Goal: Task Accomplishment & Management: Manage account settings

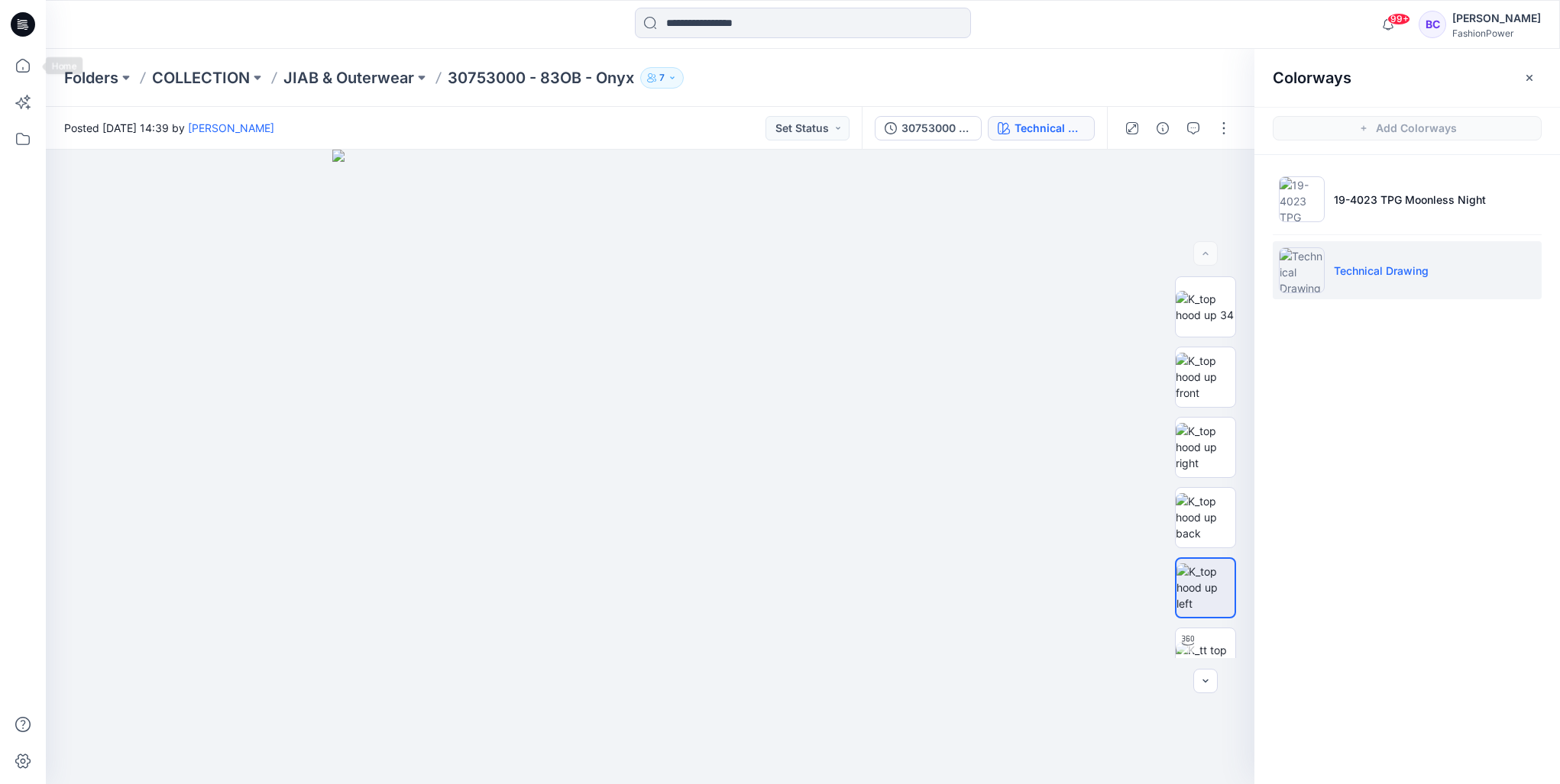
click at [8, 49] on div at bounding box center [22, 66] width 34 height 34
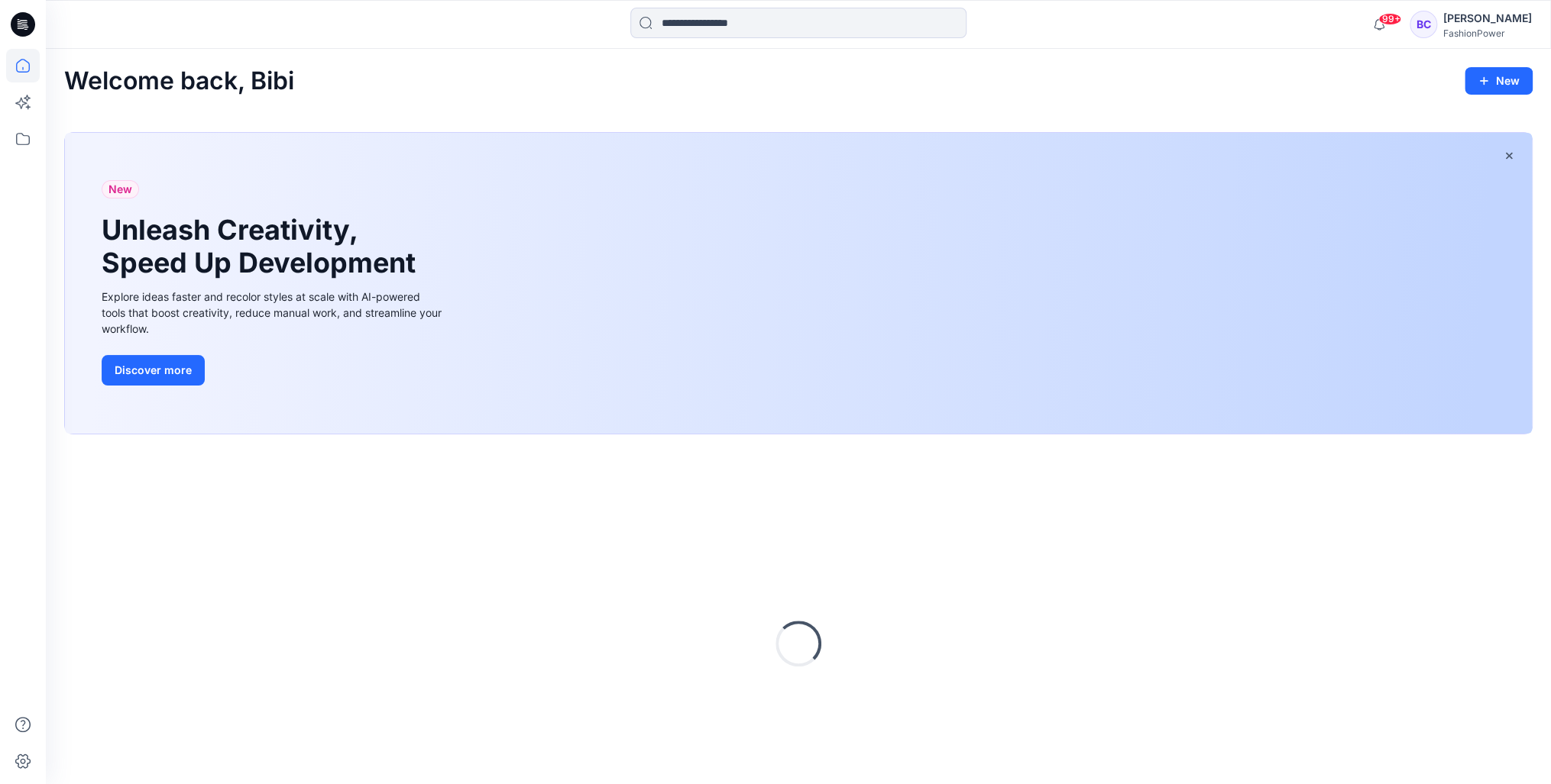
click at [15, 63] on icon at bounding box center [22, 66] width 34 height 34
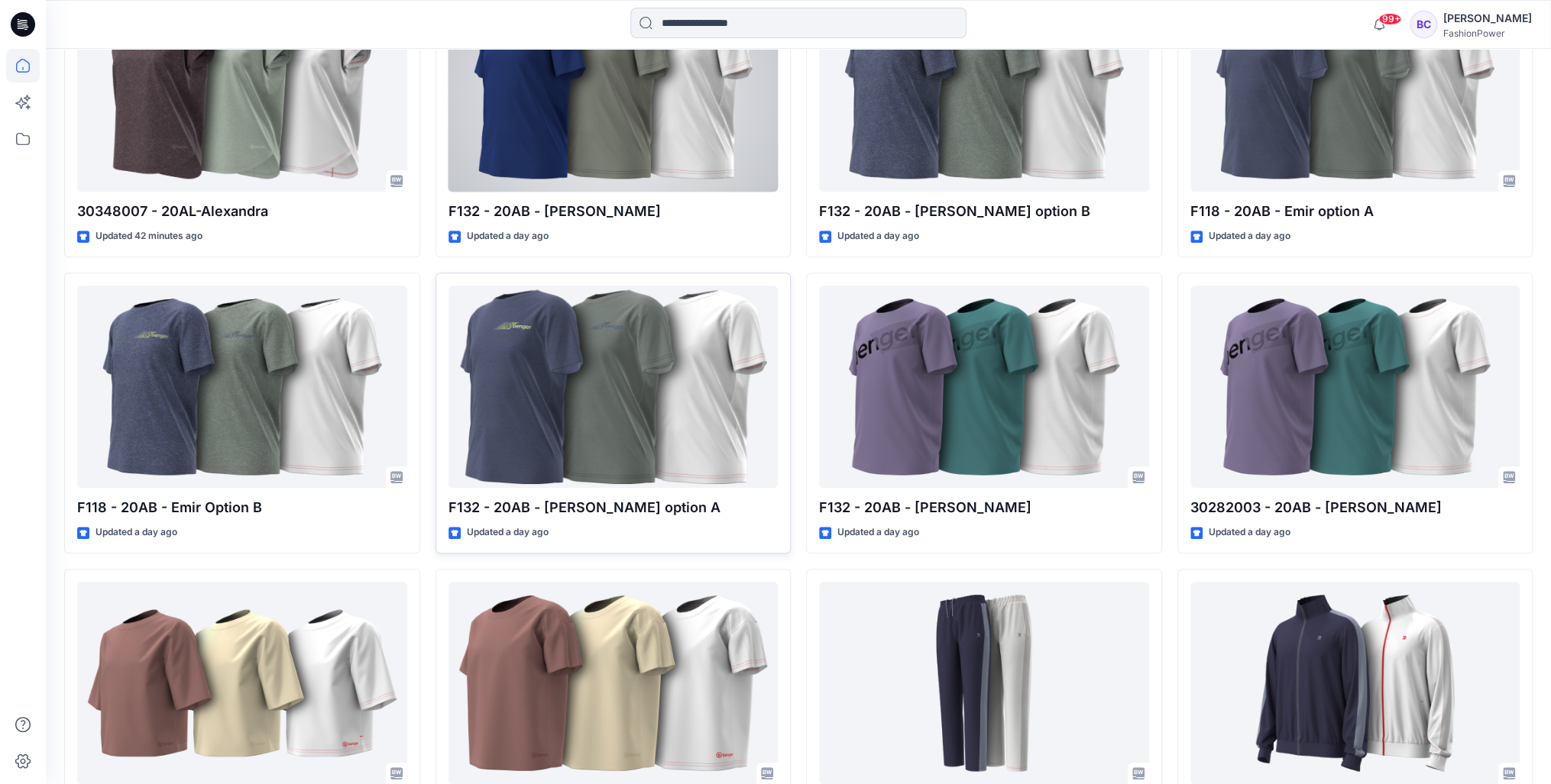
scroll to position [709, 0]
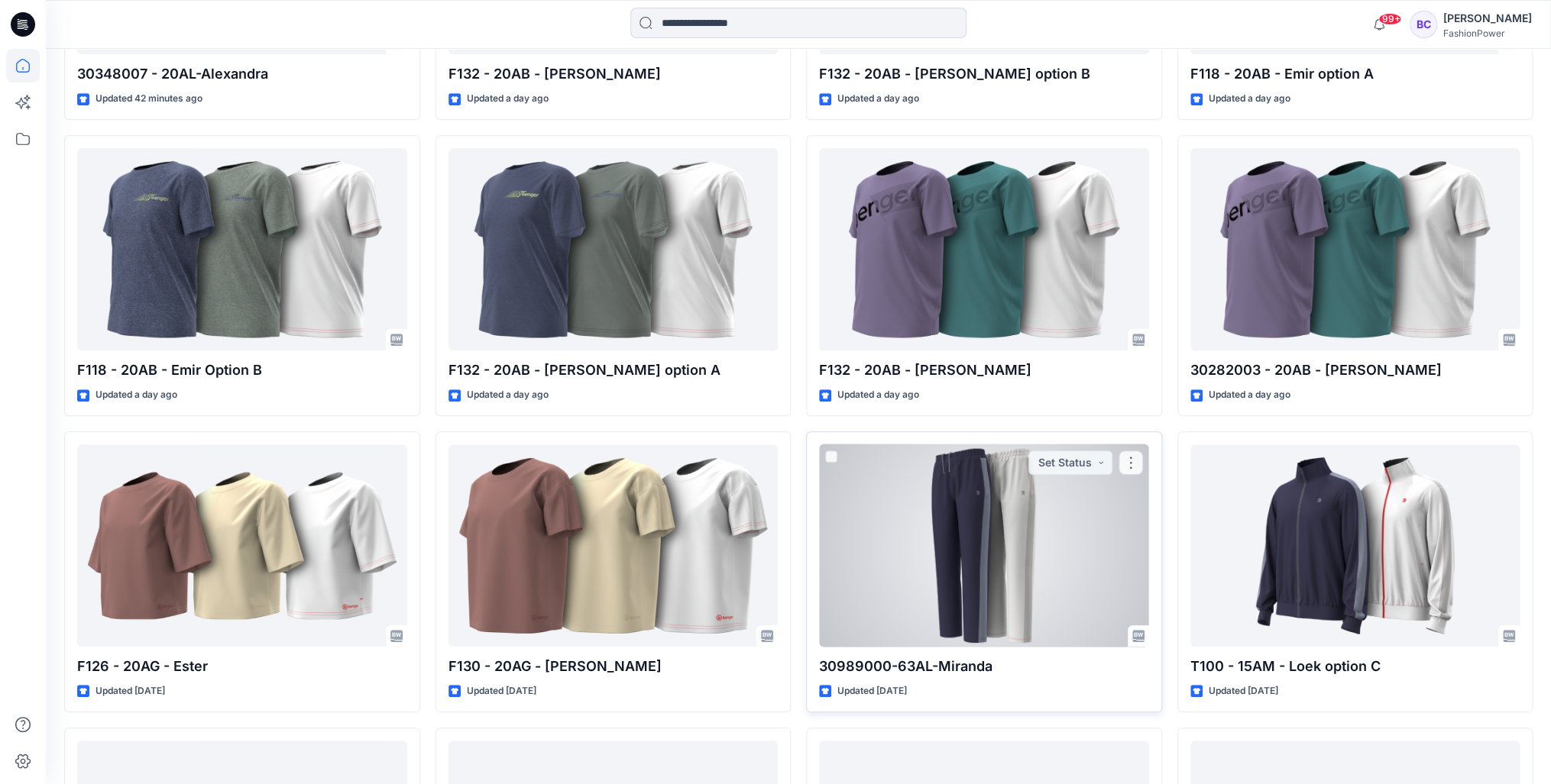
click at [1006, 549] on div at bounding box center [983, 545] width 330 height 203
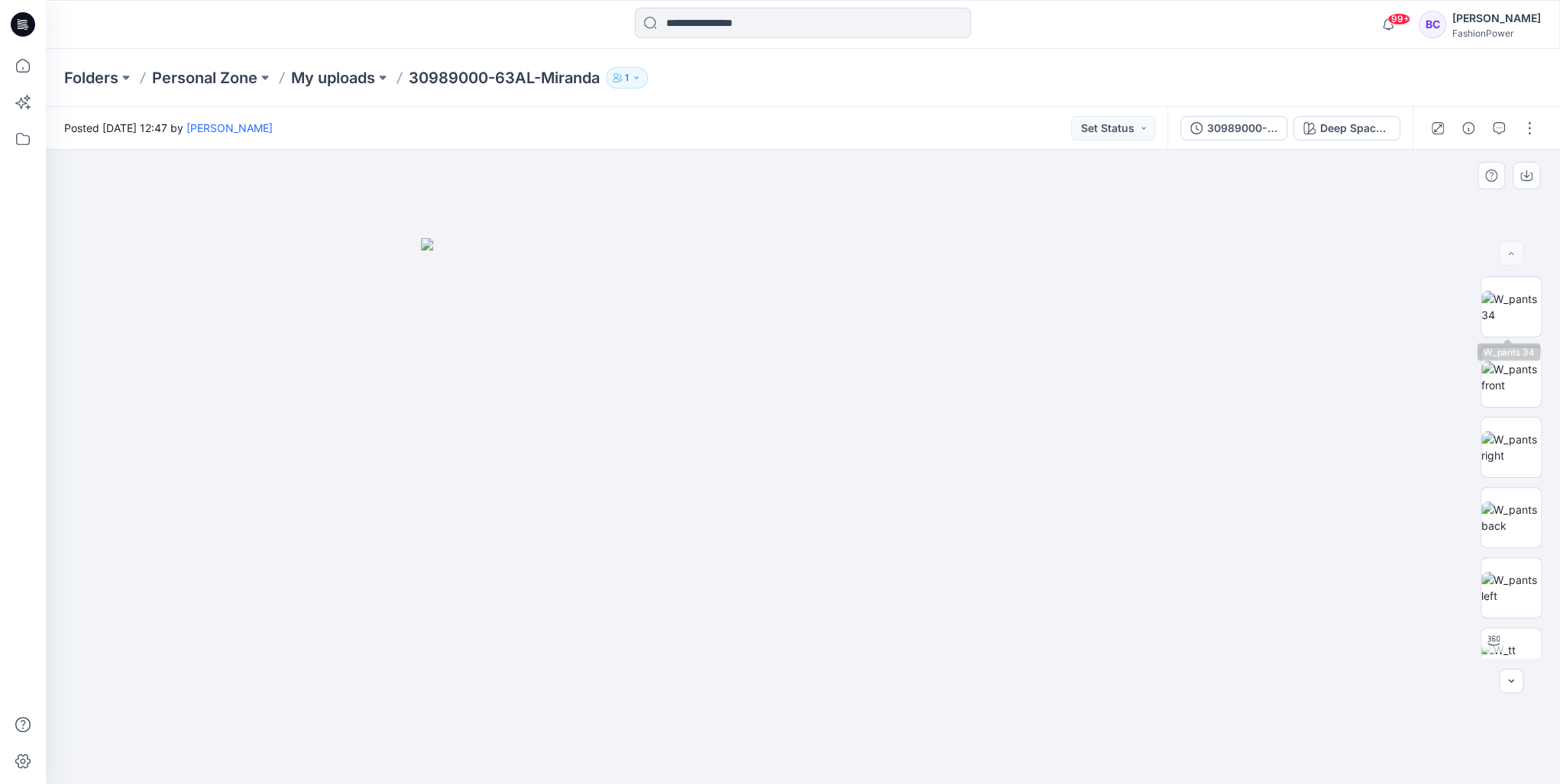
click at [1510, 415] on div at bounding box center [1511, 467] width 61 height 382
click at [1506, 453] on img at bounding box center [1511, 447] width 60 height 32
click at [1523, 517] on img at bounding box center [1511, 517] width 60 height 32
click at [1505, 586] on img at bounding box center [1511, 587] width 60 height 32
drag, startPoint x: 789, startPoint y: 489, endPoint x: 1250, endPoint y: 600, distance: 474.2
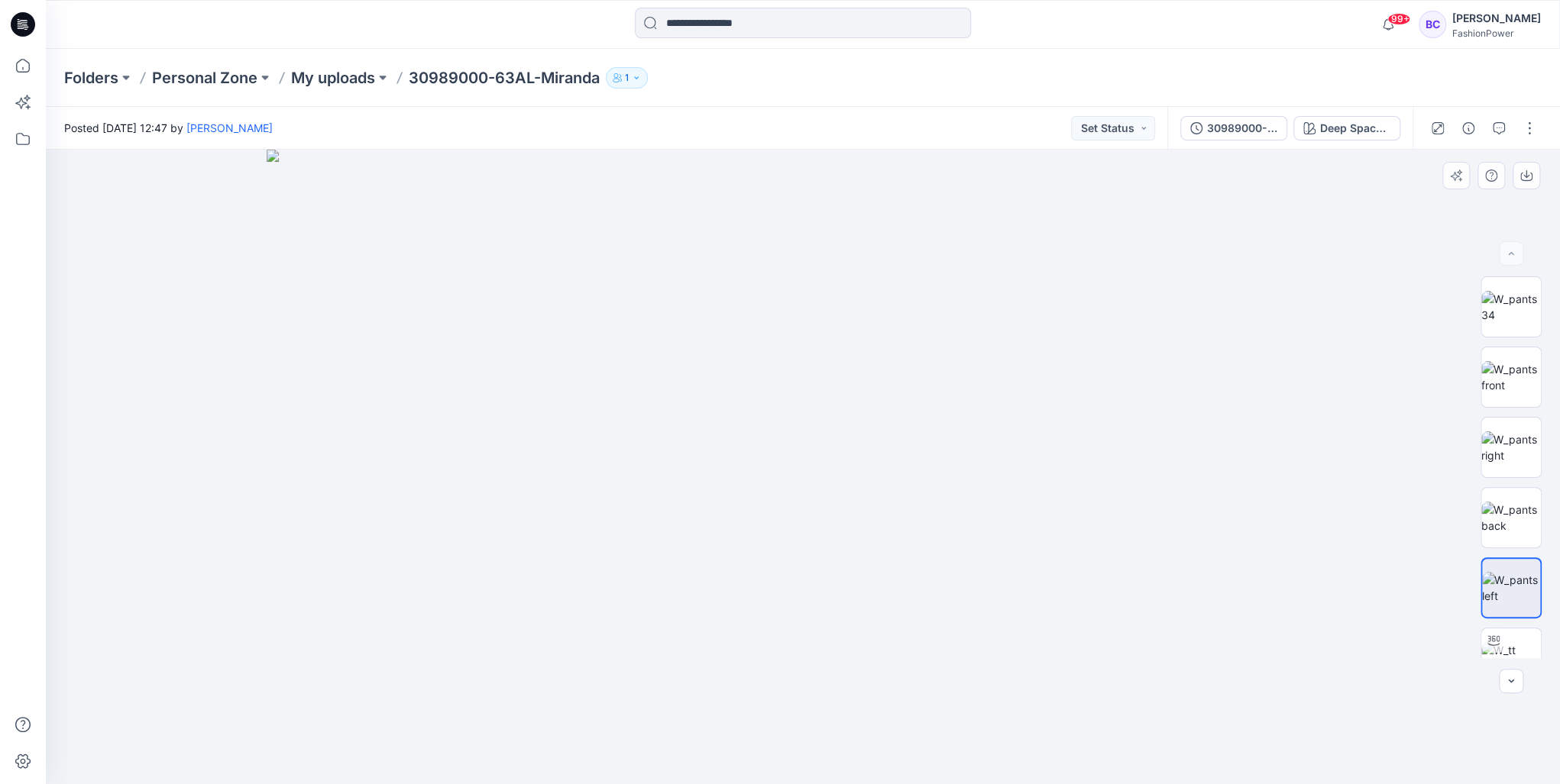
click at [866, 637] on img at bounding box center [802, 467] width 1072 height 635
click at [1472, 345] on div at bounding box center [1511, 467] width 98 height 382
click at [1519, 299] on img at bounding box center [1511, 306] width 60 height 32
drag, startPoint x: 806, startPoint y: 296, endPoint x: 756, endPoint y: 254, distance: 65.3
click at [804, 591] on img at bounding box center [802, 467] width 1145 height 635
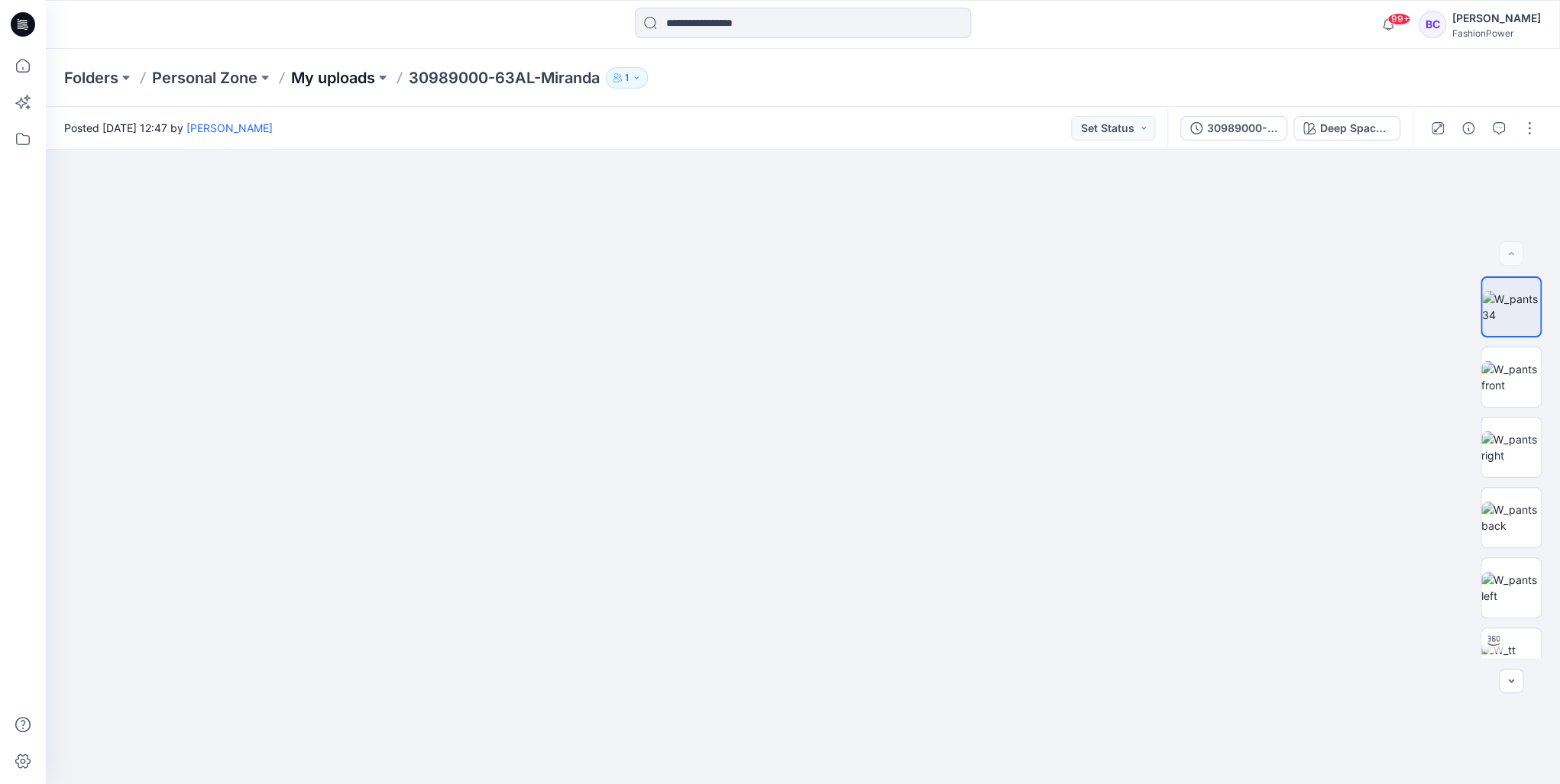
click at [364, 68] on p "My uploads" at bounding box center [332, 78] width 84 height 22
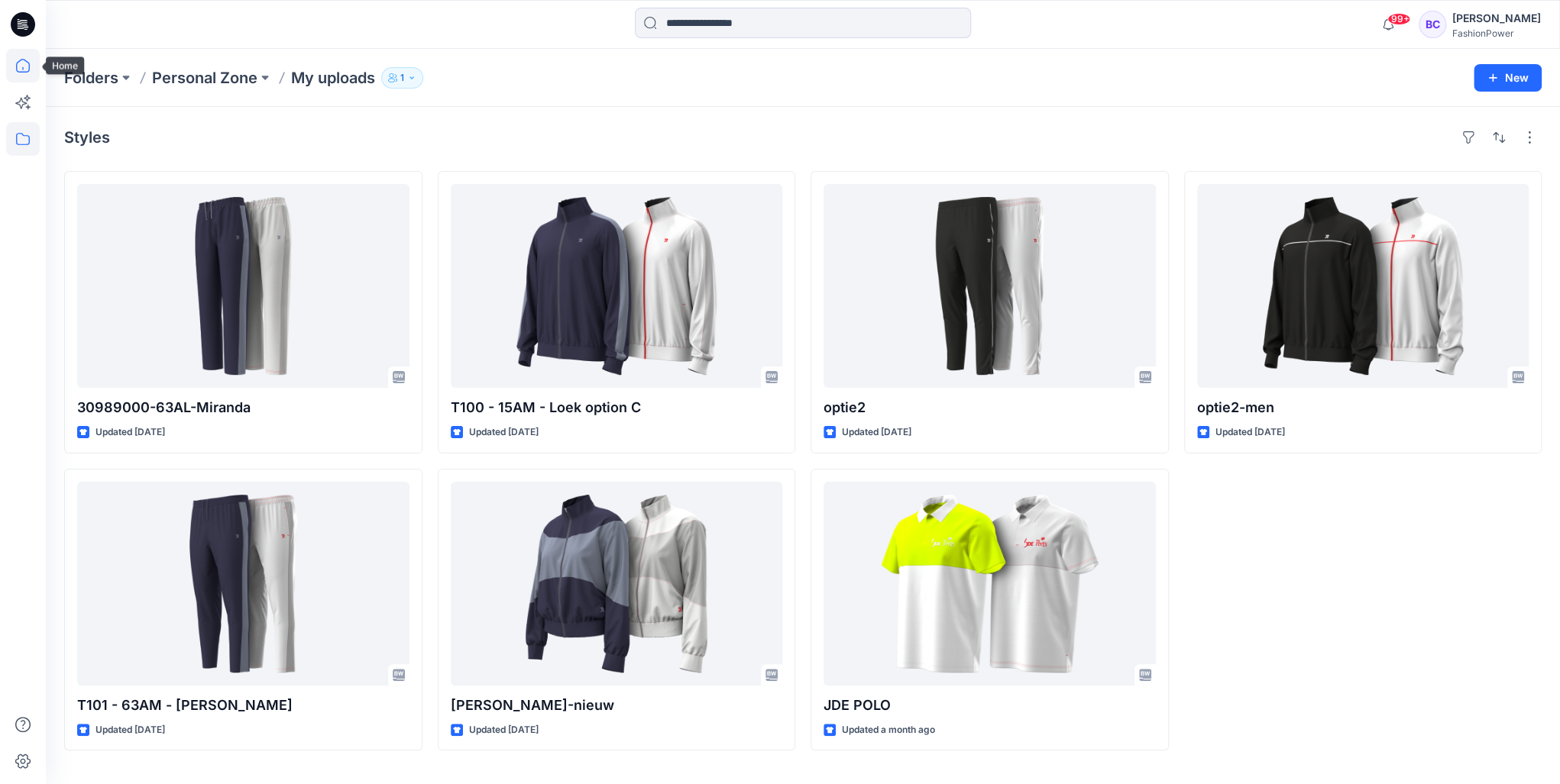
click at [25, 67] on icon at bounding box center [22, 66] width 34 height 34
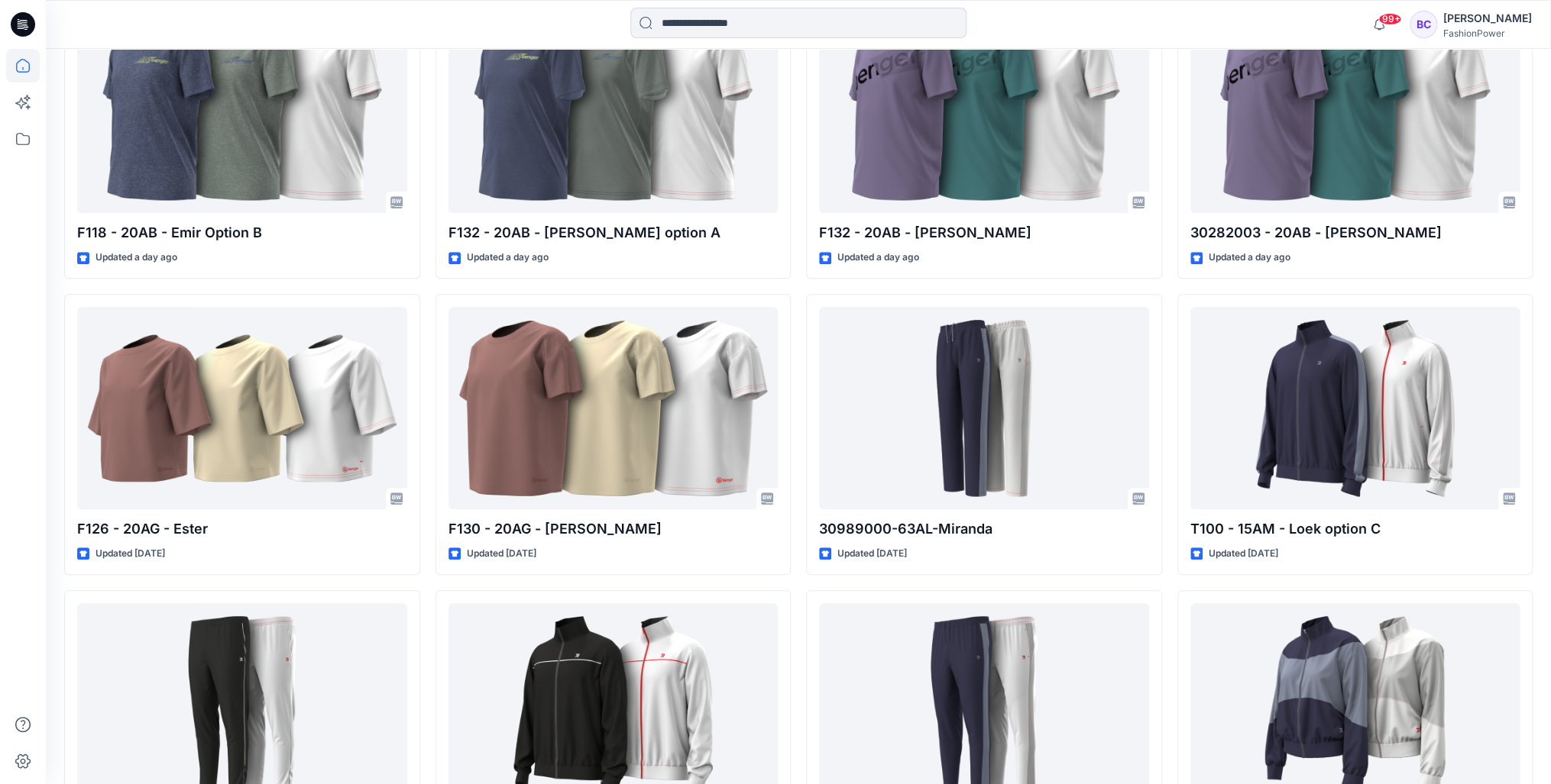
scroll to position [917, 0]
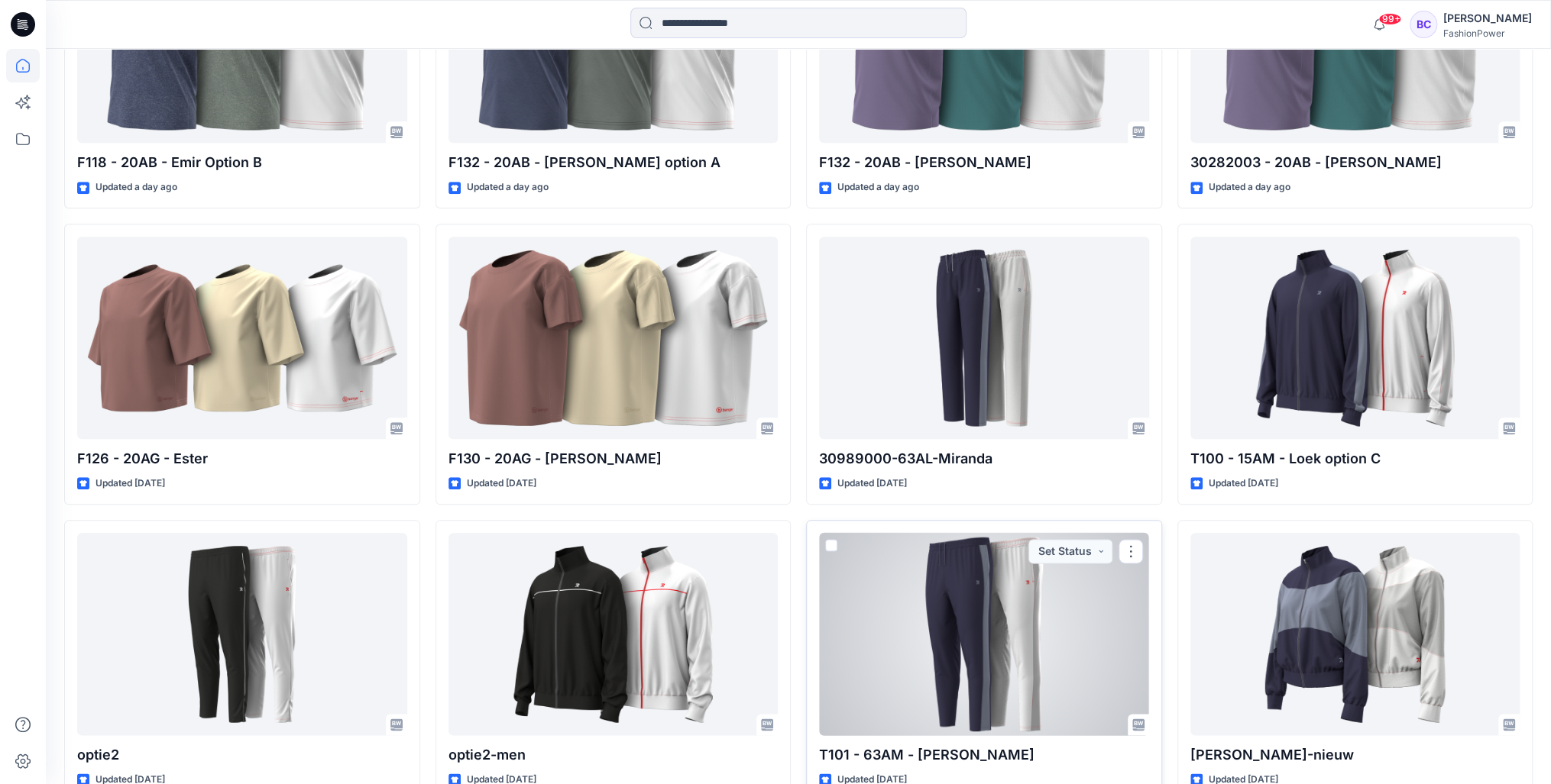
click at [1015, 625] on div at bounding box center [983, 634] width 330 height 203
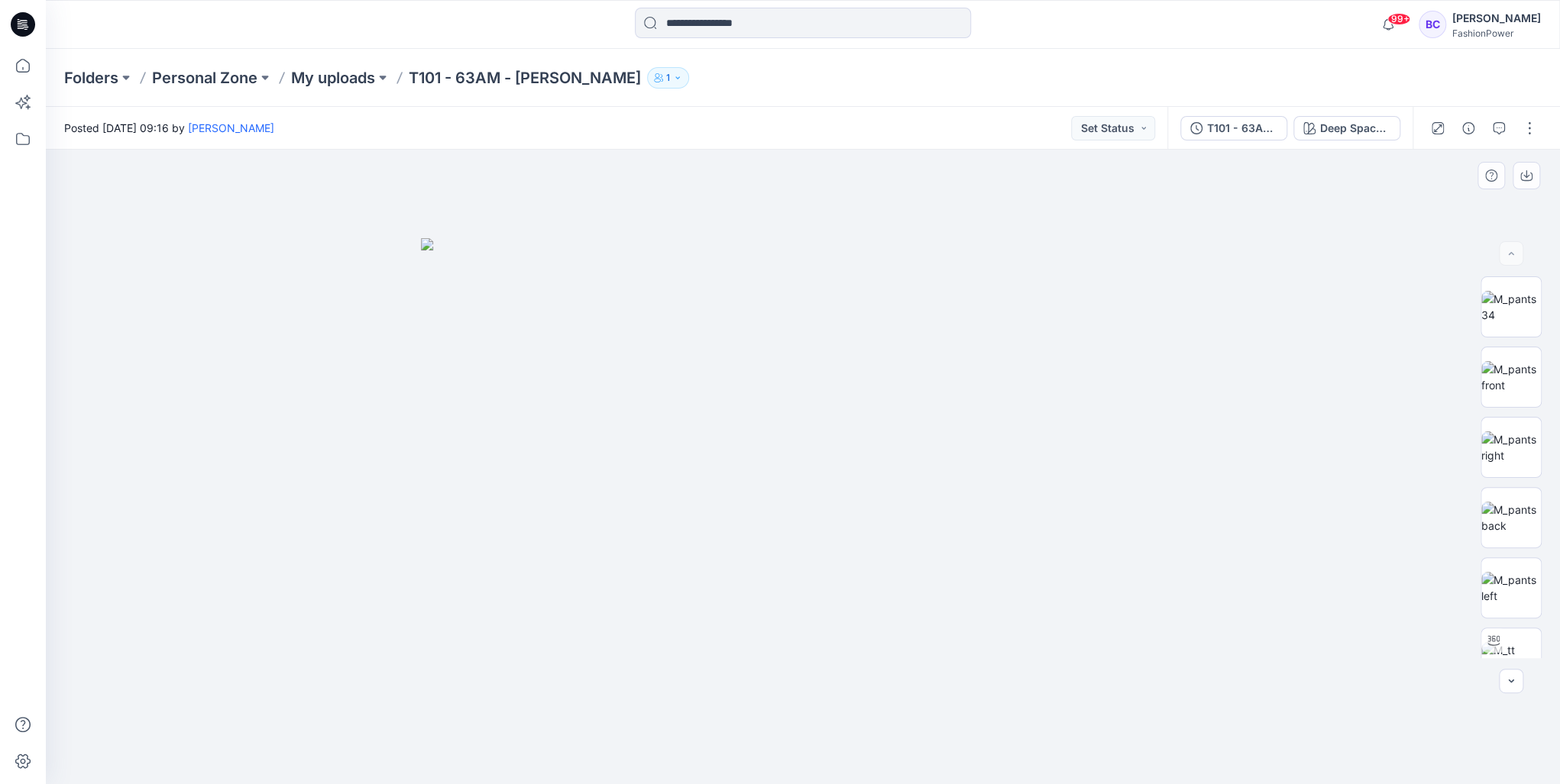
click at [723, 254] on img at bounding box center [803, 511] width 764 height 547
click at [1219, 139] on button "T101 - 63AM - Logan (1)" at bounding box center [1234, 129] width 107 height 24
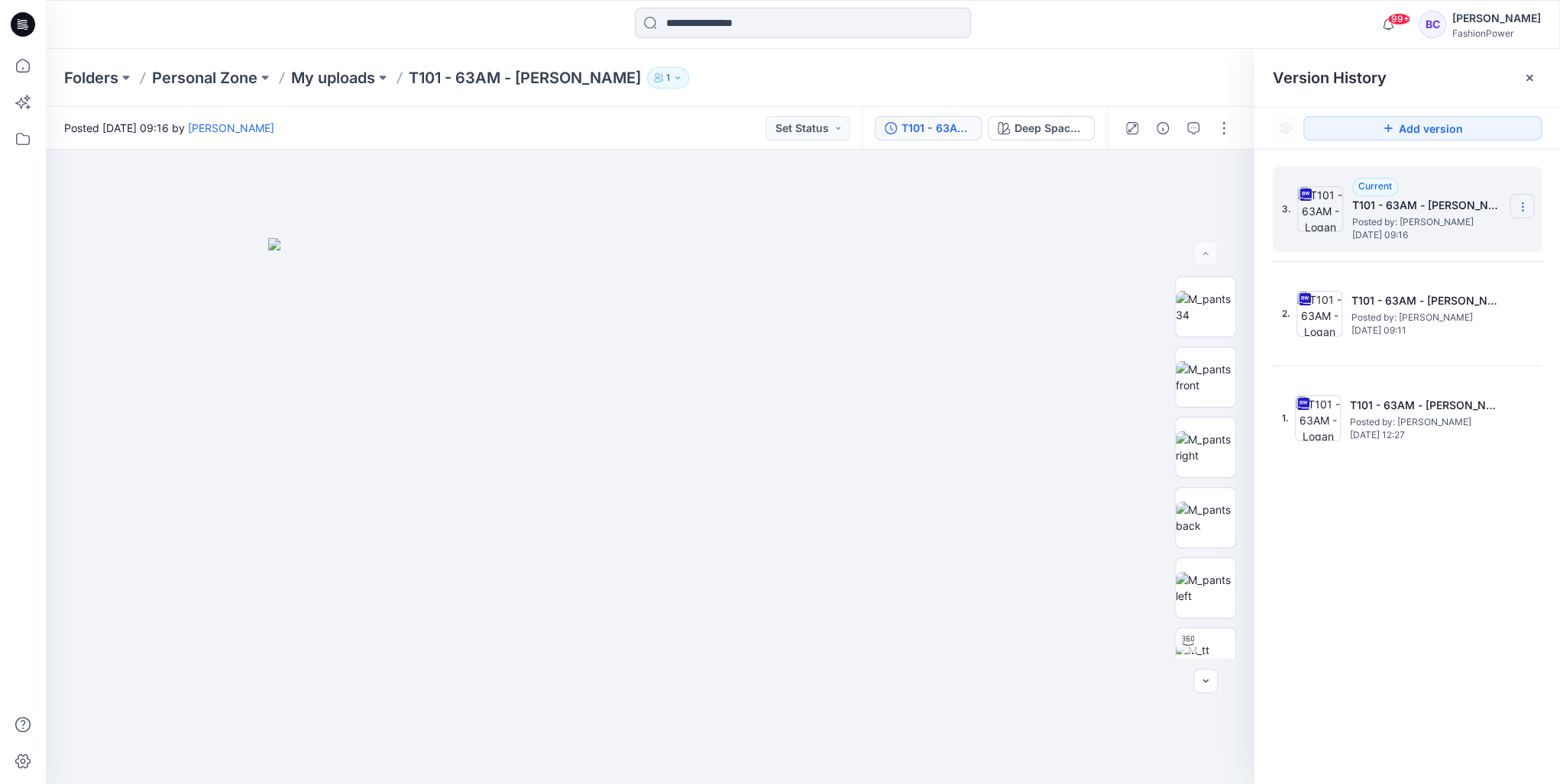
click at [1513, 203] on section at bounding box center [1522, 206] width 24 height 24
click at [1491, 243] on span "Download Source BW File" at bounding box center [1445, 236] width 128 height 18
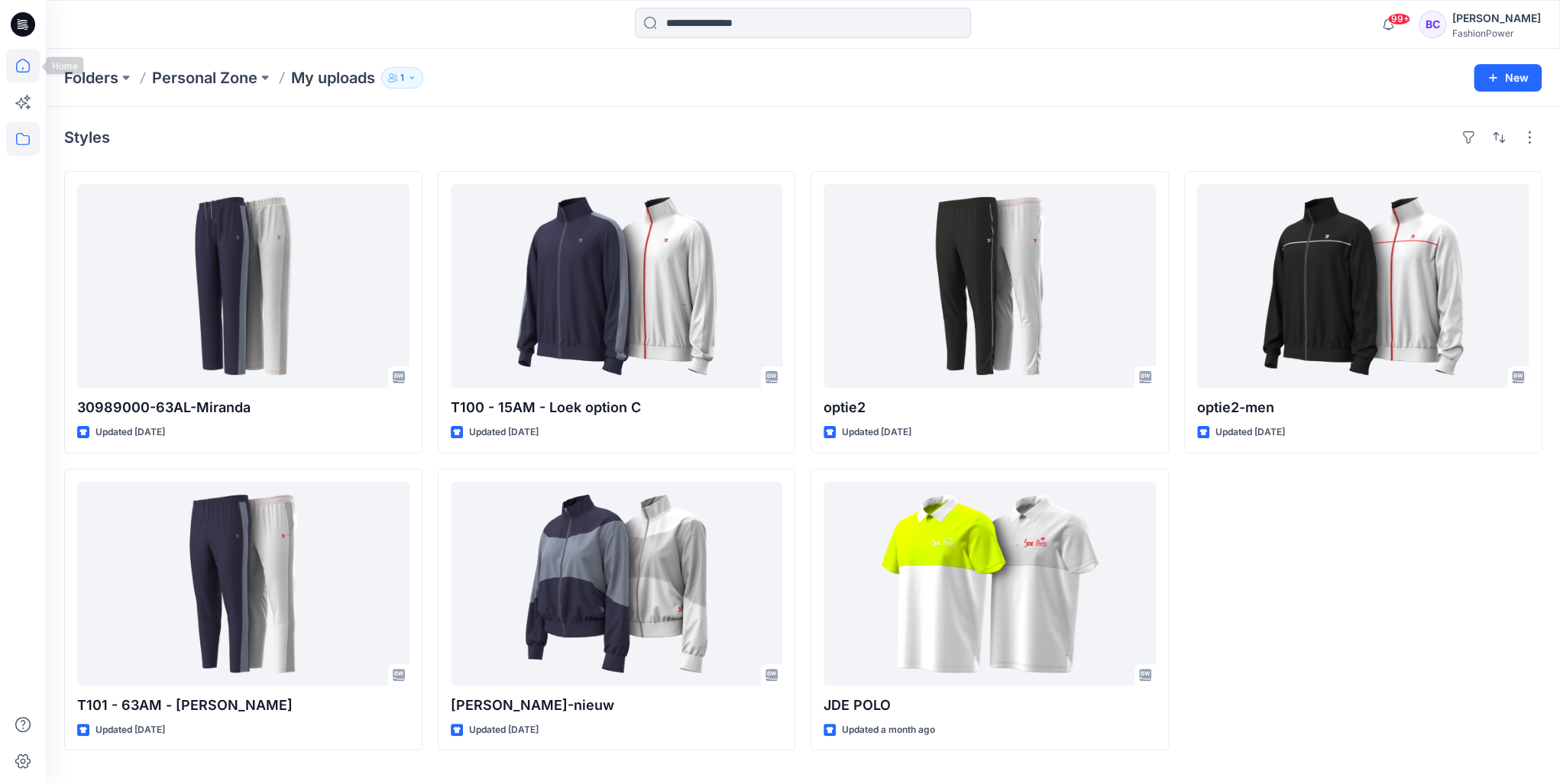
click at [35, 61] on icon at bounding box center [22, 66] width 34 height 34
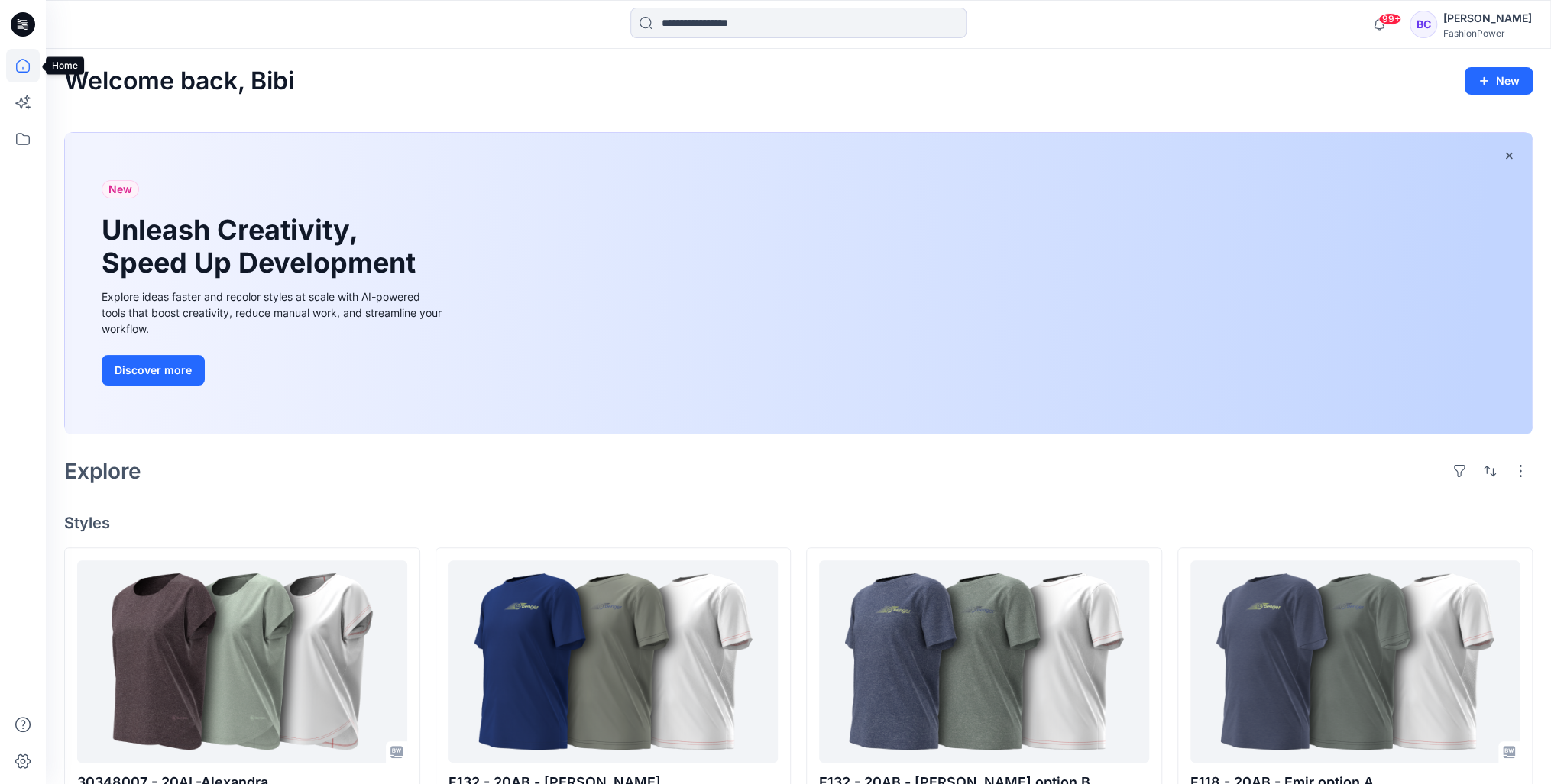
click at [12, 121] on div at bounding box center [22, 417] width 34 height 736
click at [16, 132] on icon at bounding box center [22, 139] width 34 height 34
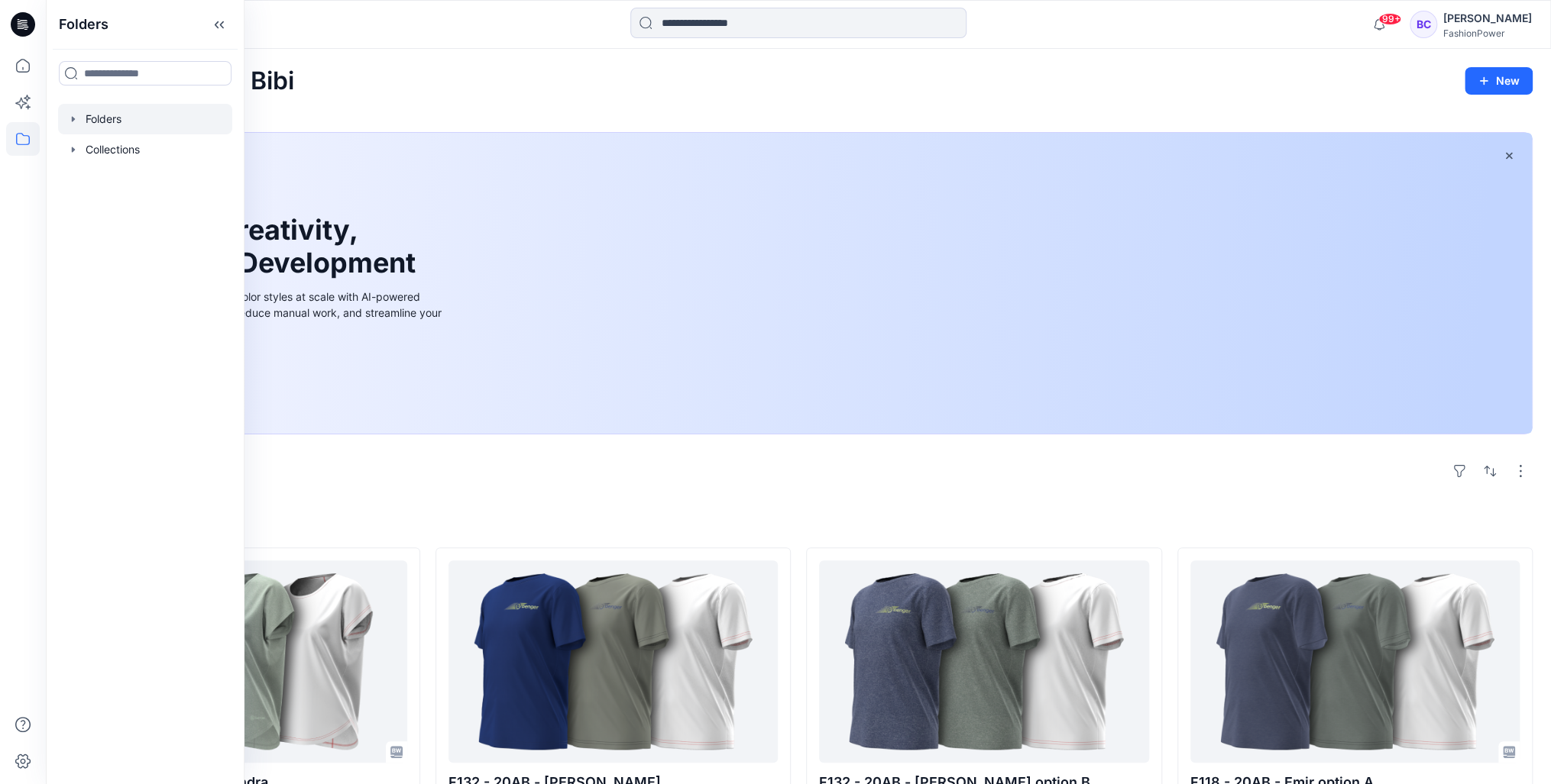
click at [70, 116] on icon "button" at bounding box center [73, 119] width 12 height 12
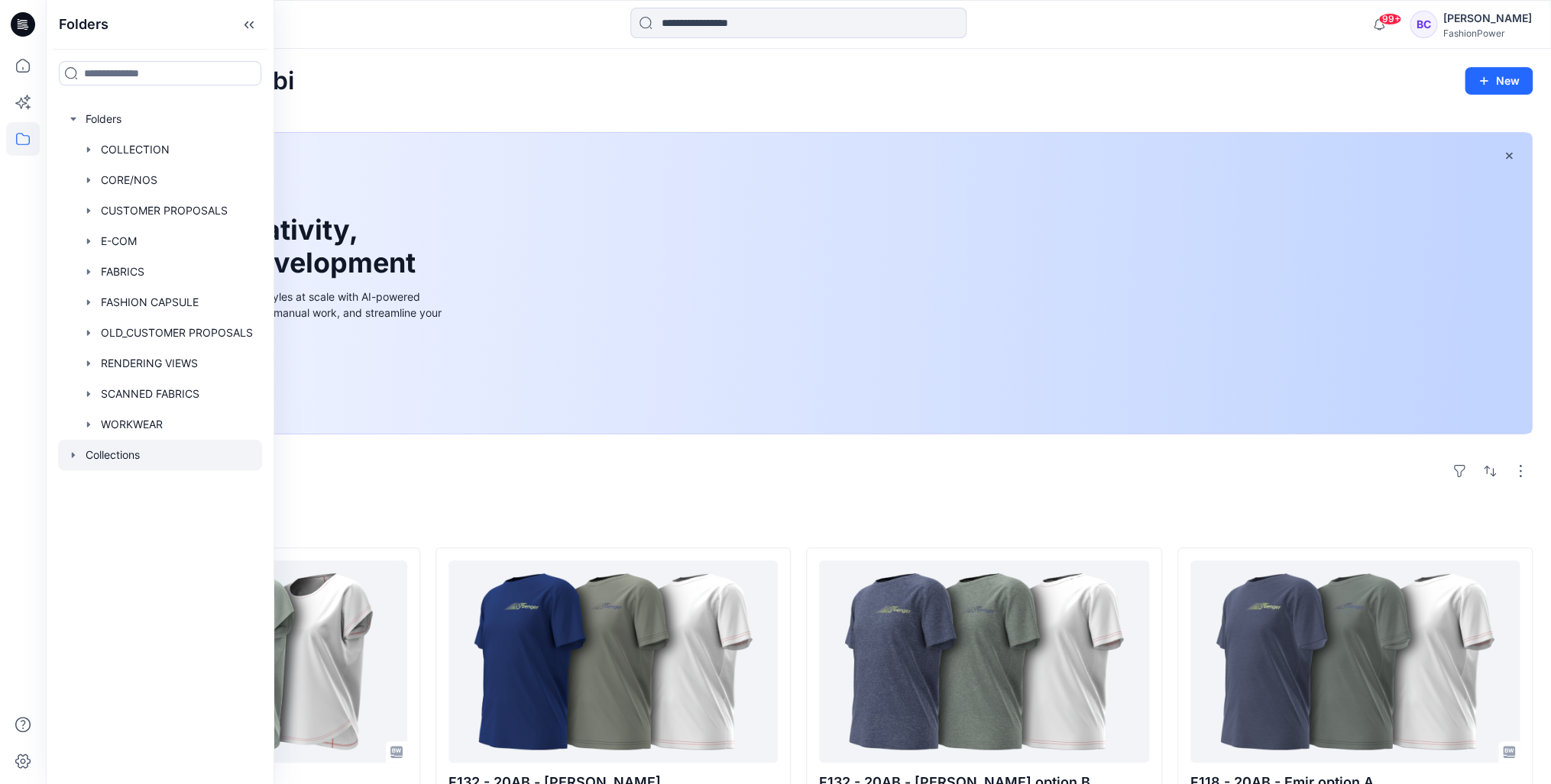
click at [74, 449] on div "Collections" at bounding box center [160, 455] width 204 height 30
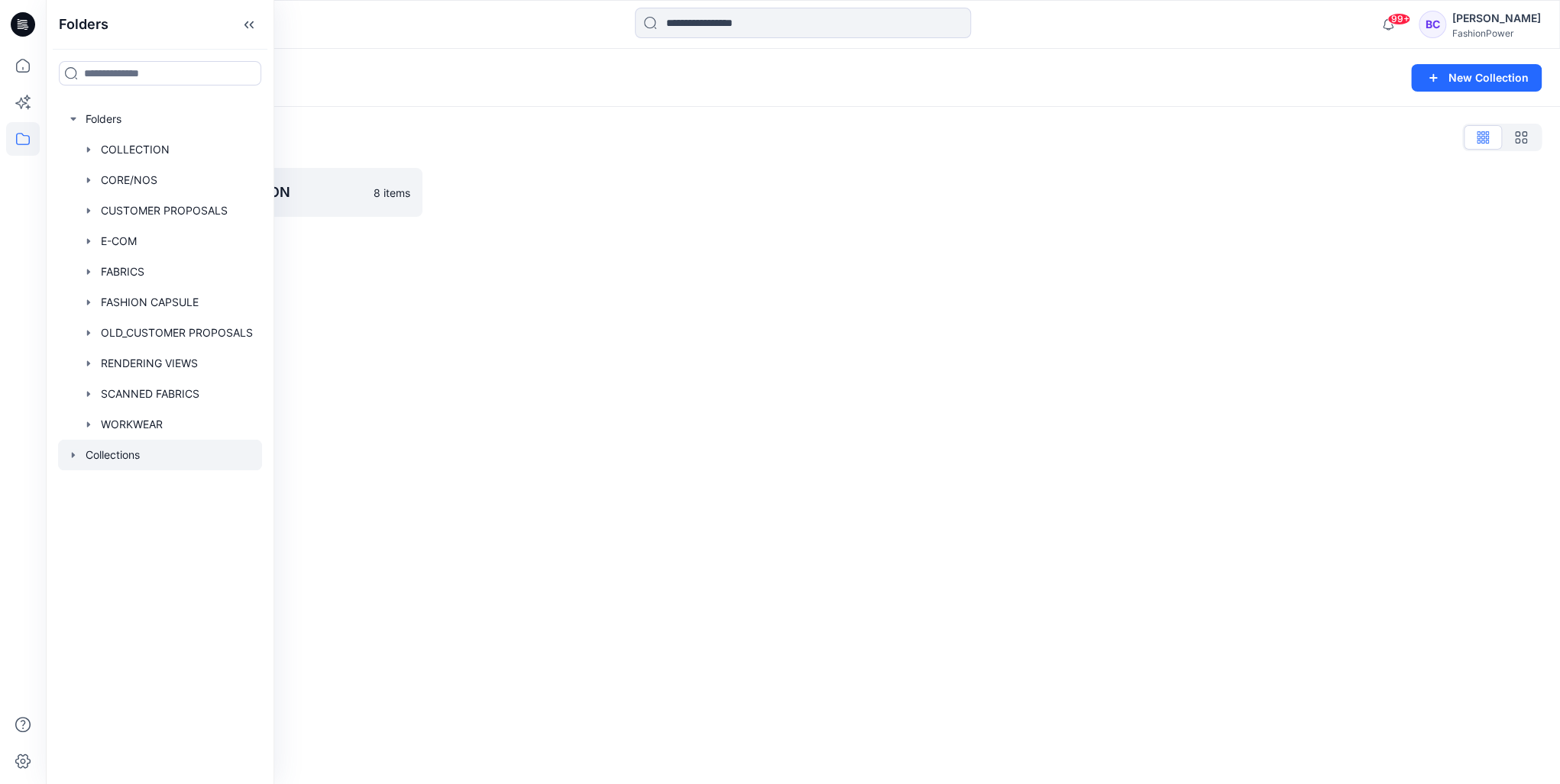
drag, startPoint x: 74, startPoint y: 449, endPoint x: 72, endPoint y: 461, distance: 12.2
click at [72, 461] on icon "button" at bounding box center [73, 455] width 12 height 12
click at [86, 386] on div at bounding box center [160, 393] width 204 height 30
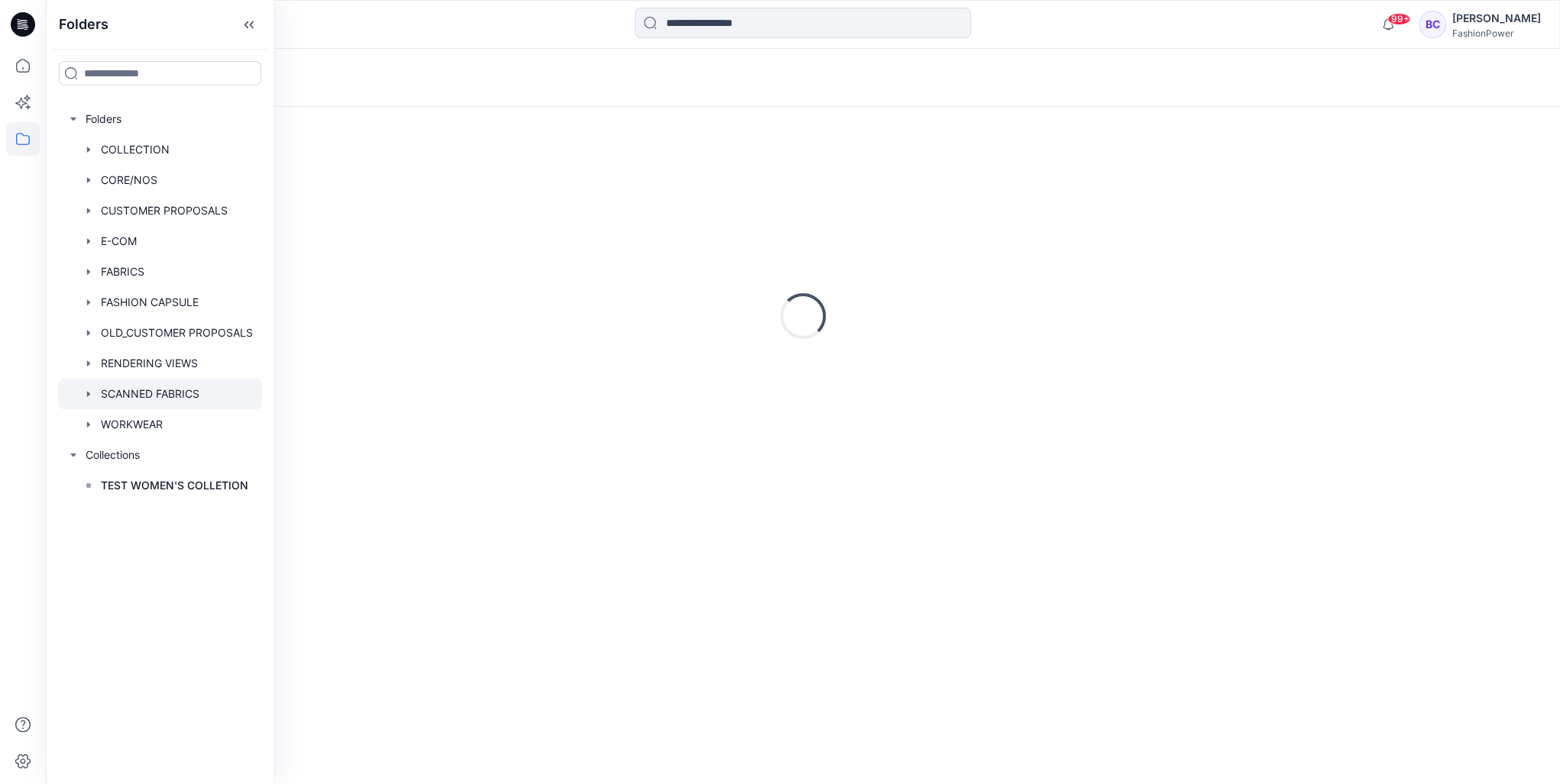
click at [85, 391] on icon "button" at bounding box center [89, 394] width 12 height 12
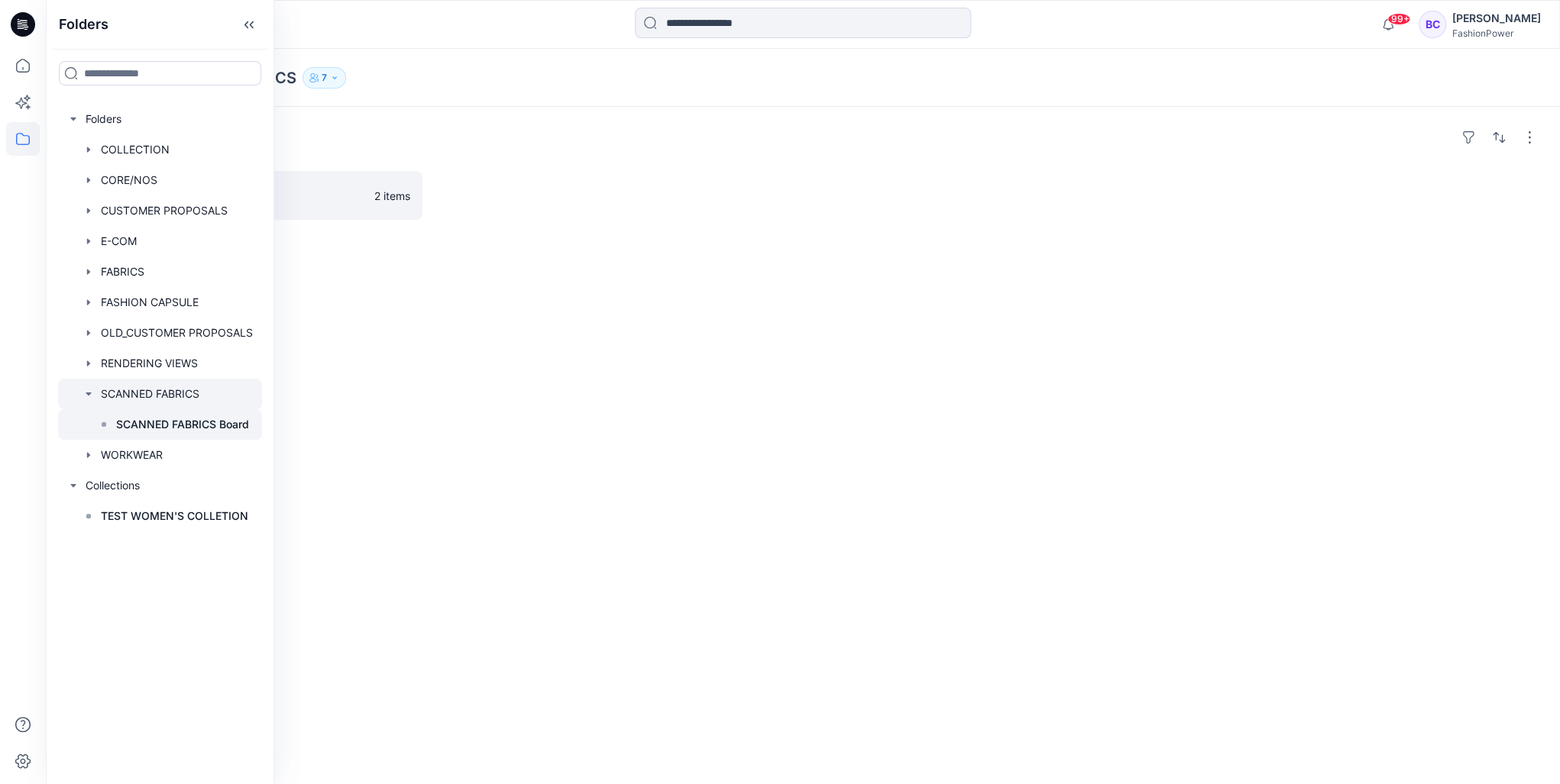
click at [89, 422] on div at bounding box center [160, 424] width 204 height 30
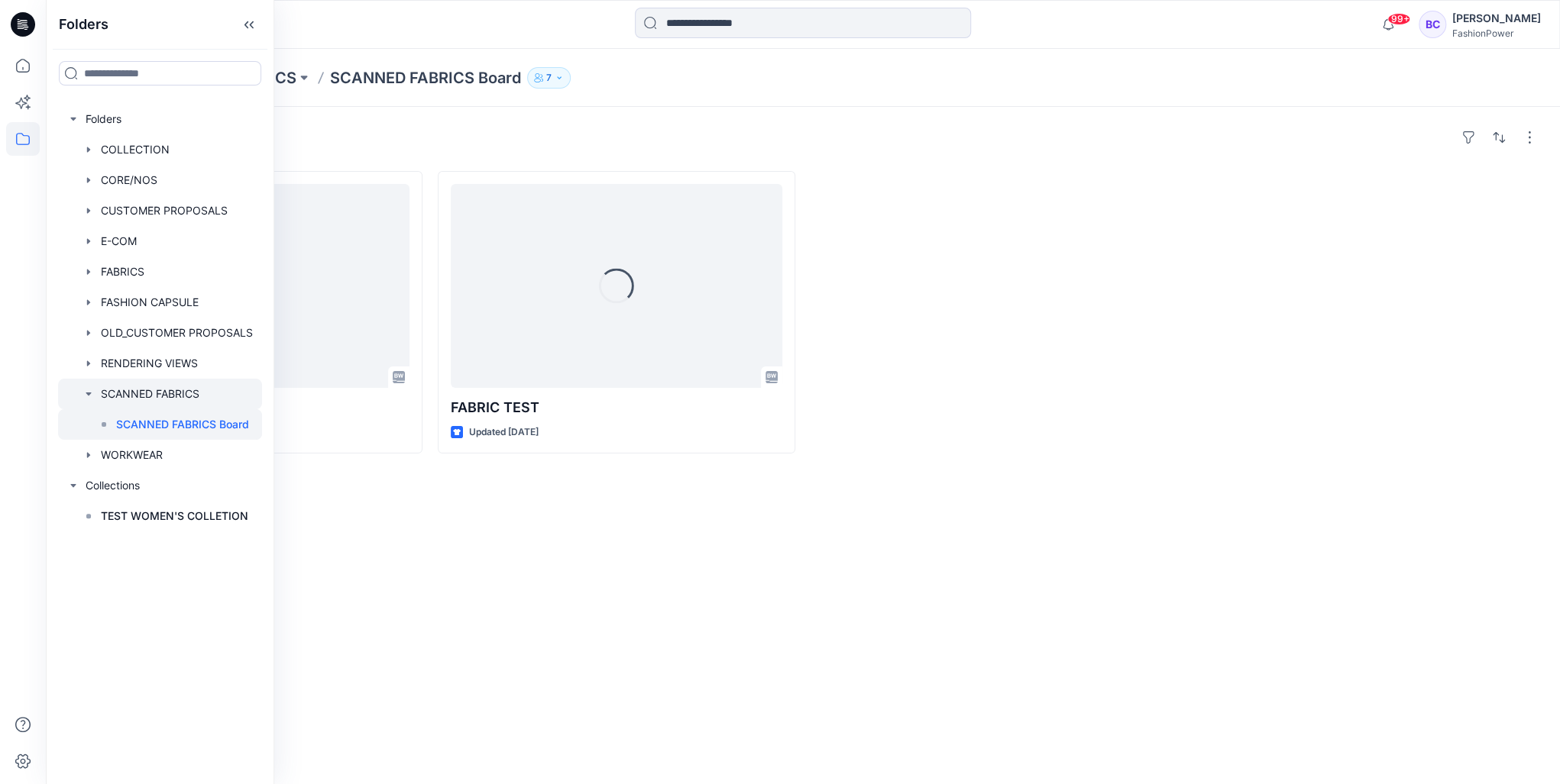
click at [84, 388] on icon "button" at bounding box center [89, 394] width 12 height 12
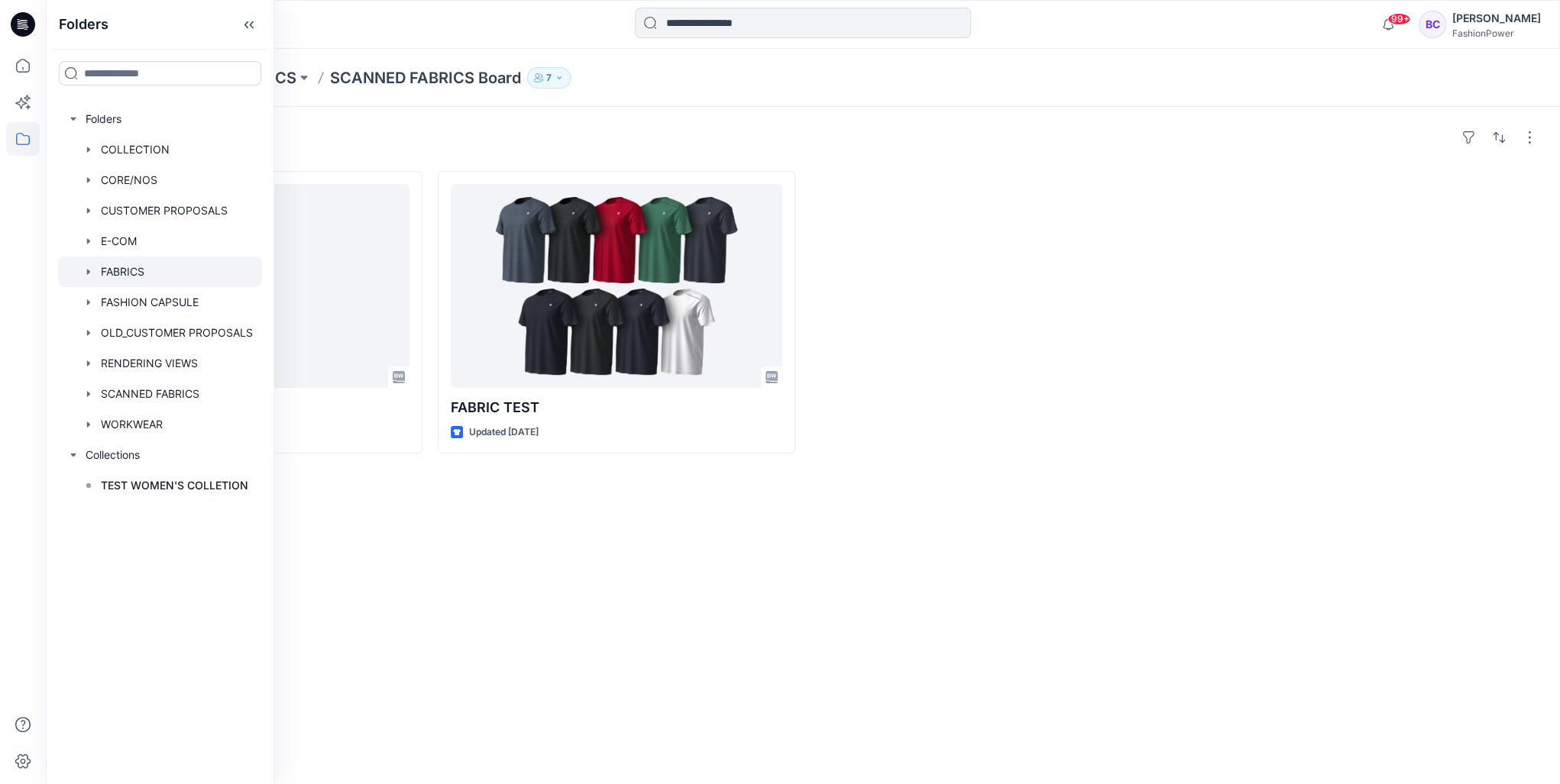
click at [82, 257] on div at bounding box center [160, 272] width 204 height 30
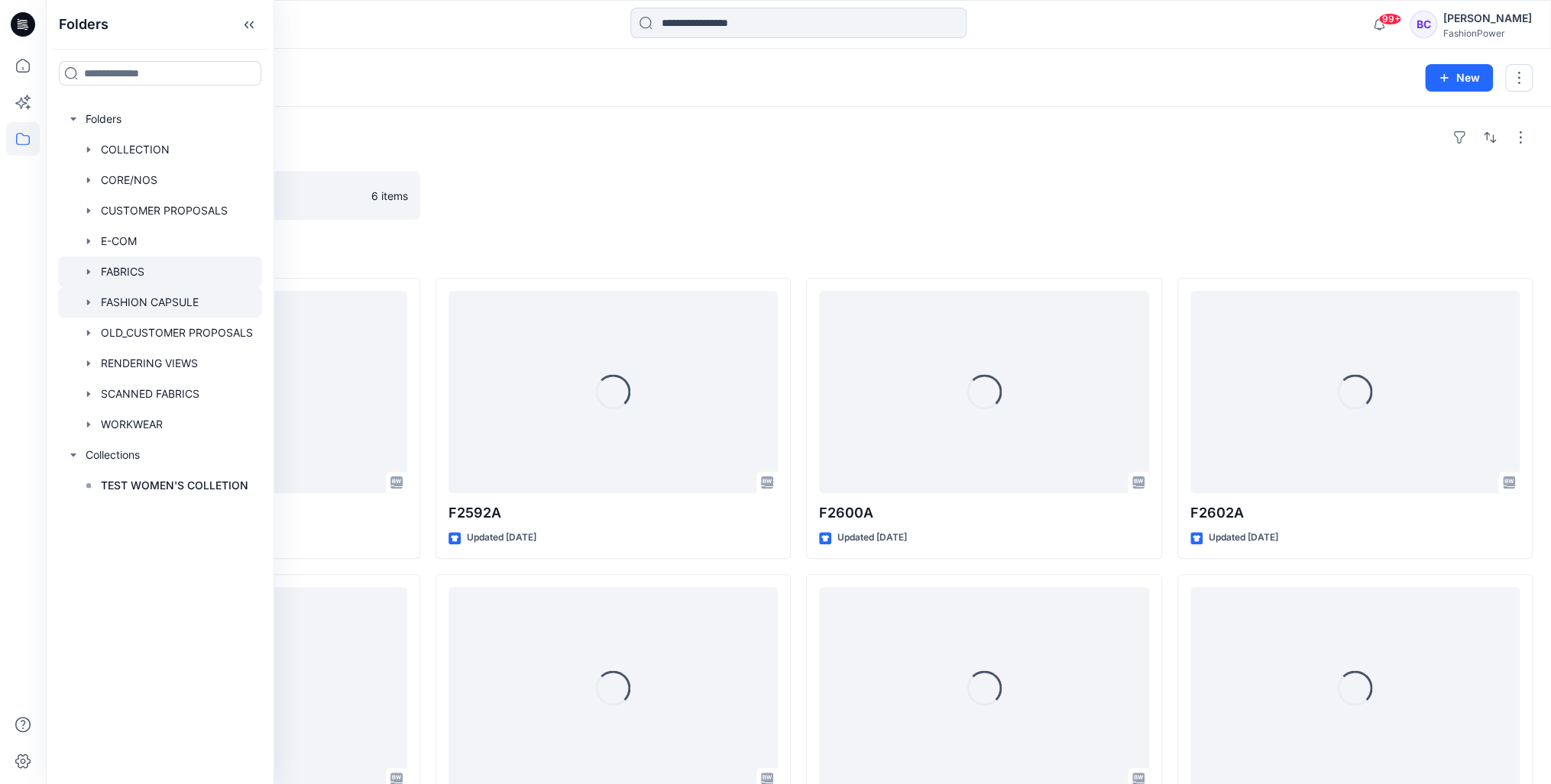
drag, startPoint x: 79, startPoint y: 270, endPoint x: 84, endPoint y: 291, distance: 21.6
click at [79, 272] on div at bounding box center [160, 272] width 204 height 30
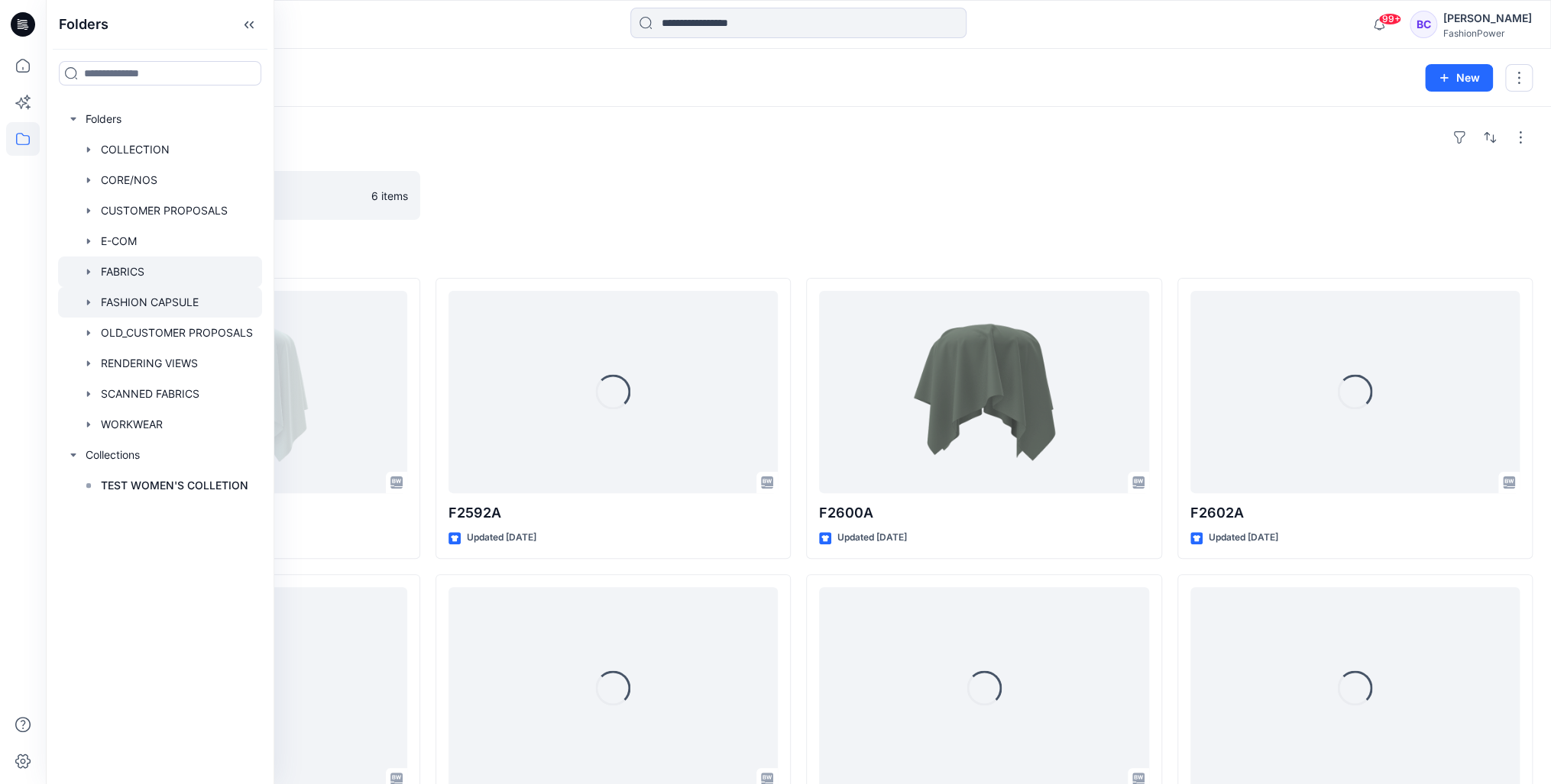
click at [84, 291] on div at bounding box center [160, 302] width 204 height 30
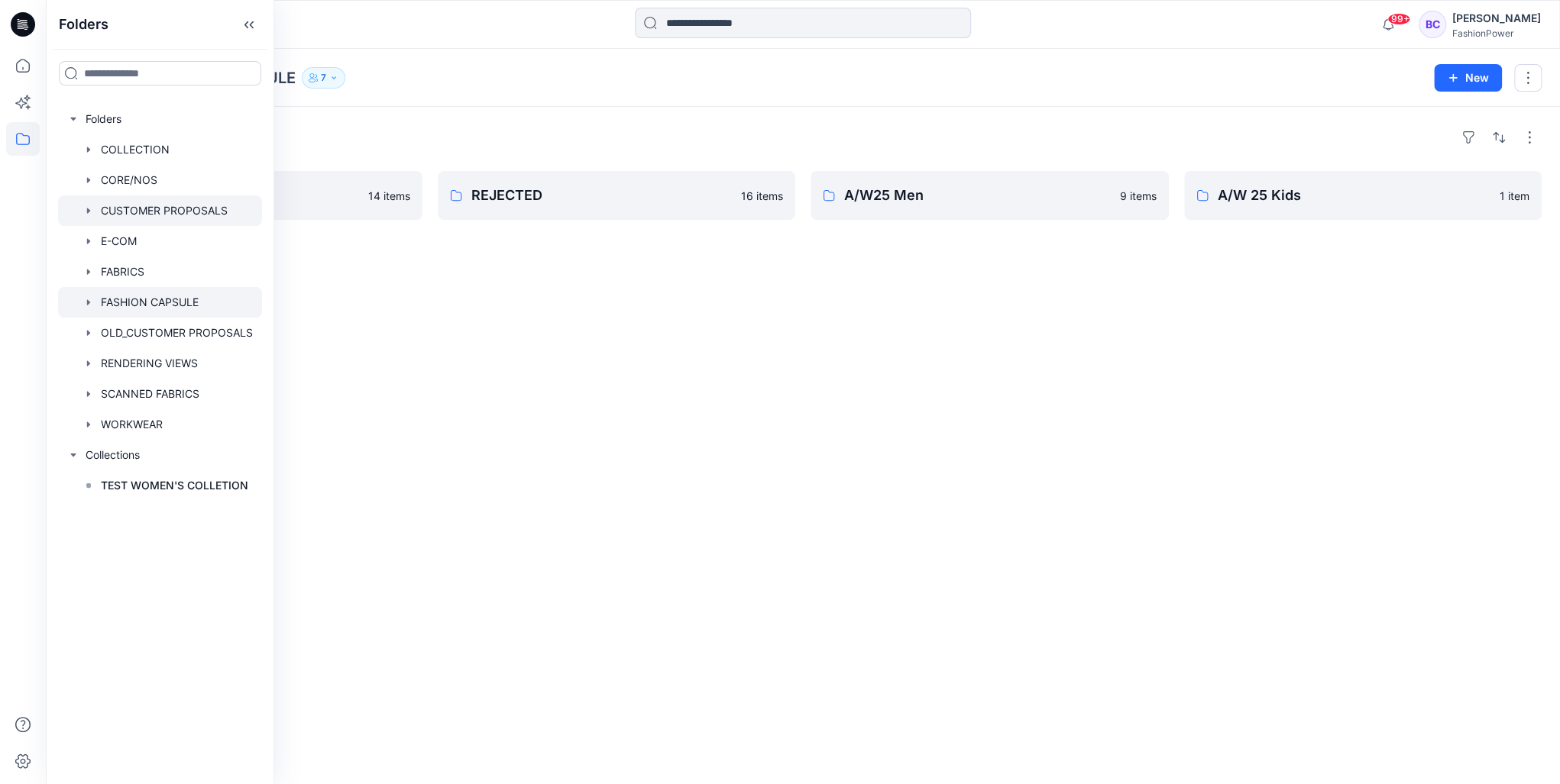
click at [78, 204] on div at bounding box center [160, 210] width 204 height 30
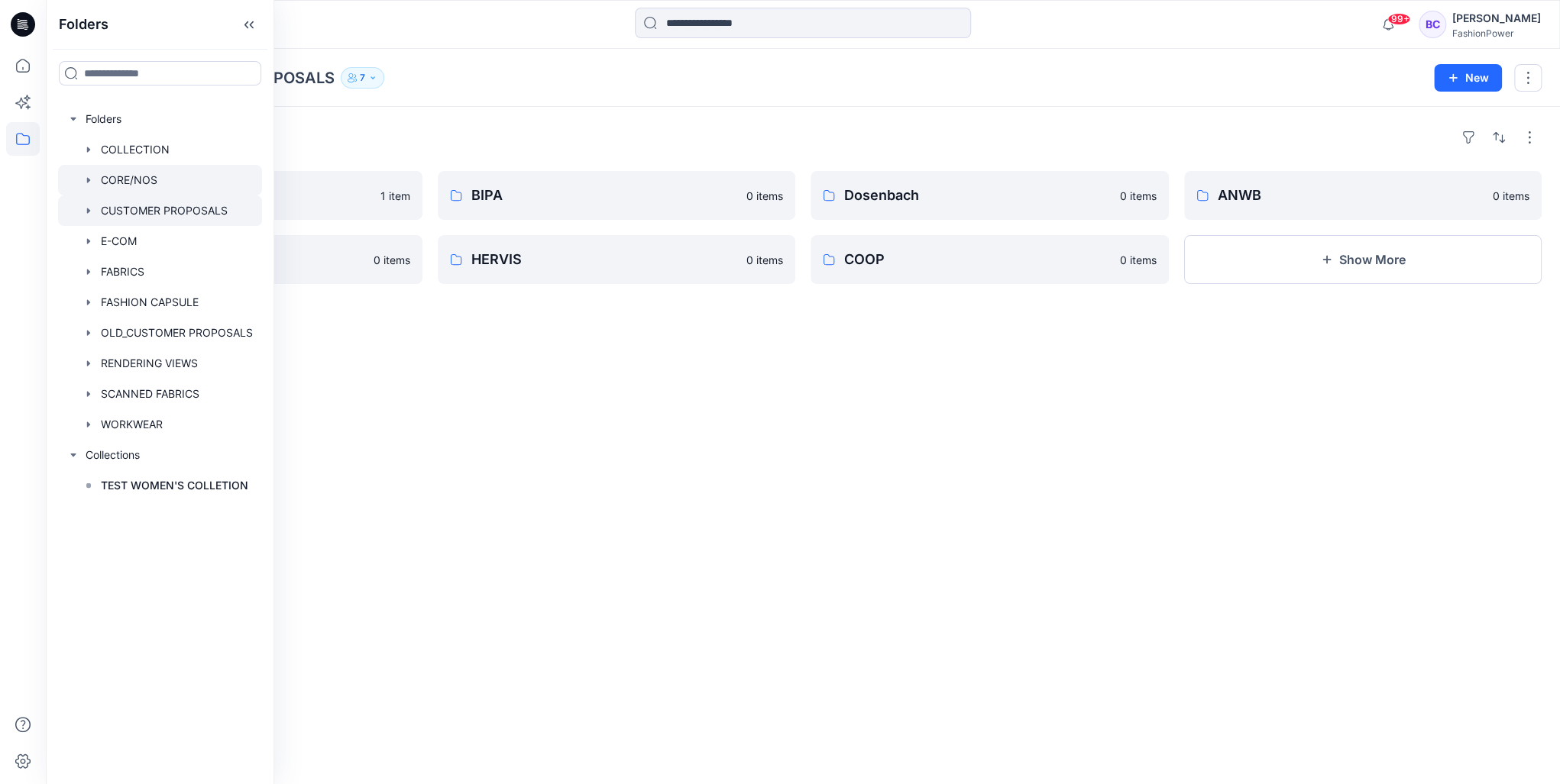
click at [76, 166] on div at bounding box center [160, 179] width 204 height 30
click at [70, 119] on icon "button" at bounding box center [73, 119] width 12 height 12
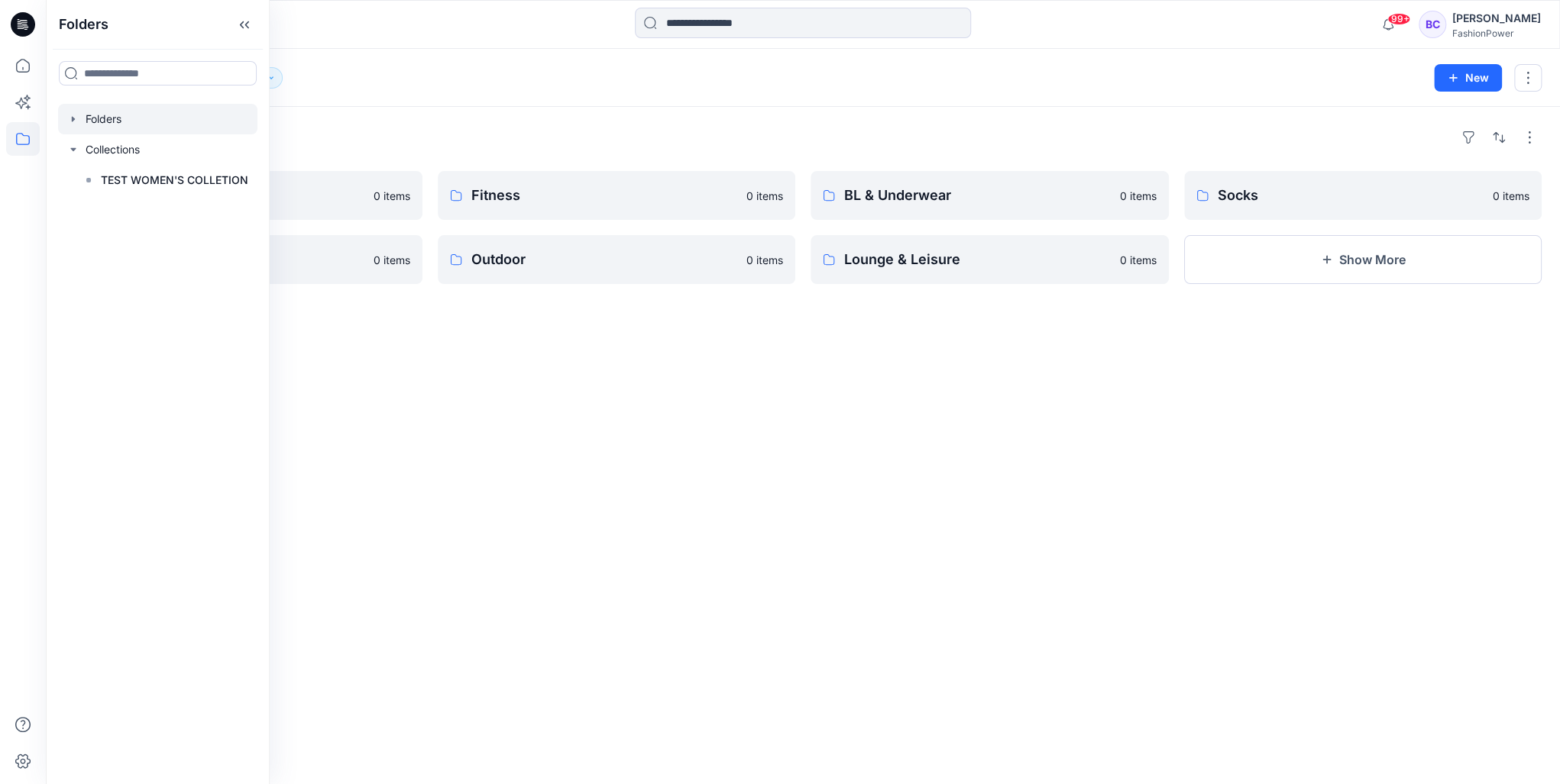
click at [71, 113] on icon "button" at bounding box center [73, 119] width 12 height 12
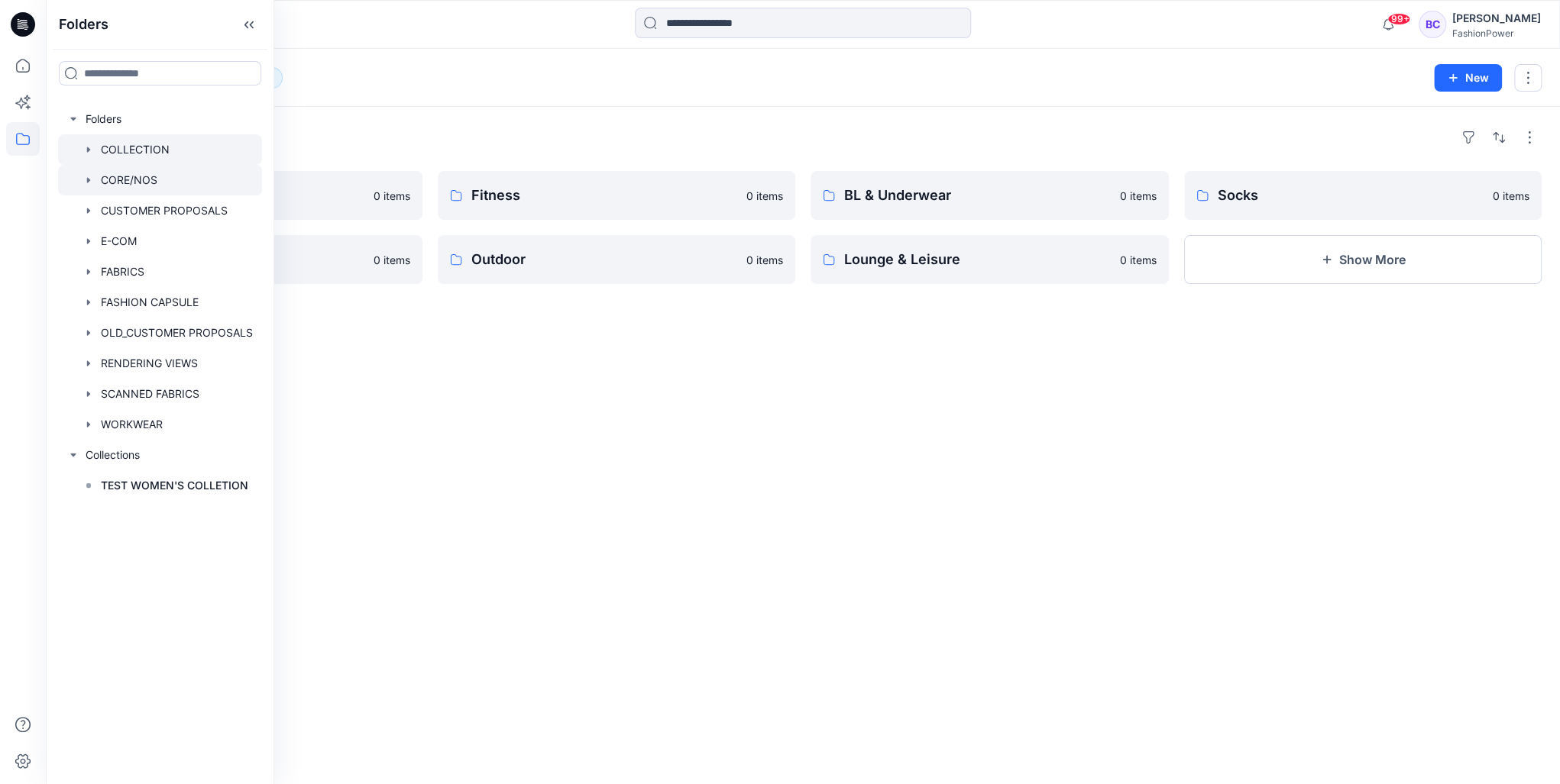
click at [79, 156] on div at bounding box center [160, 149] width 204 height 30
click at [85, 150] on icon "button" at bounding box center [89, 149] width 12 height 12
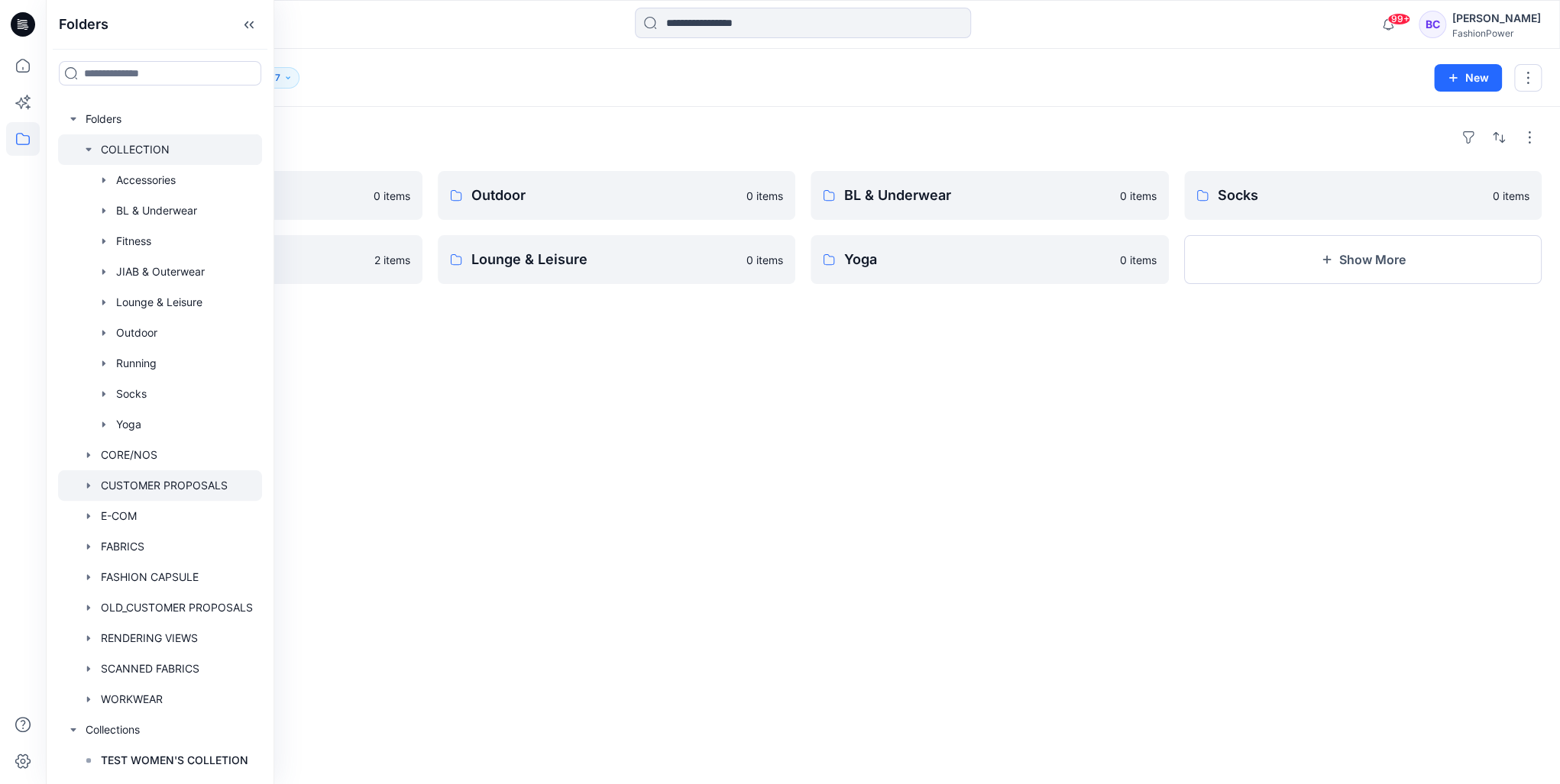
click at [90, 481] on icon "button" at bounding box center [89, 486] width 12 height 12
click at [89, 461] on div at bounding box center [160, 455] width 204 height 30
click at [89, 444] on div at bounding box center [160, 455] width 204 height 30
click at [85, 453] on icon "button" at bounding box center [89, 455] width 12 height 12
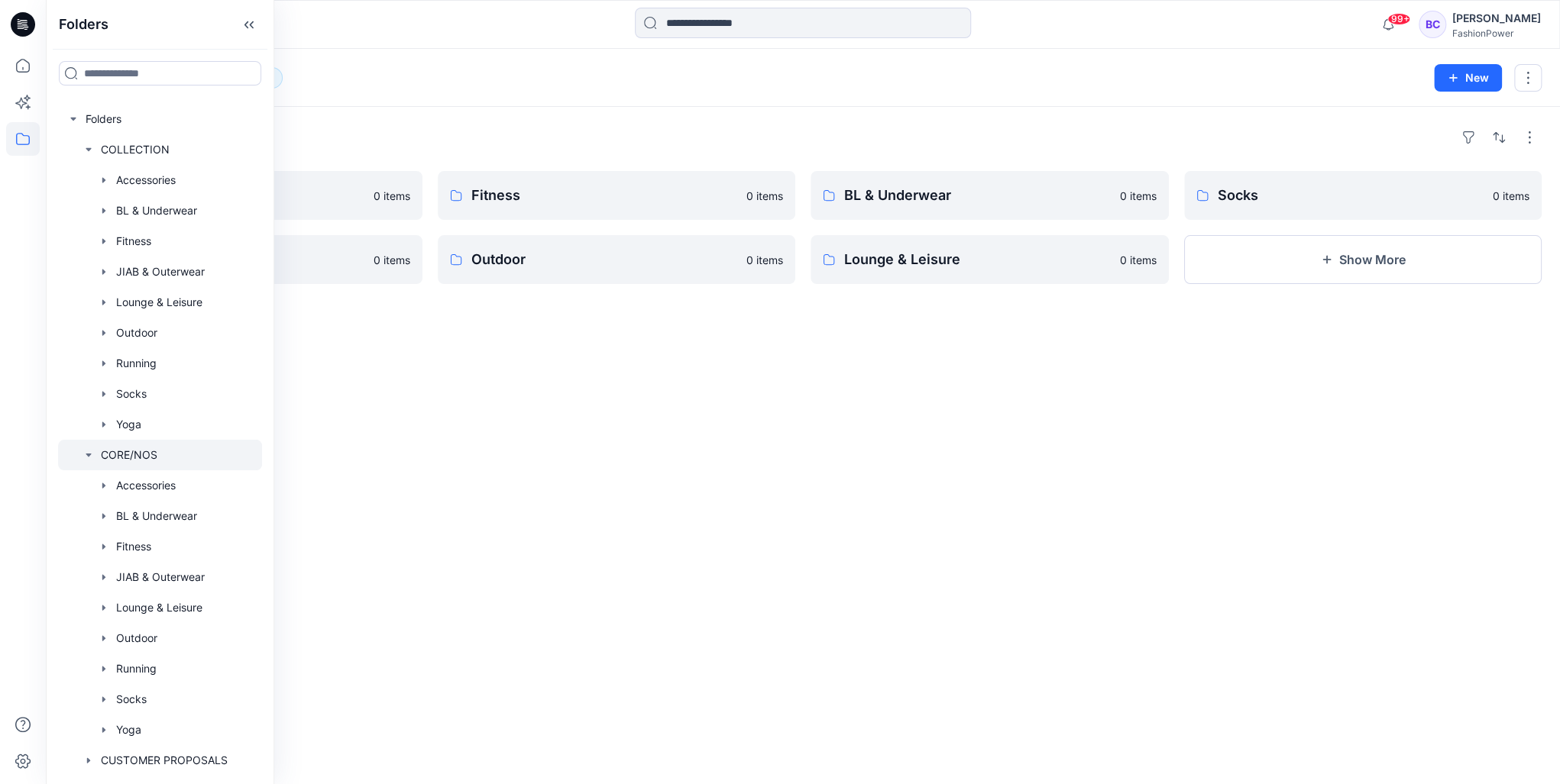
click at [85, 453] on icon "button" at bounding box center [89, 455] width 12 height 12
click at [91, 139] on div at bounding box center [160, 149] width 204 height 30
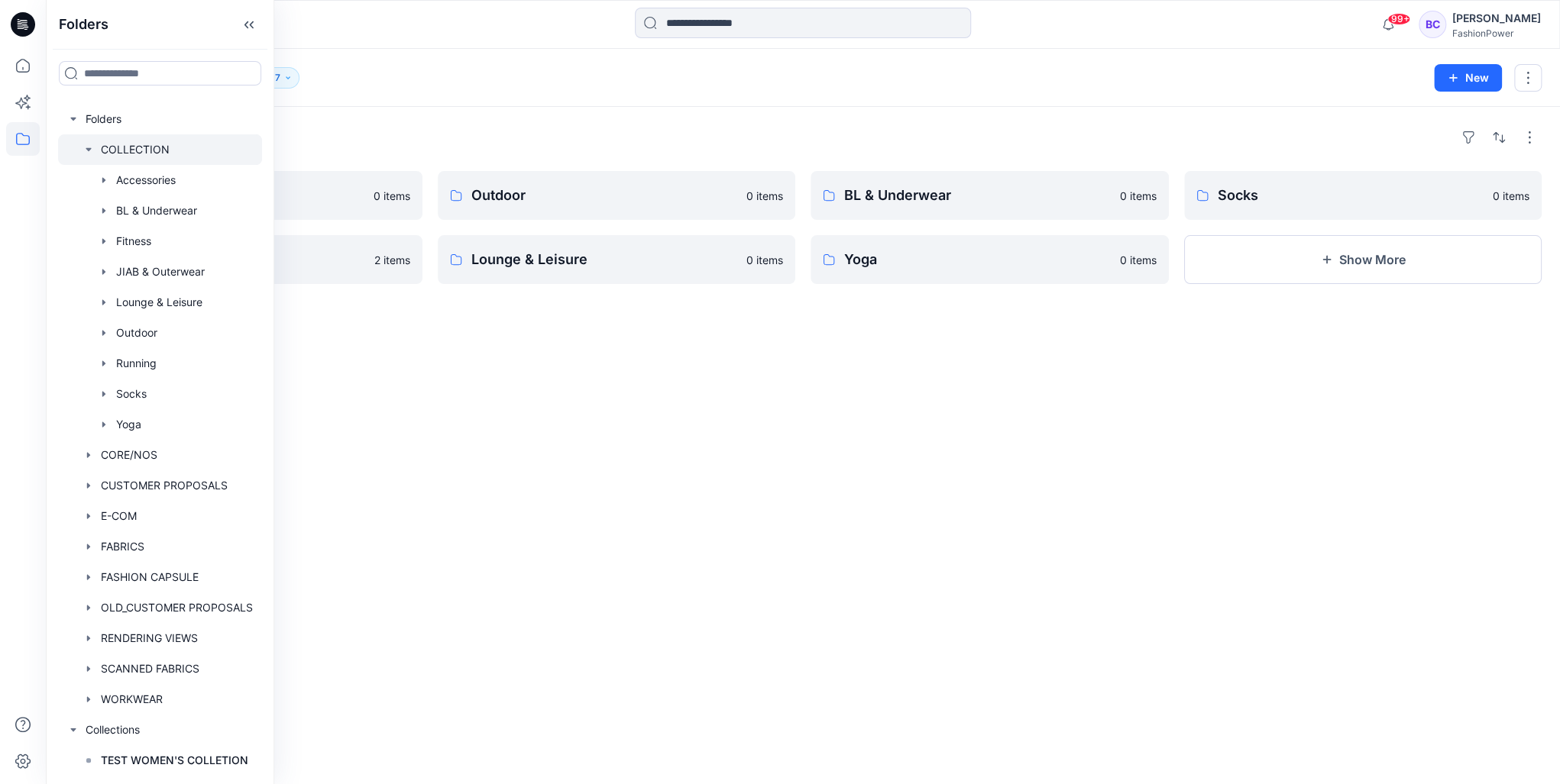
click at [90, 143] on icon "button" at bounding box center [89, 149] width 12 height 12
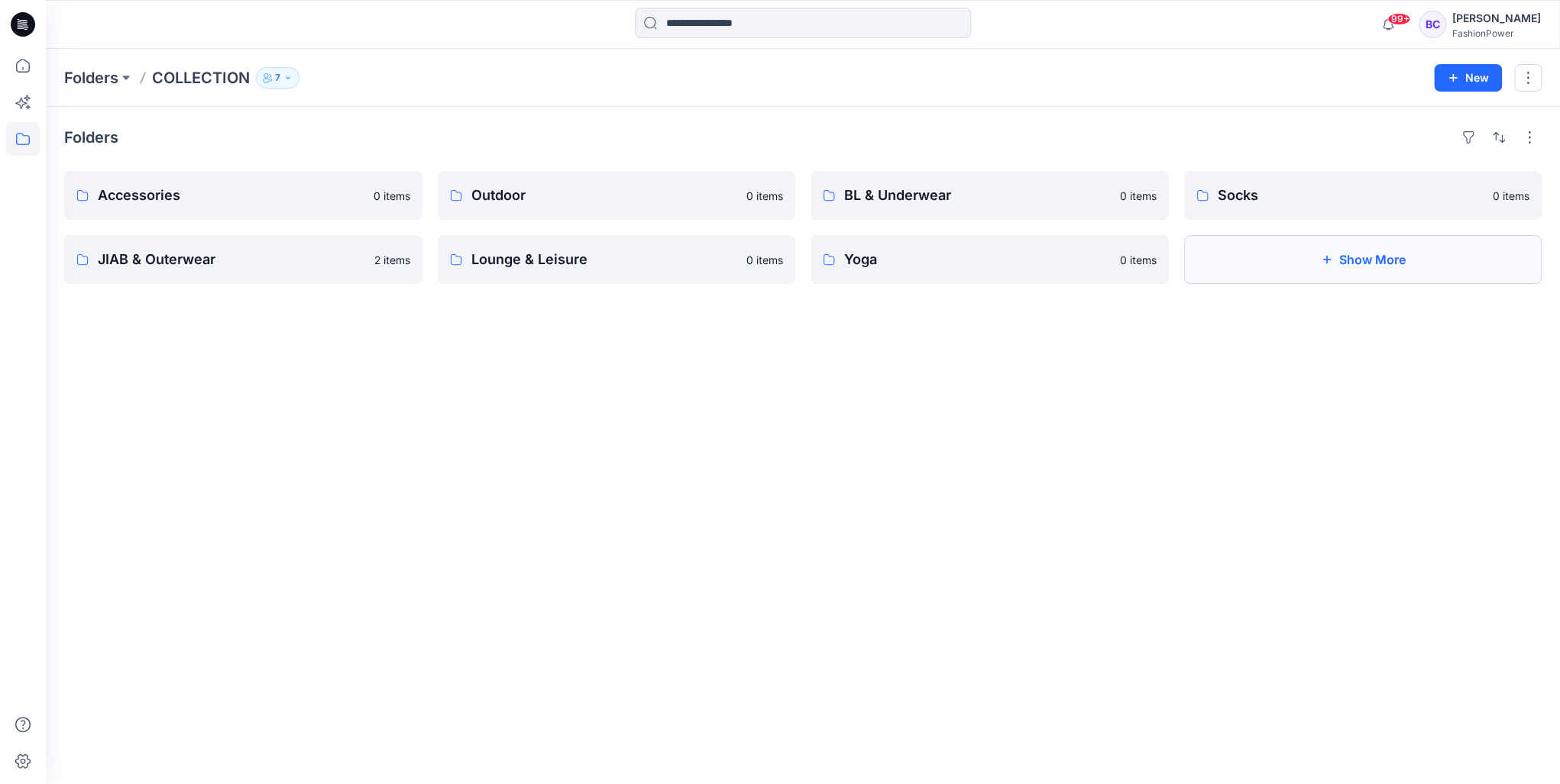
click at [1249, 262] on button "Show More" at bounding box center [1363, 260] width 358 height 49
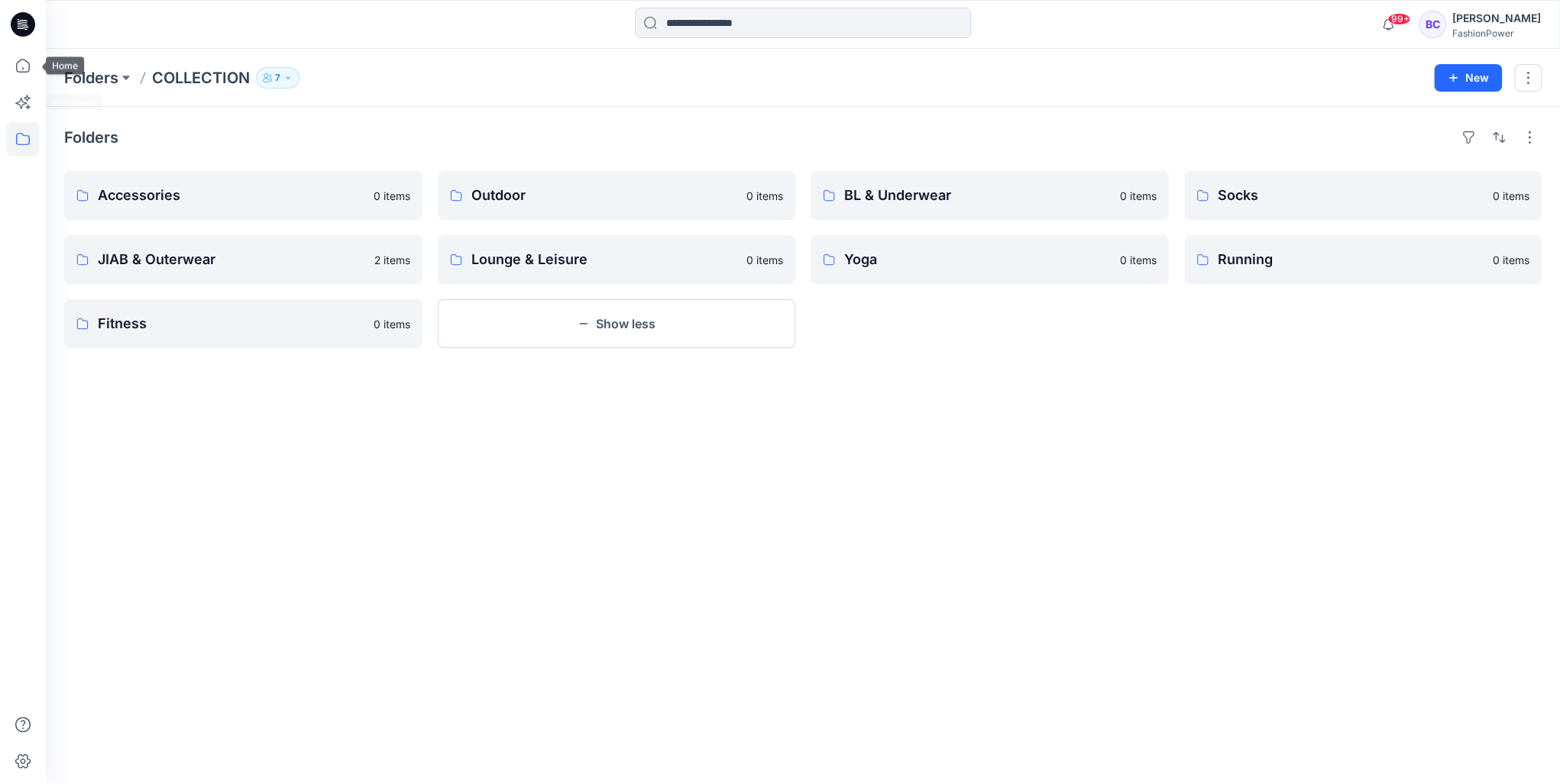
click at [22, 160] on div at bounding box center [22, 417] width 34 height 736
click at [22, 141] on icon at bounding box center [22, 139] width 34 height 34
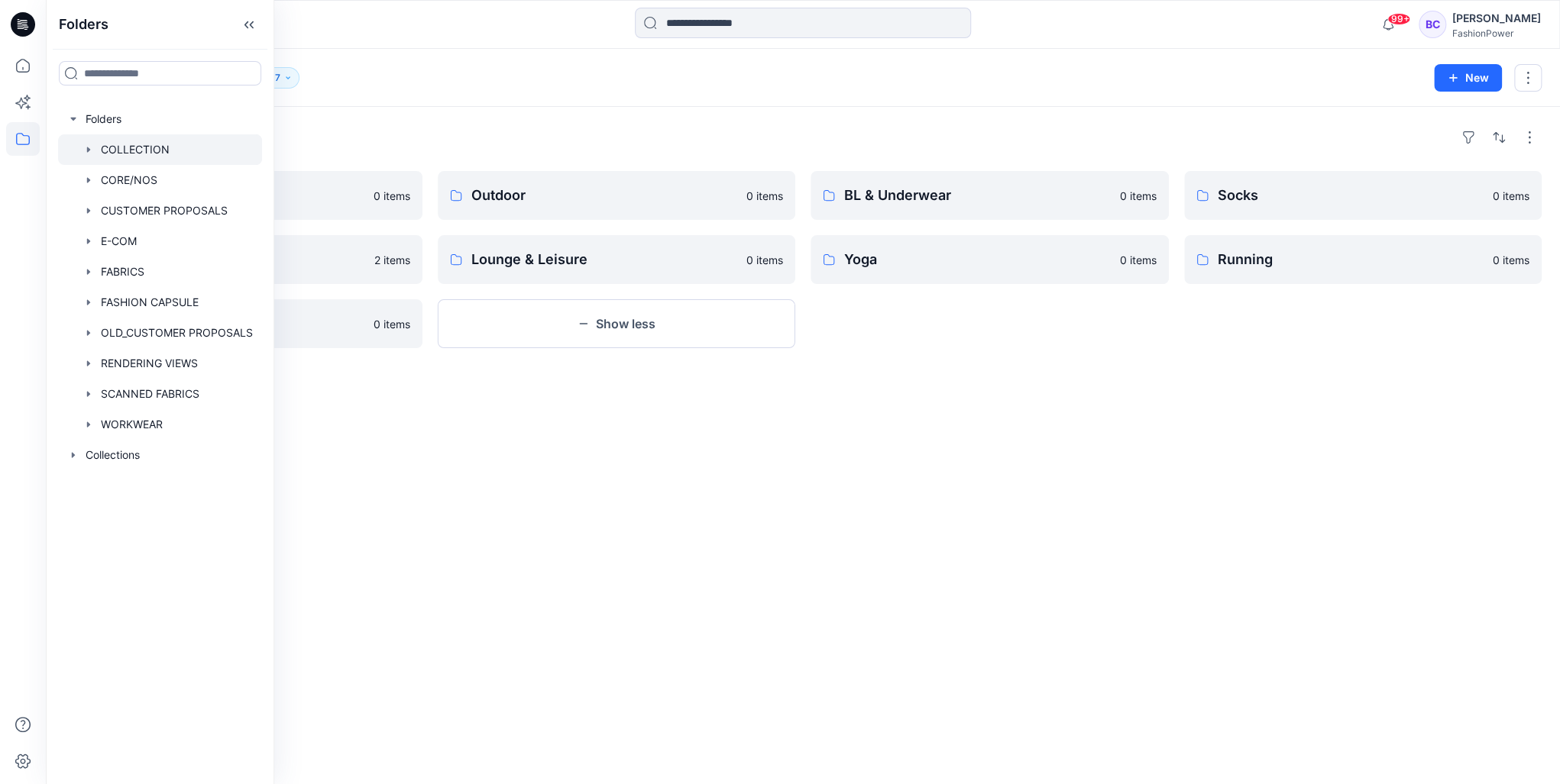
drag, startPoint x: 563, startPoint y: 132, endPoint x: 464, endPoint y: 101, distance: 103.7
click at [556, 119] on div "Folders Accessories 0 items JIAB & Outerwear 2 items Fitness 0 items Outdoor 0 …" at bounding box center [802, 446] width 1514 height 678
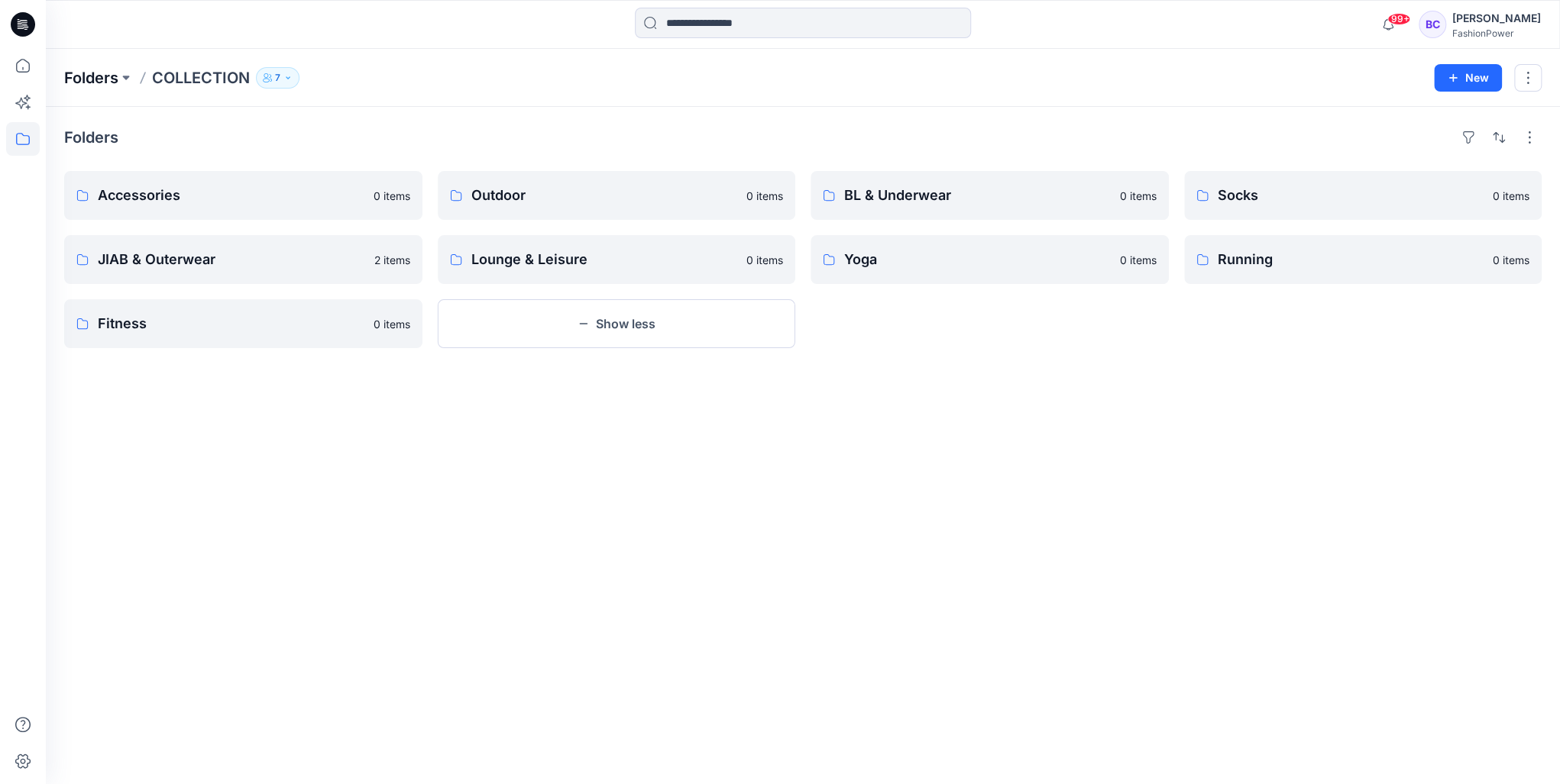
click at [74, 69] on p "Folders" at bounding box center [91, 78] width 54 height 22
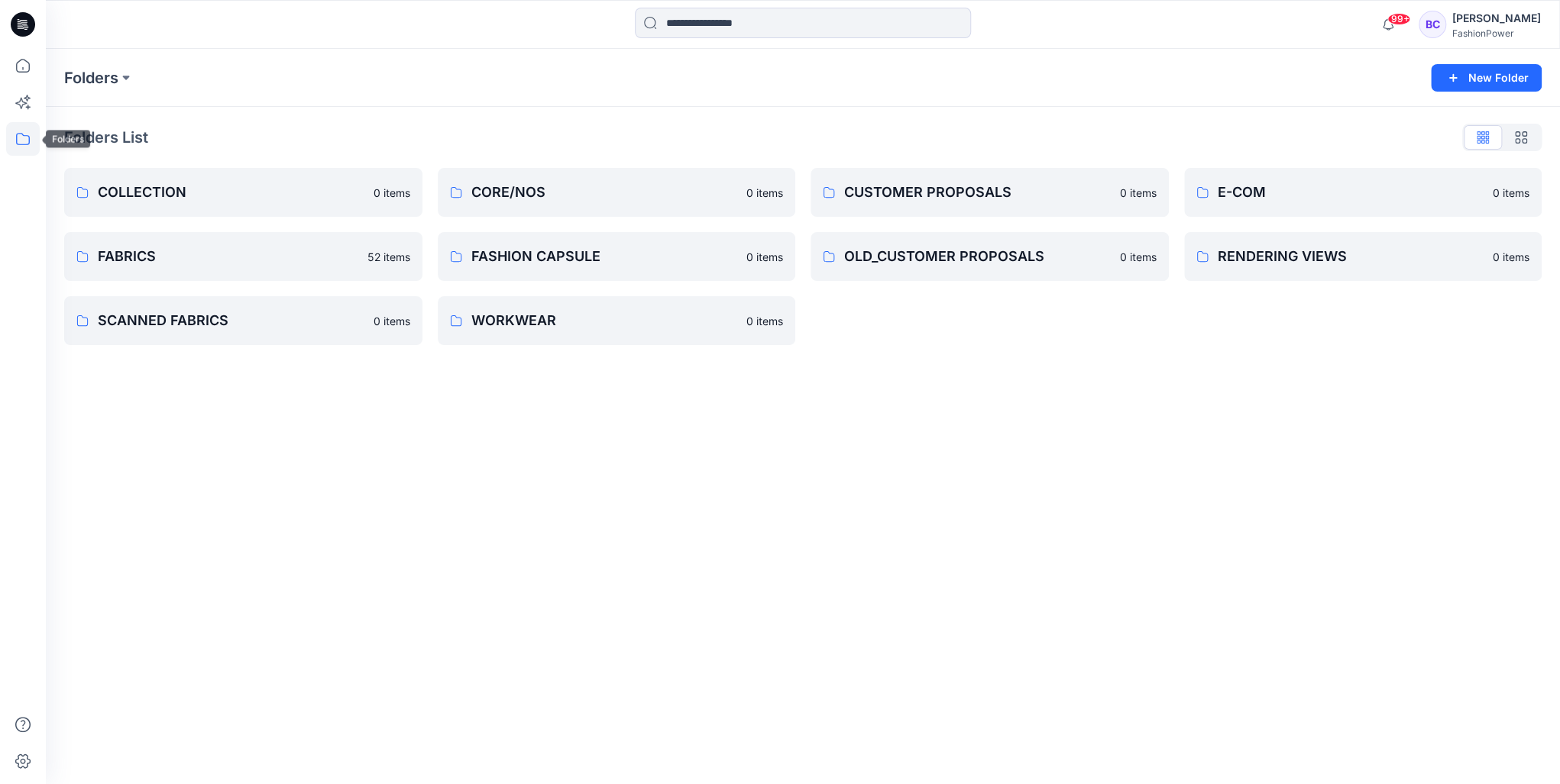
click at [19, 144] on icon at bounding box center [23, 139] width 14 height 12
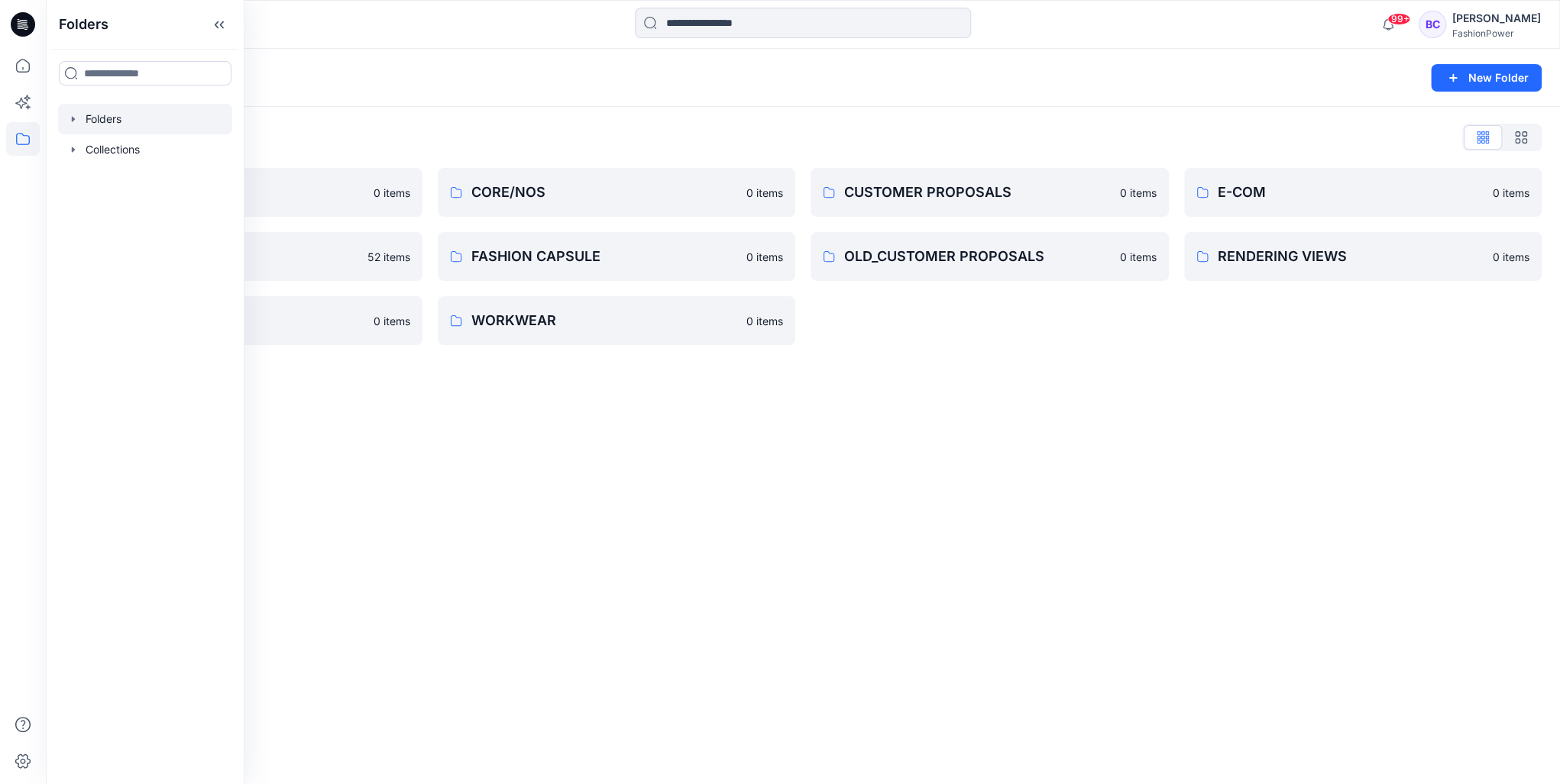
click at [76, 115] on icon "button" at bounding box center [73, 119] width 12 height 12
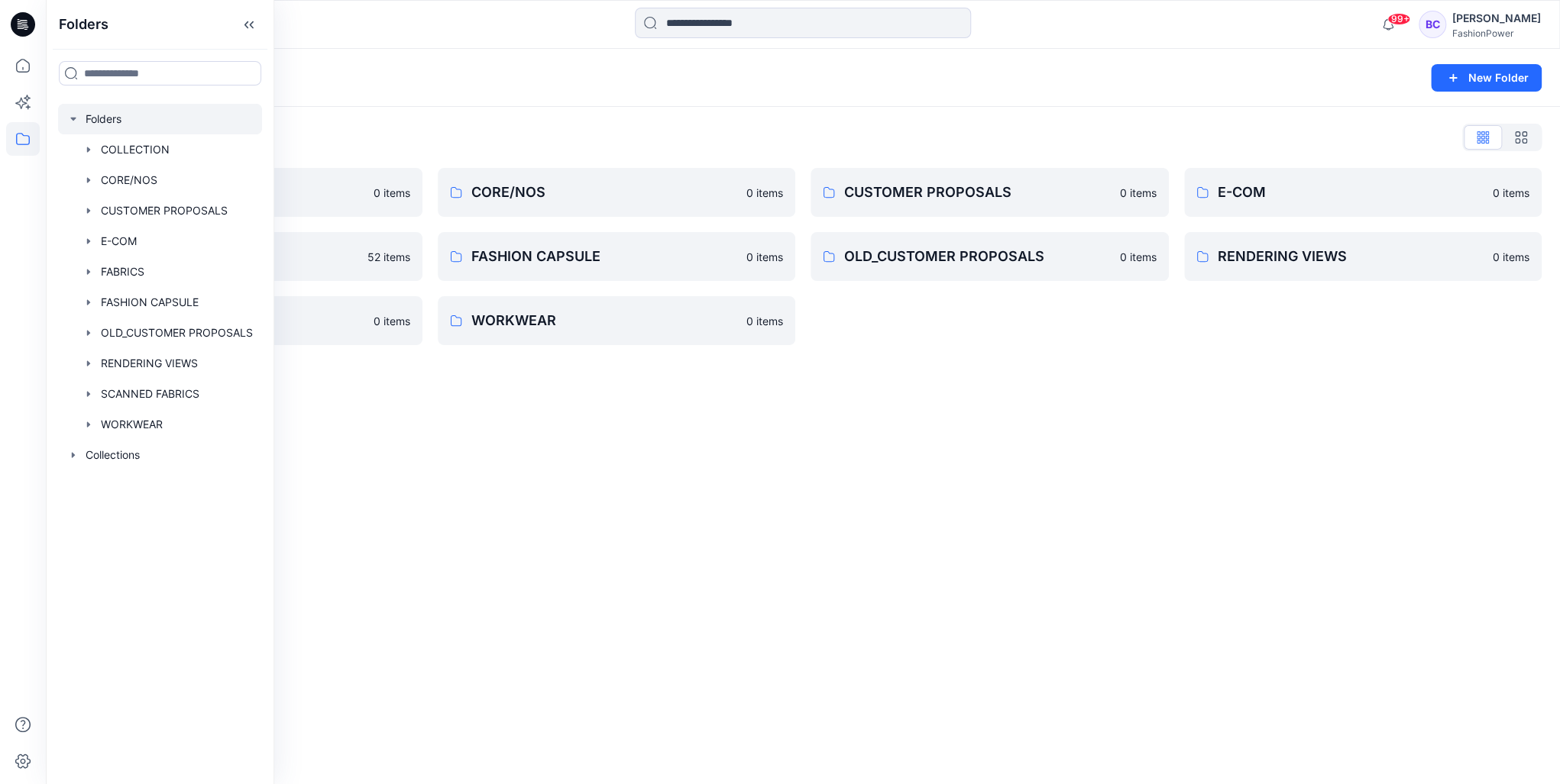
click at [549, 650] on div "Folders New Folder Folders List COLLECTION 0 items FABRICS 52 items SCANNED FAB…" at bounding box center [802, 417] width 1514 height 736
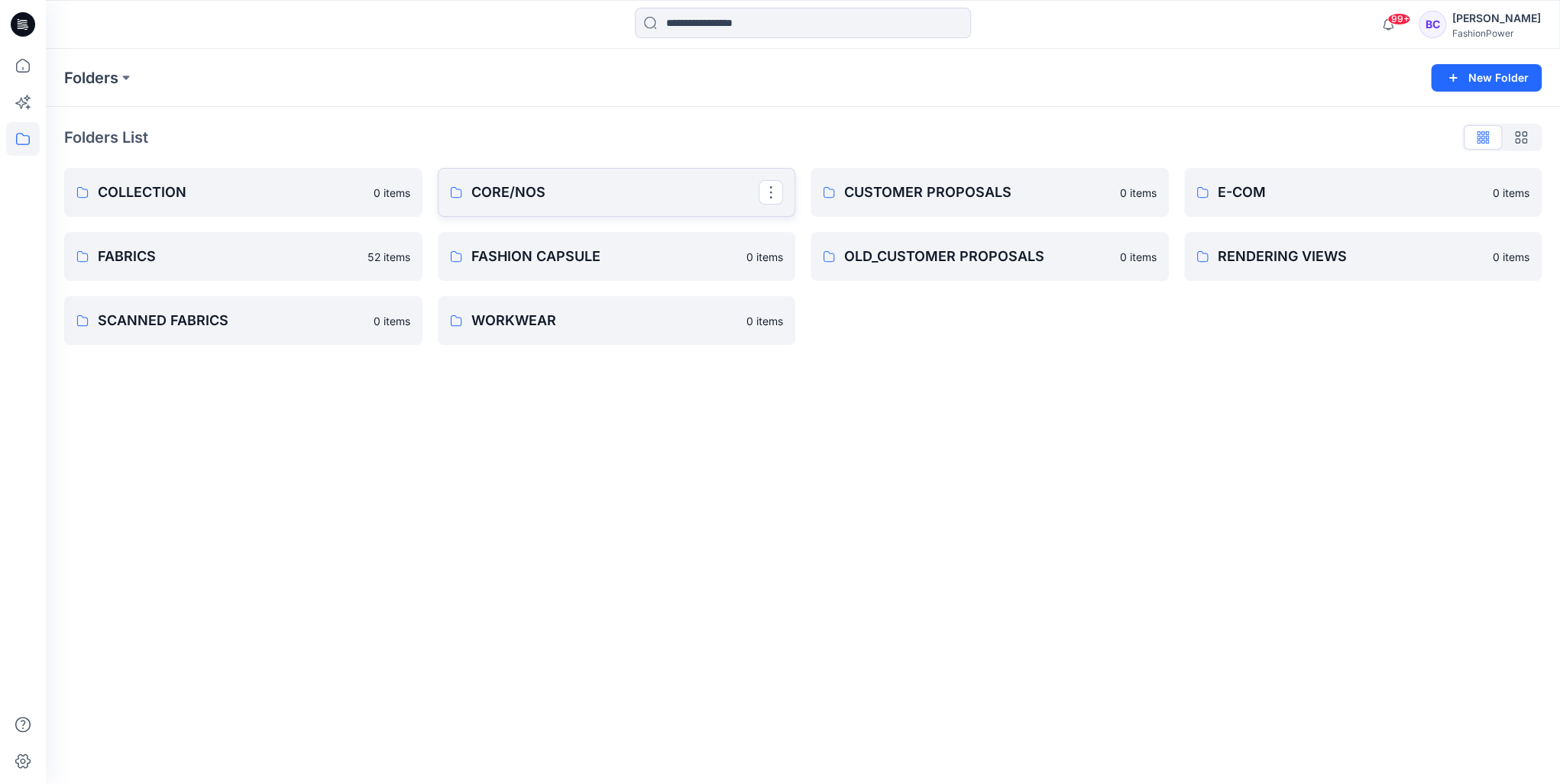
click at [525, 170] on link "CORE/NOS" at bounding box center [616, 192] width 358 height 49
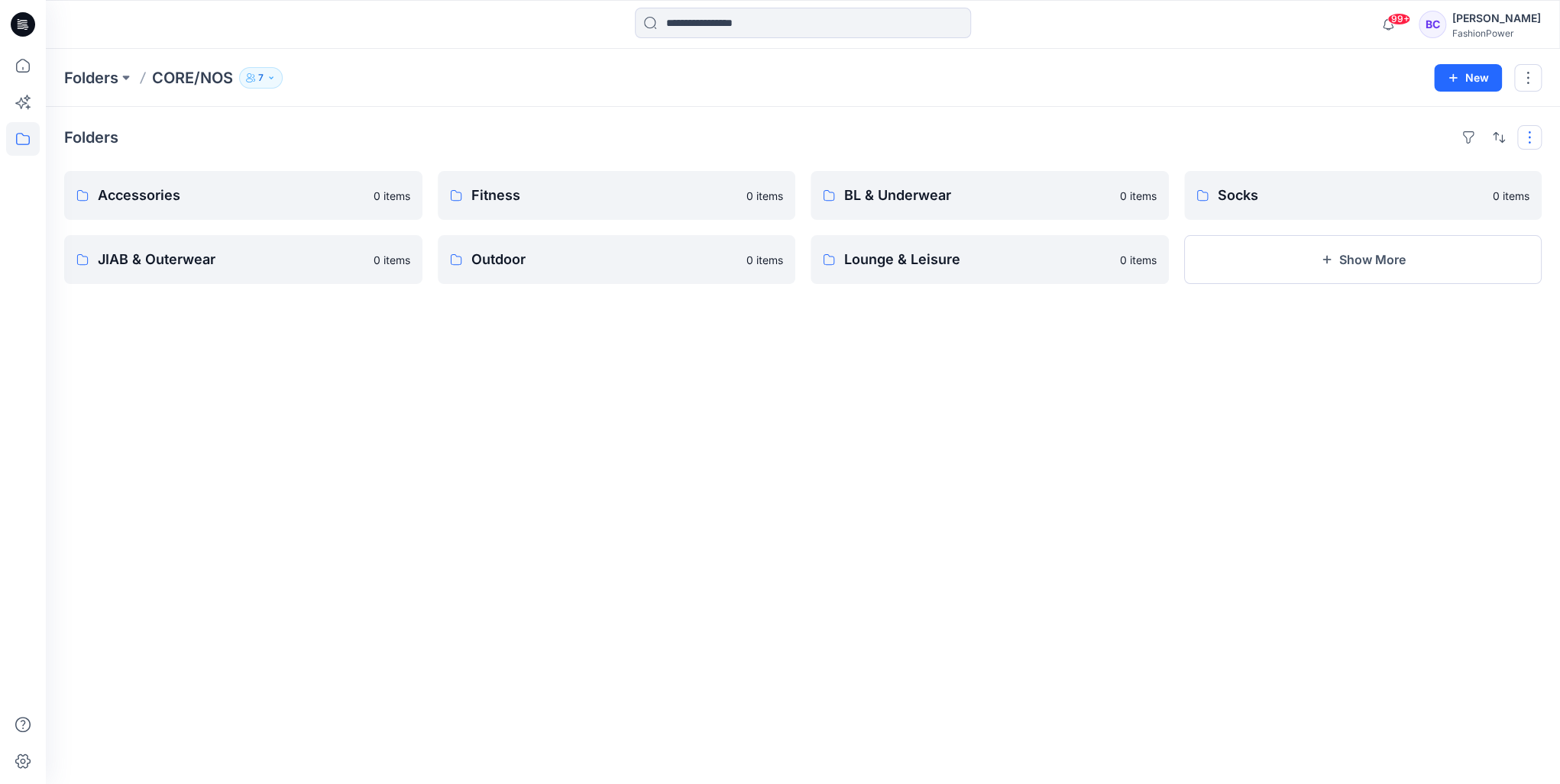
click at [1525, 138] on button "button" at bounding box center [1530, 137] width 24 height 24
click at [1513, 79] on div "New" at bounding box center [1488, 78] width 108 height 28
click at [1516, 79] on button "button" at bounding box center [1528, 78] width 28 height 28
click at [1418, 164] on p "Manage Users" at bounding box center [1437, 171] width 72 height 16
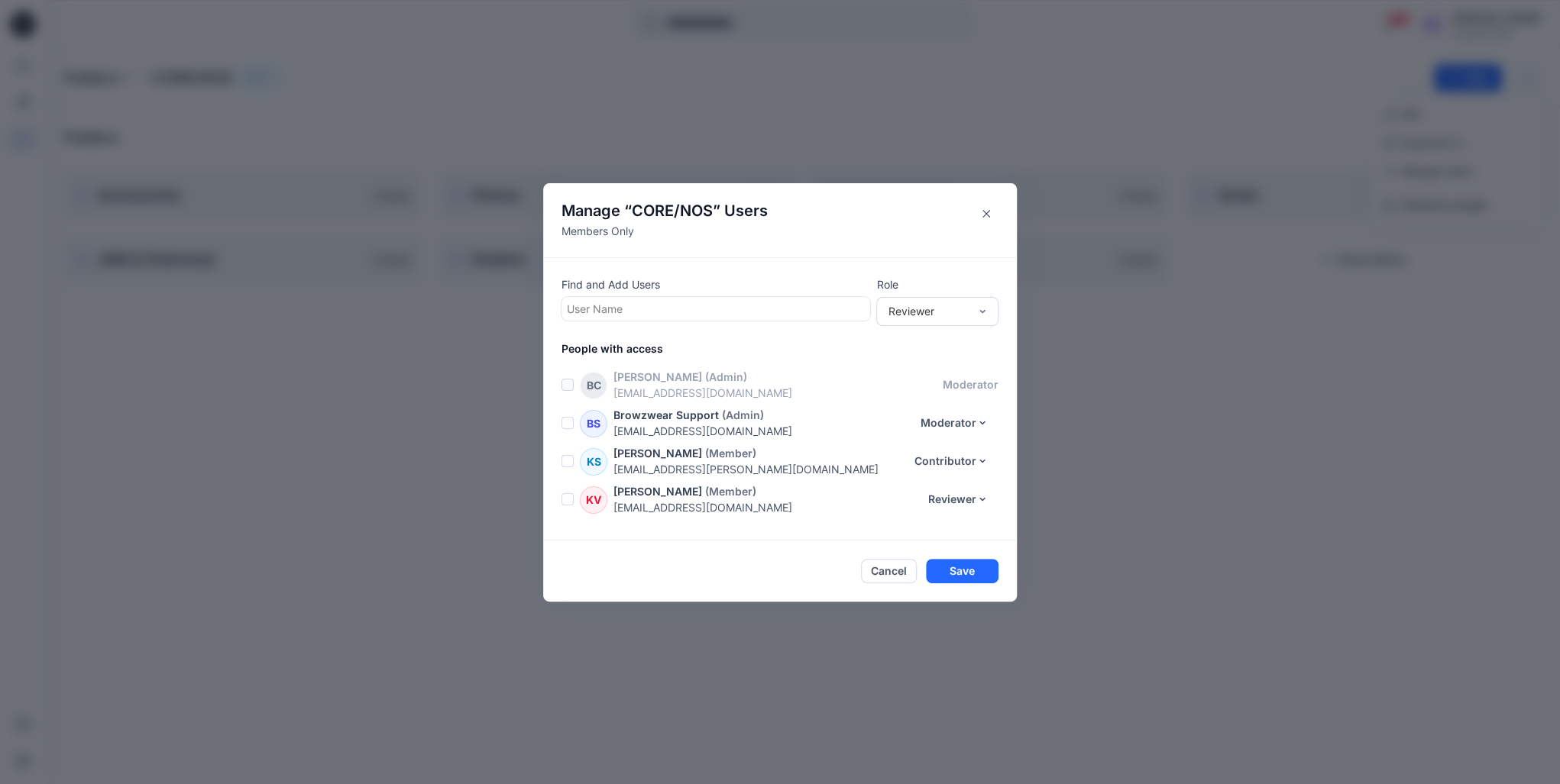
click at [725, 301] on div at bounding box center [715, 309] width 298 height 19
click at [690, 304] on div at bounding box center [715, 309] width 298 height 19
click at [983, 210] on icon "Close" at bounding box center [986, 214] width 8 height 8
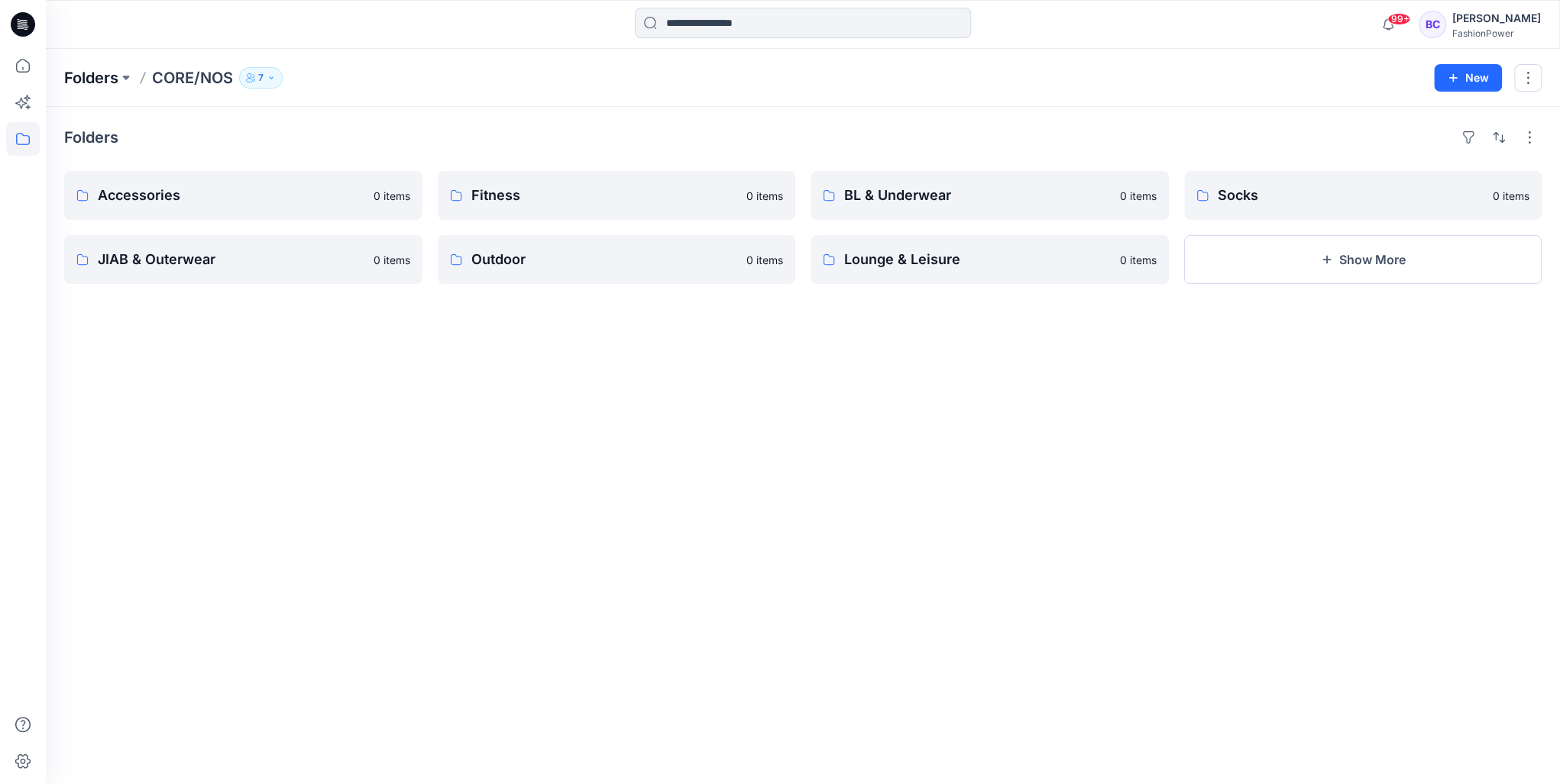
click at [116, 76] on p "Folders" at bounding box center [91, 78] width 54 height 22
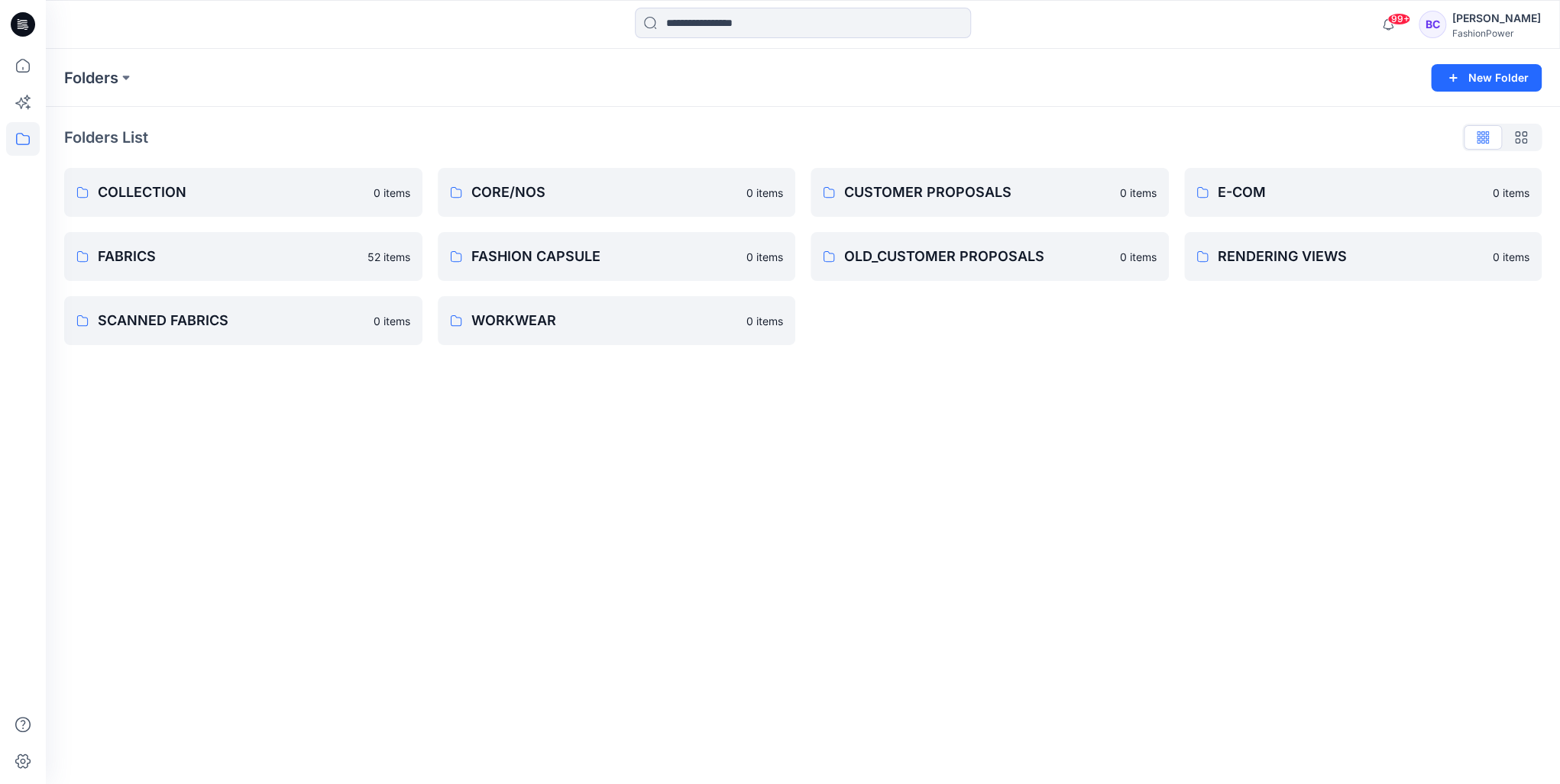
click at [676, 461] on div "Folders New Folder Folders List COLLECTION 0 items FABRICS 52 items SCANNED FAB…" at bounding box center [802, 417] width 1514 height 736
click at [1455, 67] on button "New Folder" at bounding box center [1487, 78] width 110 height 28
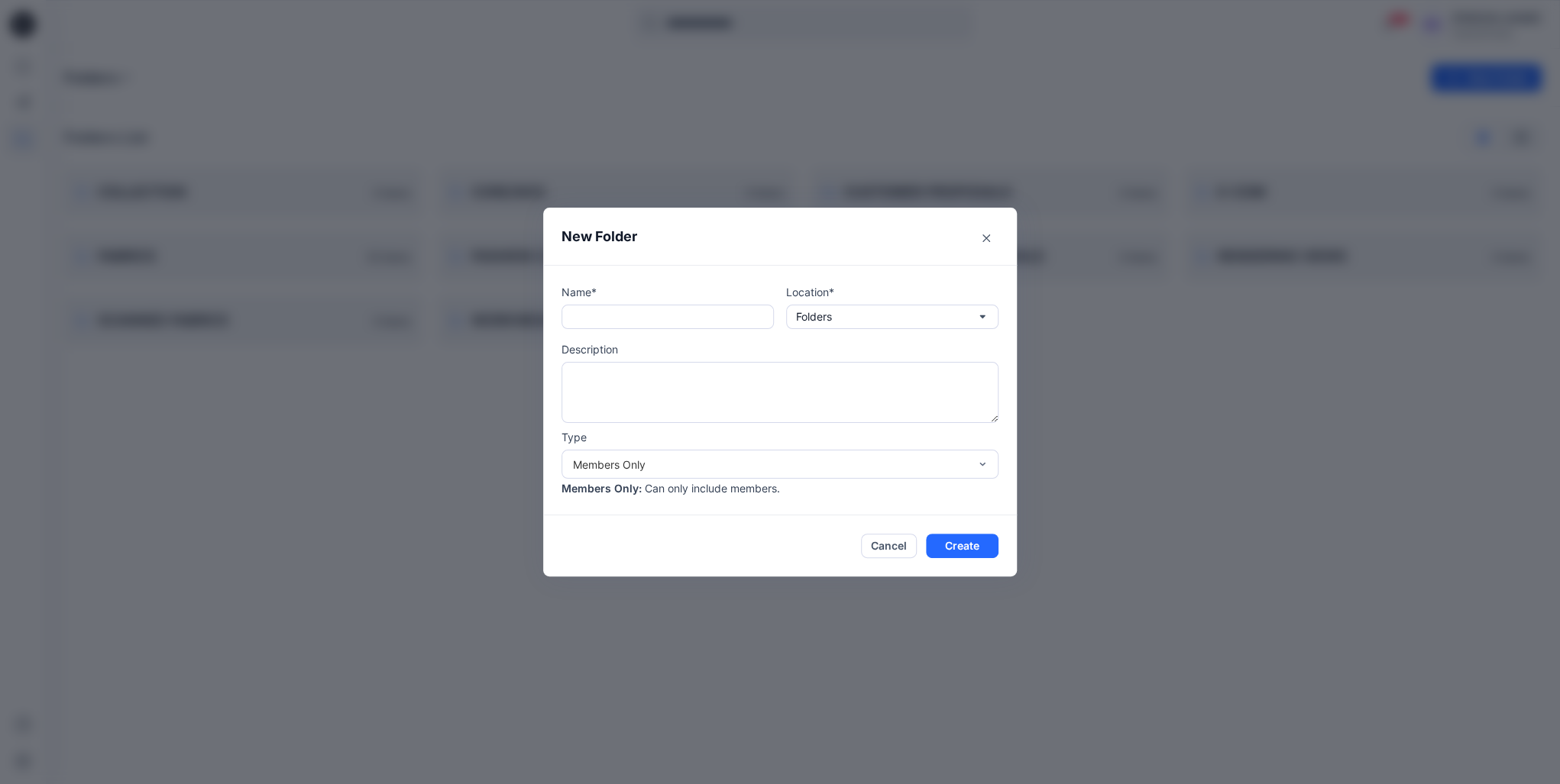
click at [678, 298] on p "Name*" at bounding box center [668, 292] width 212 height 16
click at [670, 317] on input "text" at bounding box center [668, 317] width 212 height 24
drag, startPoint x: 611, startPoint y: 317, endPoint x: 819, endPoint y: 336, distance: 208.9
click at [819, 336] on div "**********" at bounding box center [780, 390] width 437 height 212
type input "**********"
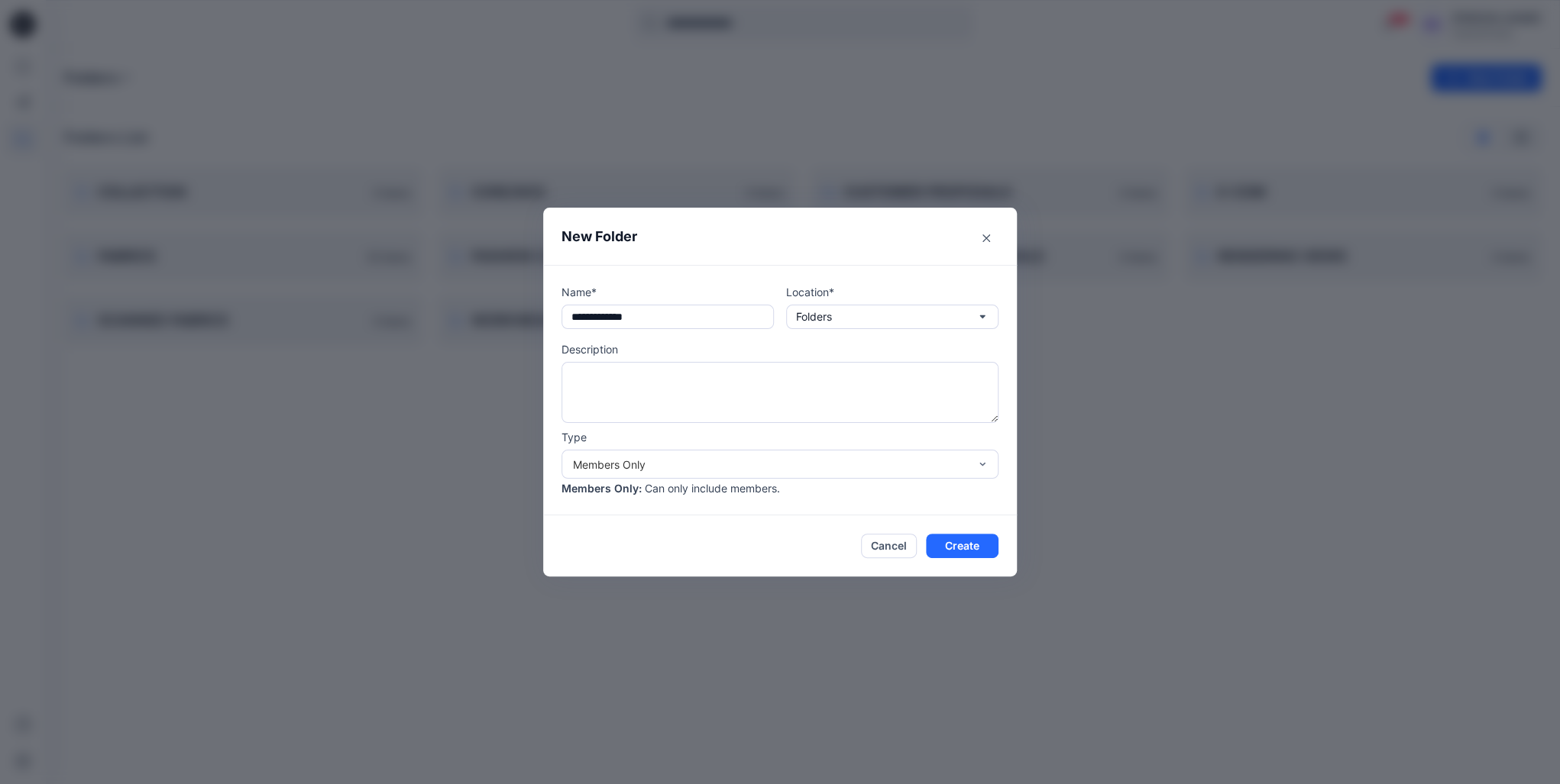
click at [816, 345] on p "Description" at bounding box center [780, 349] width 437 height 16
click at [821, 468] on div "Members Only" at bounding box center [771, 465] width 396 height 16
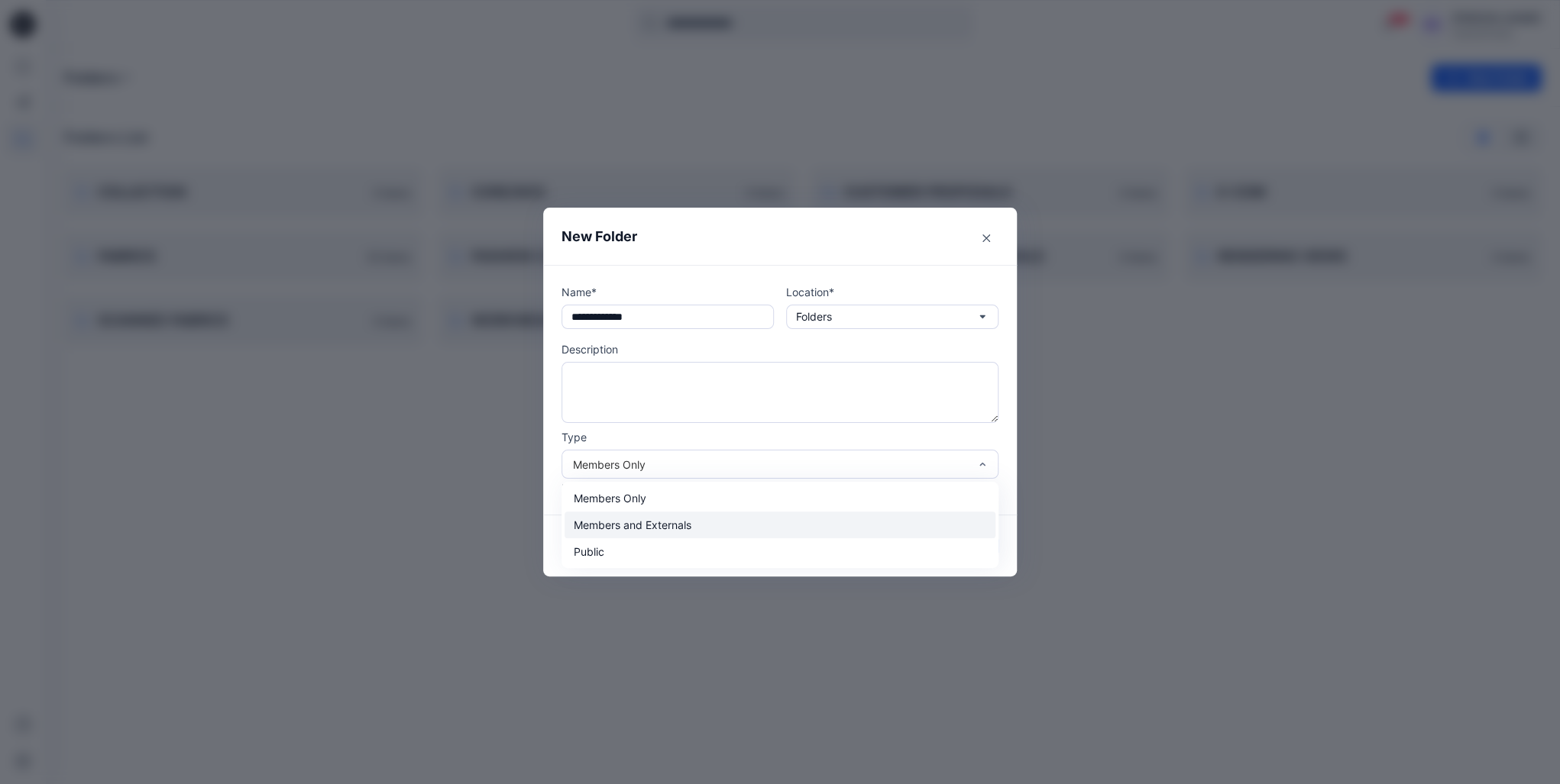
click at [676, 522] on div "Members and Externals" at bounding box center [779, 524] width 431 height 27
click at [645, 469] on div "Members and Externals" at bounding box center [771, 465] width 396 height 16
click at [624, 549] on div "Public" at bounding box center [779, 551] width 431 height 27
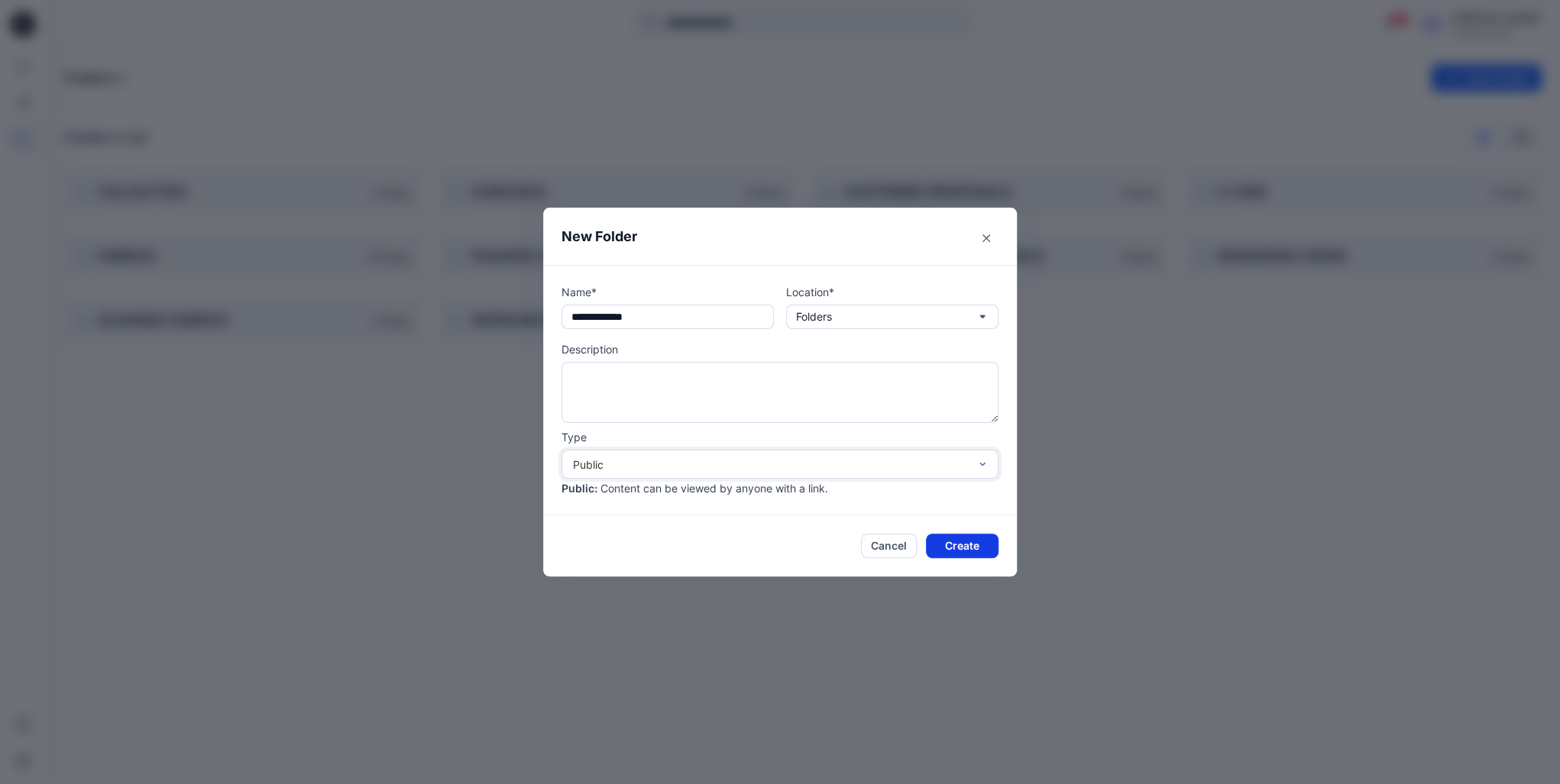
click at [966, 536] on button "Create" at bounding box center [962, 546] width 72 height 24
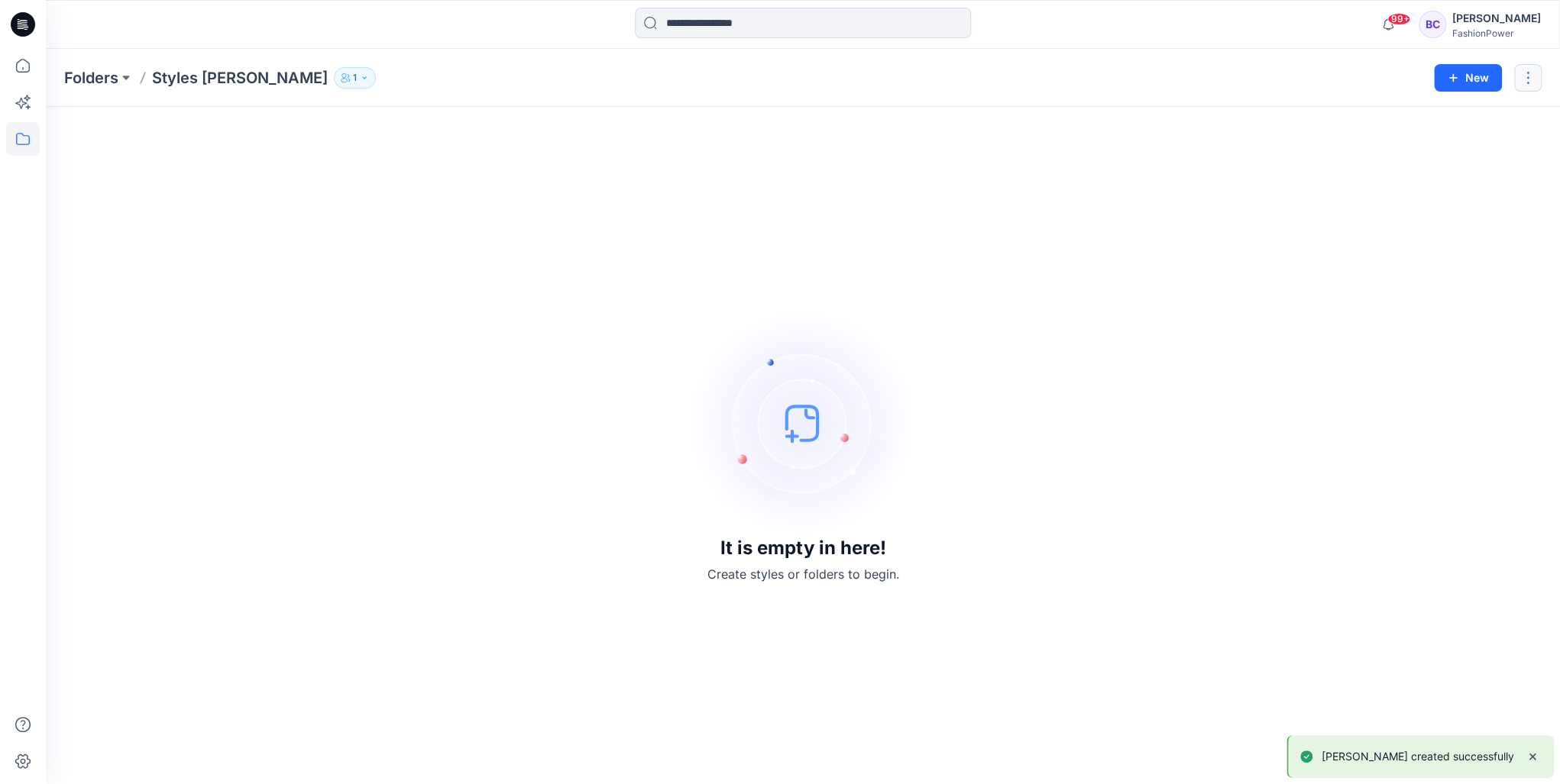
click at [1517, 69] on button "button" at bounding box center [1528, 78] width 28 height 28
click at [1450, 177] on p "Manage Users" at bounding box center [1437, 171] width 72 height 16
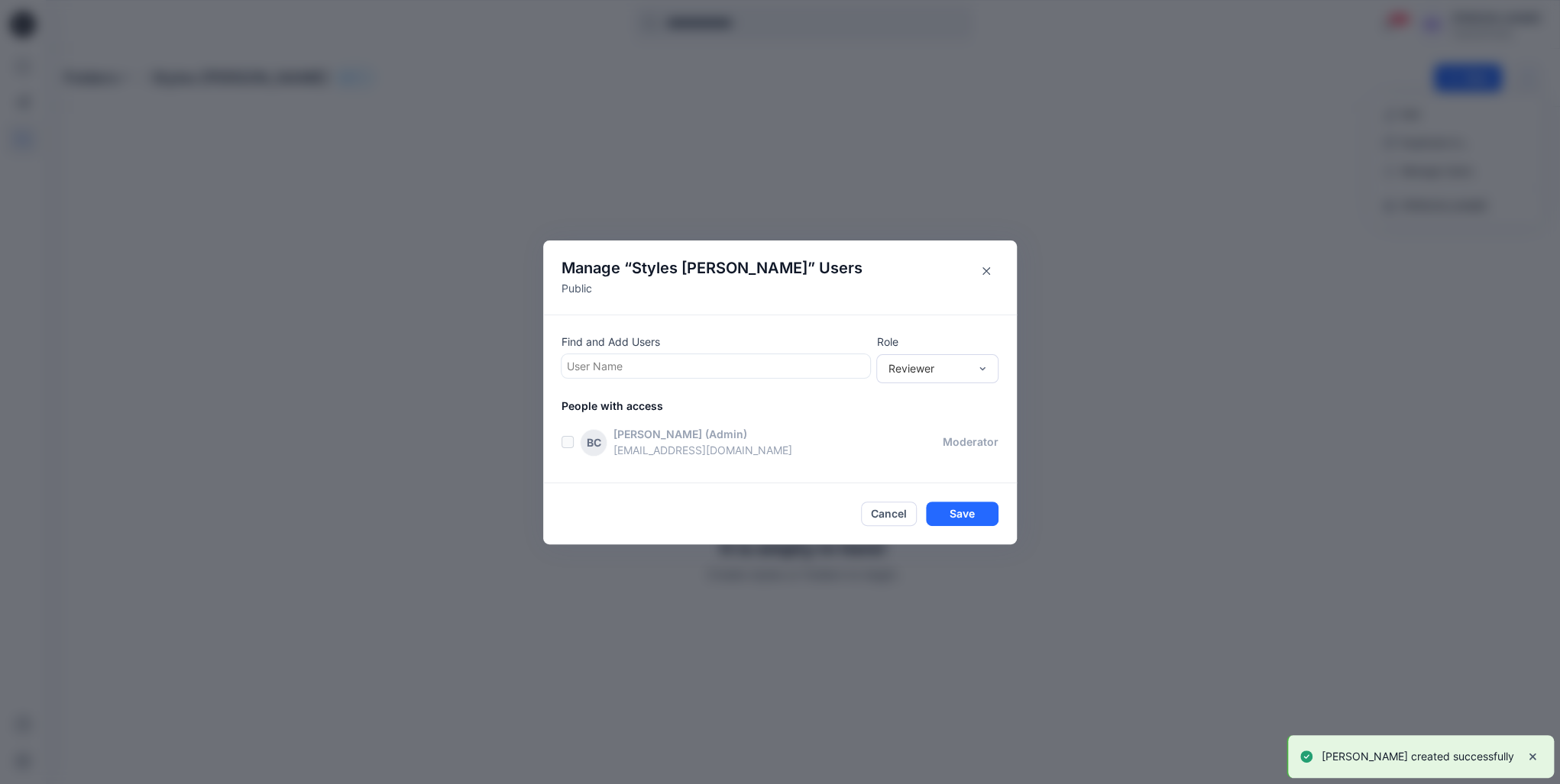
click at [557, 435] on div "Find and Add Users User Name Role Reviewer People with access BC Bibi Castelijn…" at bounding box center [780, 399] width 474 height 169
click at [778, 355] on div "User Name" at bounding box center [714, 367] width 304 height 22
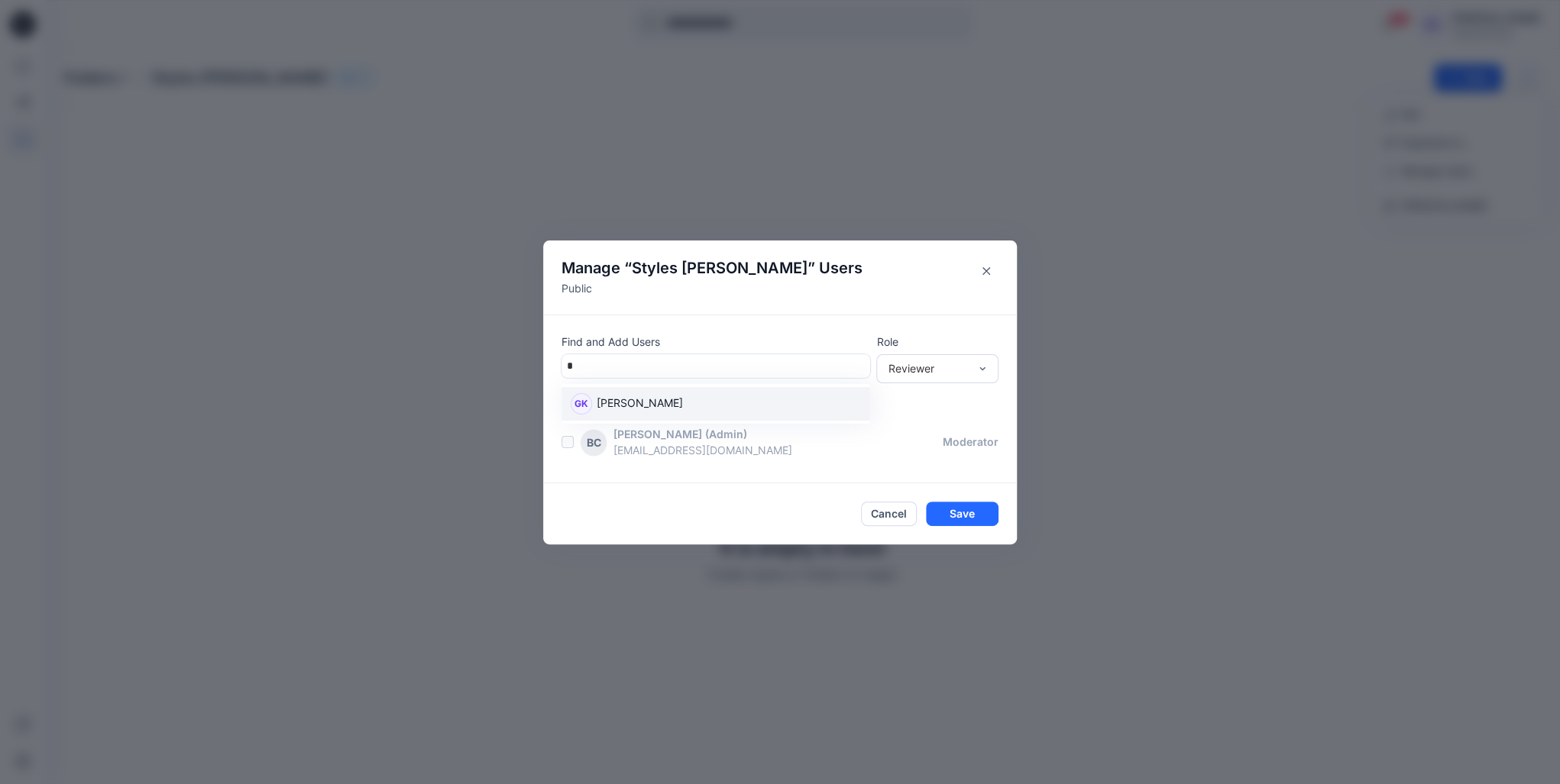
type input "**"
click at [752, 392] on div "GK Guerline Kamp" at bounding box center [716, 404] width 309 height 34
click at [956, 345] on p "Role" at bounding box center [938, 341] width 123 height 16
click at [951, 371] on div "Reviewer" at bounding box center [928, 368] width 81 height 16
click at [932, 424] on div "Contributor" at bounding box center [937, 423] width 116 height 27
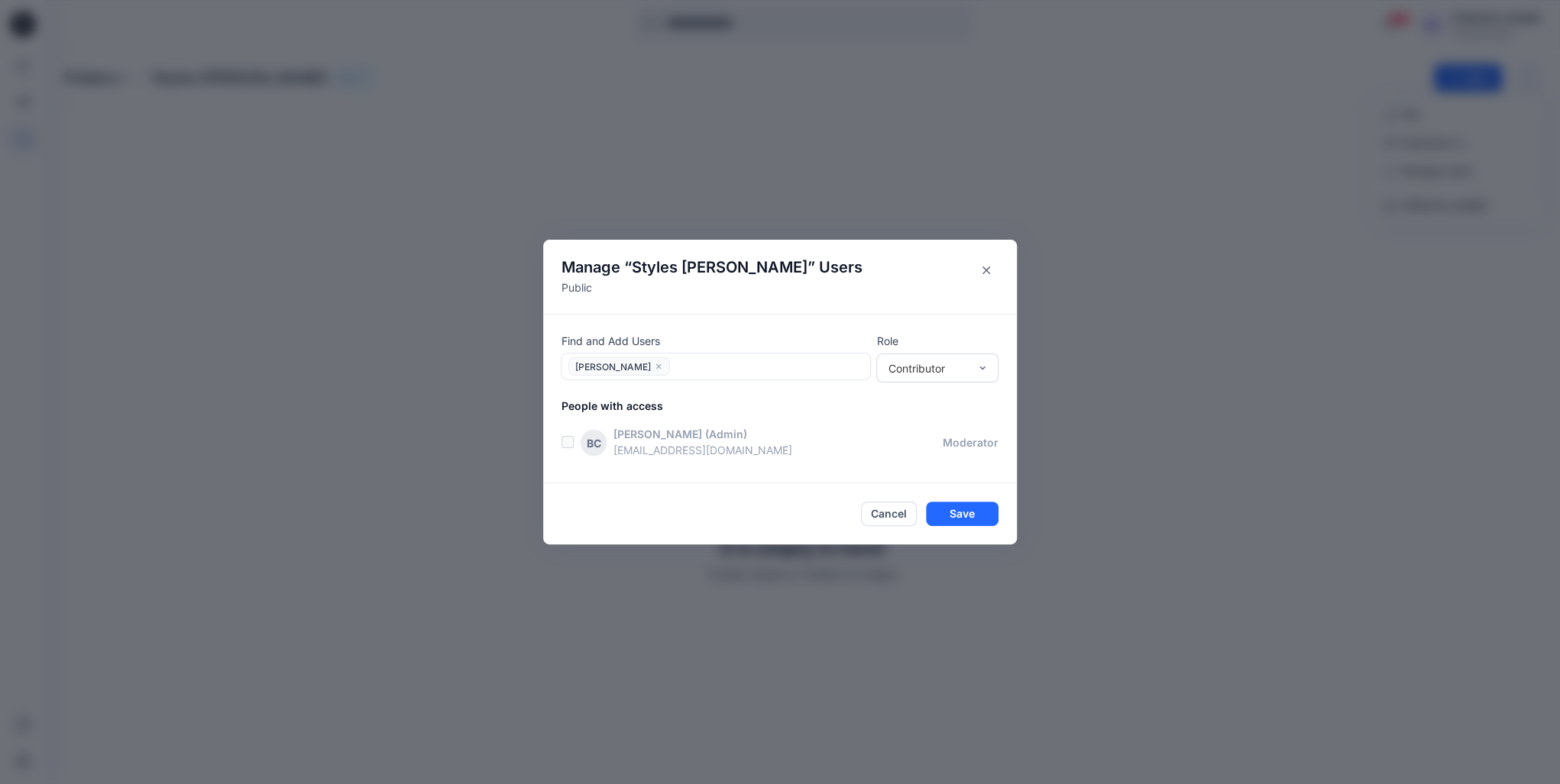
click at [957, 526] on footer "Cancel Save" at bounding box center [780, 514] width 474 height 61
click at [966, 511] on button "Save" at bounding box center [962, 514] width 72 height 24
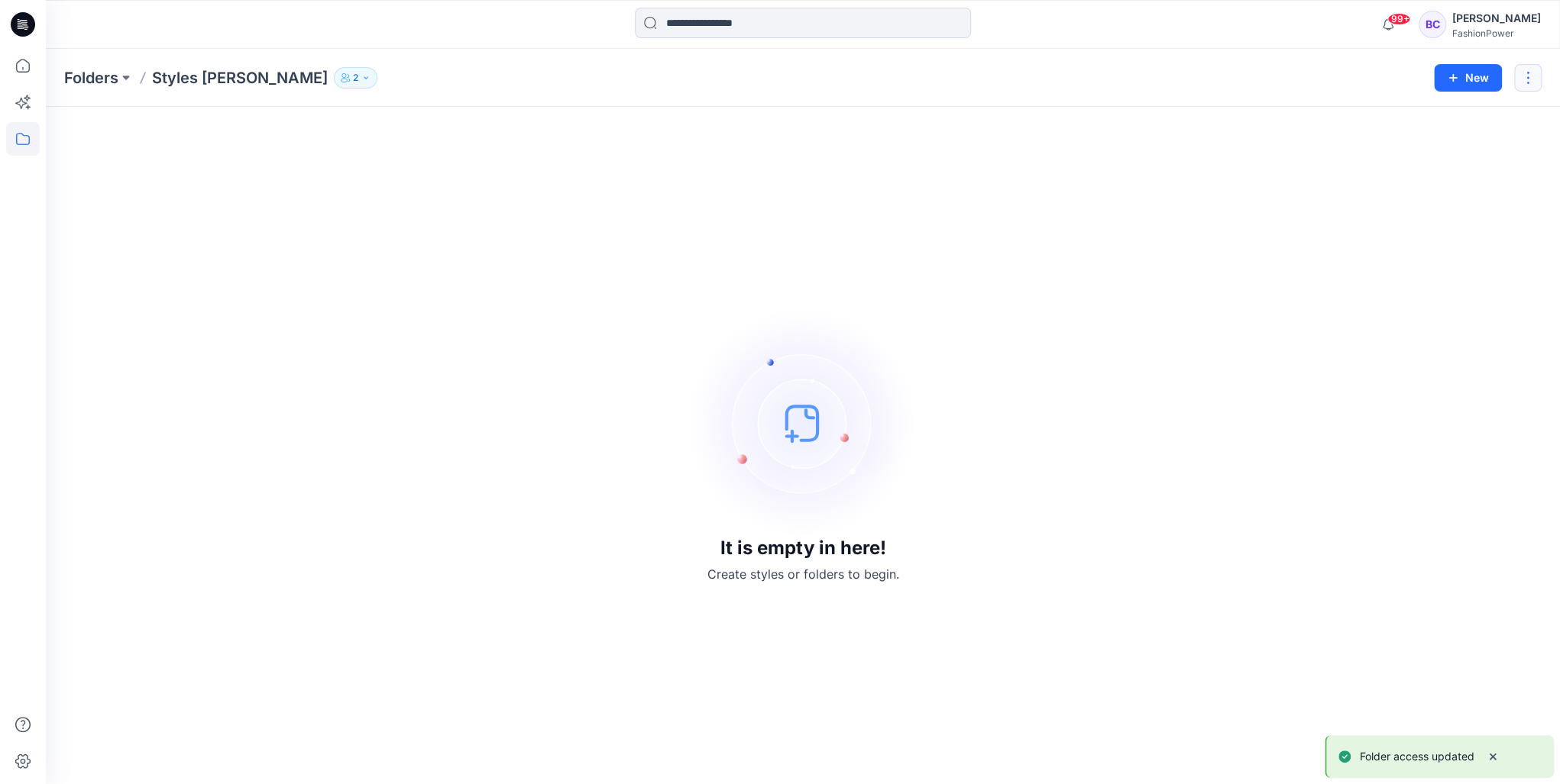
click at [1531, 75] on button "button" at bounding box center [1528, 78] width 28 height 28
click at [1425, 168] on p "Manage Users" at bounding box center [1437, 171] width 72 height 16
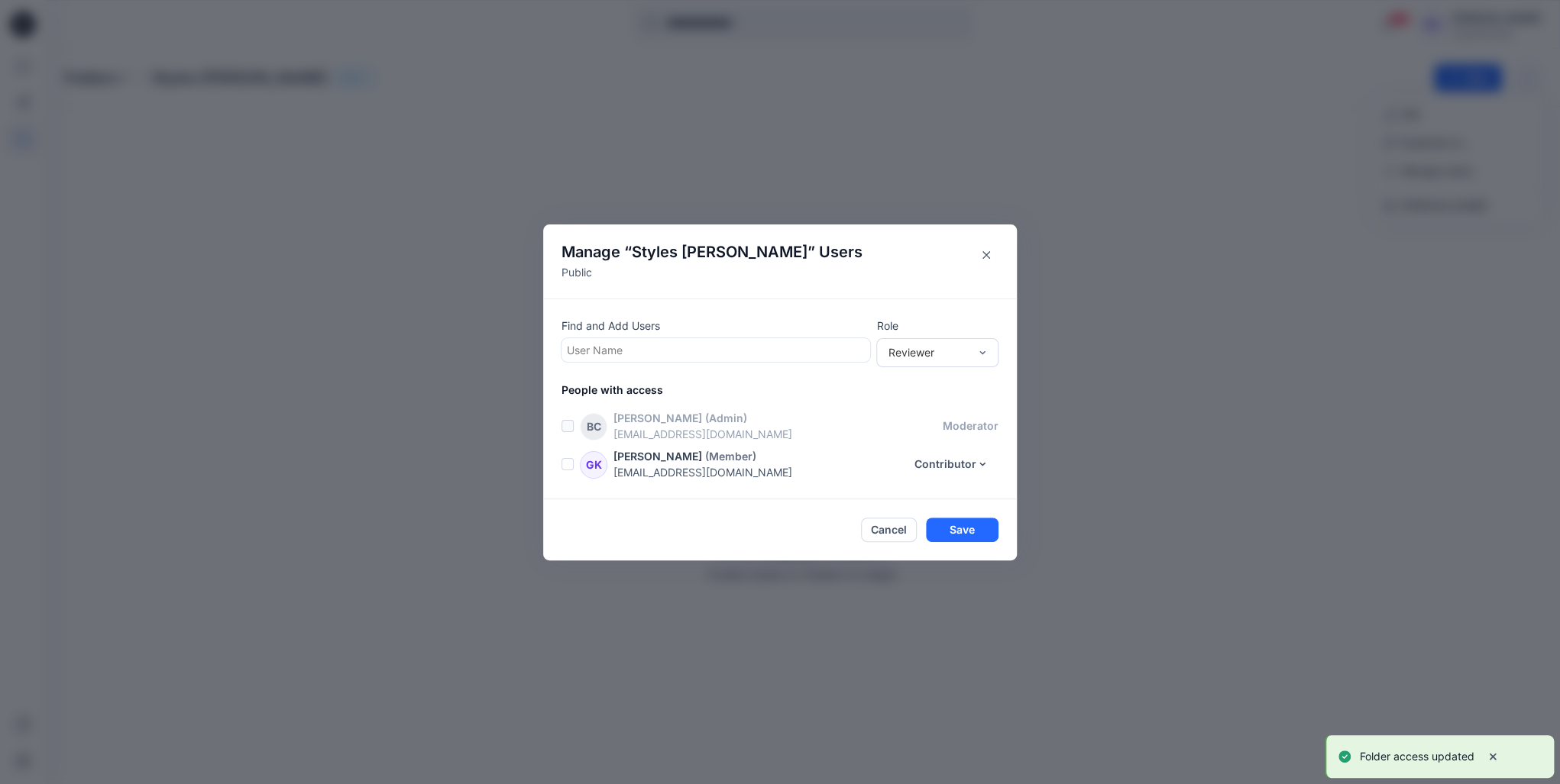
click at [733, 354] on div at bounding box center [715, 350] width 298 height 19
type input "*"
type input "**"
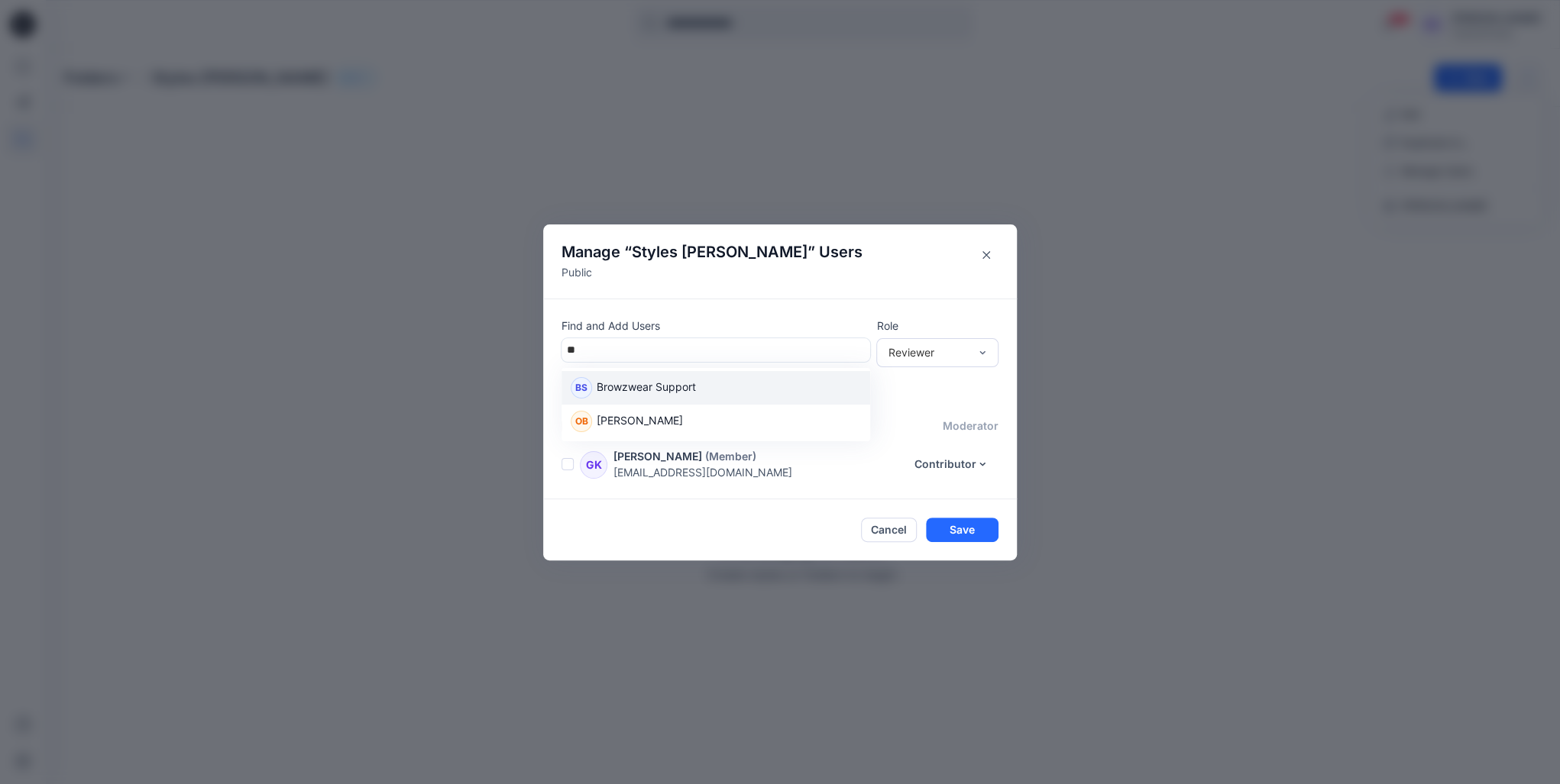
click at [671, 384] on p "Browzwear Support" at bounding box center [646, 388] width 99 height 20
click at [968, 530] on button "Save" at bounding box center [962, 530] width 72 height 24
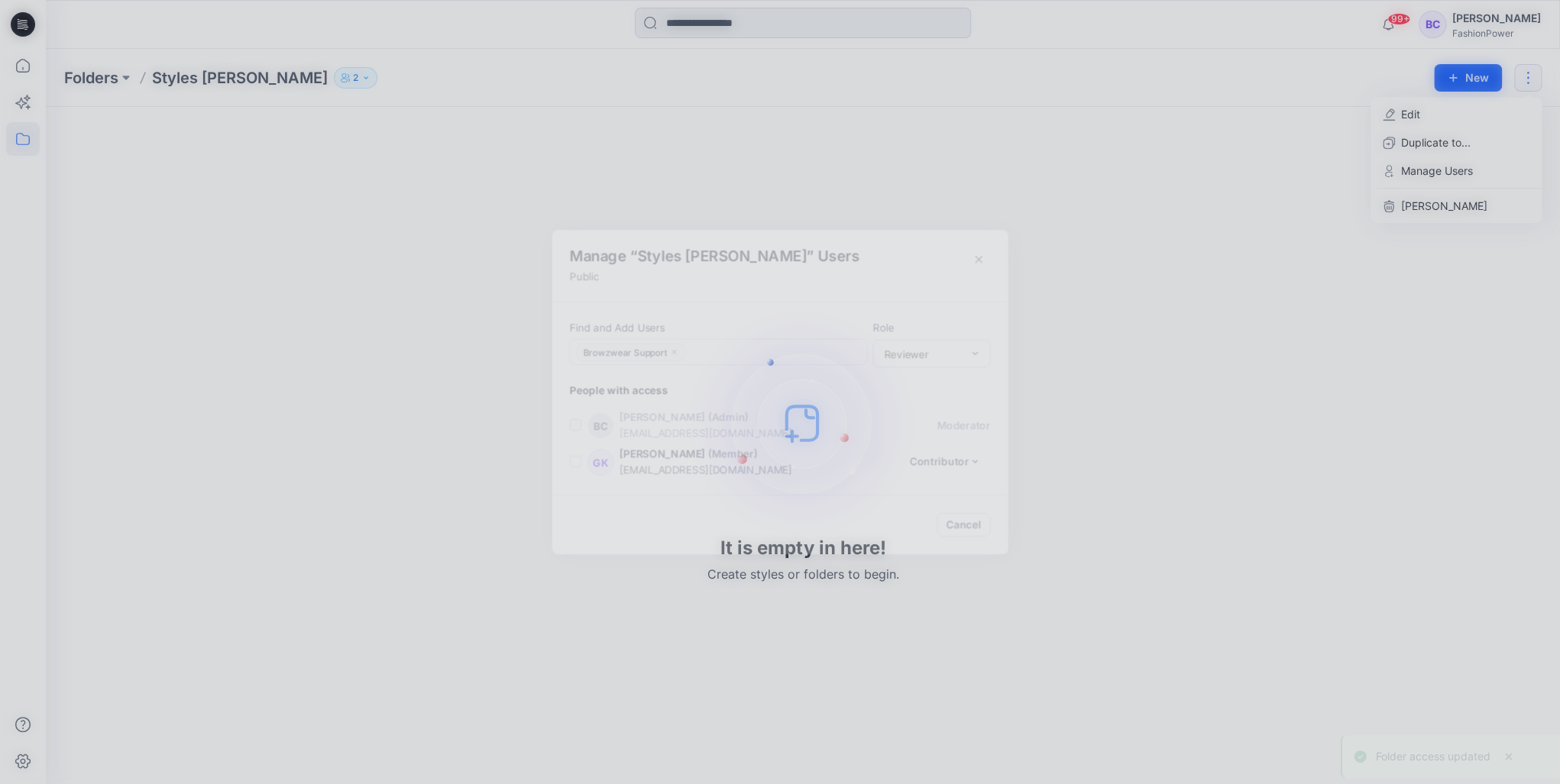
click at [968, 530] on div "It is empty in here! Create styles or folders to begin." at bounding box center [802, 445] width 1478 height 641
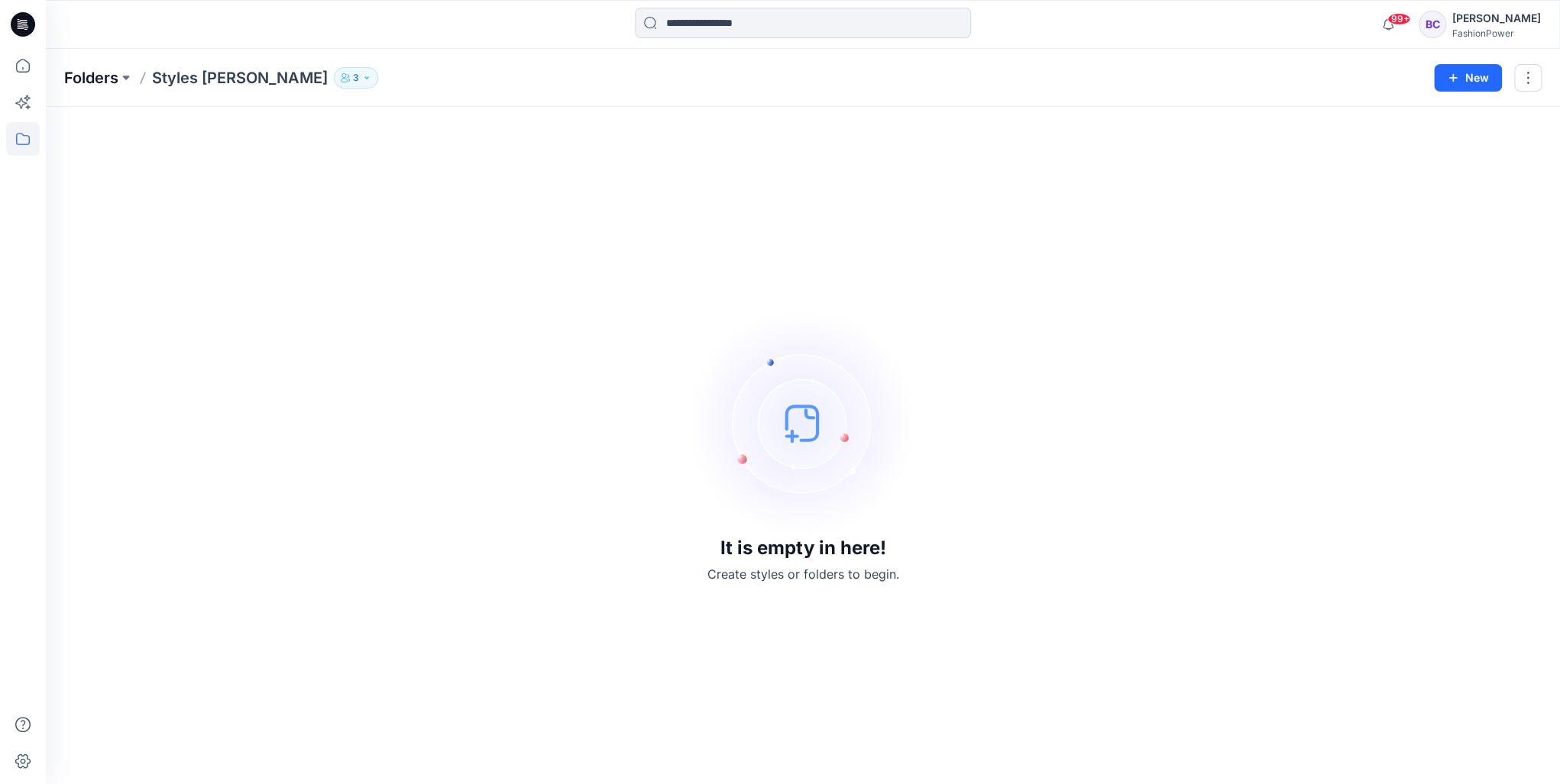
click at [90, 79] on p "Folders" at bounding box center [91, 78] width 54 height 22
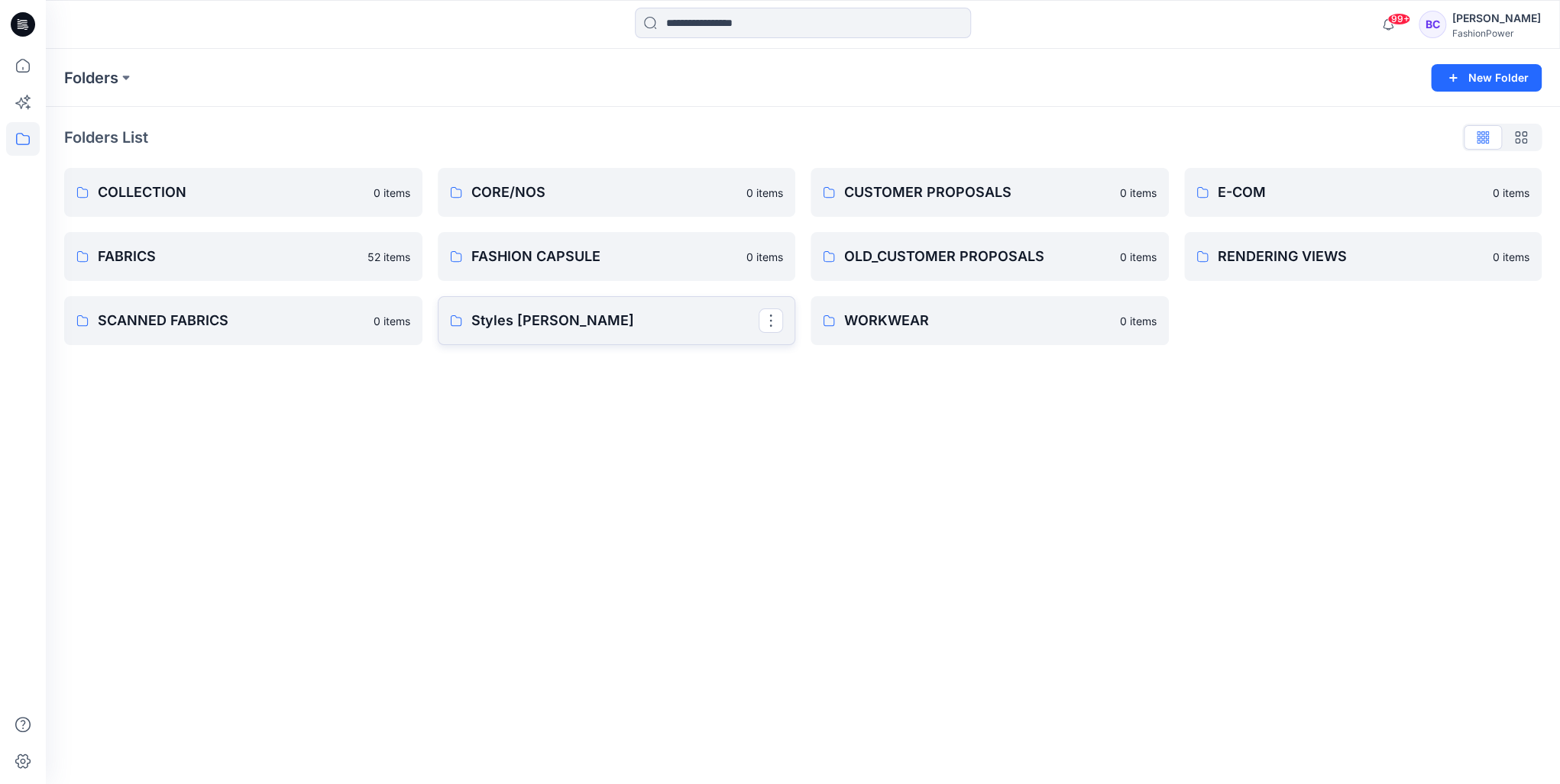
click at [522, 330] on p "Styles Sylvia" at bounding box center [615, 321] width 288 height 22
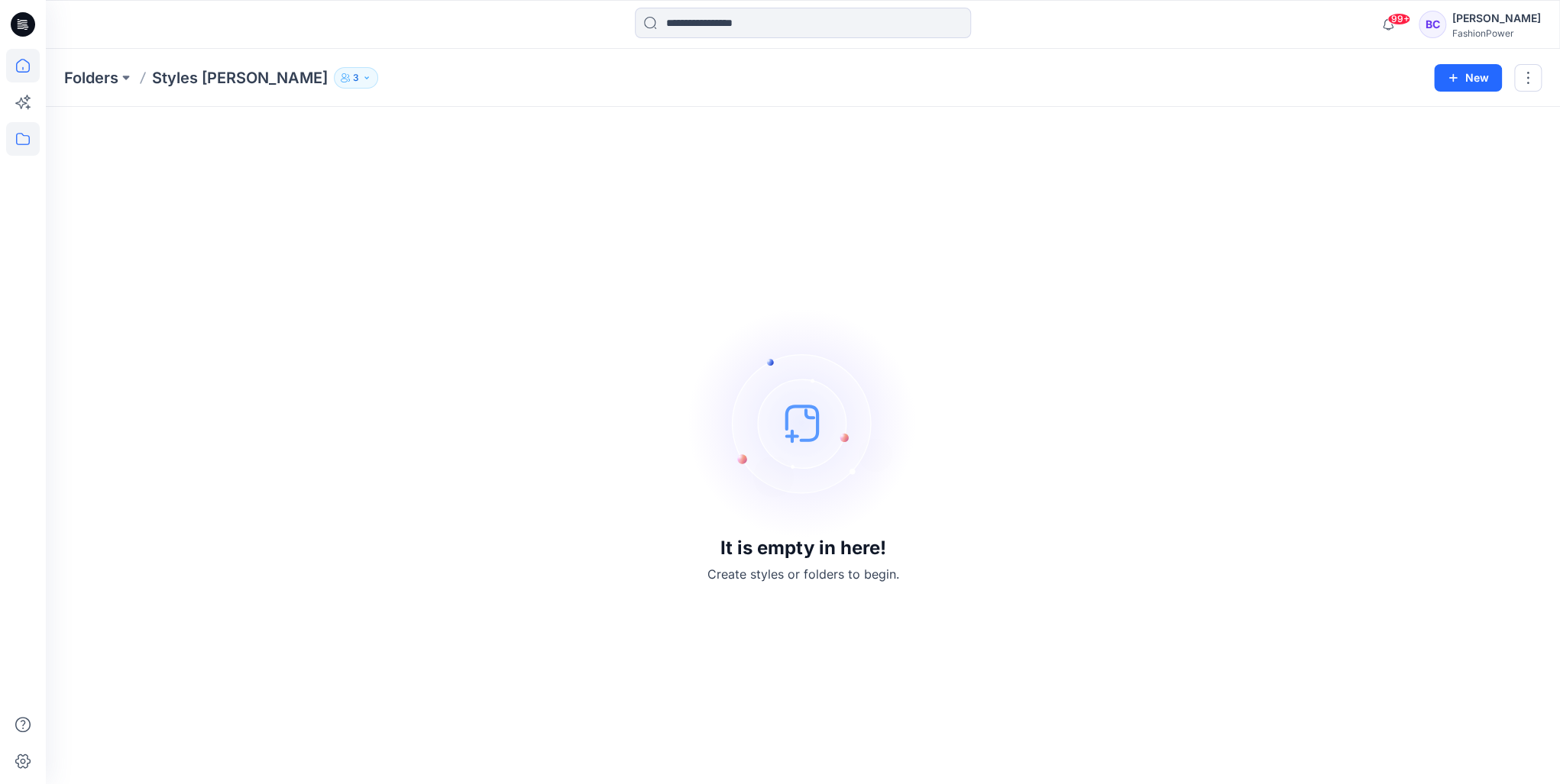
click at [37, 70] on icon at bounding box center [22, 66] width 34 height 34
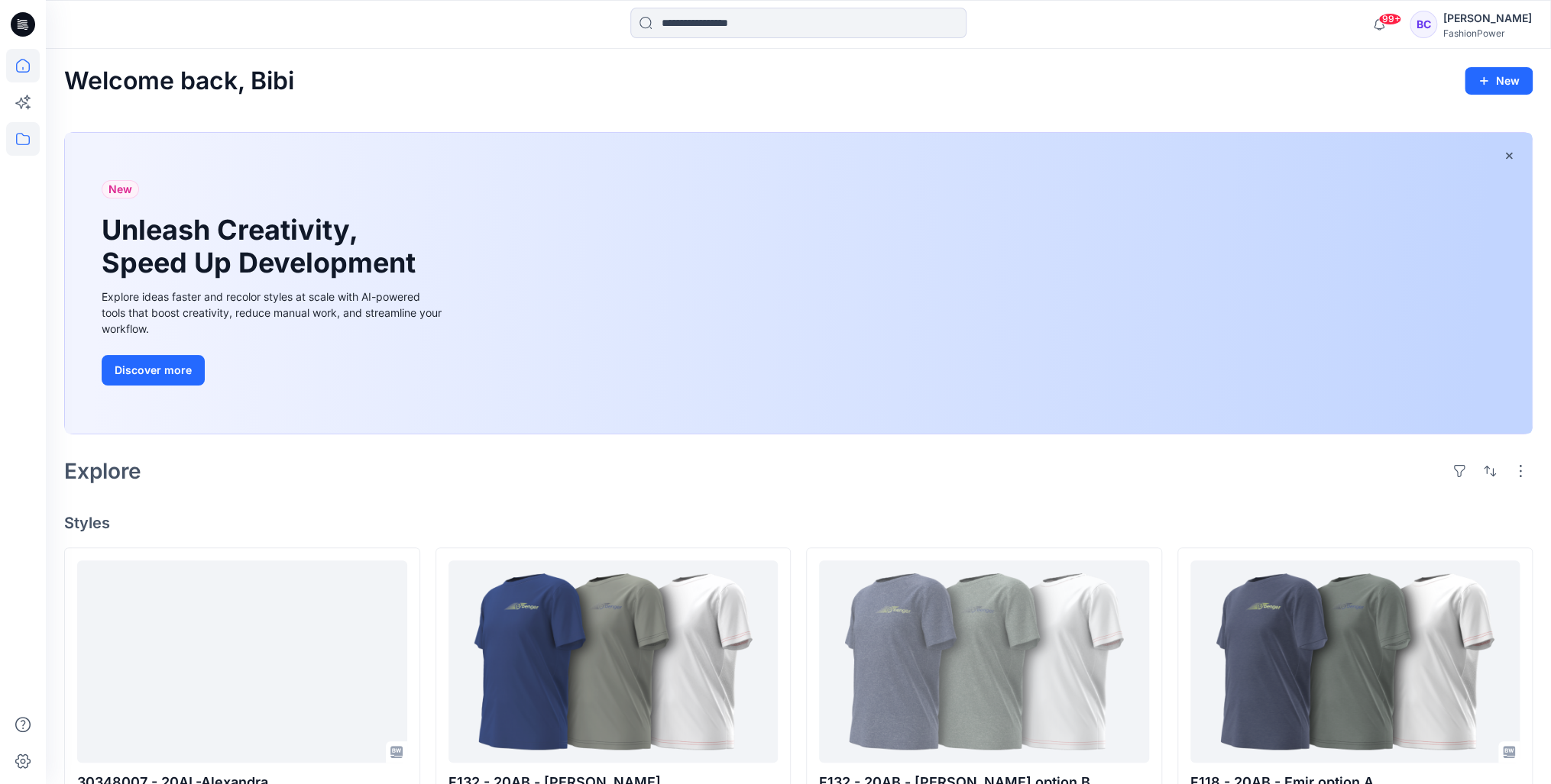
click at [38, 143] on icon at bounding box center [22, 139] width 34 height 34
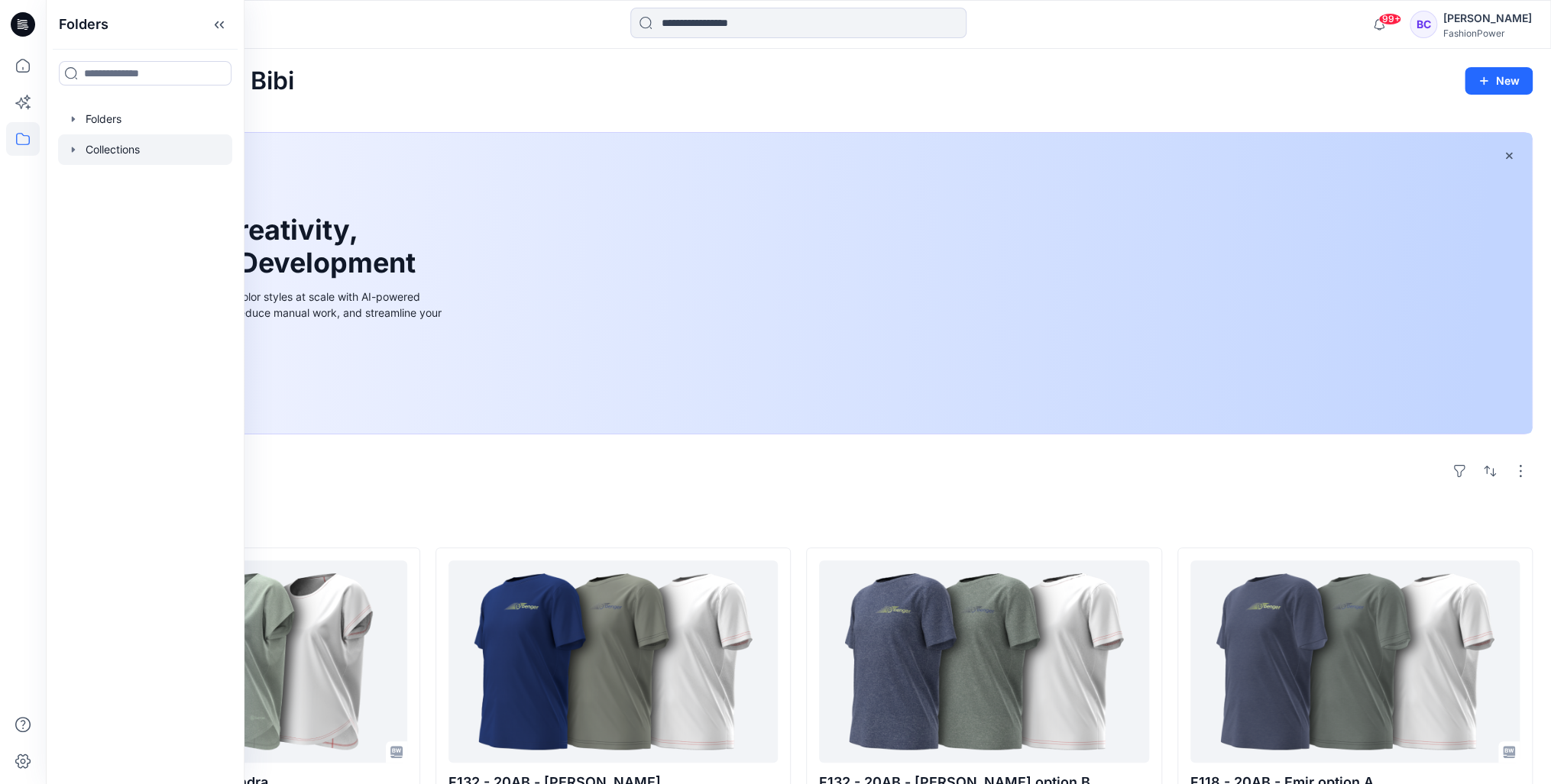
click at [67, 145] on div "Collections" at bounding box center [145, 149] width 174 height 30
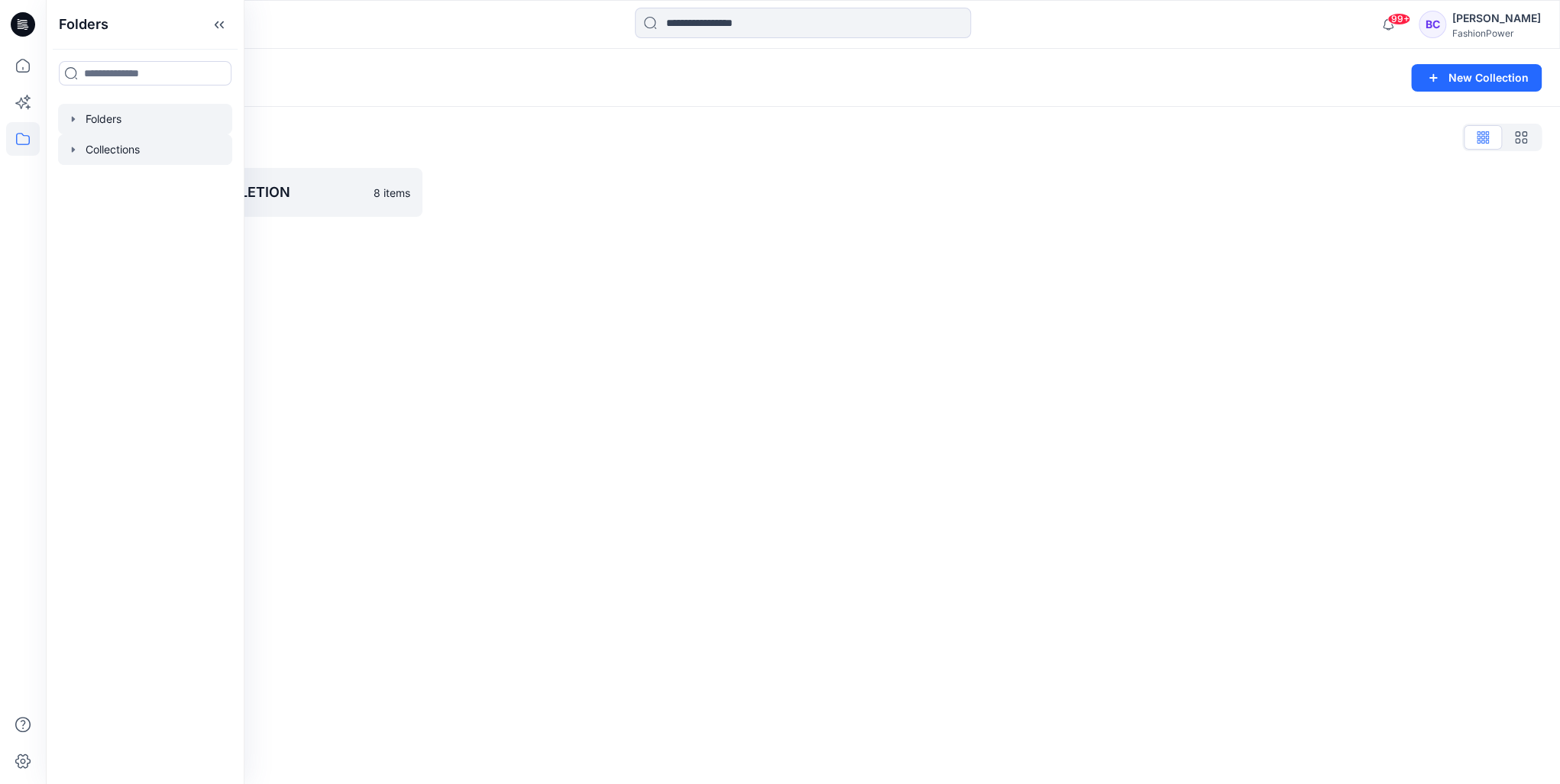
drag, startPoint x: 67, startPoint y: 145, endPoint x: 69, endPoint y: 119, distance: 26.1
click at [69, 119] on icon "button" at bounding box center [73, 119] width 12 height 12
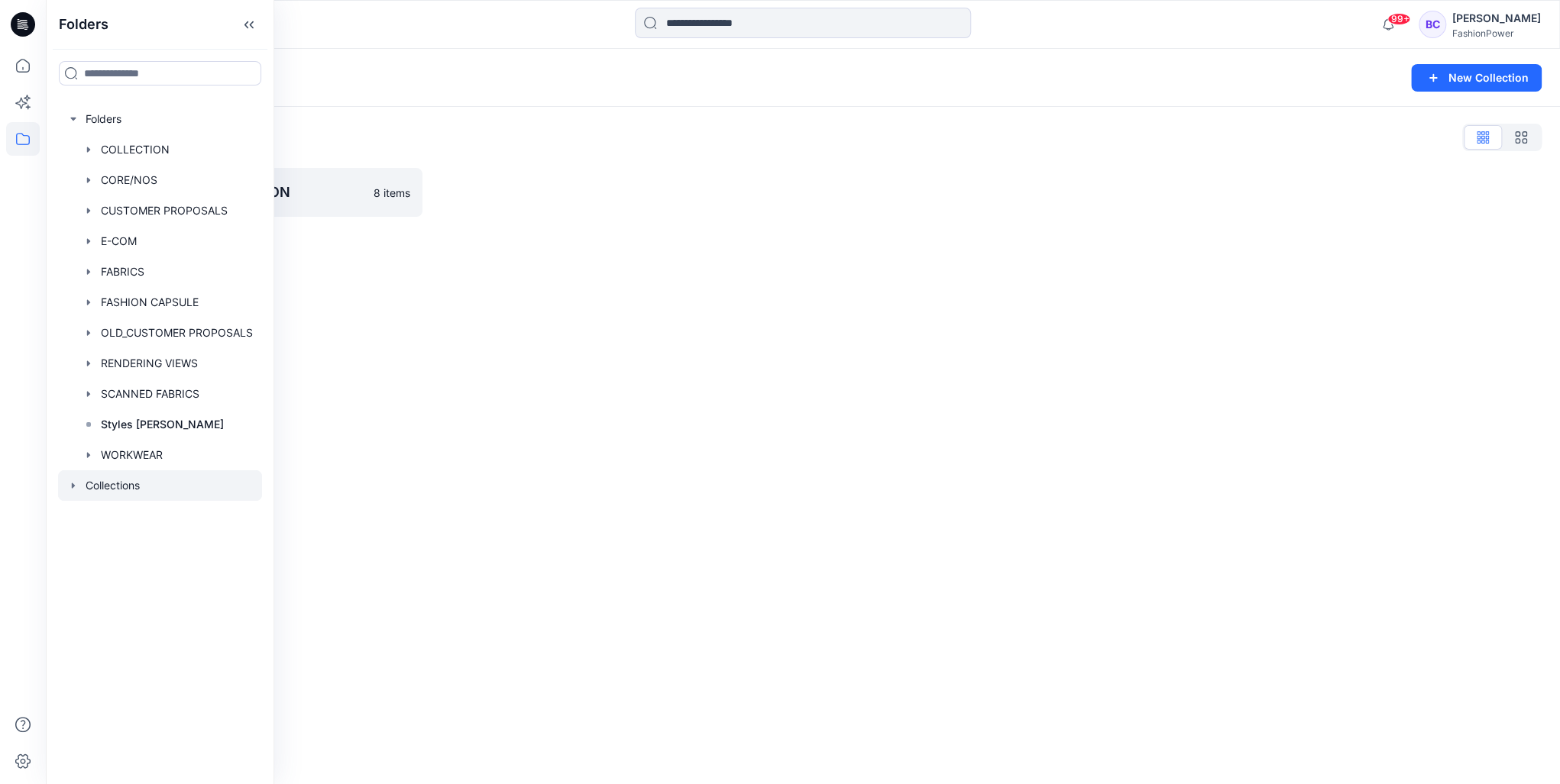
click at [394, 391] on div "Collections New Collection Collections List TEST WOMEN'S COLLETION 8 items" at bounding box center [802, 417] width 1514 height 736
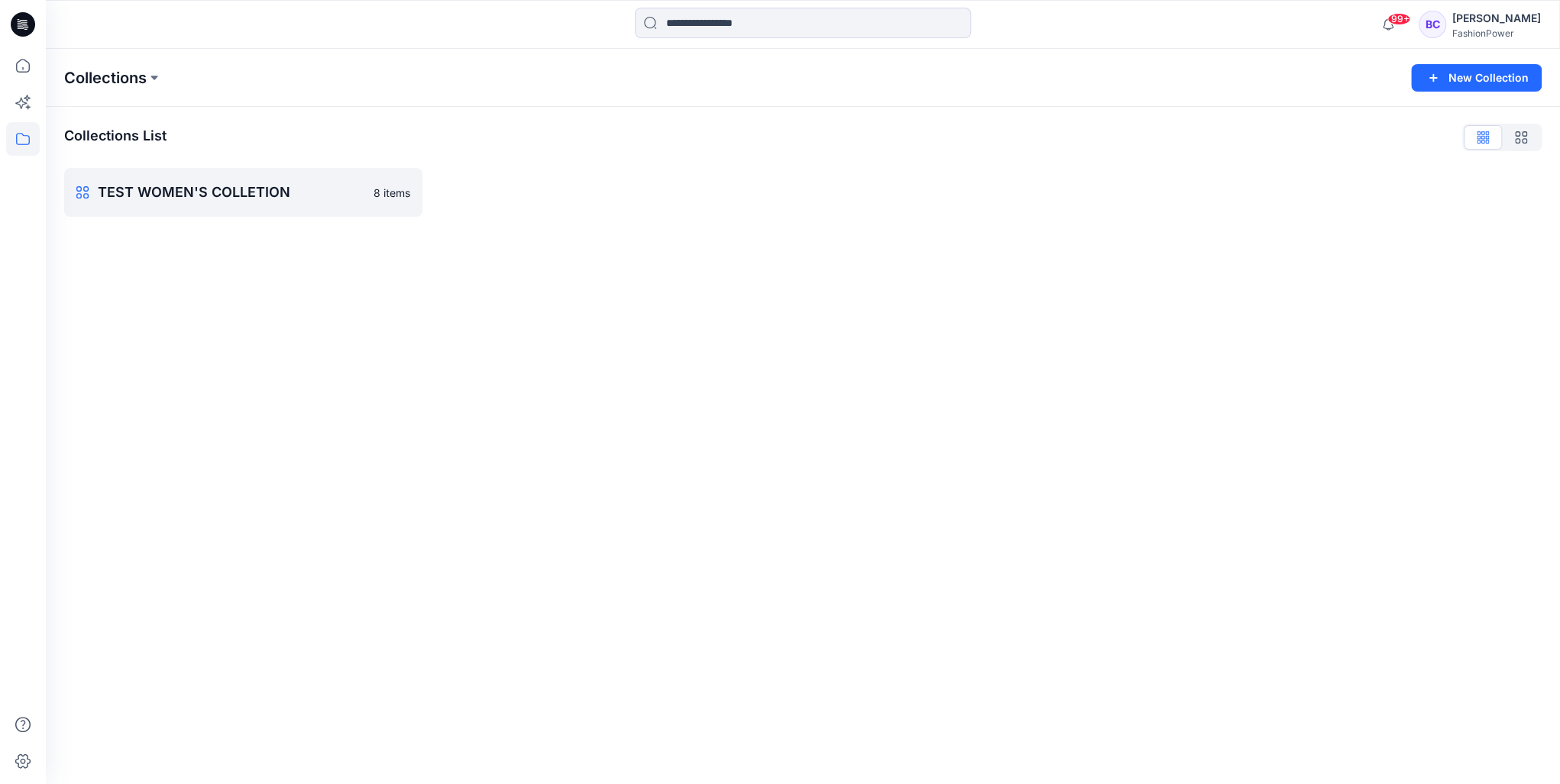
click at [110, 84] on p "Collections" at bounding box center [105, 78] width 83 height 22
click at [16, 82] on icon at bounding box center [22, 66] width 34 height 34
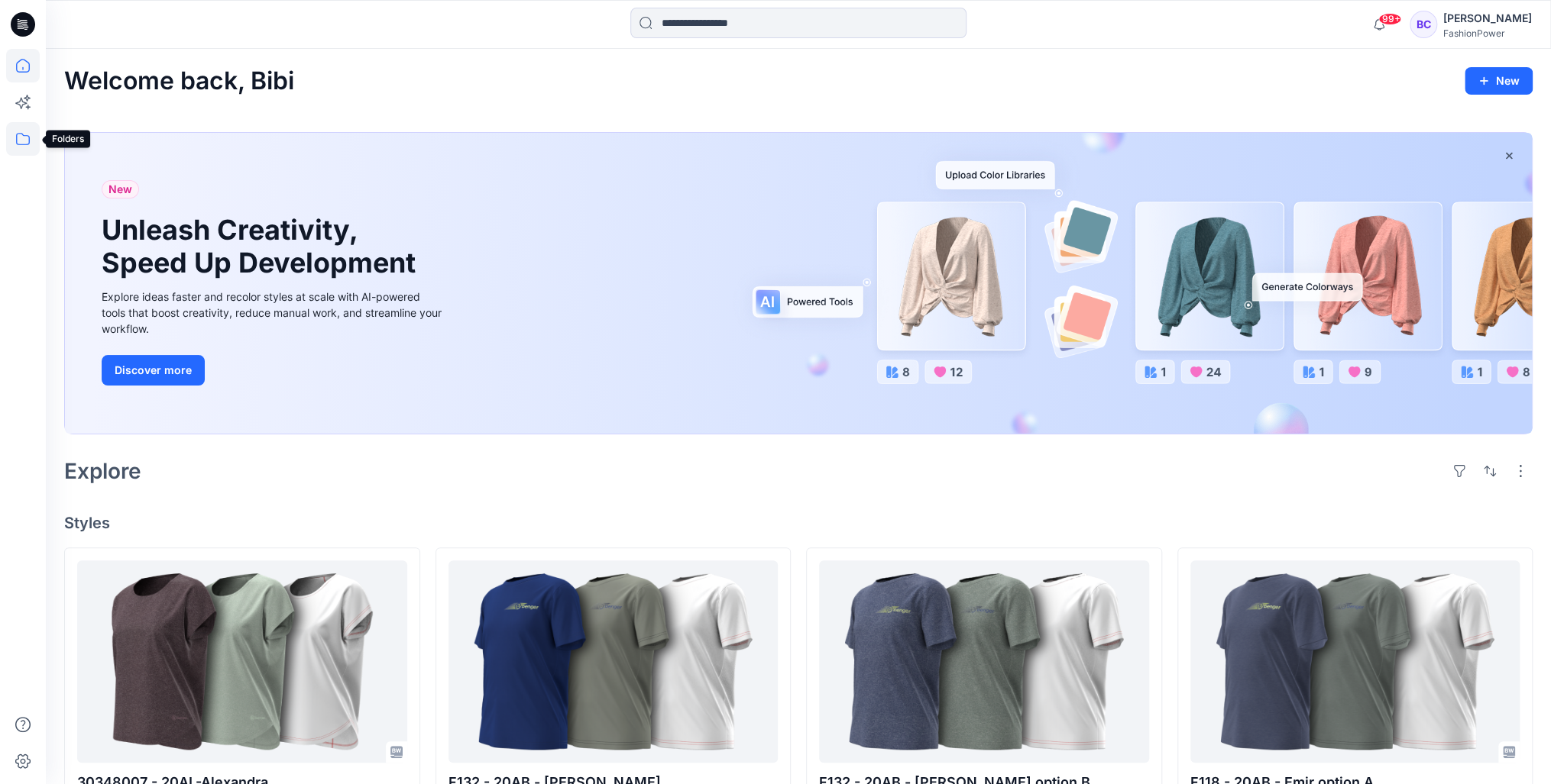
click at [22, 139] on icon at bounding box center [22, 139] width 34 height 34
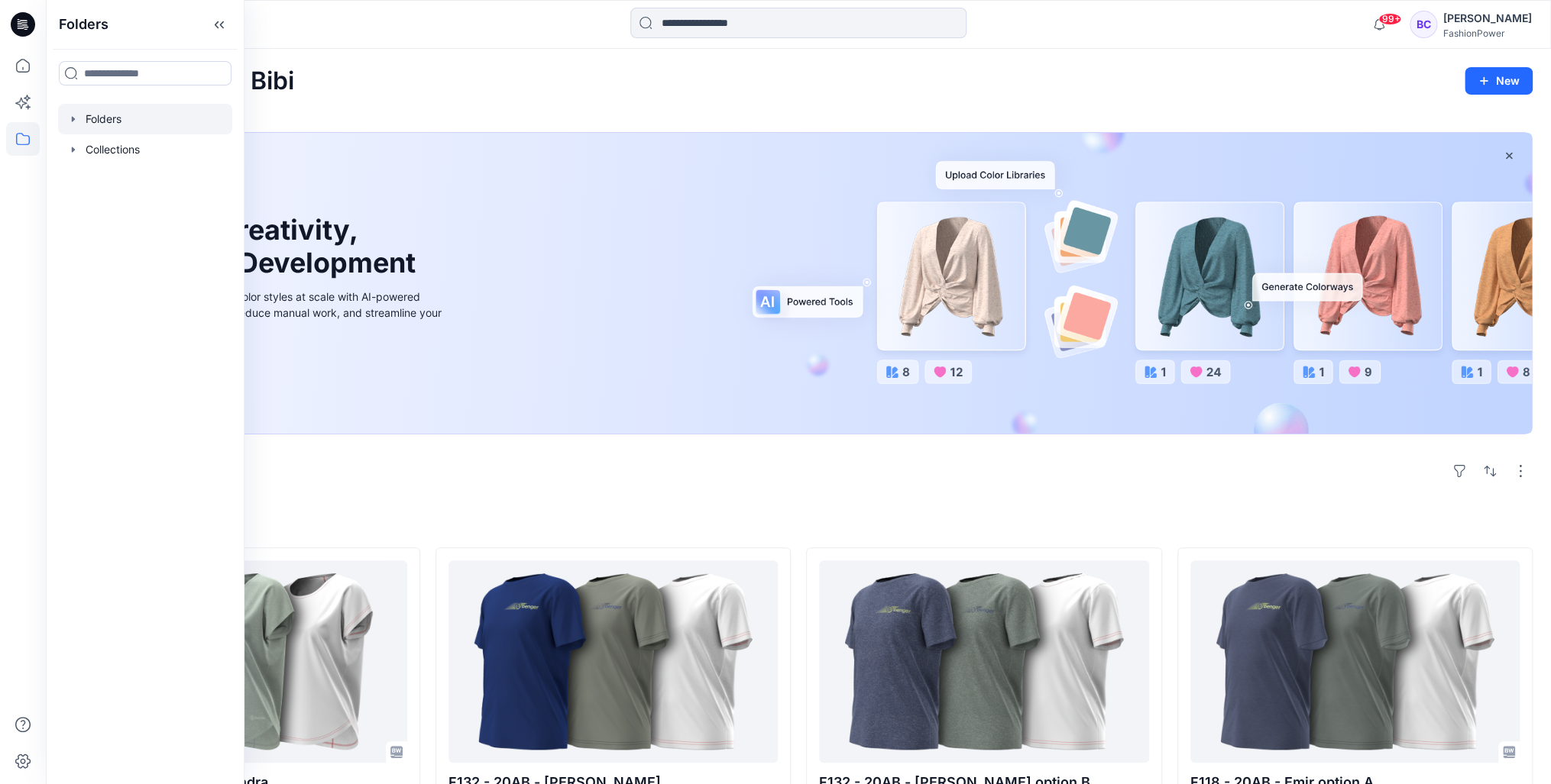
click at [66, 116] on div at bounding box center [145, 118] width 174 height 30
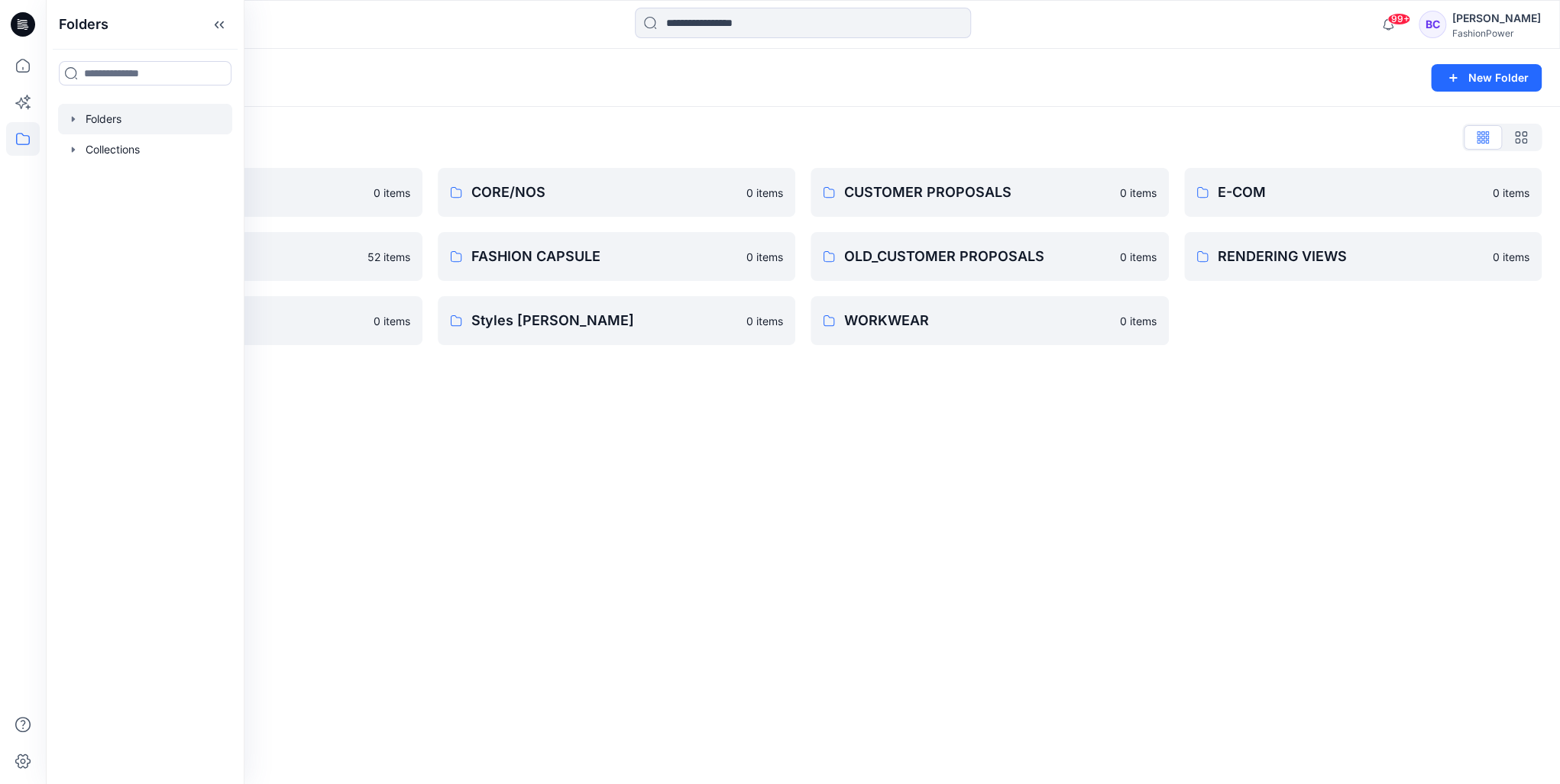
click at [608, 416] on div "Folders New Folder Folders List COLLECTION 0 items FABRICS 52 items SCANNED FAB…" at bounding box center [802, 417] width 1514 height 736
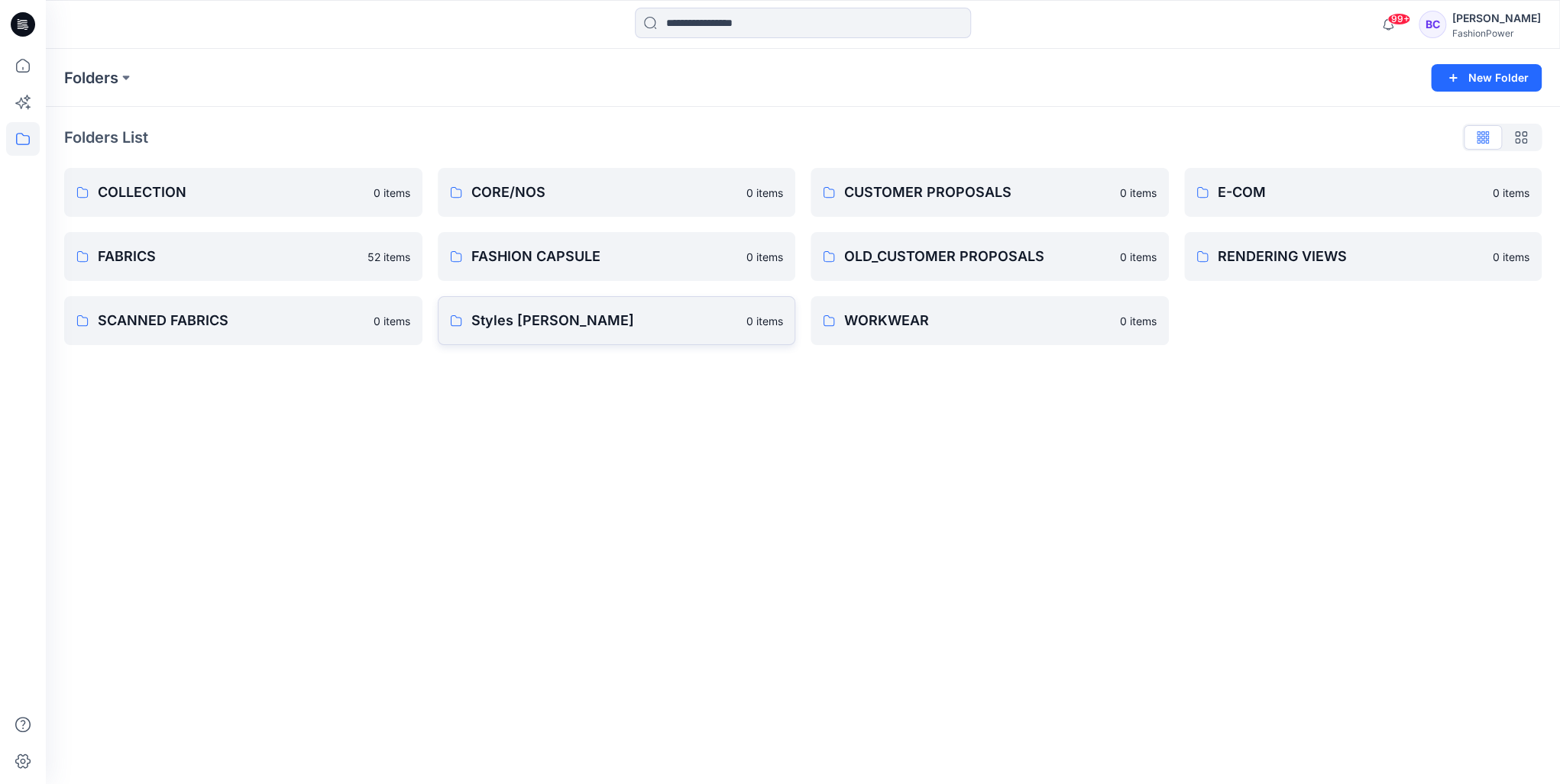
click at [576, 336] on link "Styles Sylvia 0 items" at bounding box center [616, 321] width 358 height 49
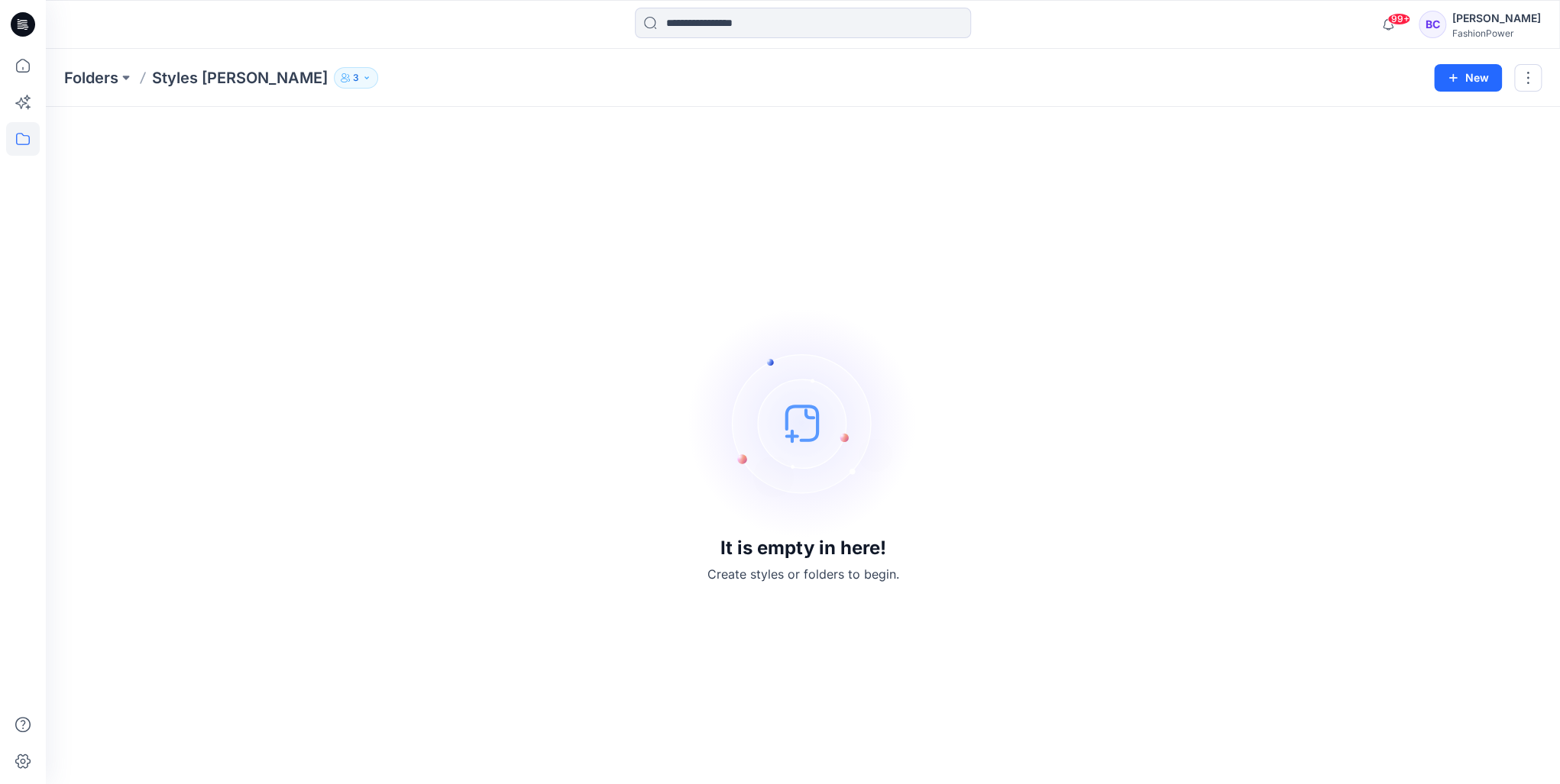
click at [1024, 318] on div "It is empty in here! Create styles or folders to begin." at bounding box center [802, 445] width 1478 height 641
click at [197, 81] on p "Styles Sylvia" at bounding box center [240, 78] width 176 height 22
click at [111, 67] on p "Folders" at bounding box center [91, 78] width 54 height 22
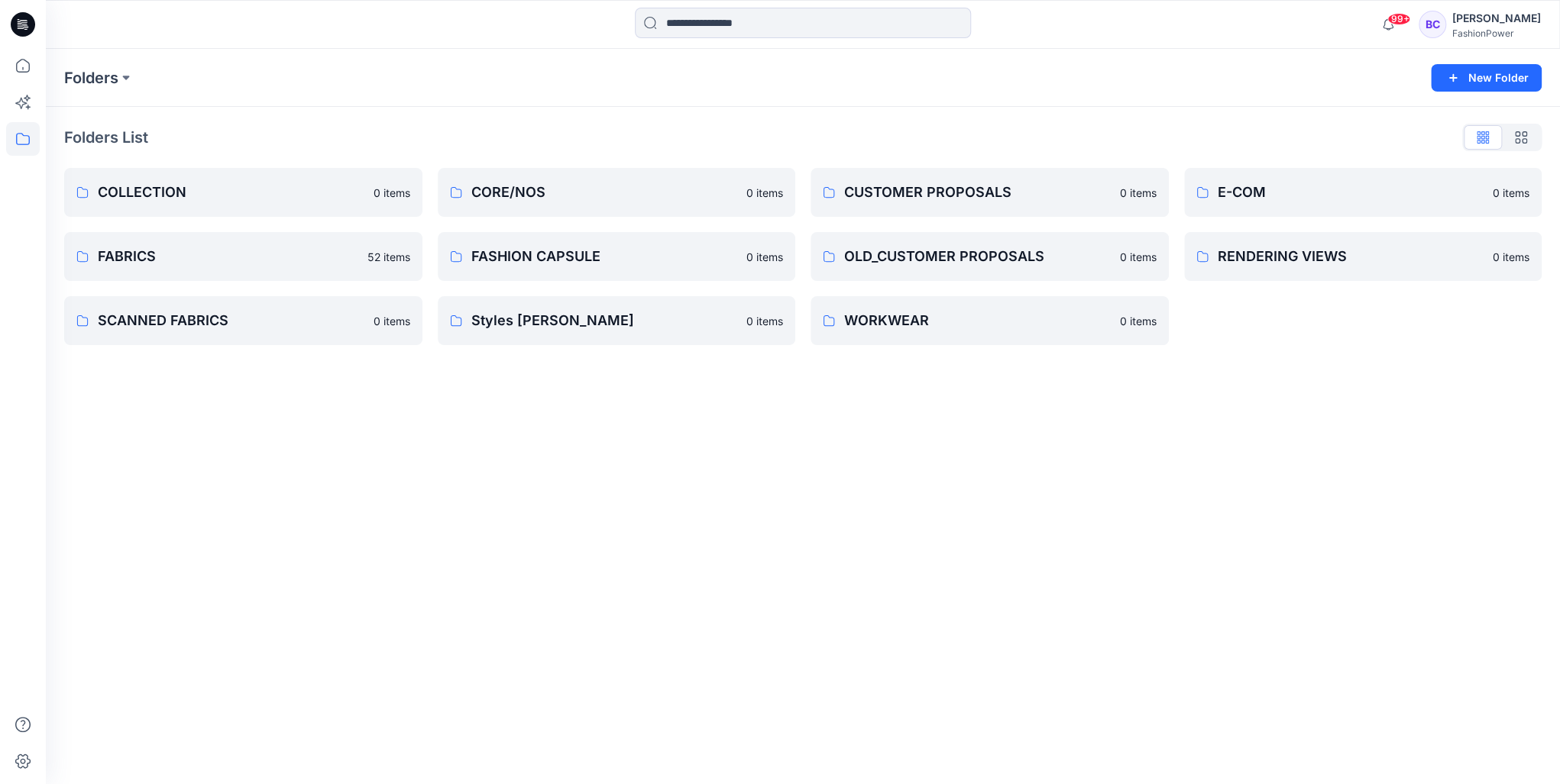
drag, startPoint x: 852, startPoint y: 498, endPoint x: 851, endPoint y: 487, distance: 11.0
click at [851, 487] on div "Folders New Folder Folders List COLLECTION 0 items FABRICS 52 items SCANNED FAB…" at bounding box center [802, 417] width 1514 height 736
click at [1494, 69] on button "New Folder" at bounding box center [1487, 78] width 110 height 28
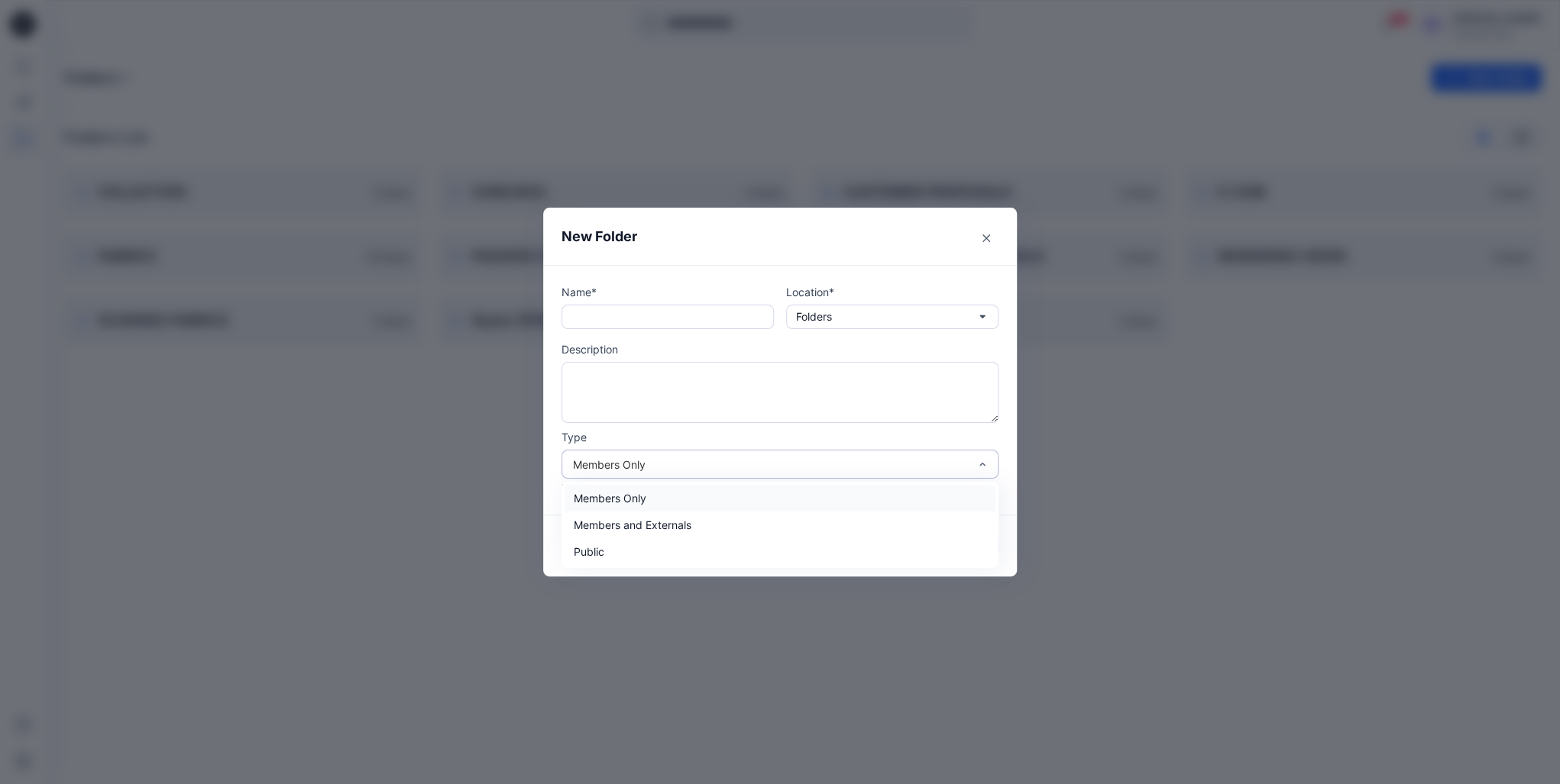
click at [584, 462] on div "Members Only" at bounding box center [771, 465] width 396 height 16
click at [584, 463] on div "Members Only" at bounding box center [771, 465] width 396 height 16
click at [758, 466] on div "Members Only" at bounding box center [771, 465] width 396 height 16
click at [978, 233] on button "Close" at bounding box center [986, 238] width 24 height 24
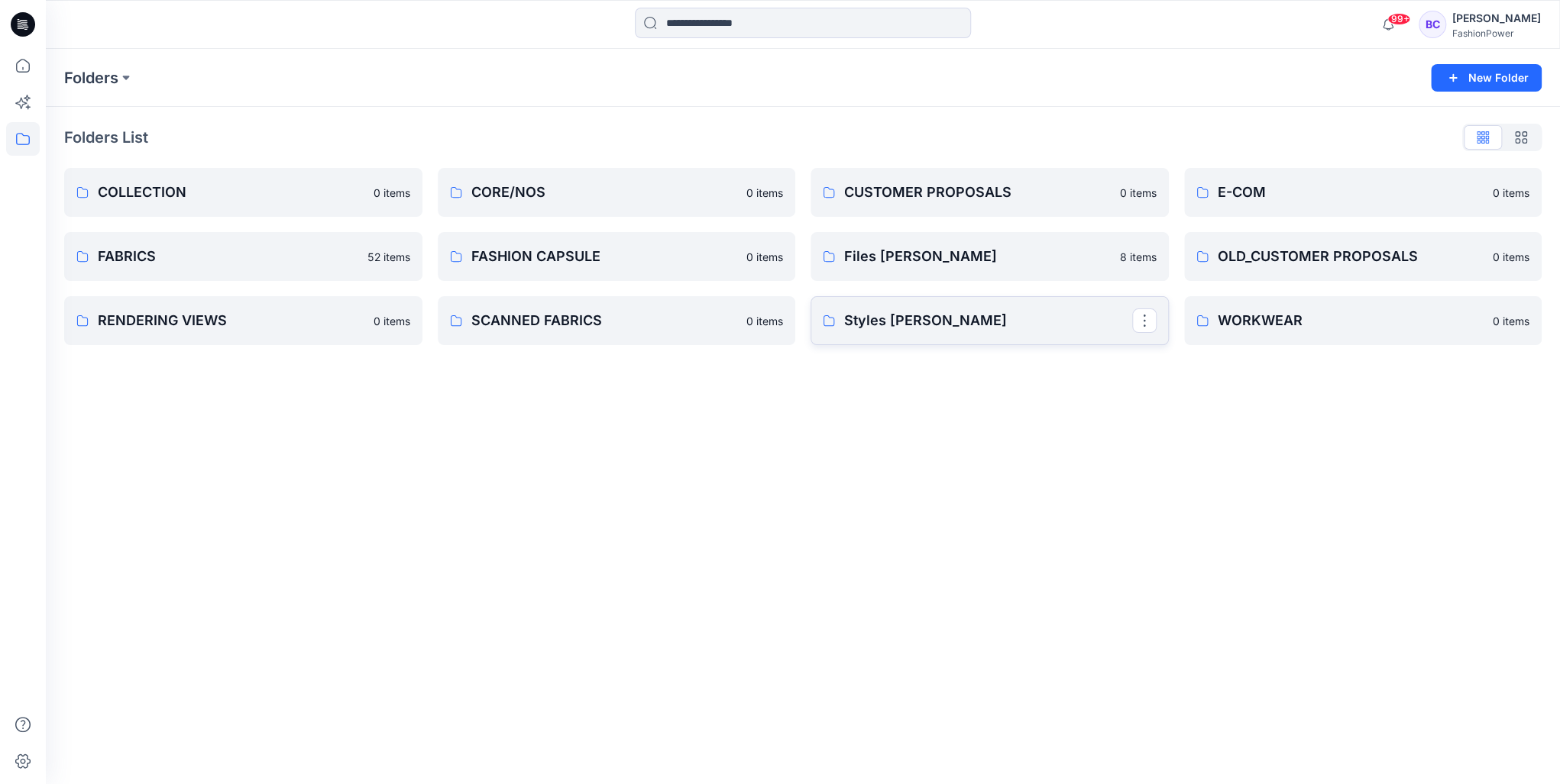
click at [966, 314] on p "Styles [PERSON_NAME]" at bounding box center [989, 321] width 288 height 22
click at [1134, 317] on button "button" at bounding box center [1144, 321] width 24 height 24
click at [1177, 413] on p "Manage Users" at bounding box center [1198, 412] width 72 height 16
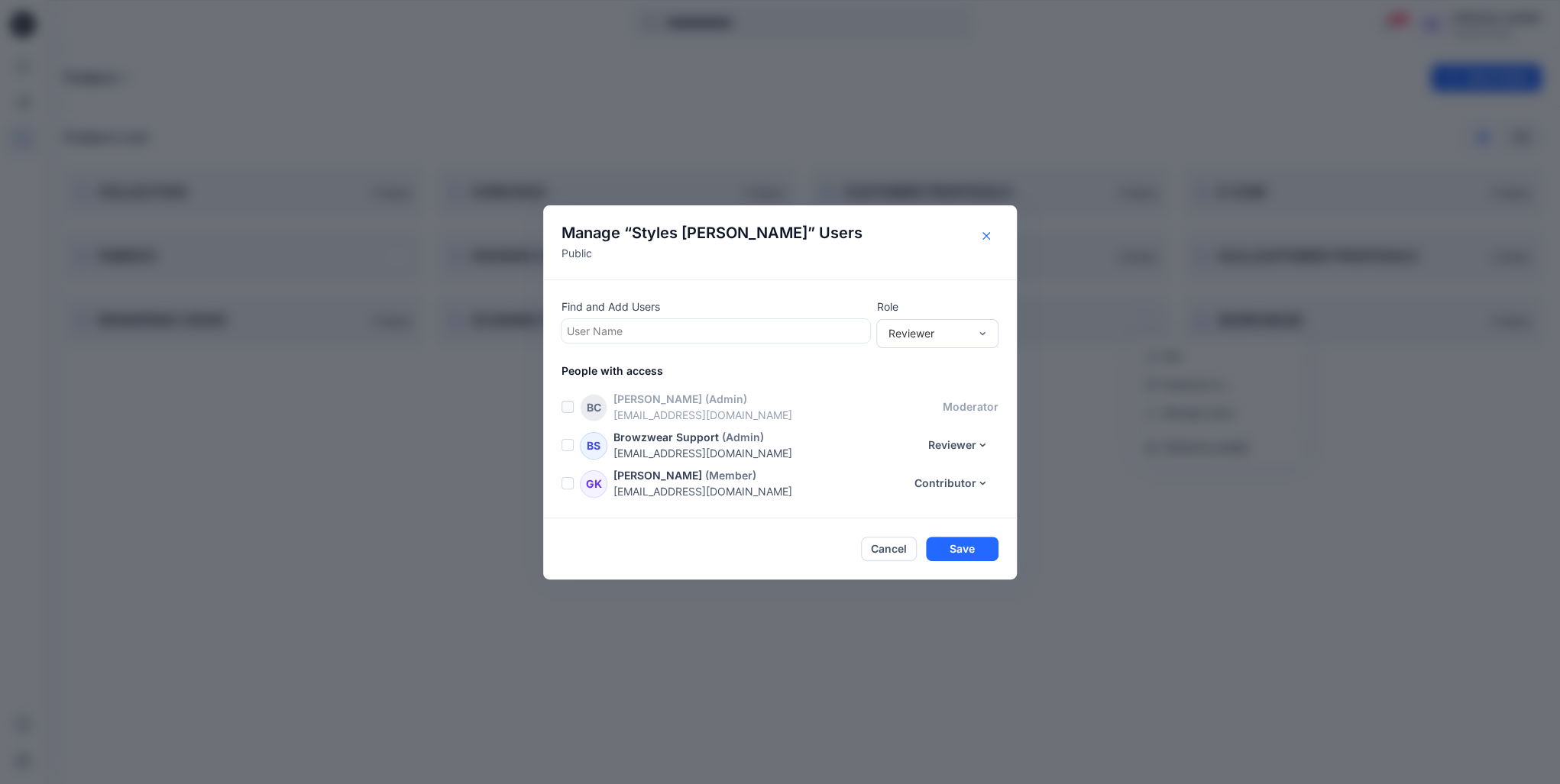
drag, startPoint x: 997, startPoint y: 233, endPoint x: 964, endPoint y: 256, distance: 40.2
click at [993, 233] on button "Close" at bounding box center [986, 235] width 24 height 24
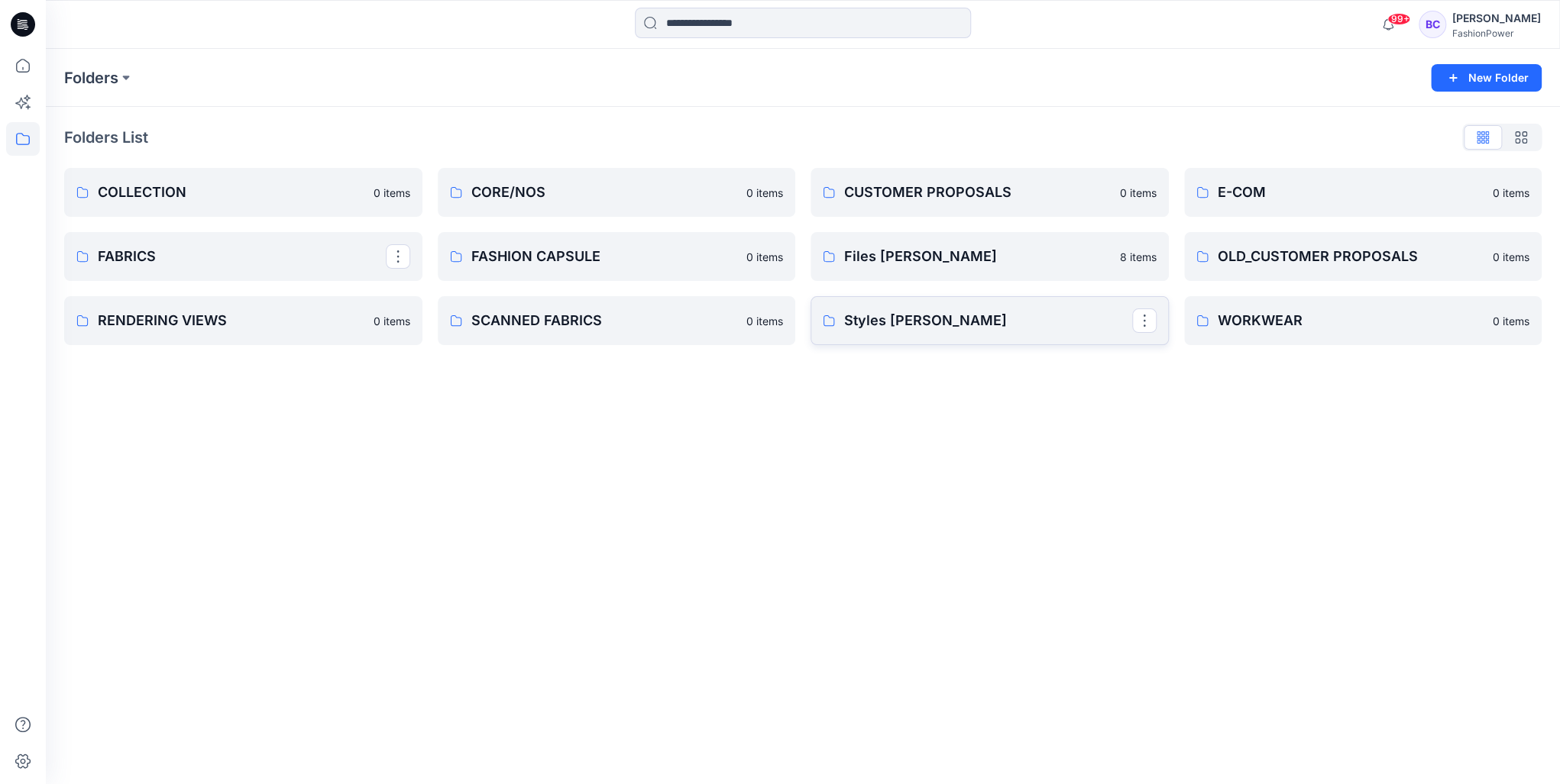
click at [1150, 323] on button "button" at bounding box center [1144, 321] width 24 height 24
click at [1155, 353] on icon "button" at bounding box center [1151, 356] width 12 height 12
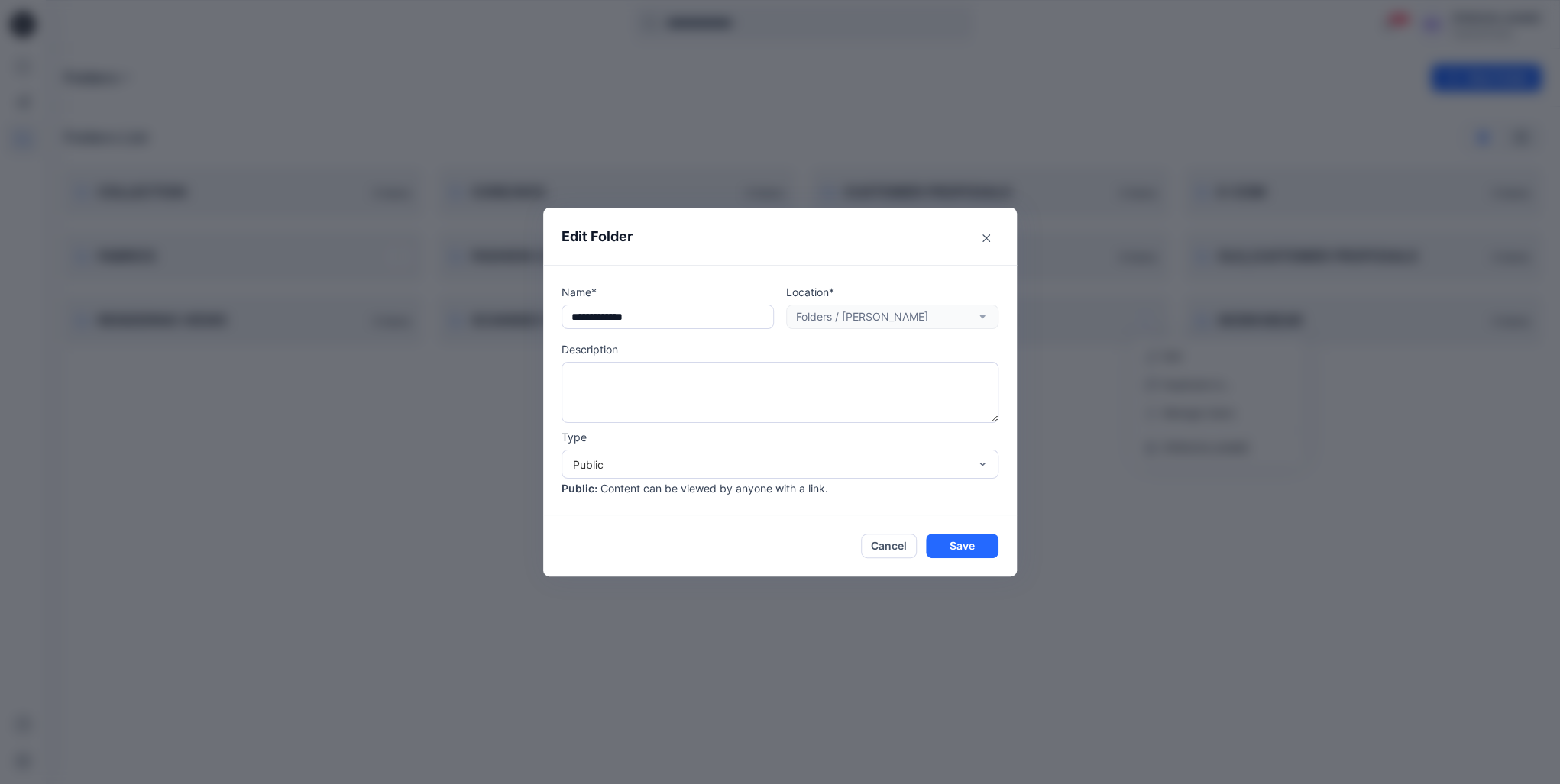
click at [638, 448] on div "Type Public Public : Content can be viewed by anyone with a link." at bounding box center [780, 463] width 437 height 67
drag, startPoint x: 582, startPoint y: 487, endPoint x: 863, endPoint y: 505, distance: 281.6
click at [863, 505] on div "**********" at bounding box center [780, 390] width 474 height 250
drag, startPoint x: 863, startPoint y: 505, endPoint x: 495, endPoint y: 504, distance: 368.0
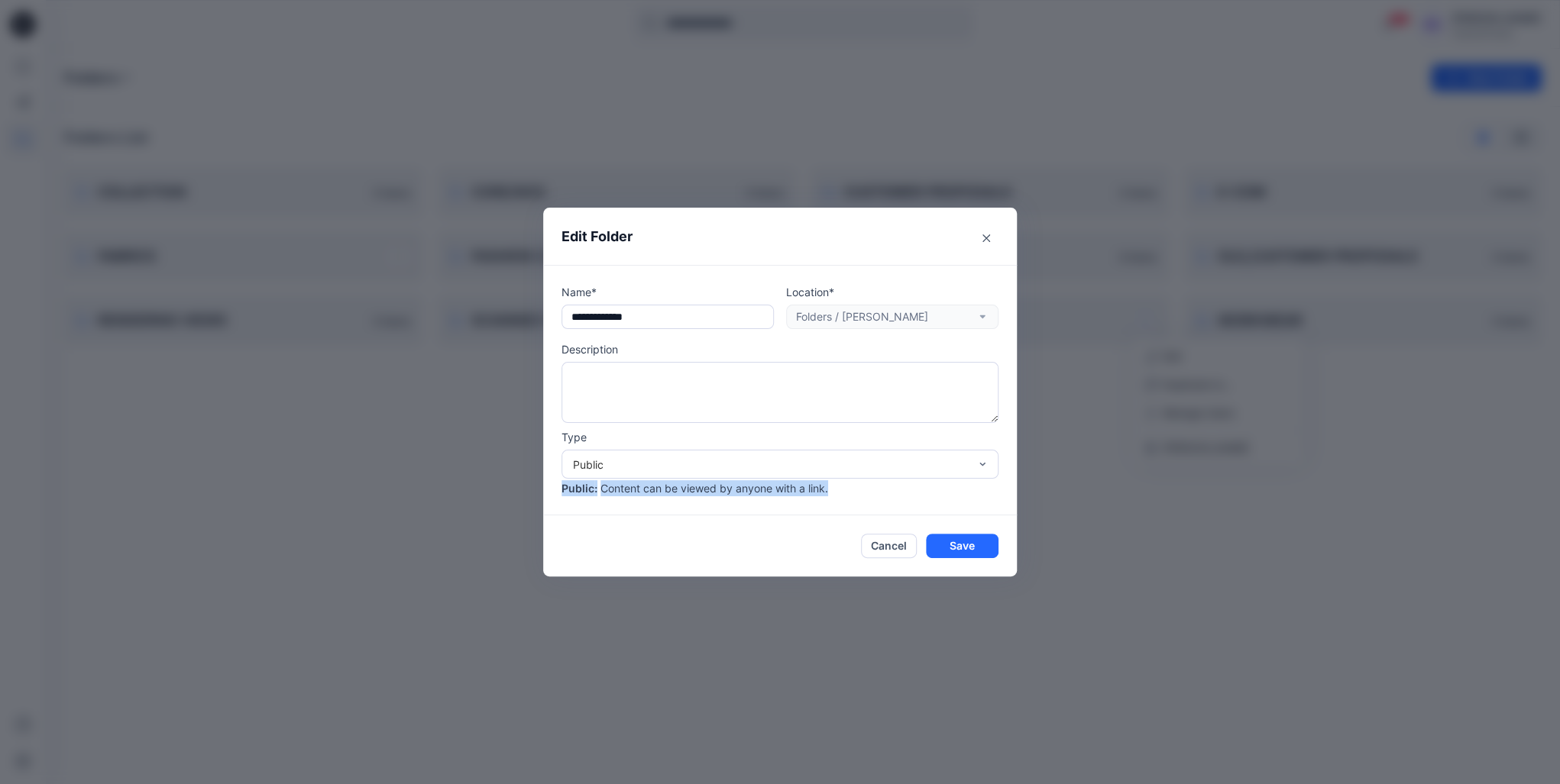
click at [495, 504] on div "**********" at bounding box center [780, 392] width 1560 height 784
click at [884, 542] on button "Cancel" at bounding box center [889, 546] width 56 height 24
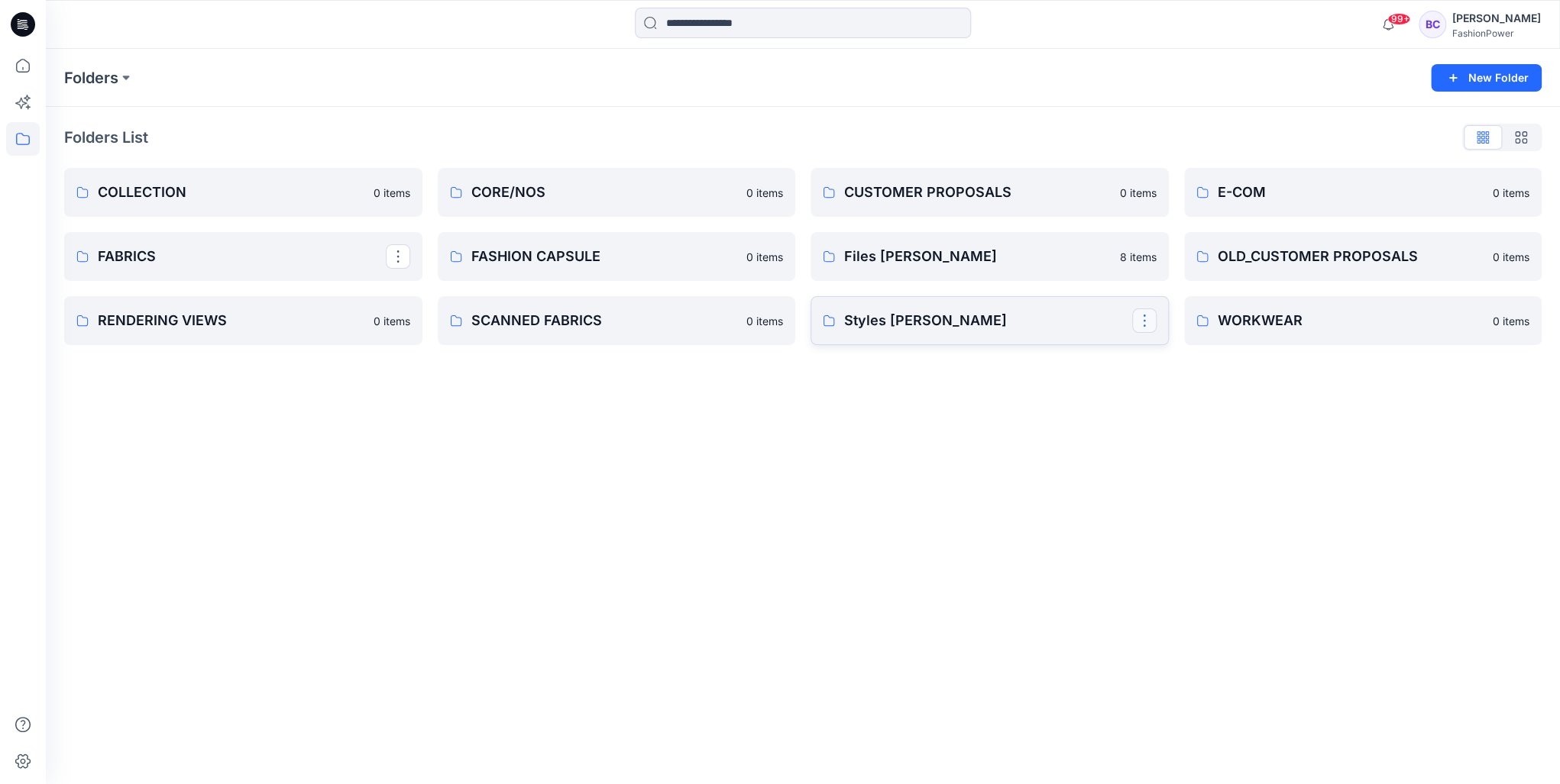
click at [1154, 317] on button "button" at bounding box center [1144, 321] width 24 height 24
click at [1191, 446] on p "Delete Folder" at bounding box center [1206, 448] width 86 height 16
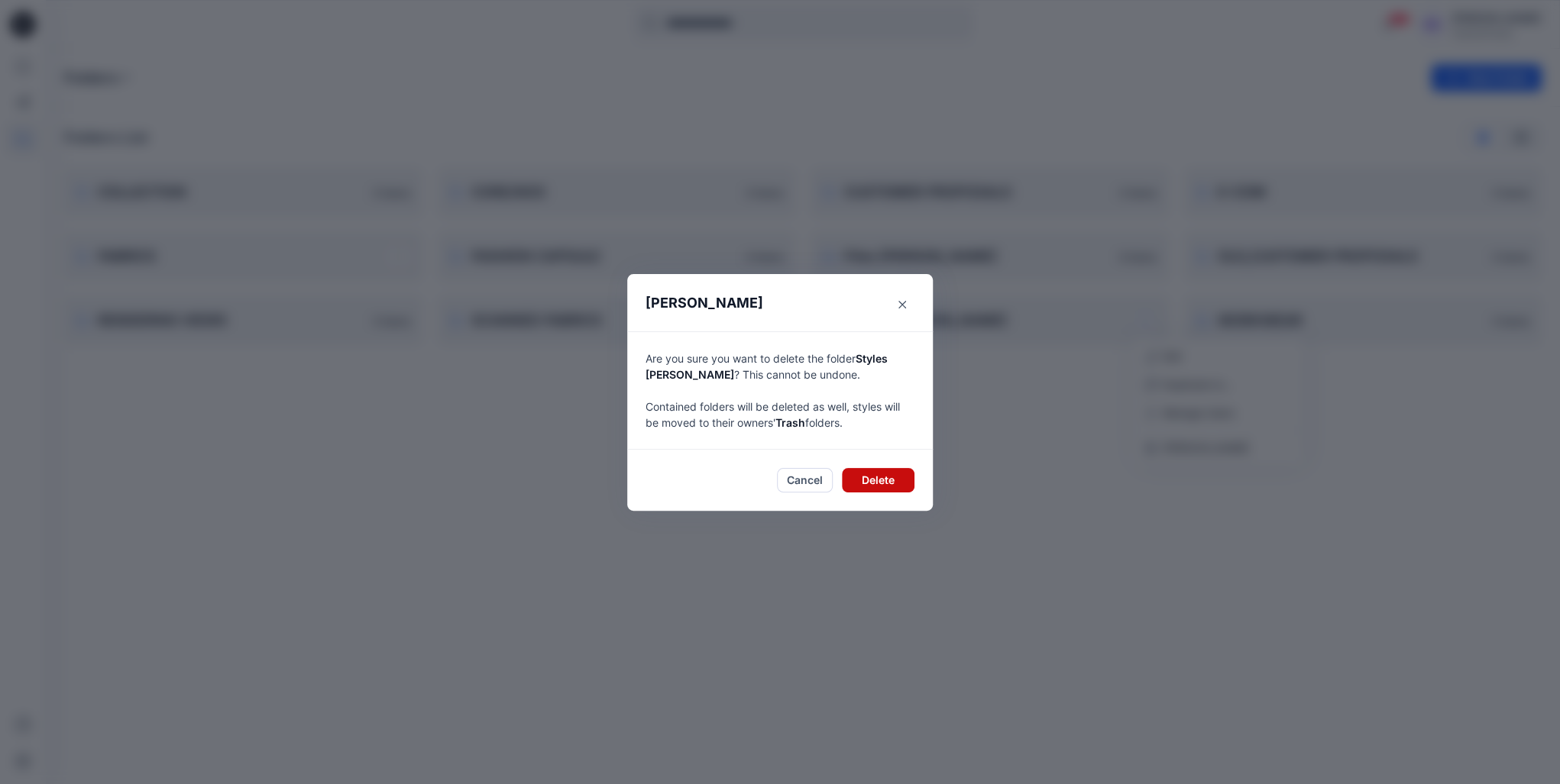
click at [868, 472] on button "Delete" at bounding box center [878, 480] width 72 height 24
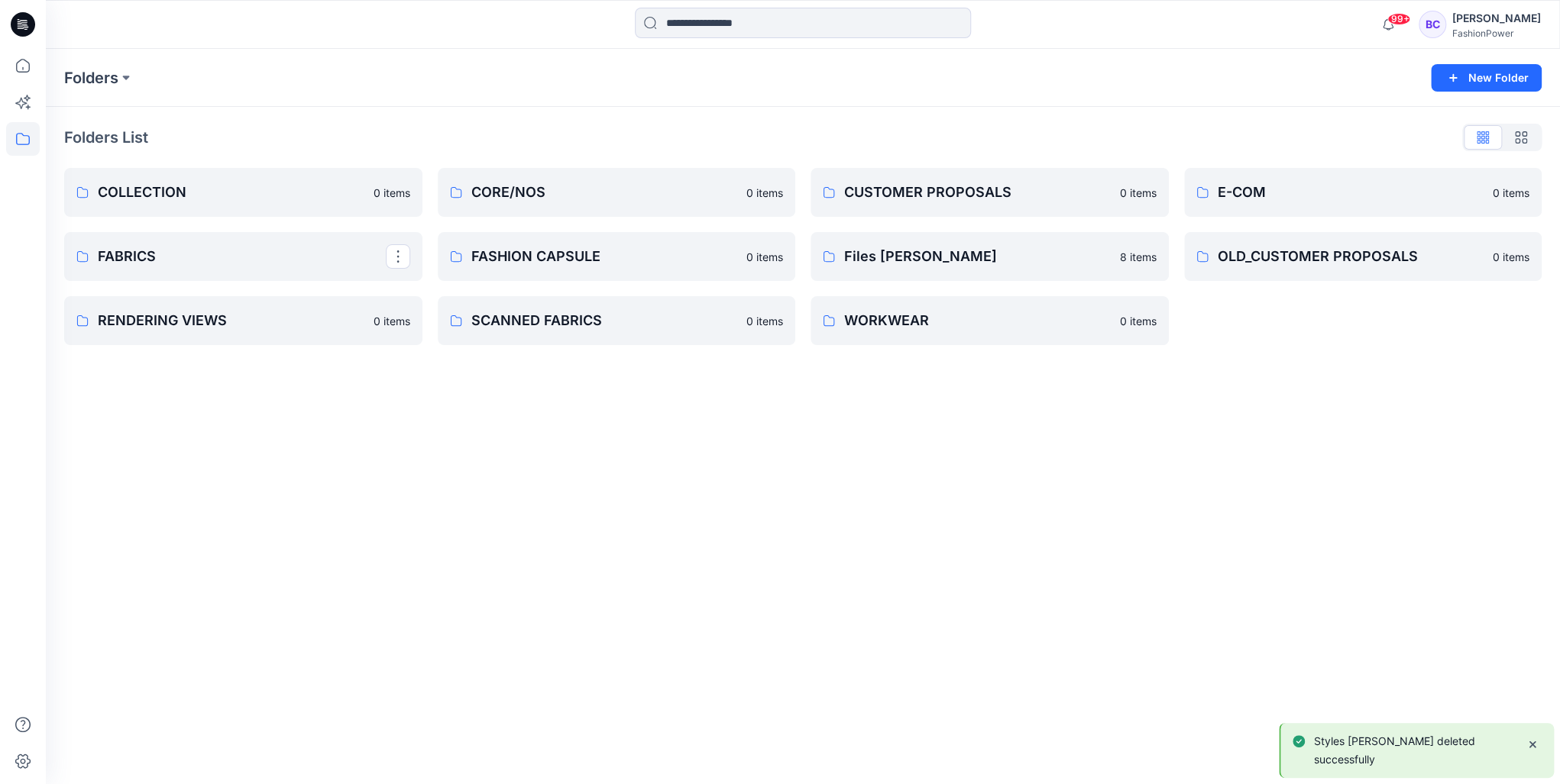
click at [880, 226] on div "CUSTOMER PROPOSALS 0 items Files Sylvia 8 items WORKWEAR 0 items" at bounding box center [990, 256] width 358 height 177
click at [886, 264] on p "Files [PERSON_NAME]" at bounding box center [978, 256] width 267 height 22
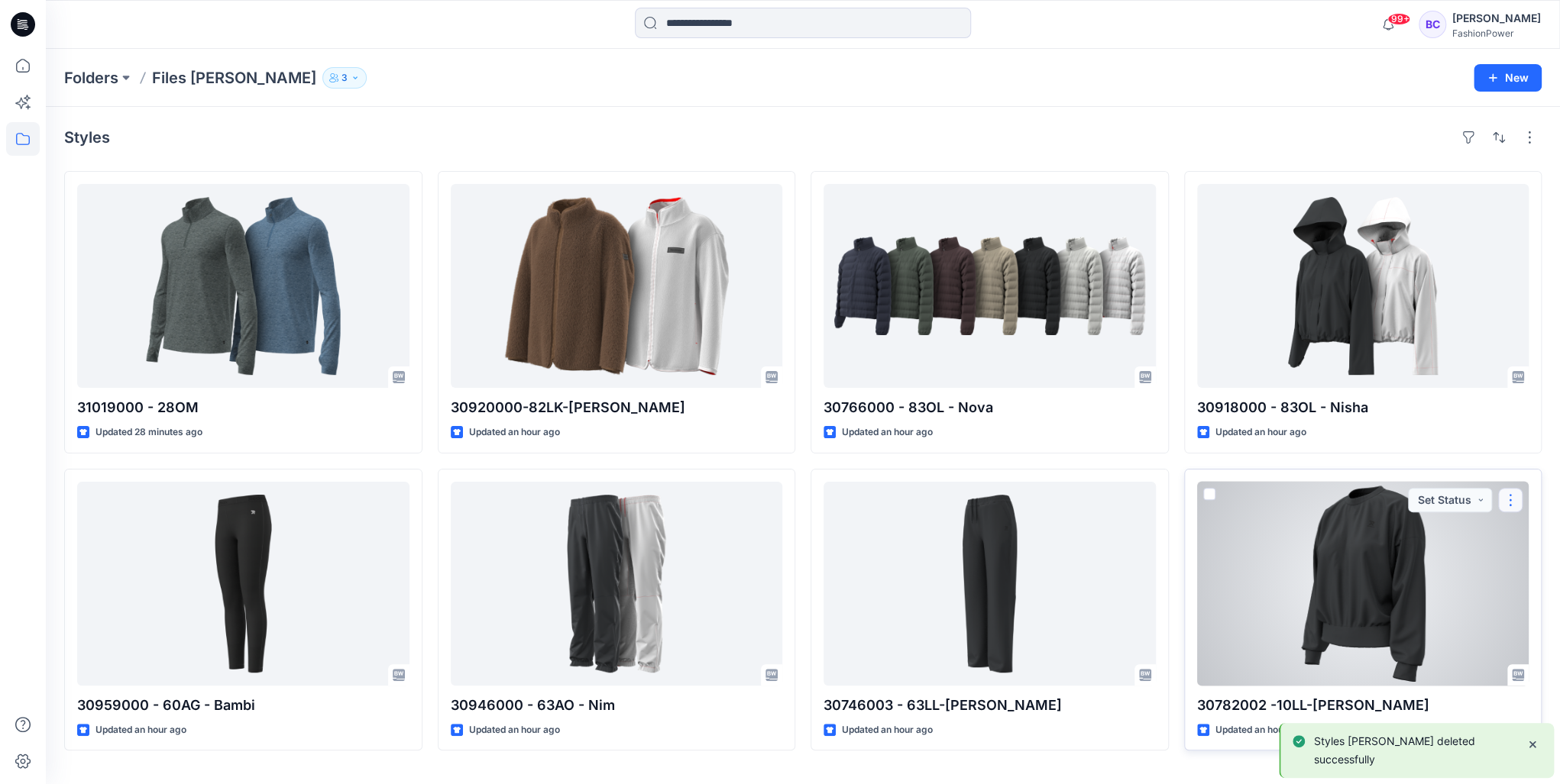
click at [1506, 494] on button "button" at bounding box center [1511, 500] width 24 height 24
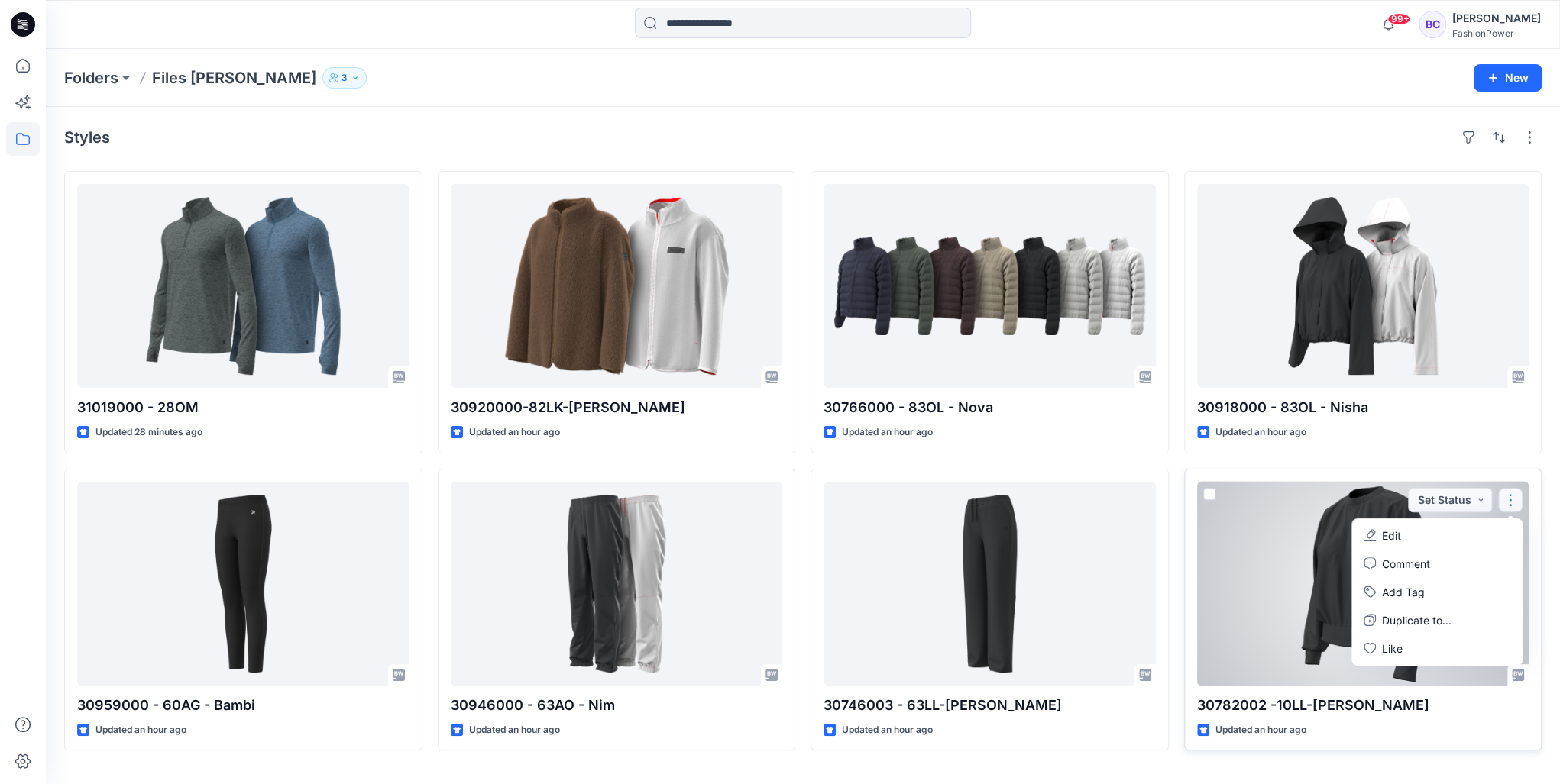
click at [1455, 539] on button "Edit" at bounding box center [1437, 536] width 165 height 28
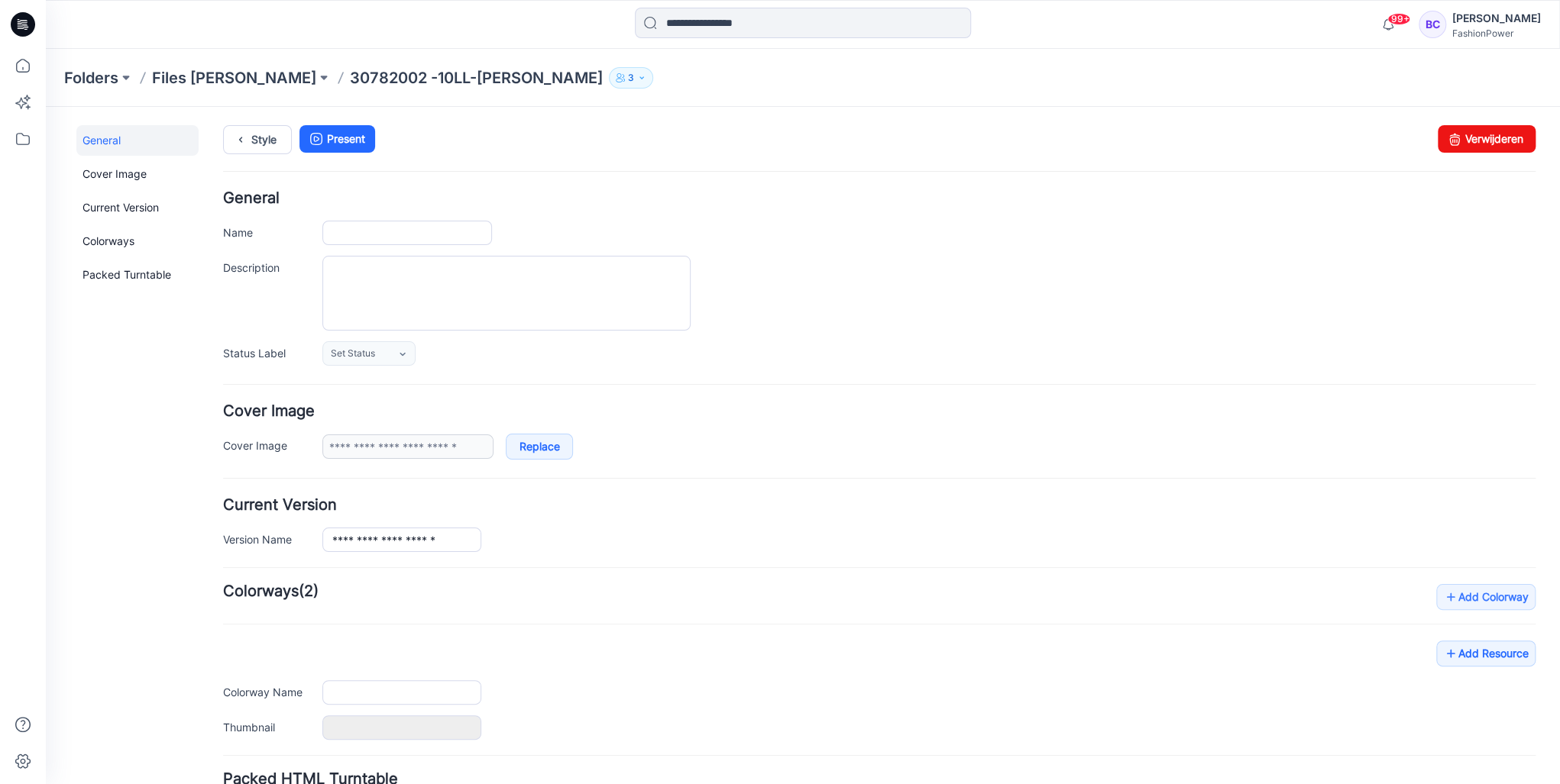
type input "**********"
type textarea "**********"
type input "**********"
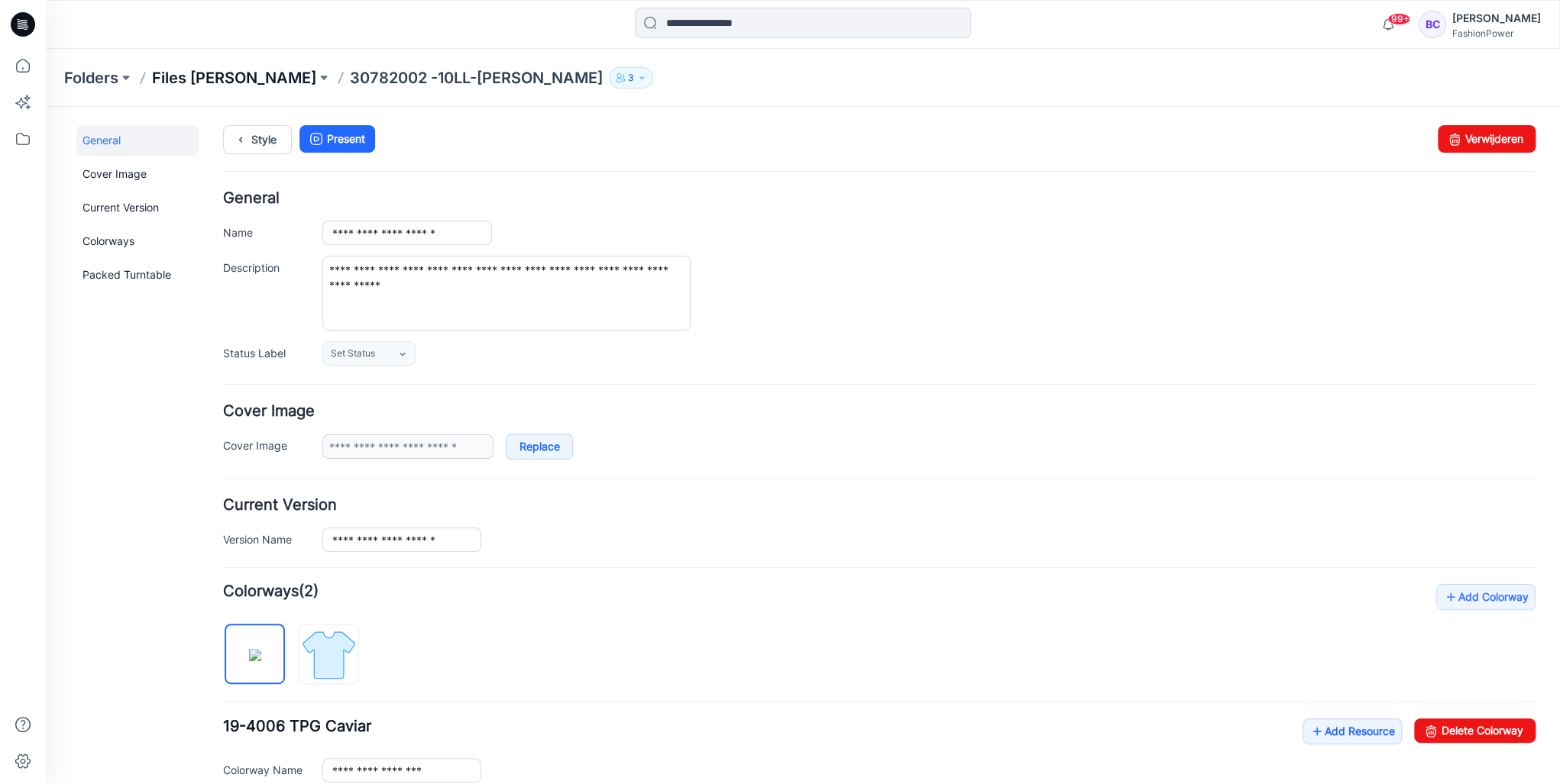
click at [228, 73] on p "Files [PERSON_NAME]" at bounding box center [234, 78] width 164 height 22
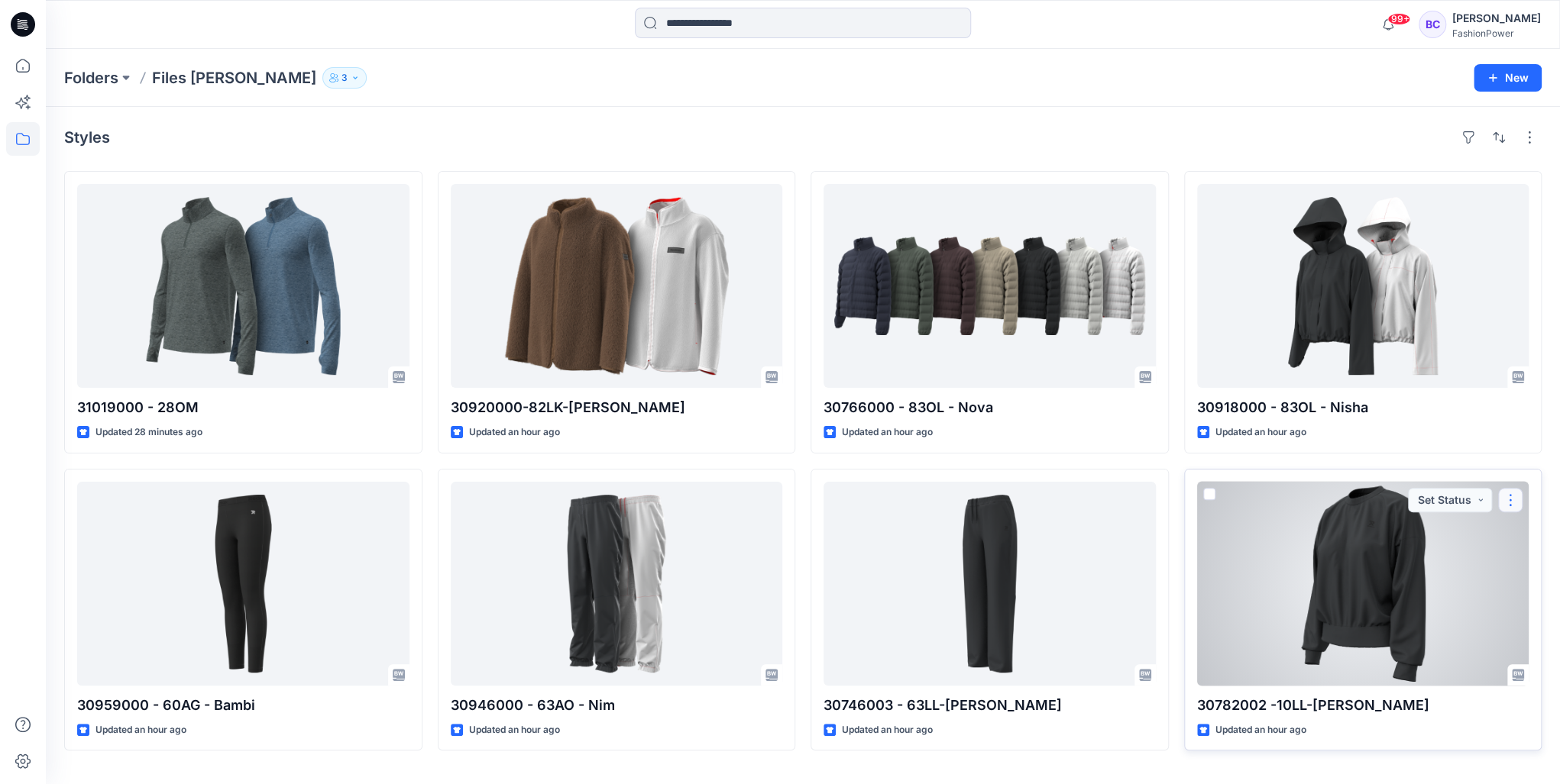
click at [1506, 503] on button "button" at bounding box center [1511, 500] width 24 height 24
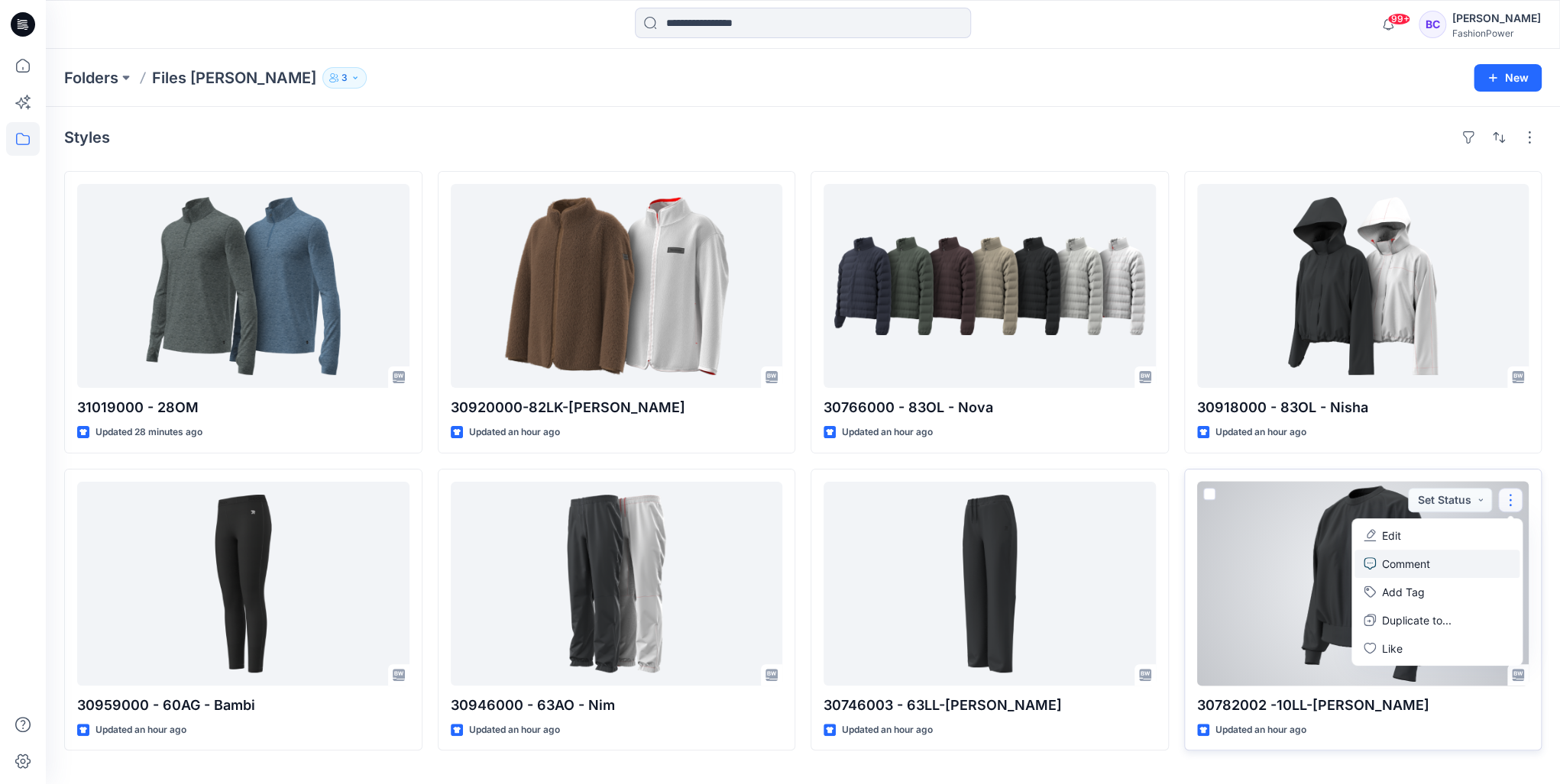
click at [1405, 567] on p "Comment" at bounding box center [1406, 564] width 48 height 16
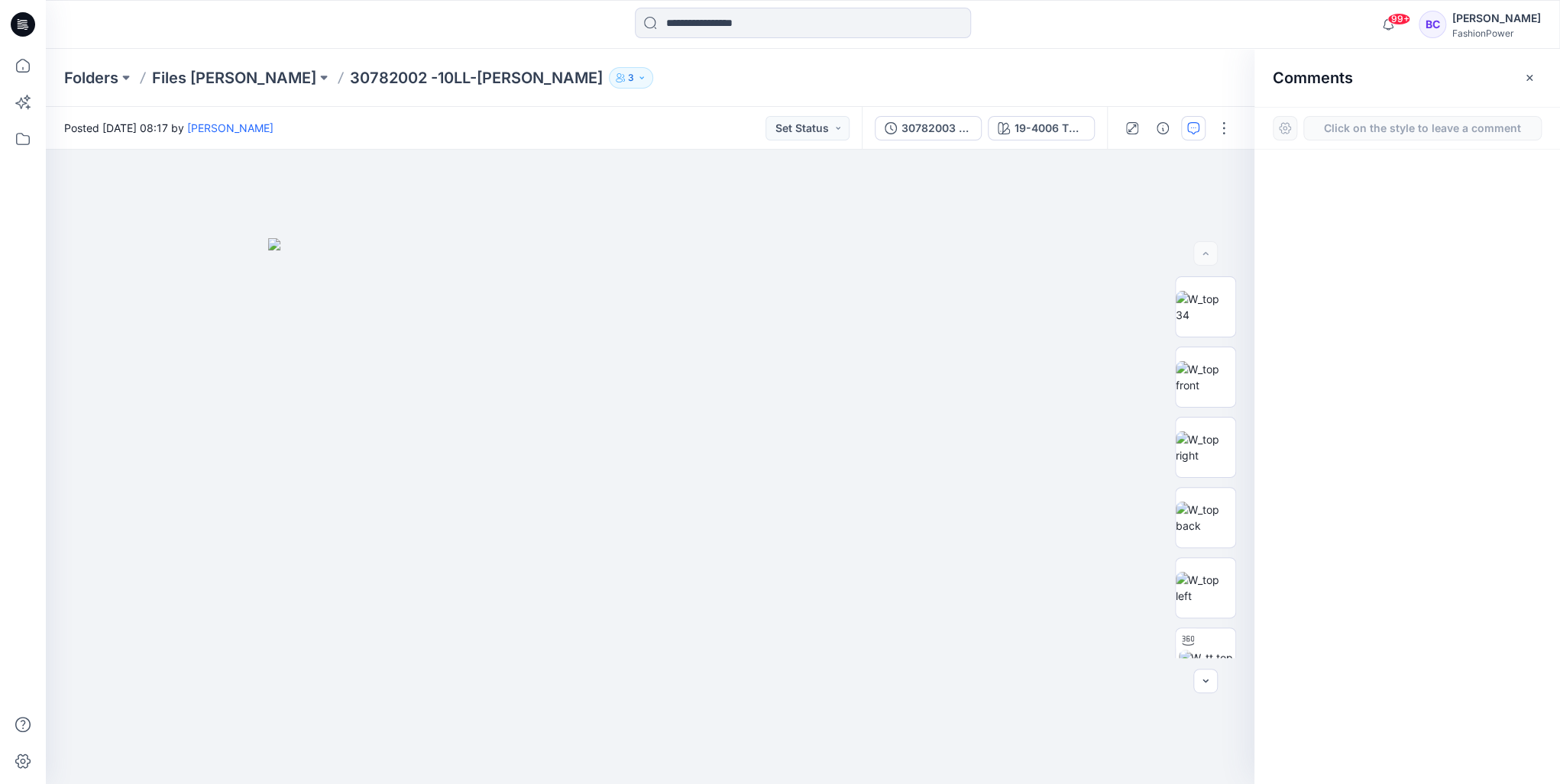
click at [1422, 129] on button "Click on the style to leave a comment" at bounding box center [1423, 129] width 238 height 24
click at [1274, 122] on div at bounding box center [1285, 129] width 24 height 24
drag, startPoint x: 1337, startPoint y: 129, endPoint x: 1143, endPoint y: 135, distance: 194.1
click at [1332, 128] on button "Click on the style to leave a comment" at bounding box center [1423, 129] width 238 height 24
click at [1392, 136] on button "Click on the style to leave a comment" at bounding box center [1423, 129] width 238 height 24
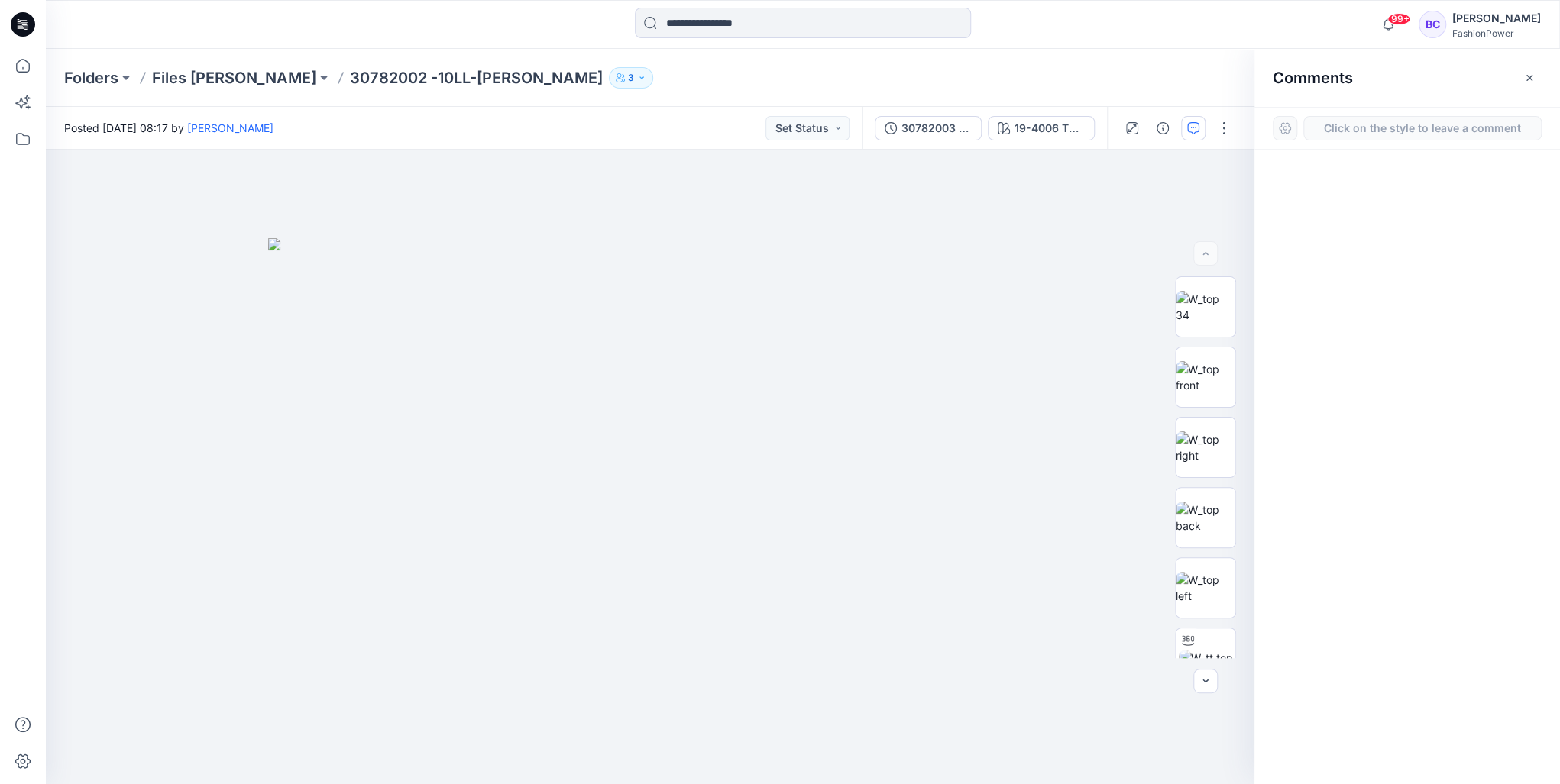
click at [1399, 128] on button "Click on the style to leave a comment" at bounding box center [1423, 129] width 238 height 24
click at [634, 410] on div "1" at bounding box center [650, 467] width 1209 height 635
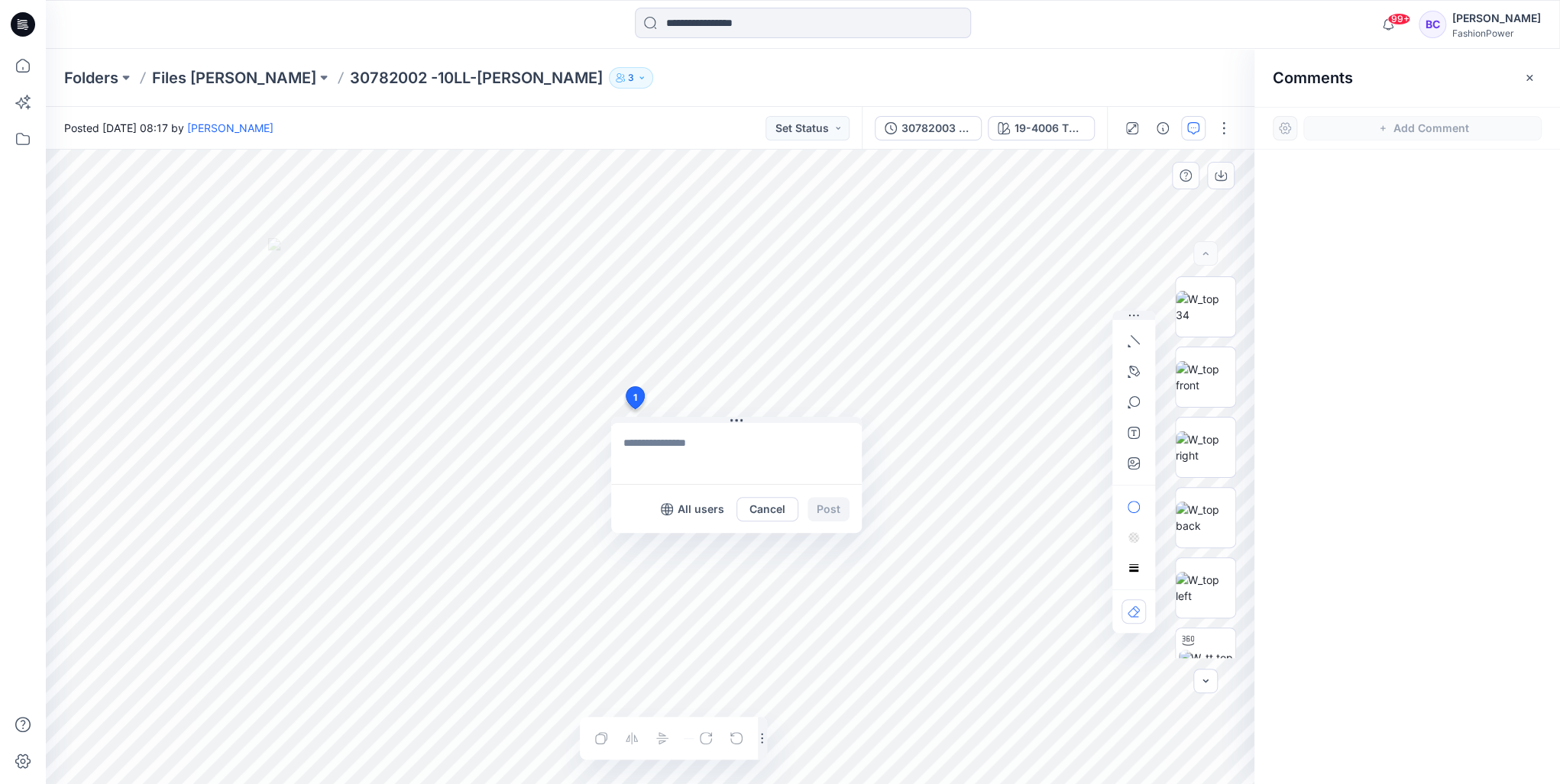
type textarea "*"
type textarea "**********"
click at [837, 512] on button "Post" at bounding box center [828, 510] width 42 height 24
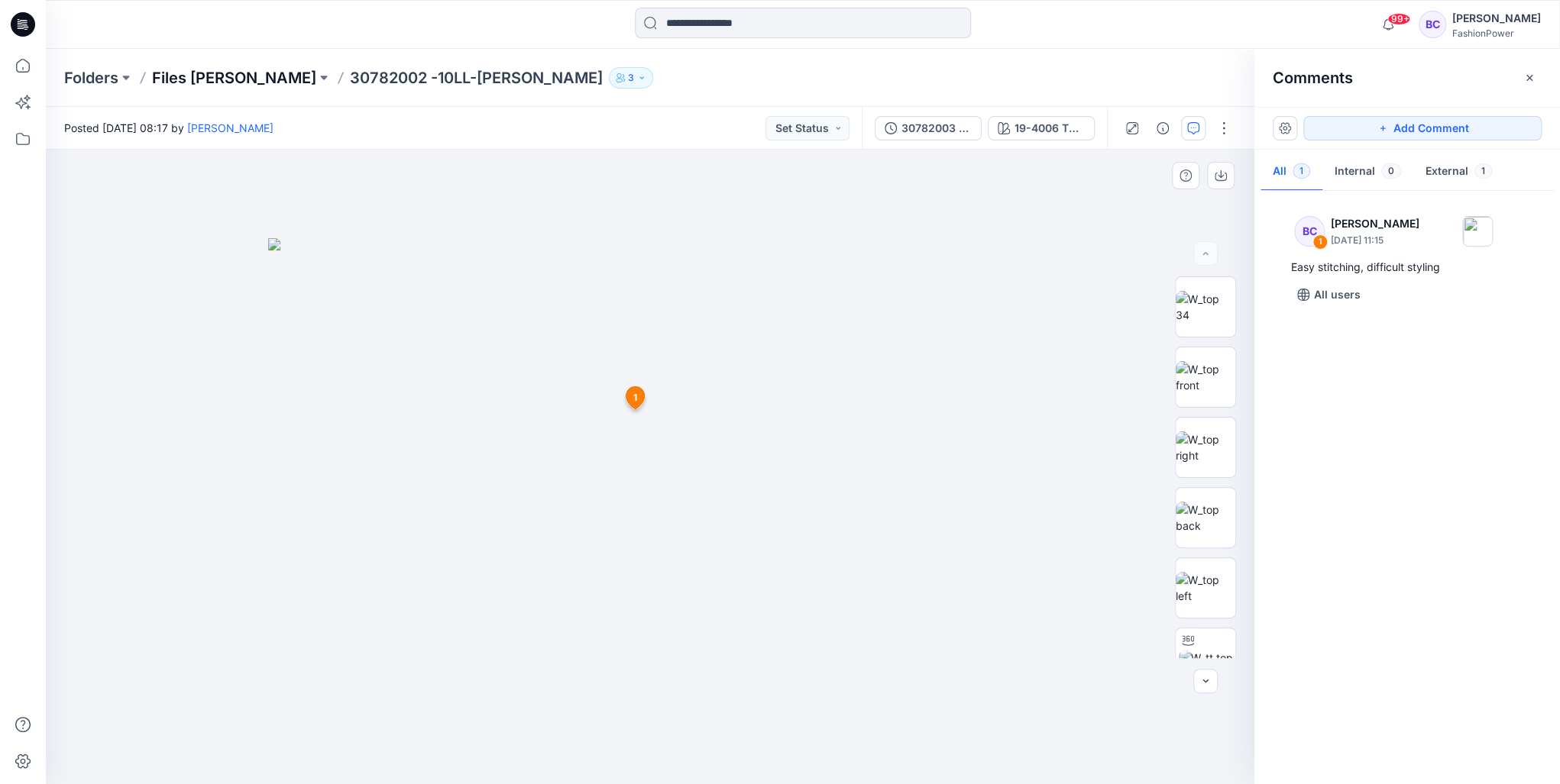
click at [192, 77] on p "Files [PERSON_NAME]" at bounding box center [234, 78] width 164 height 22
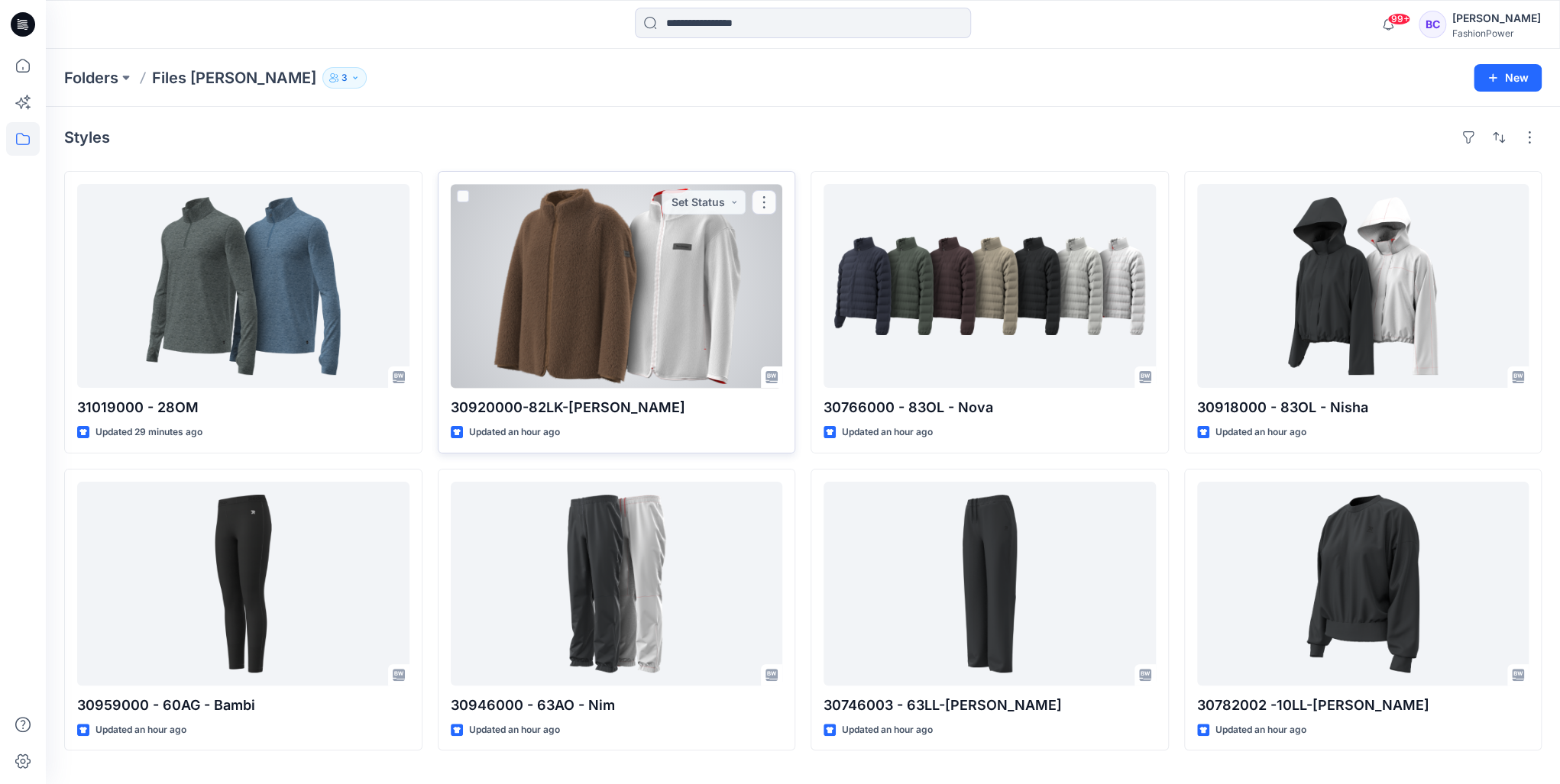
click at [521, 303] on div at bounding box center [616, 285] width 332 height 204
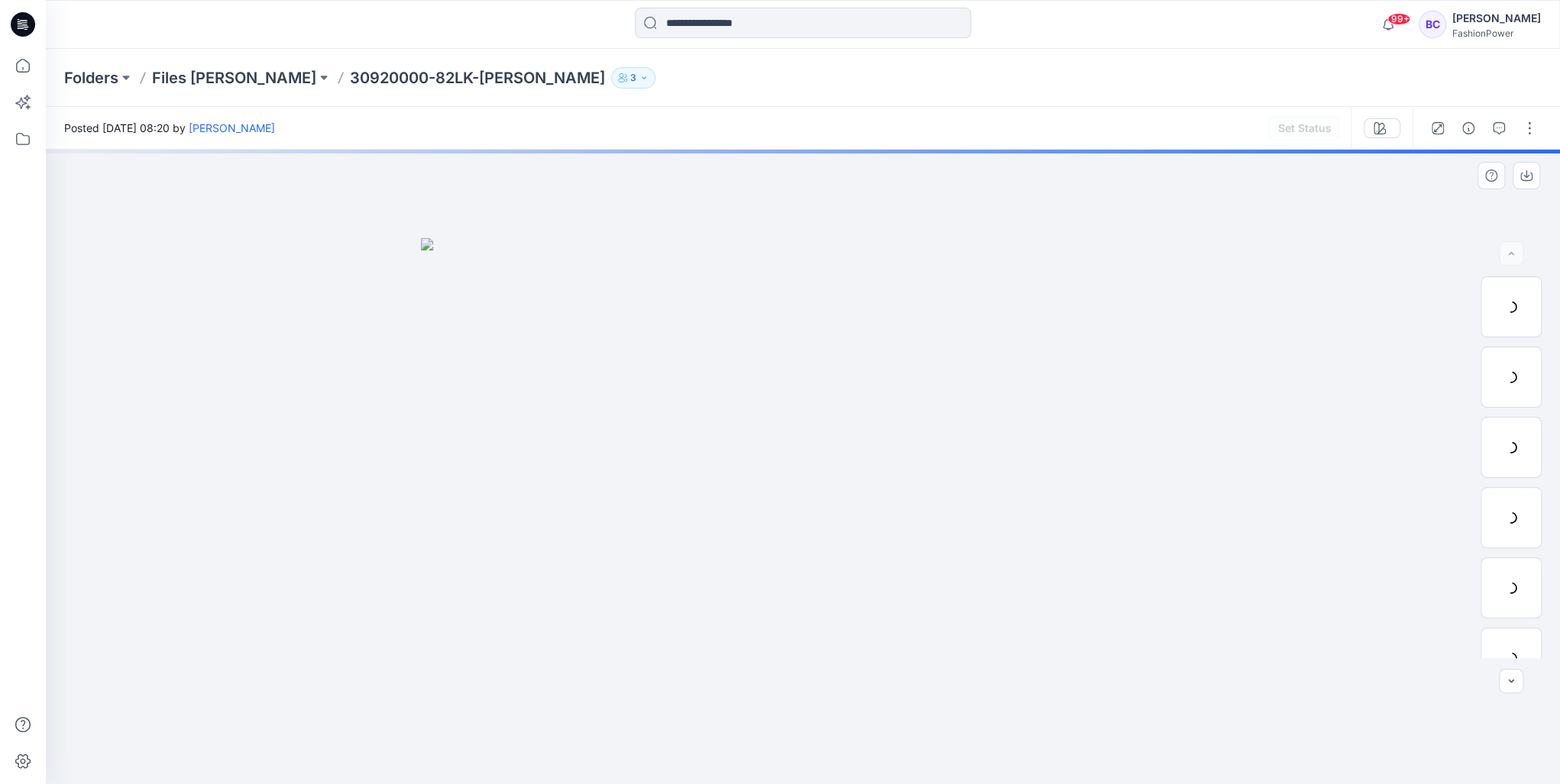
click at [698, 385] on div at bounding box center [802, 467] width 1514 height 635
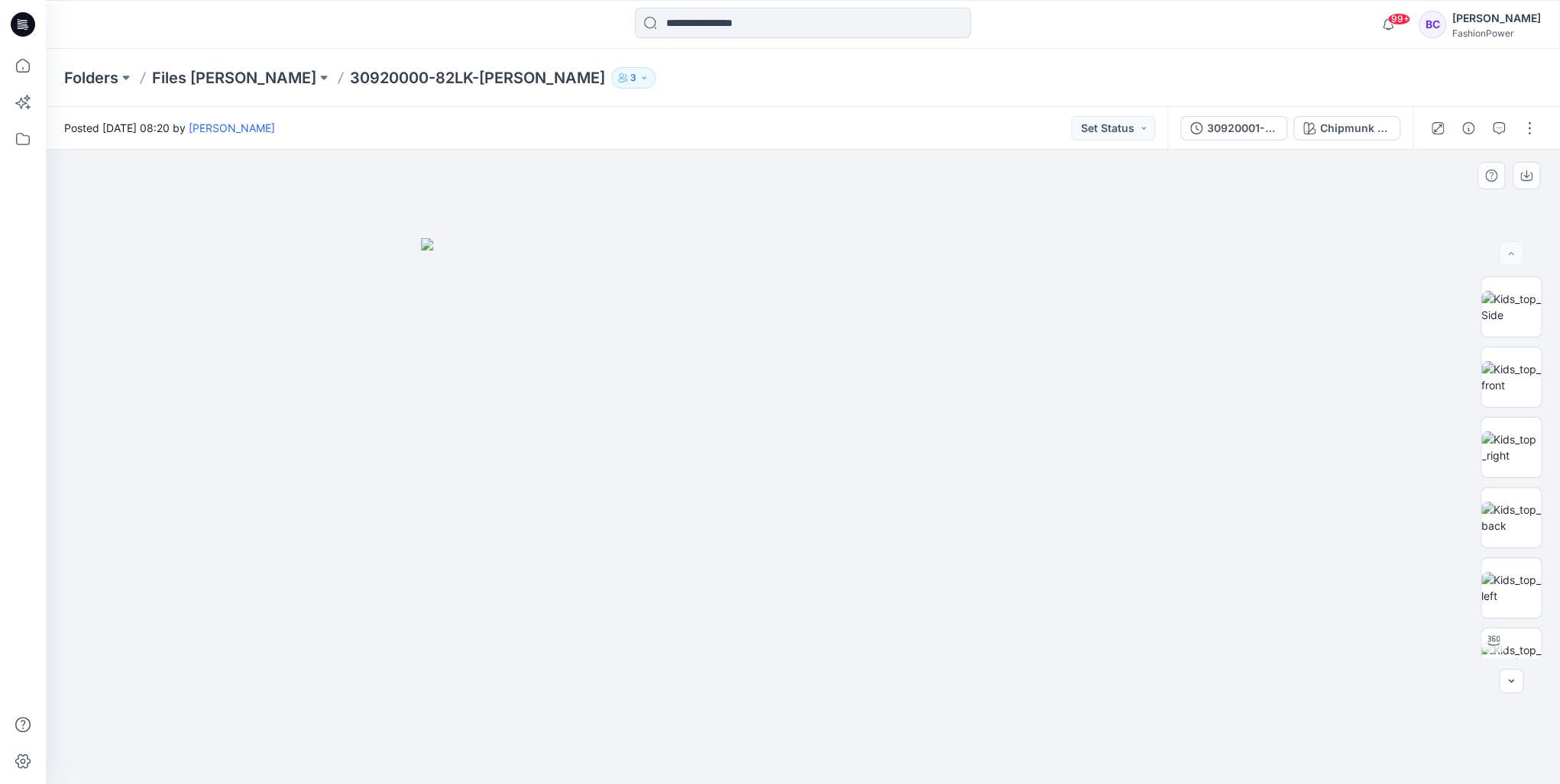
click at [718, 379] on img at bounding box center [803, 511] width 764 height 547
click at [1340, 141] on div "30920001-82LK-Carmen Chipmunk (as swatch)" at bounding box center [1290, 129] width 245 height 43
click at [1340, 134] on div "Chipmunk (as swatch)" at bounding box center [1355, 128] width 70 height 16
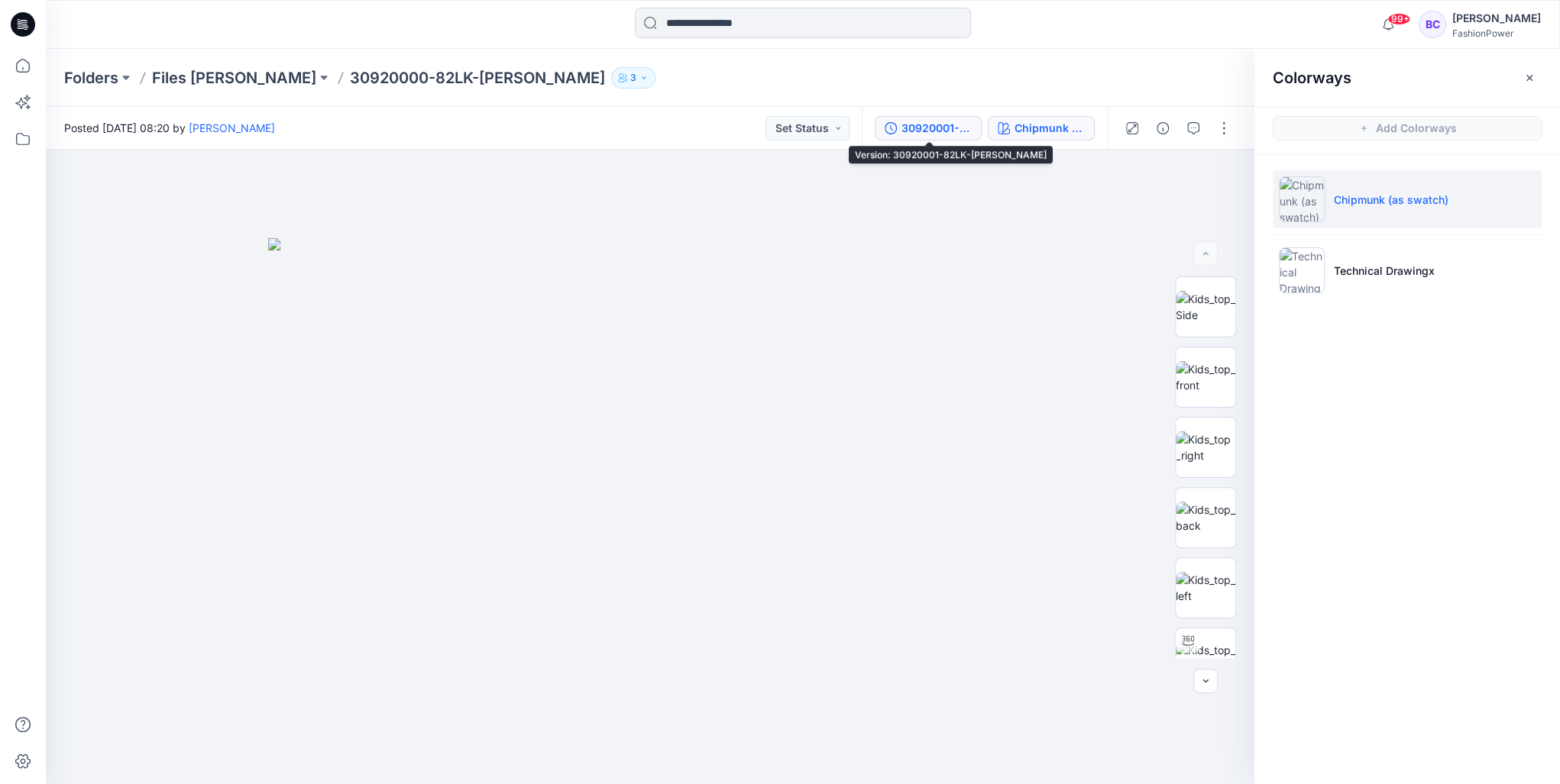
click at [980, 136] on button "30920001-82LK-Carmen" at bounding box center [928, 129] width 107 height 24
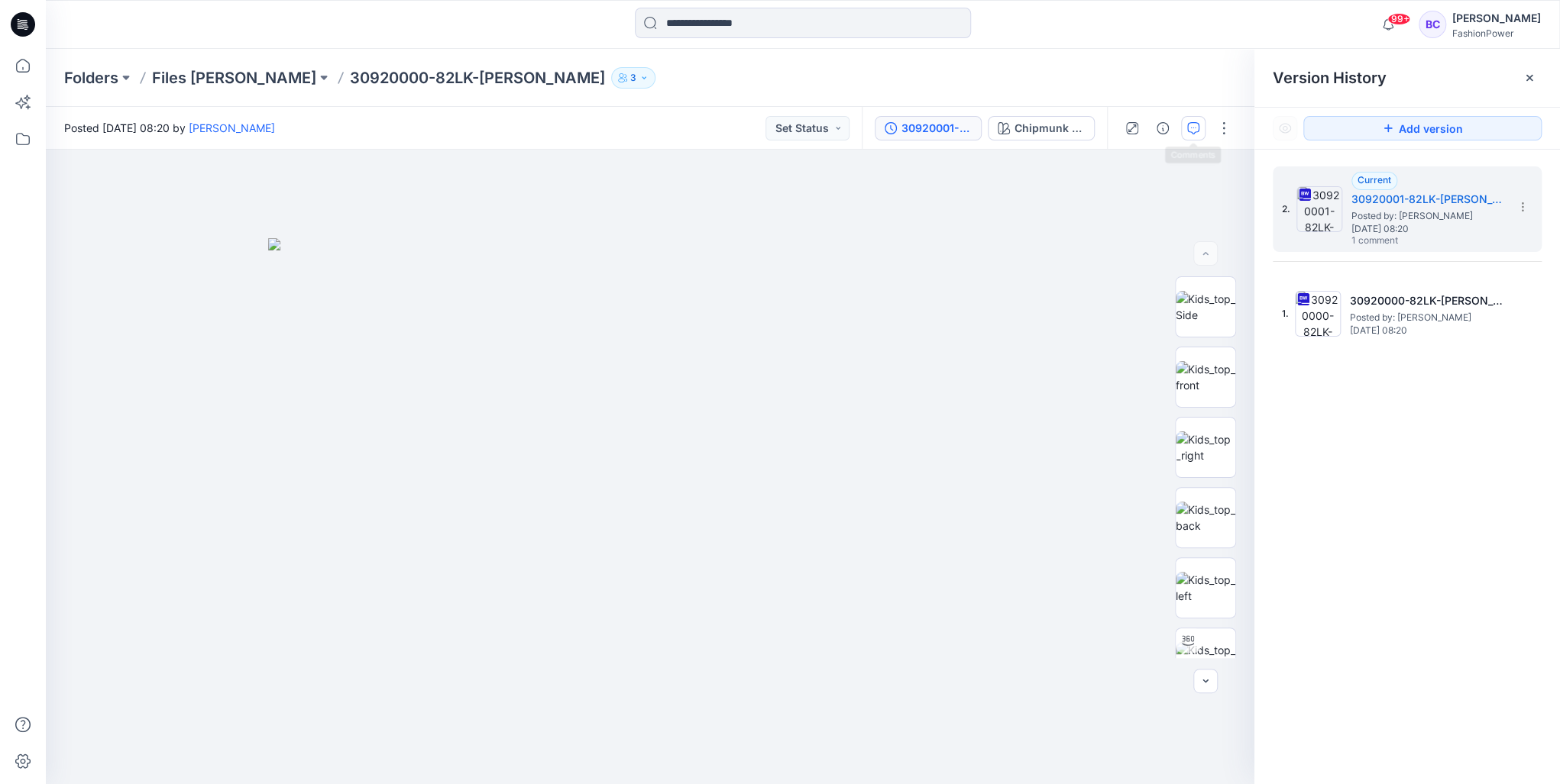
click at [1205, 124] on button "button" at bounding box center [1193, 129] width 24 height 24
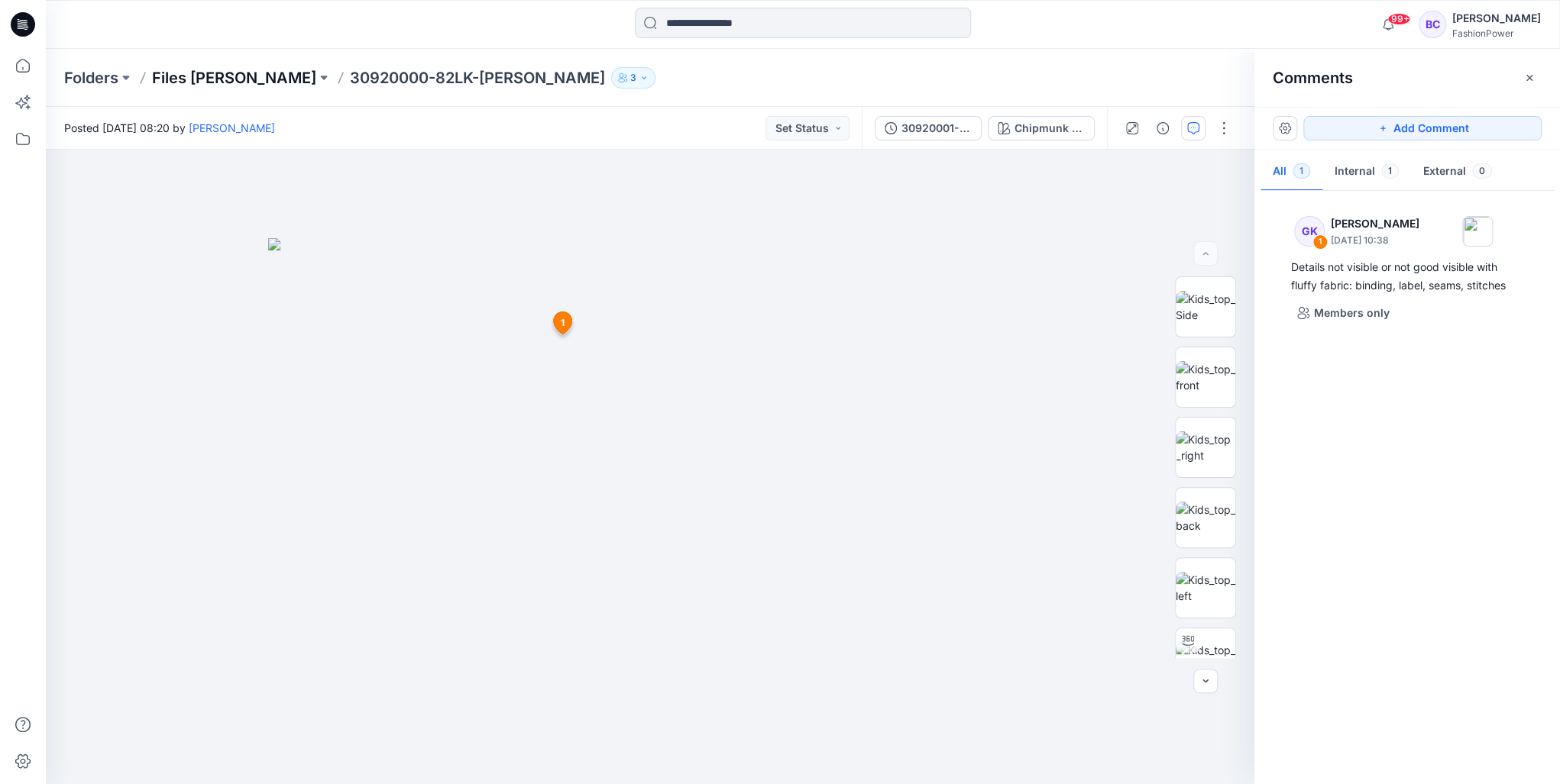
click at [211, 79] on p "Files [PERSON_NAME]" at bounding box center [234, 78] width 164 height 22
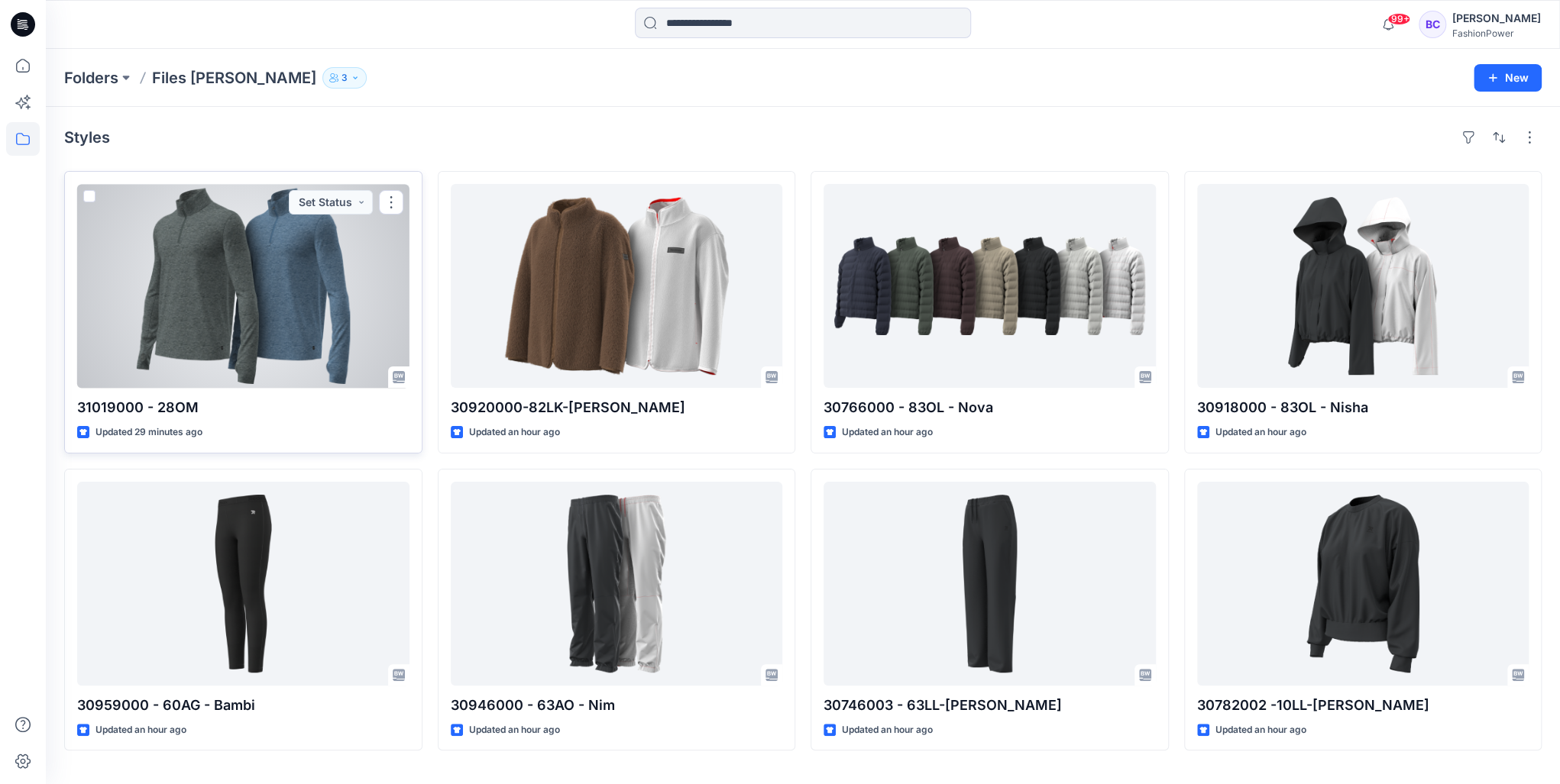
click at [228, 299] on div at bounding box center [242, 285] width 332 height 204
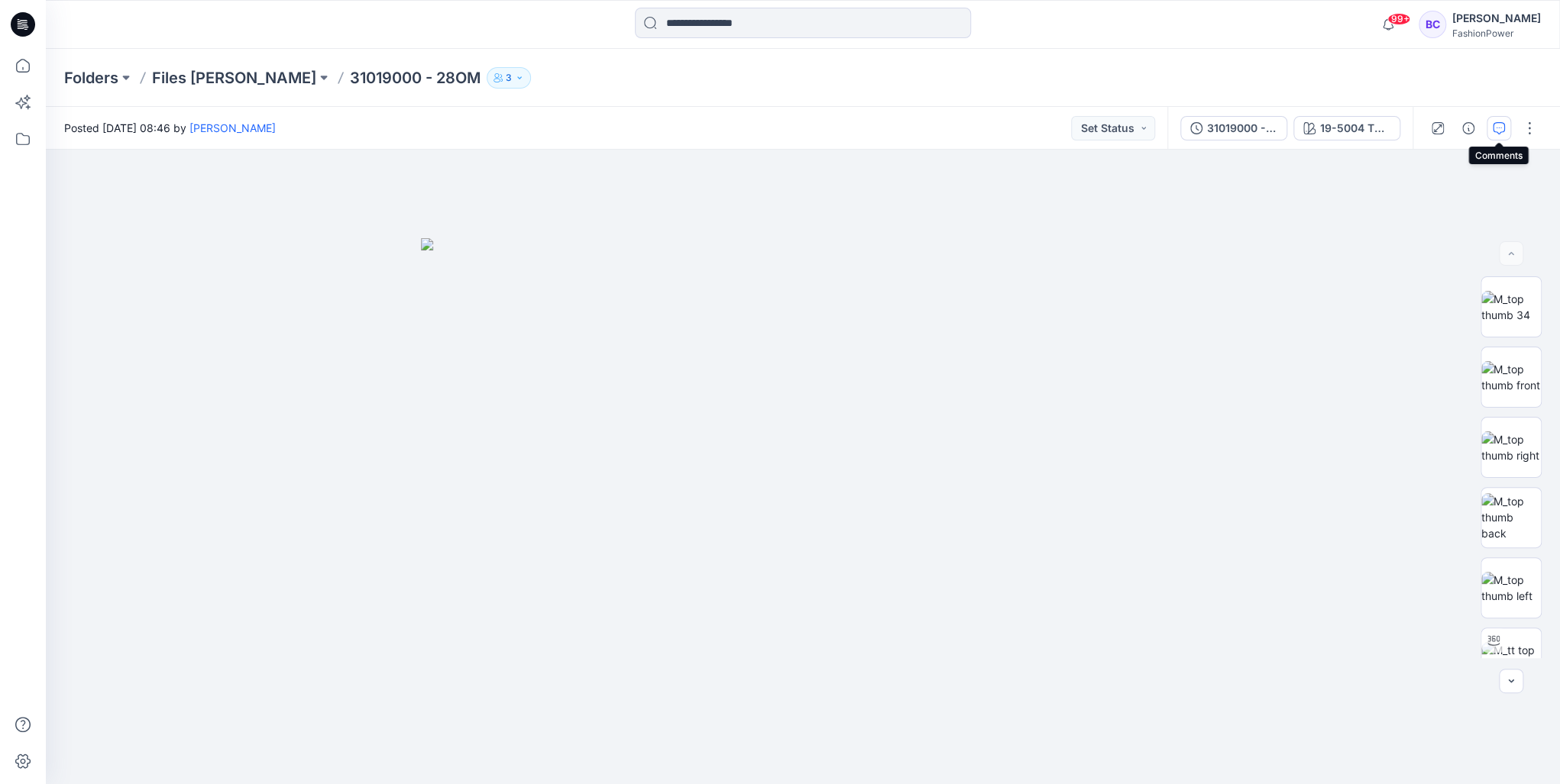
click at [1493, 125] on icon "button" at bounding box center [1499, 129] width 12 height 12
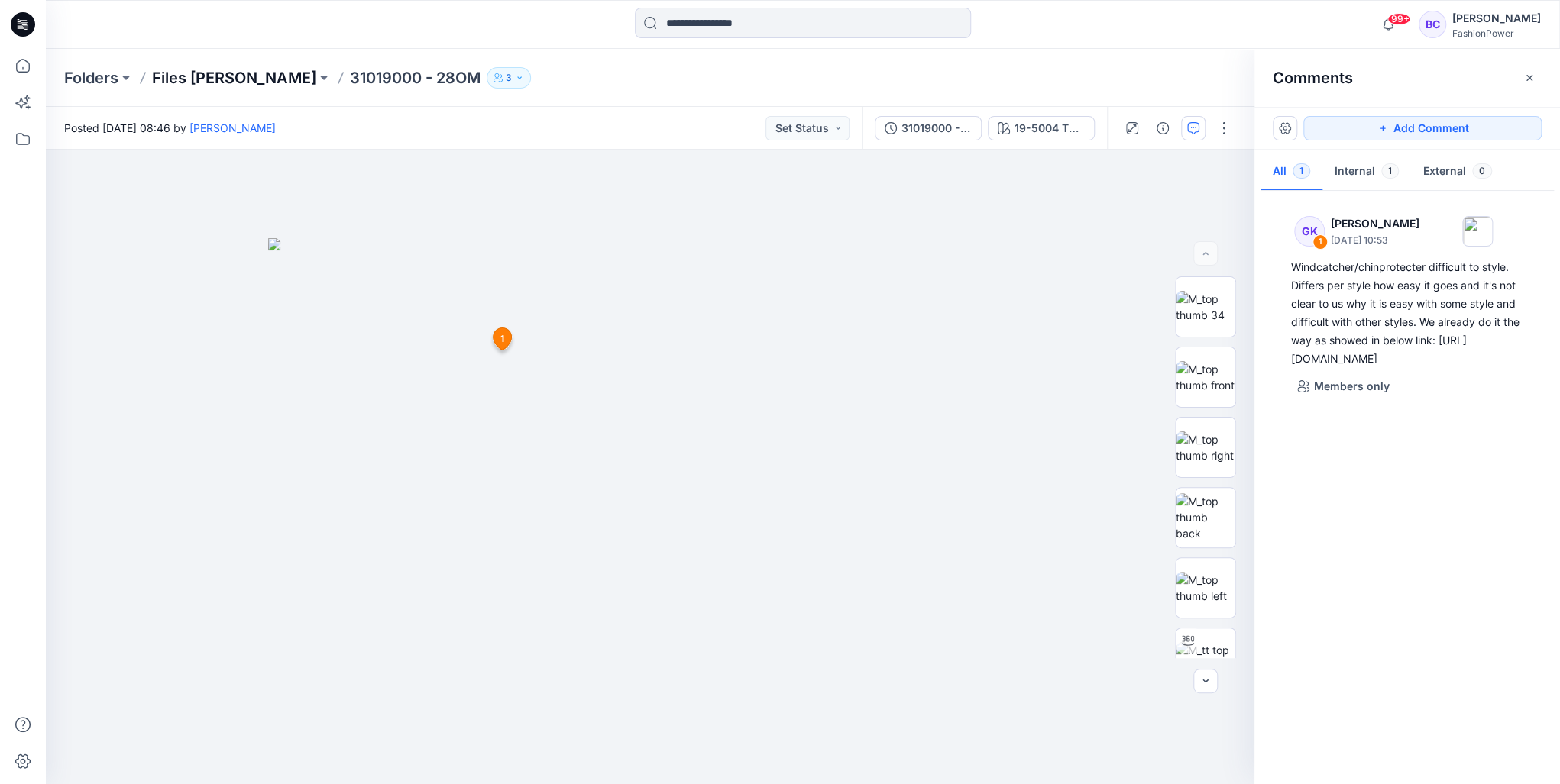
click at [227, 78] on p "Files [PERSON_NAME]" at bounding box center [234, 78] width 164 height 22
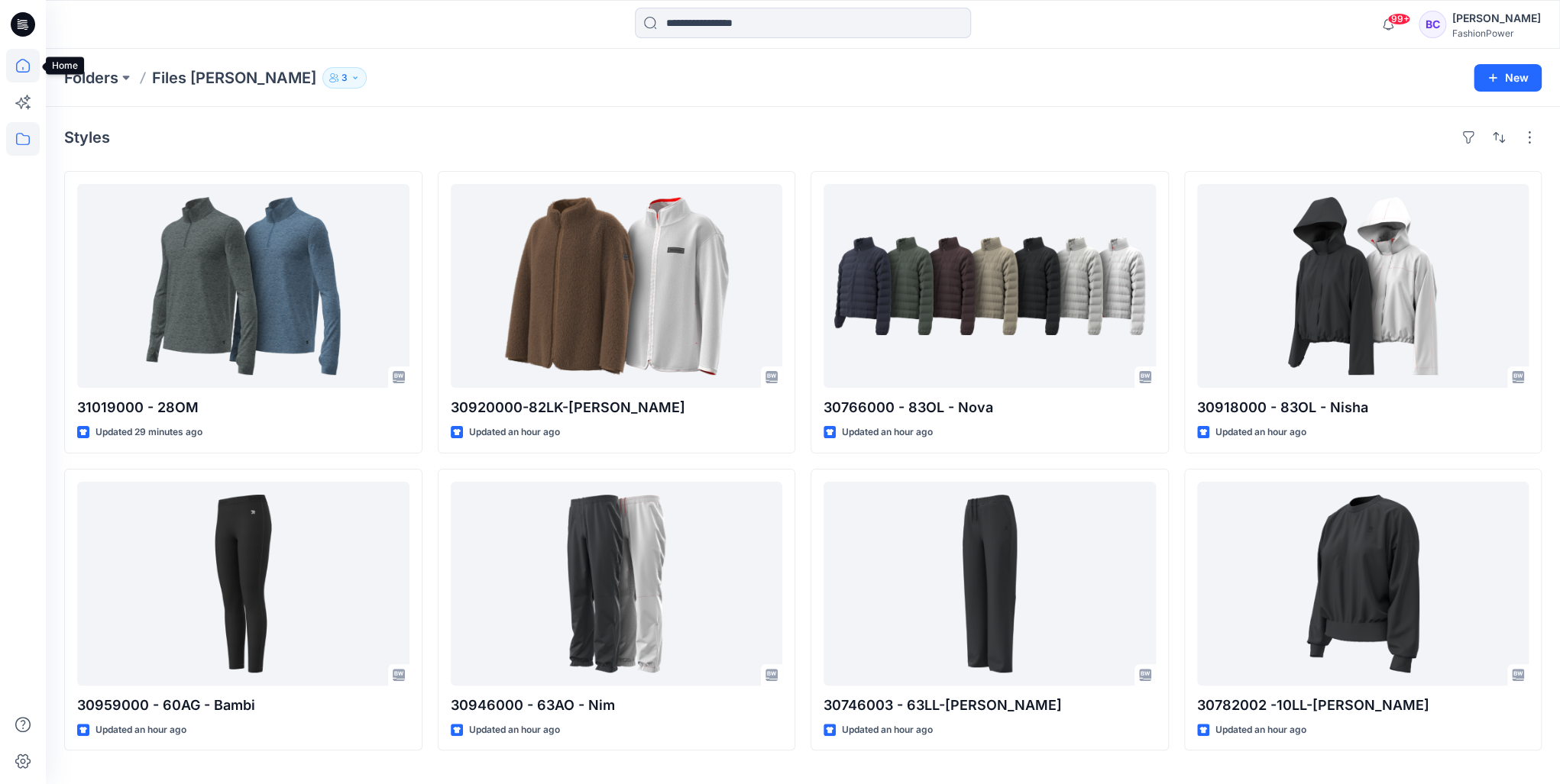
click at [25, 69] on icon at bounding box center [22, 66] width 34 height 34
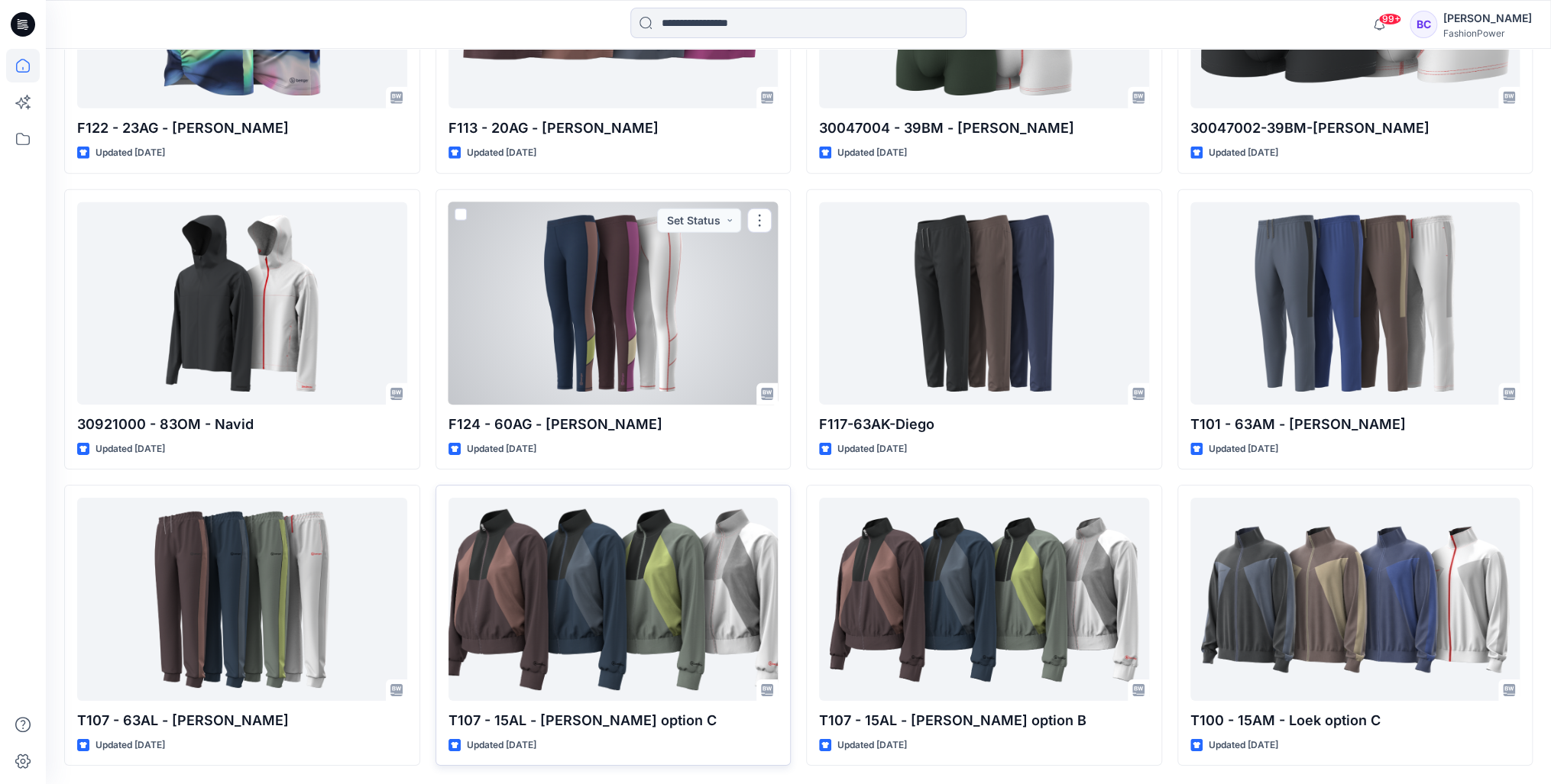
scroll to position [6927, 0]
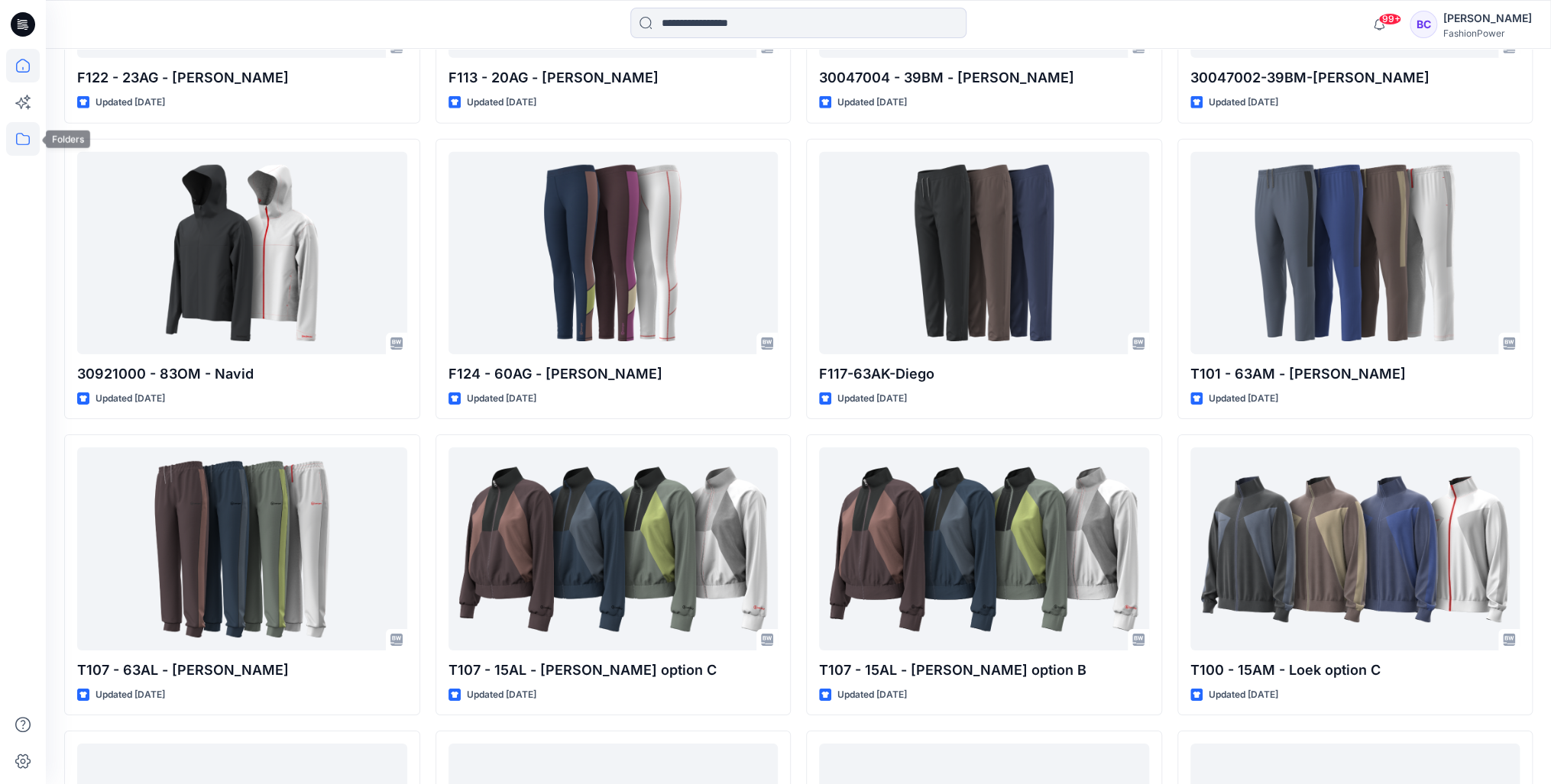
click at [13, 150] on icon at bounding box center [22, 139] width 34 height 34
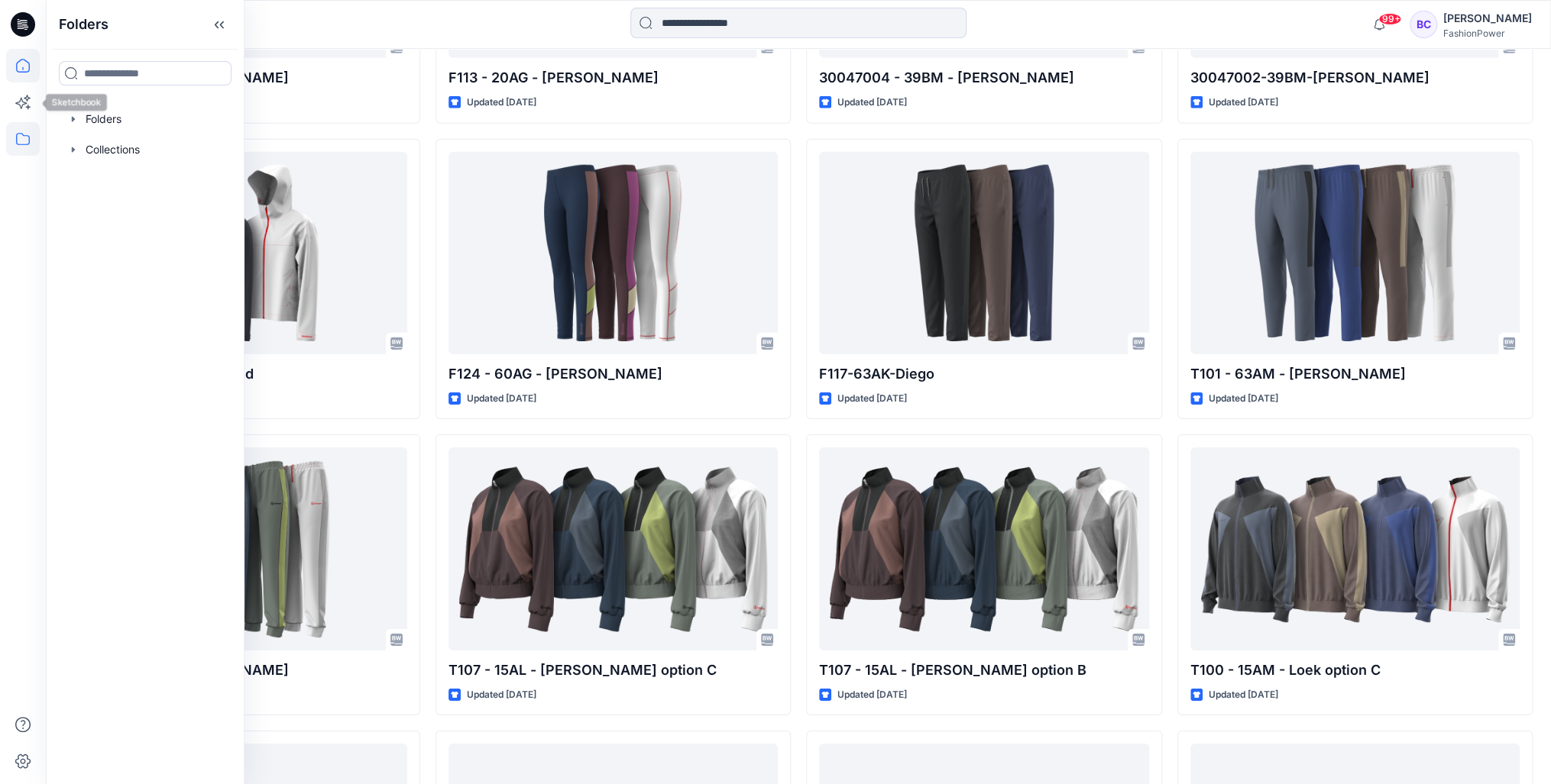
click at [22, 70] on icon at bounding box center [22, 66] width 34 height 34
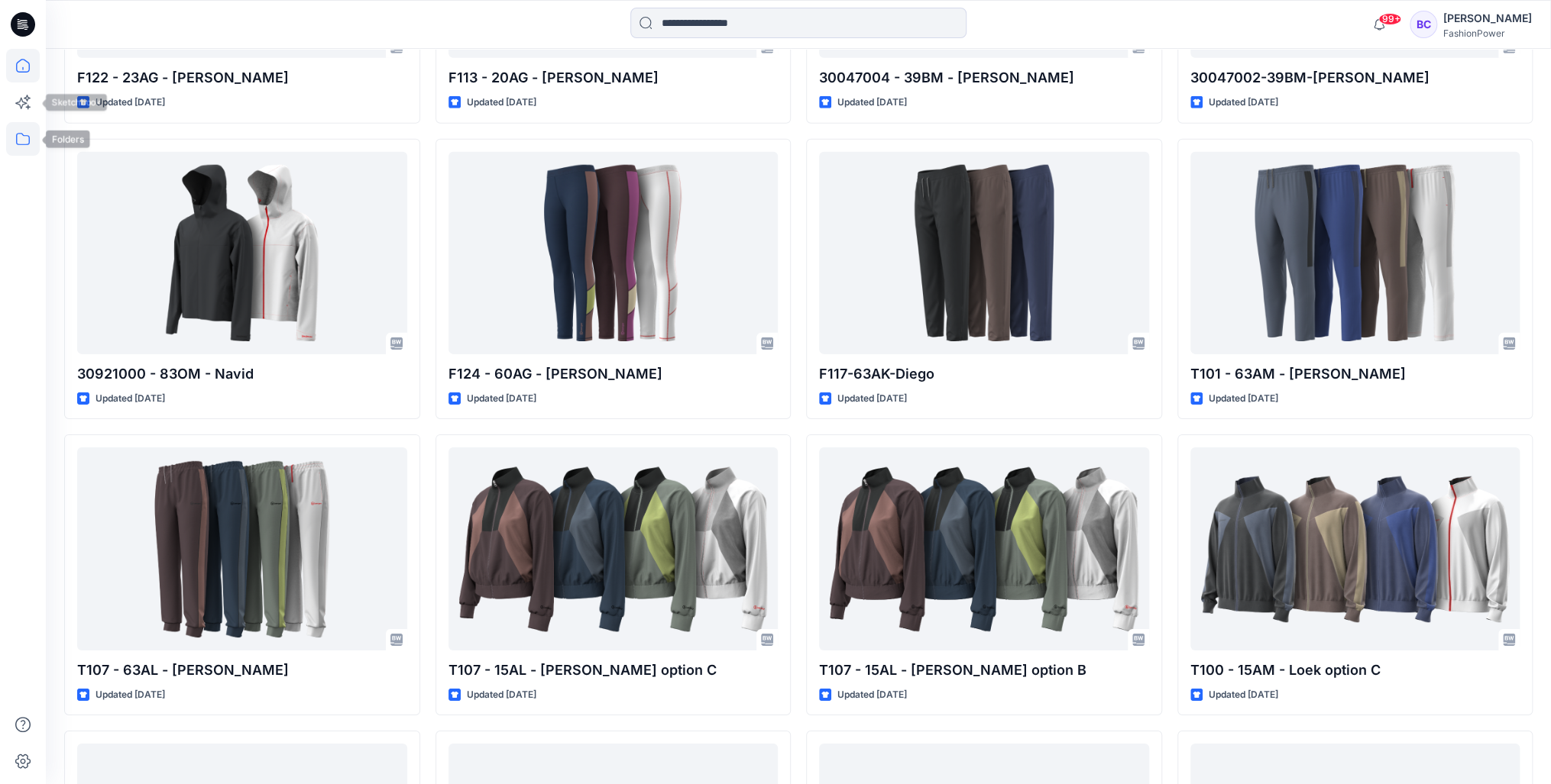
click at [34, 137] on icon at bounding box center [22, 139] width 34 height 34
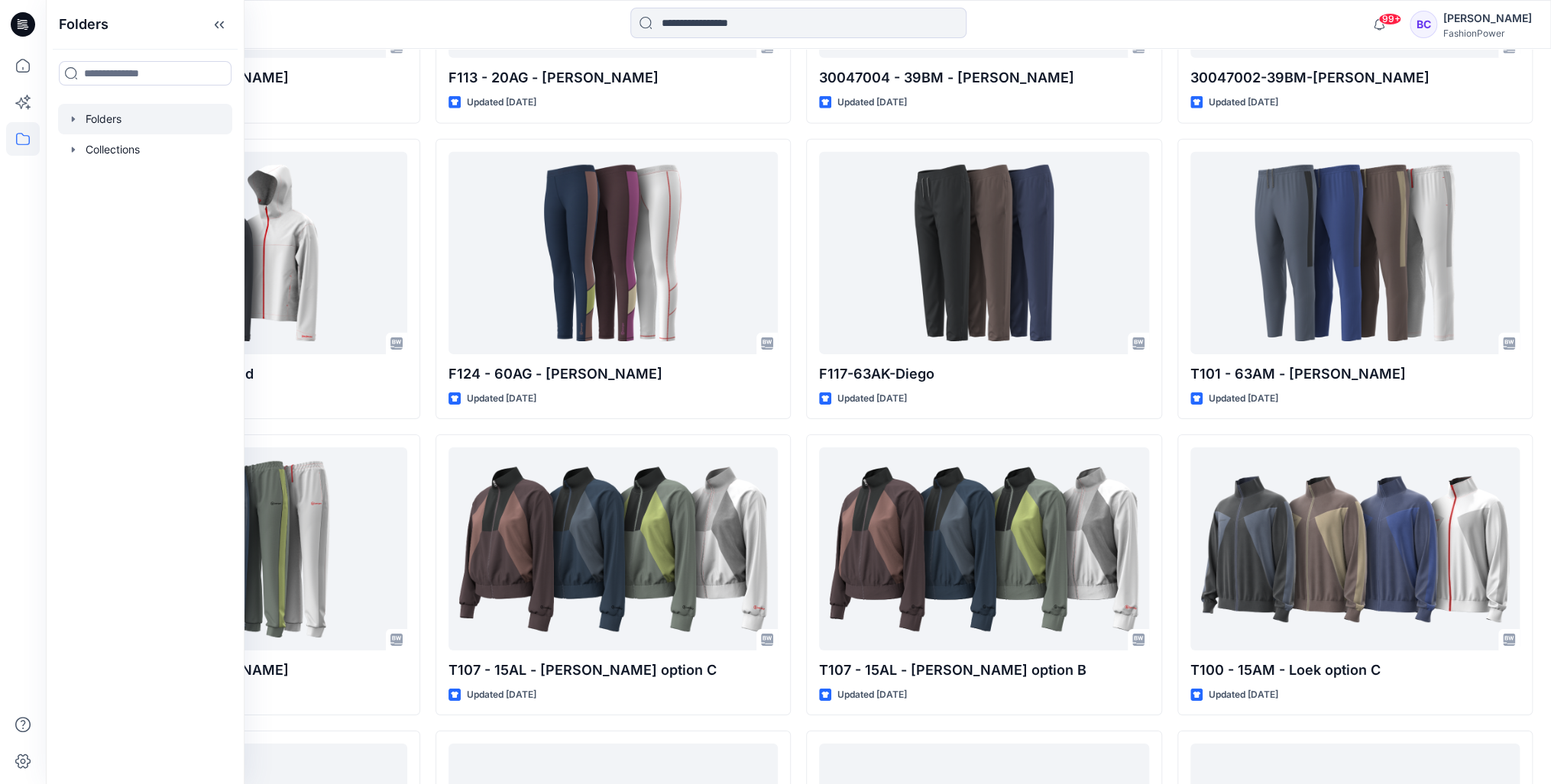
click at [61, 116] on div at bounding box center [145, 118] width 174 height 30
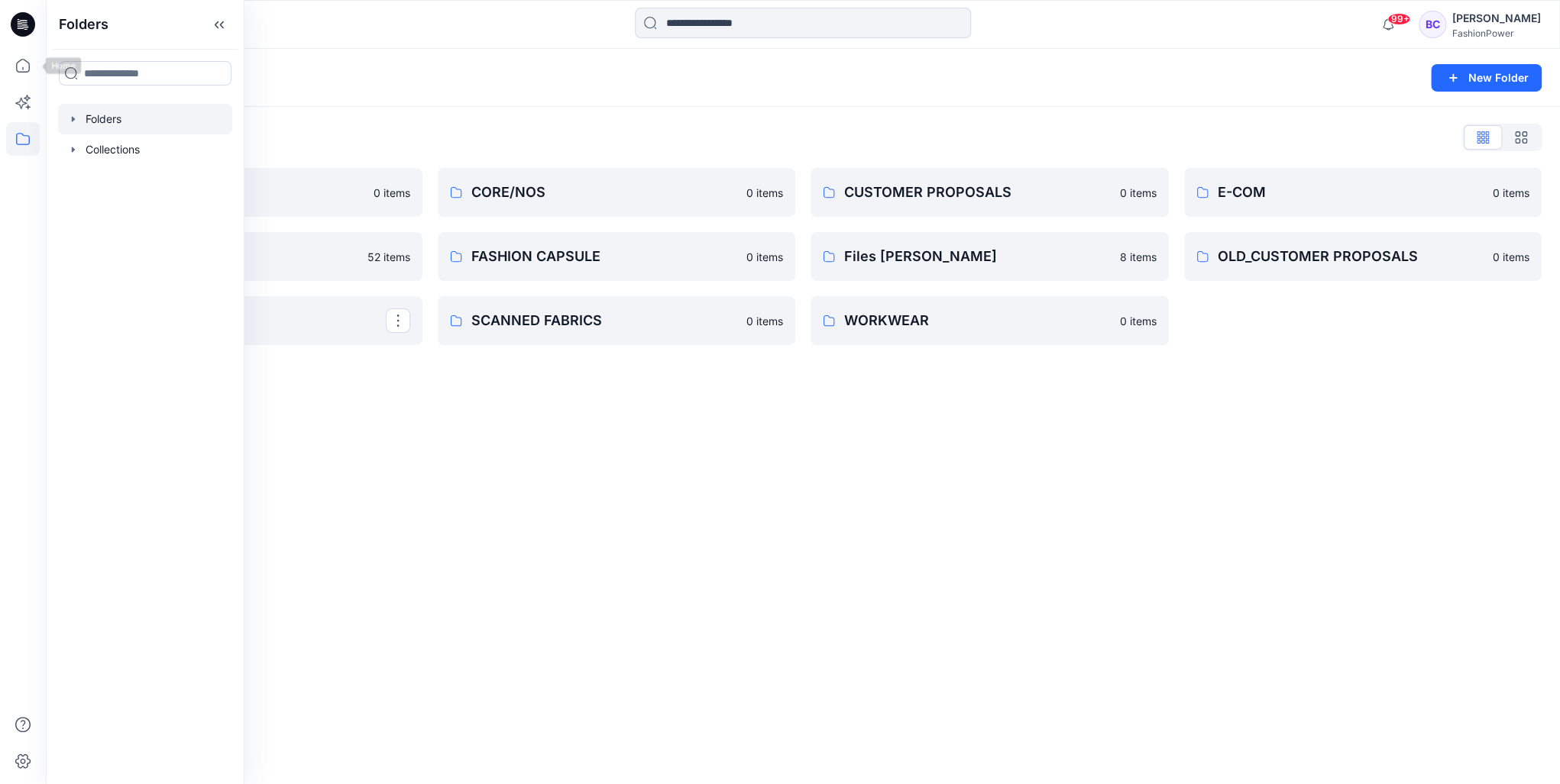
click at [532, 398] on div "Folders New Folder Folders List COLLECTION 0 items FABRICS 52 items RENDERING V…" at bounding box center [802, 417] width 1514 height 736
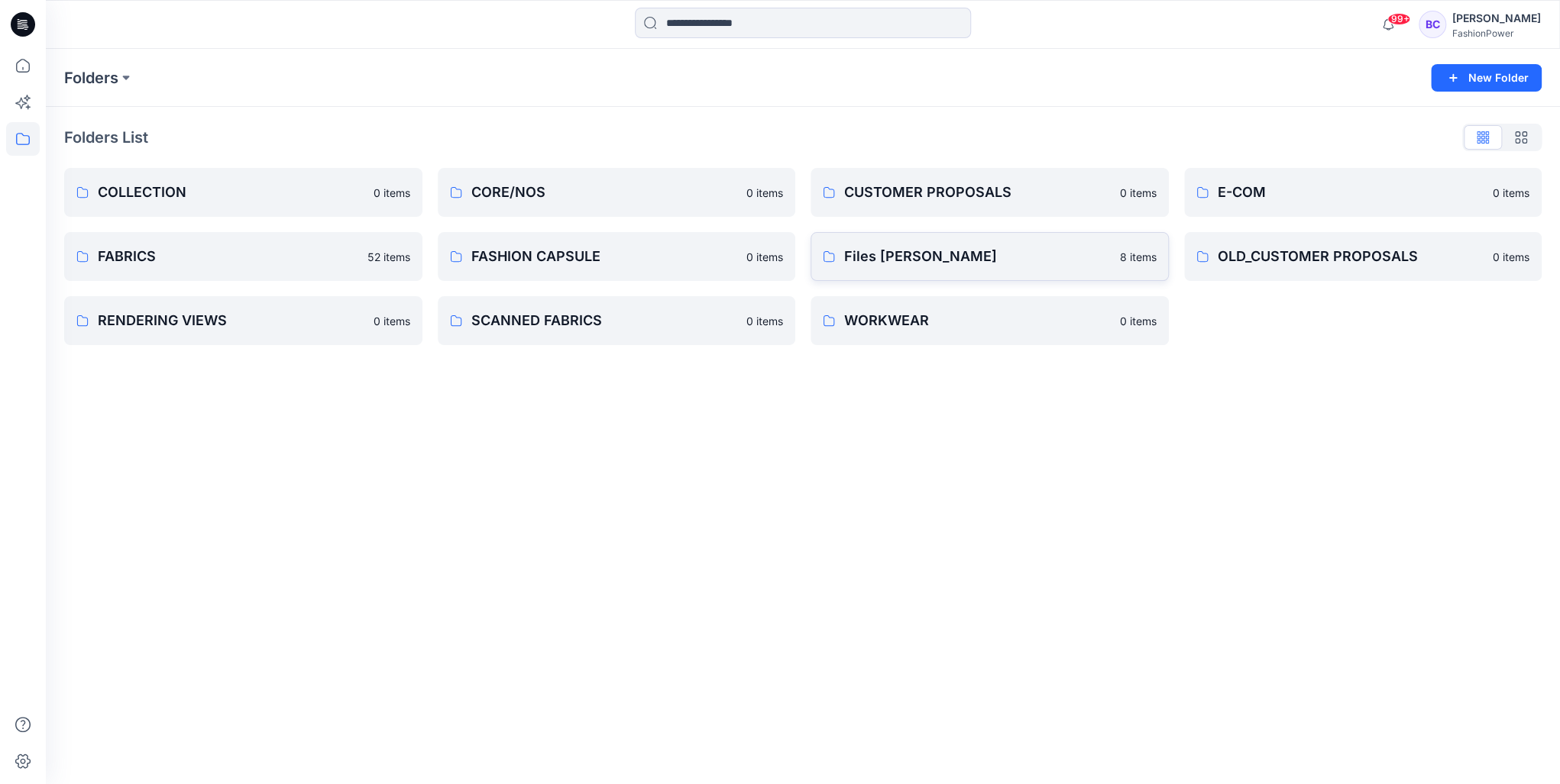
click at [1120, 263] on p "8 items" at bounding box center [1138, 257] width 37 height 16
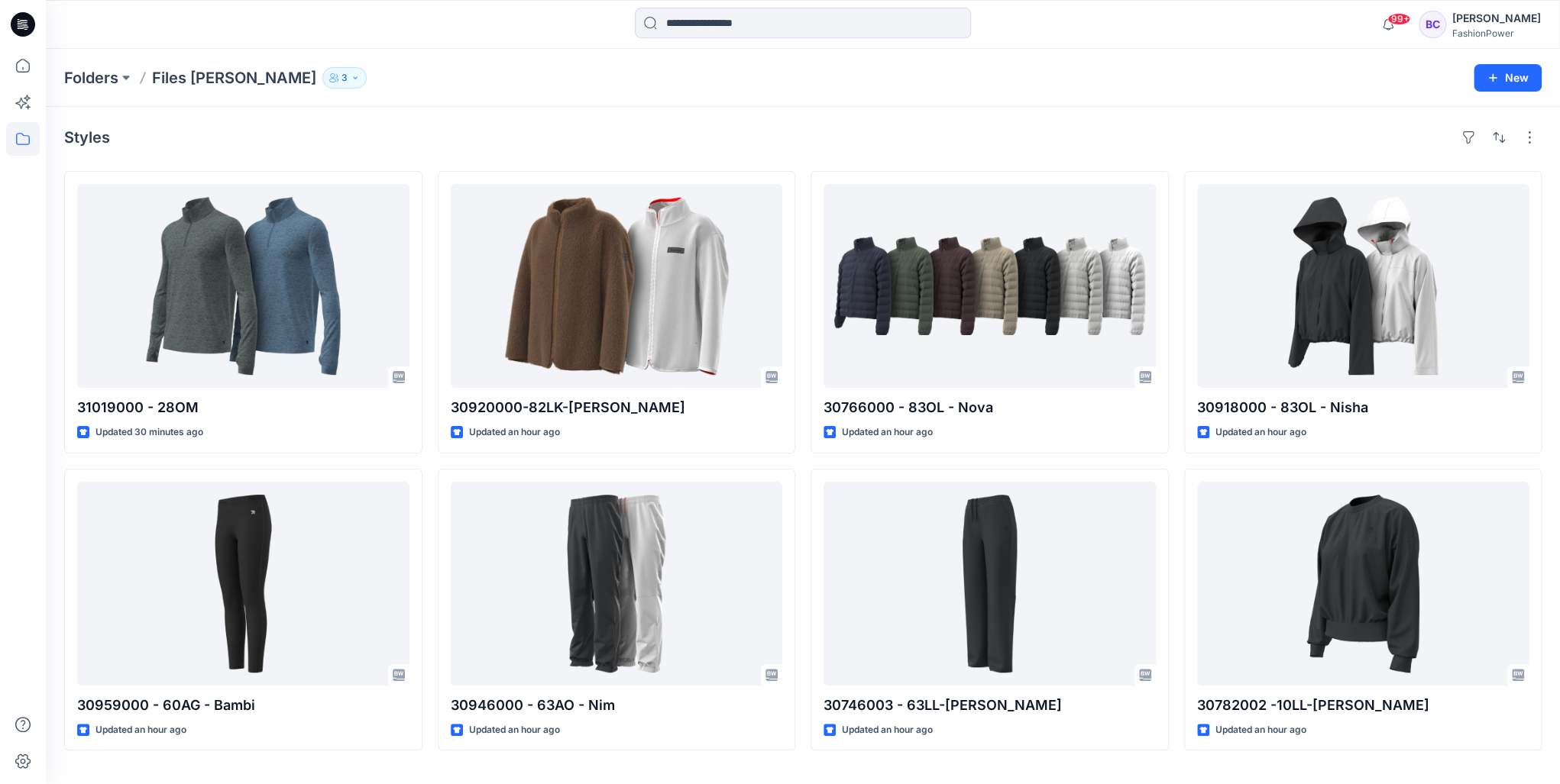
click at [1544, 132] on div "Styles 31019000 - 28OM Updated 30 minutes ago 30959000 - 60AG - Bambi Updated a…" at bounding box center [802, 446] width 1514 height 678
click at [1538, 133] on button "button" at bounding box center [1530, 137] width 24 height 24
click at [930, 113] on div "Styles Layout Grid Large Grid Folder View Compact Card Card View Card Info Tags…" at bounding box center [802, 446] width 1514 height 678
click at [113, 78] on p "Folders" at bounding box center [91, 78] width 54 height 22
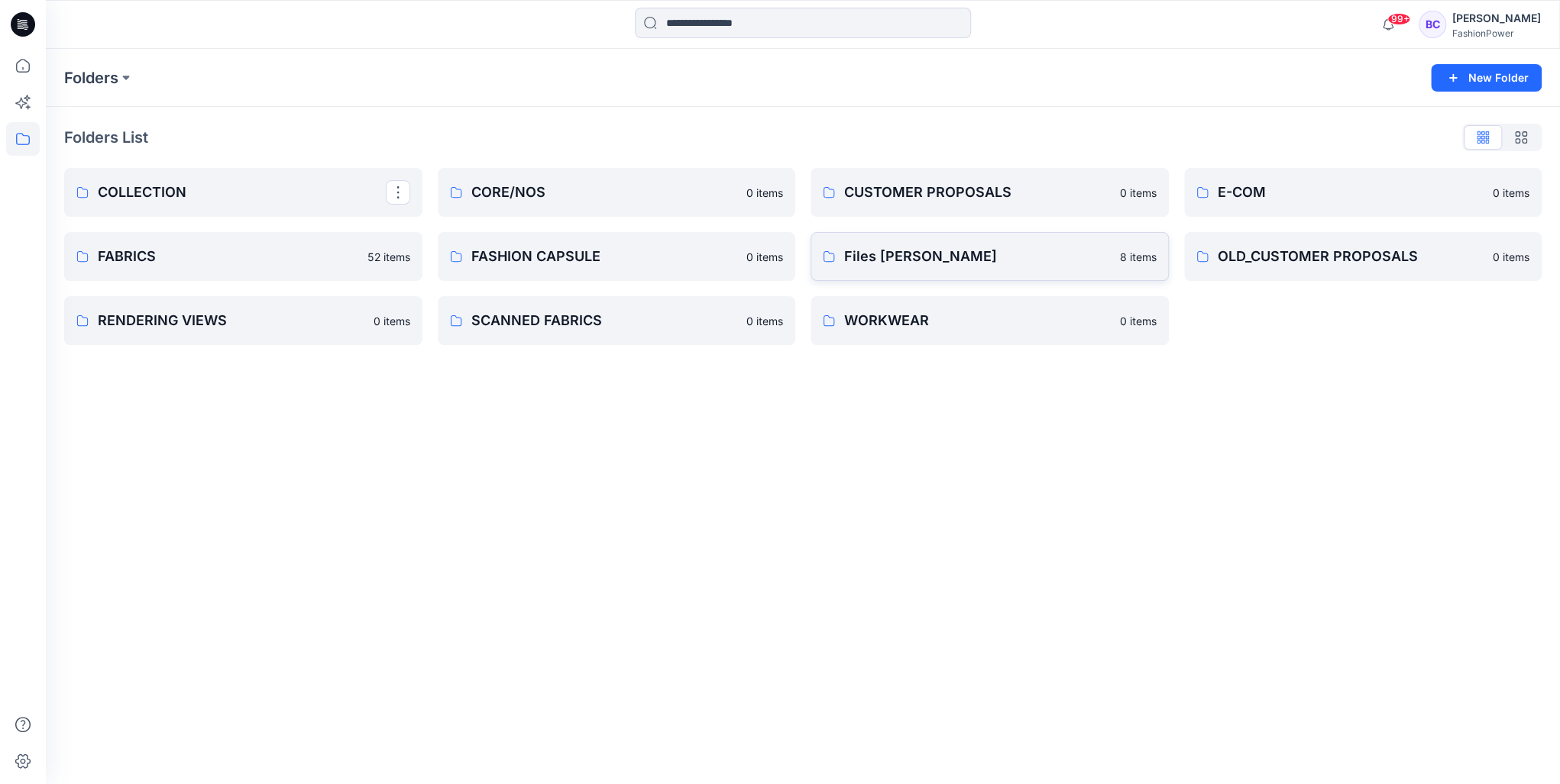
click at [1153, 257] on p "8 items" at bounding box center [1138, 257] width 37 height 16
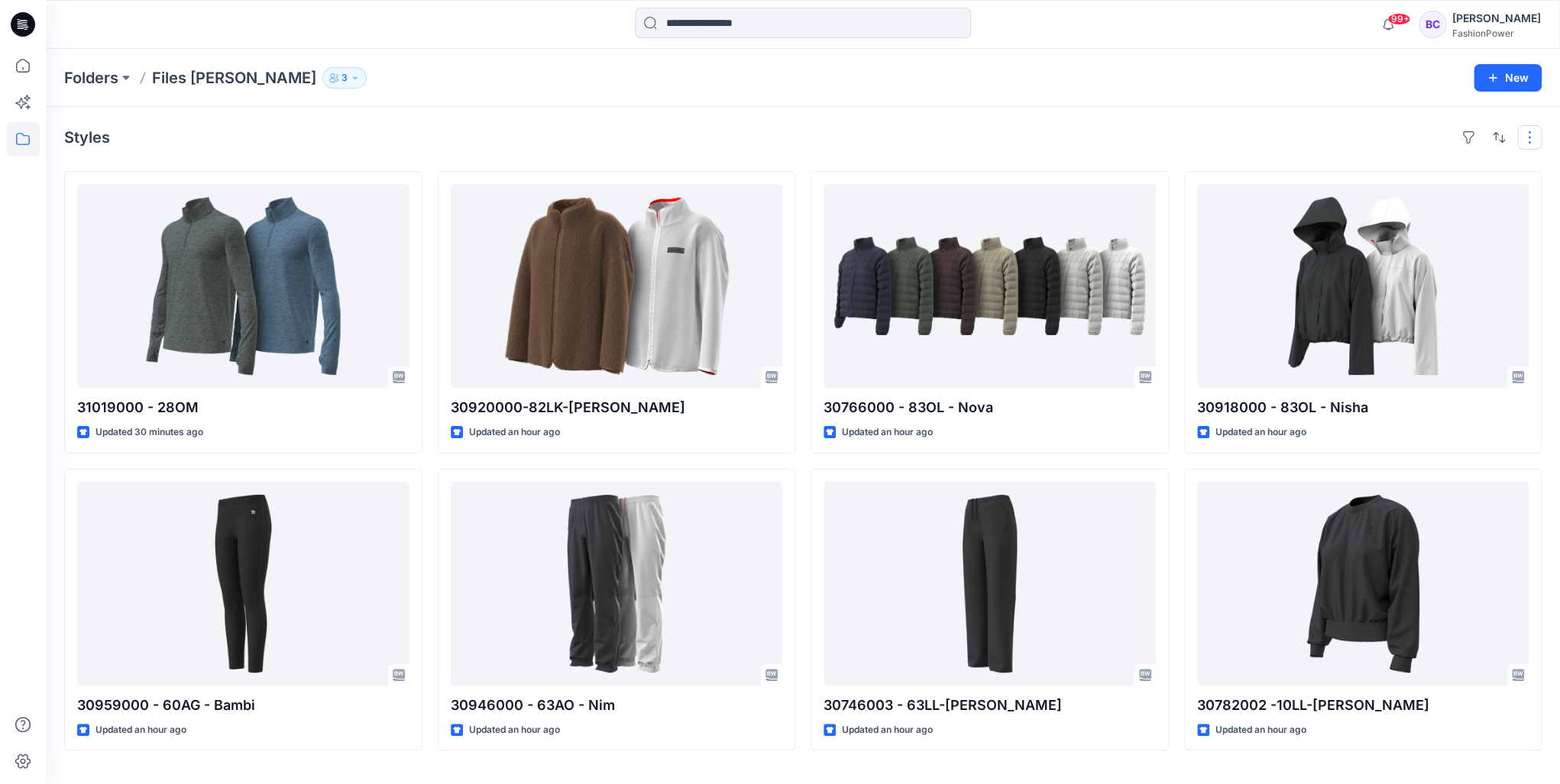
click at [1518, 146] on button "button" at bounding box center [1530, 137] width 24 height 24
click at [1459, 136] on button "button" at bounding box center [1469, 137] width 24 height 24
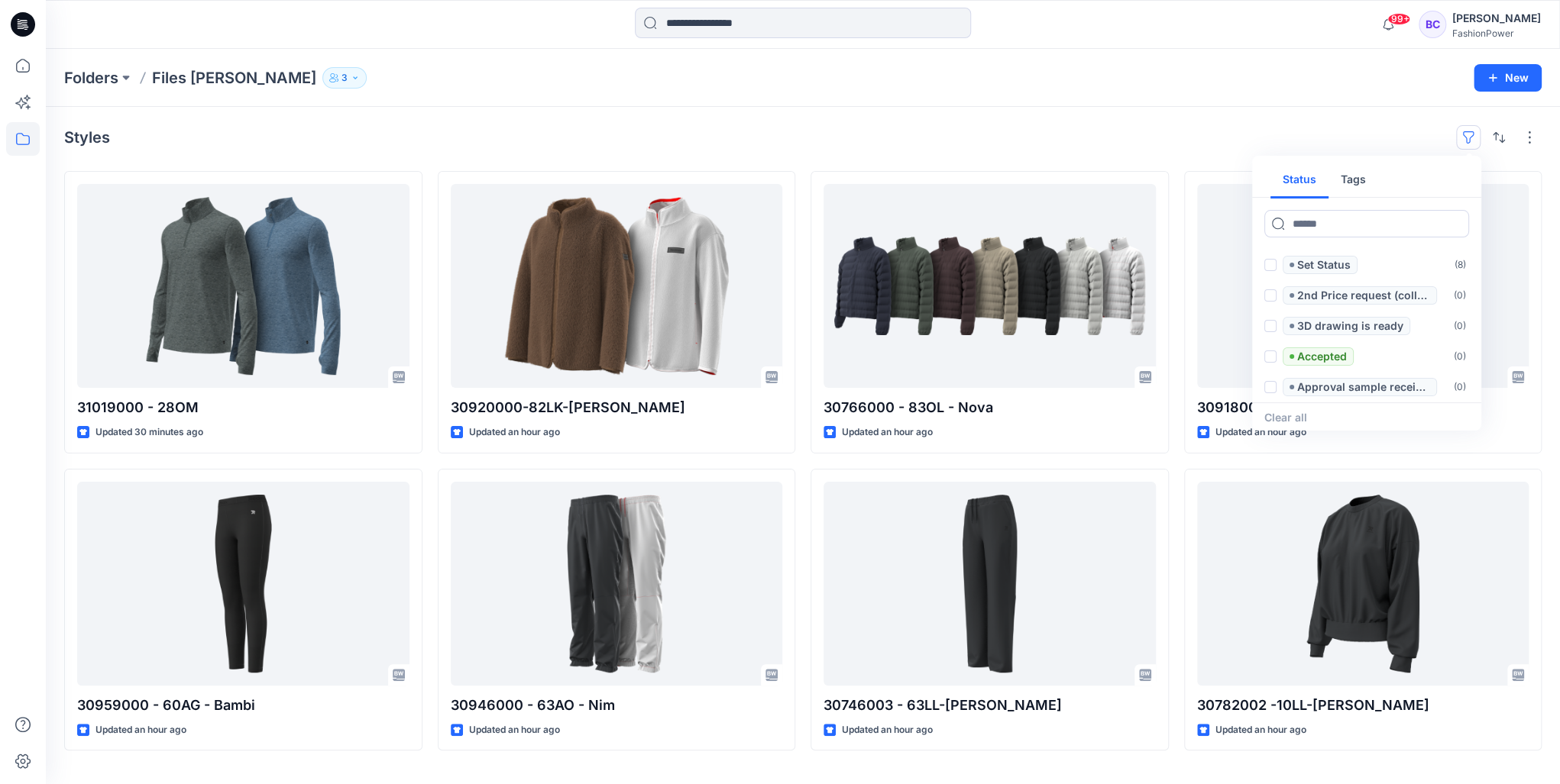
click at [1459, 136] on button "button" at bounding box center [1469, 137] width 24 height 24
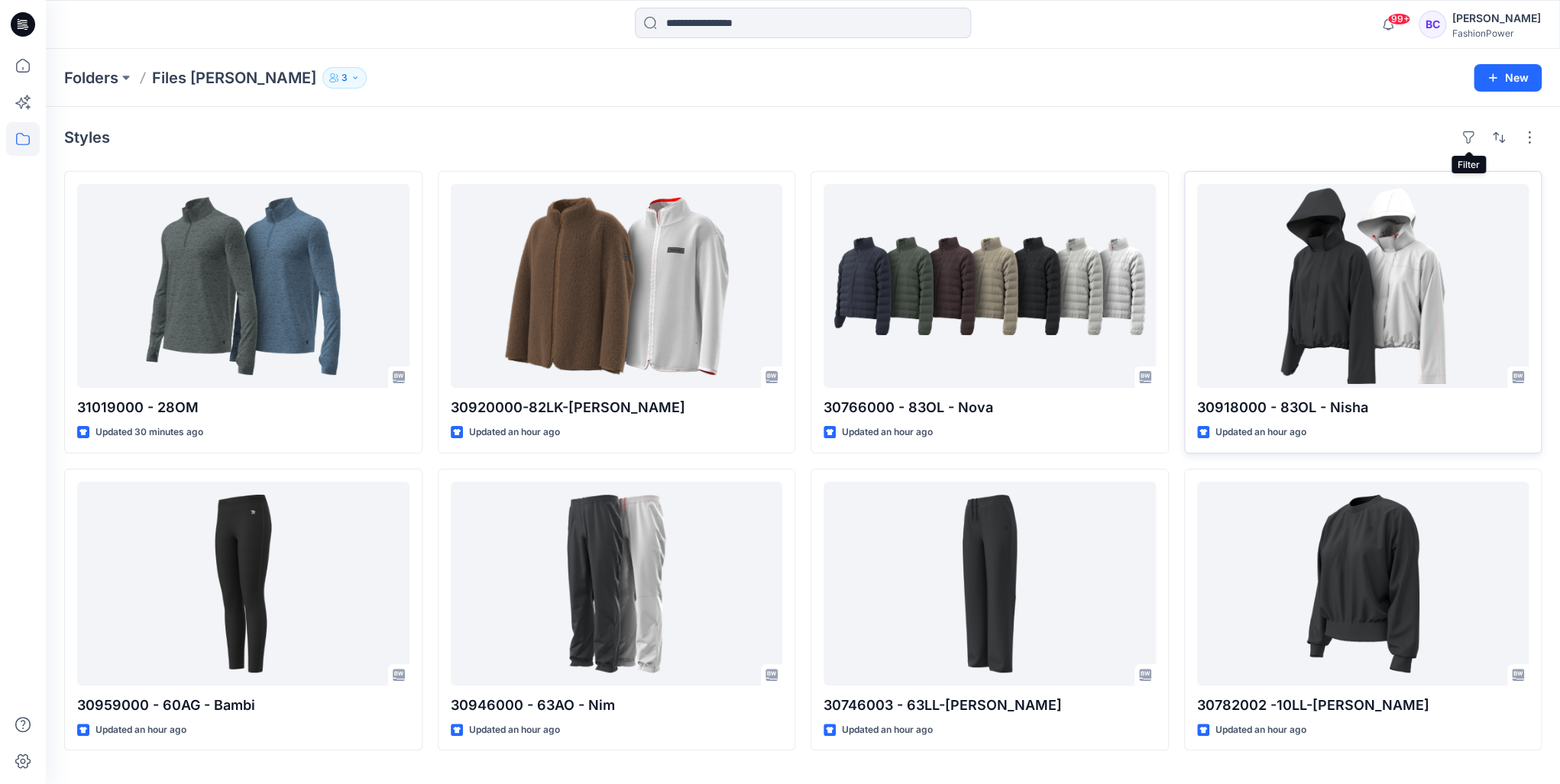
click at [1191, 171] on div "30918000 - 83OL - Nisha Updated an hour ago" at bounding box center [1363, 312] width 358 height 283
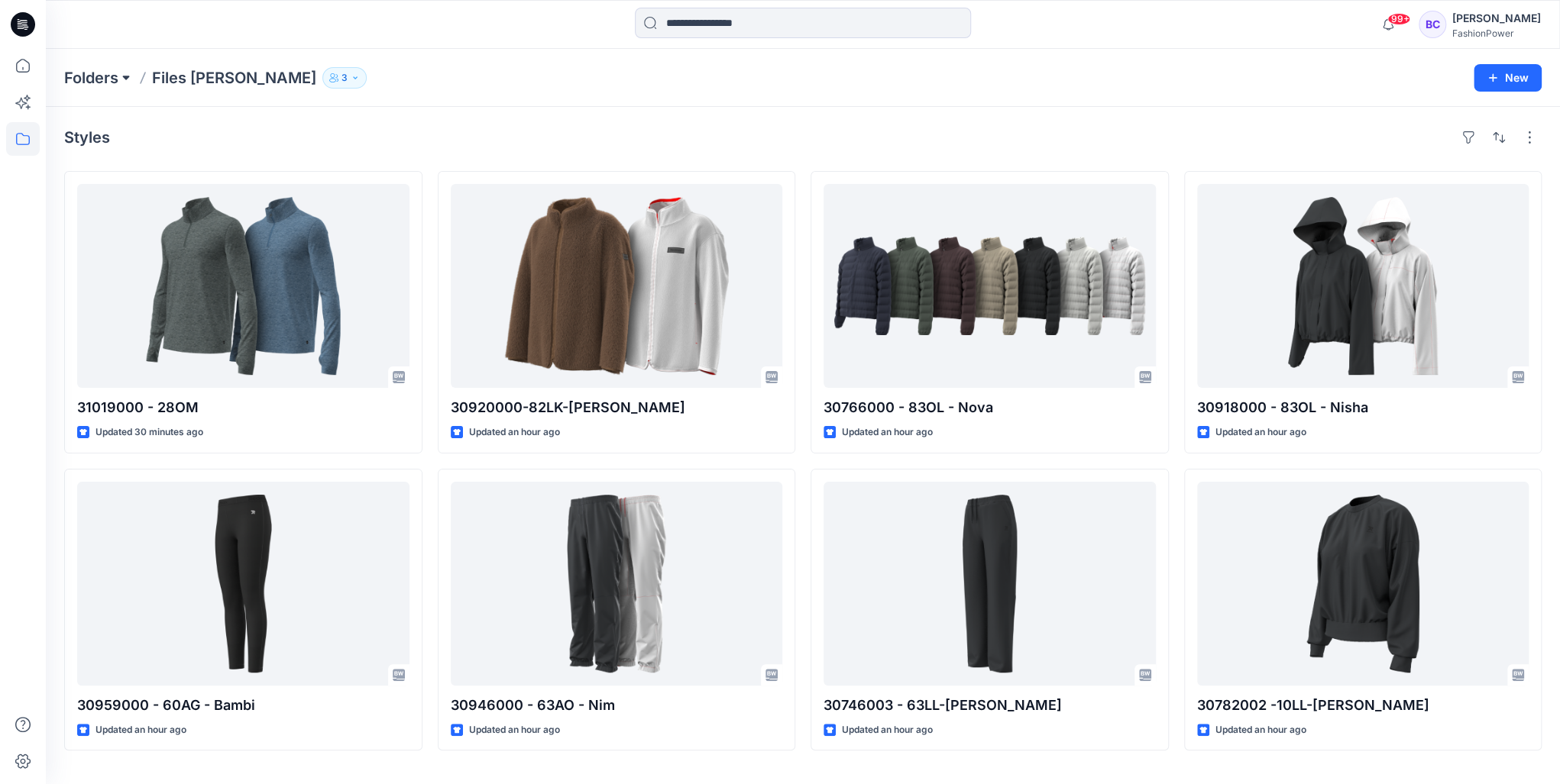
click at [123, 72] on button at bounding box center [126, 78] width 16 height 22
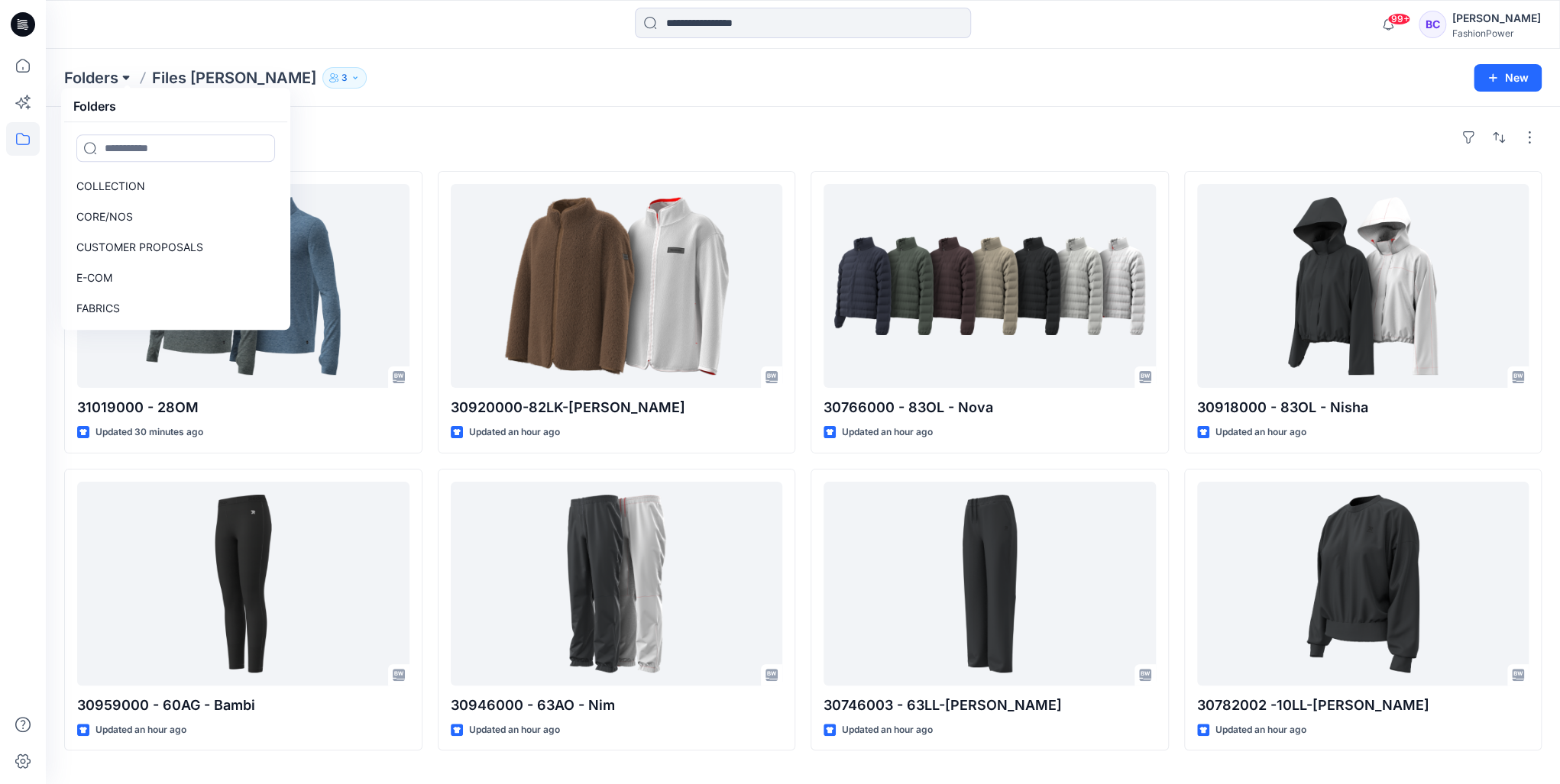
click at [123, 73] on button at bounding box center [126, 78] width 16 height 22
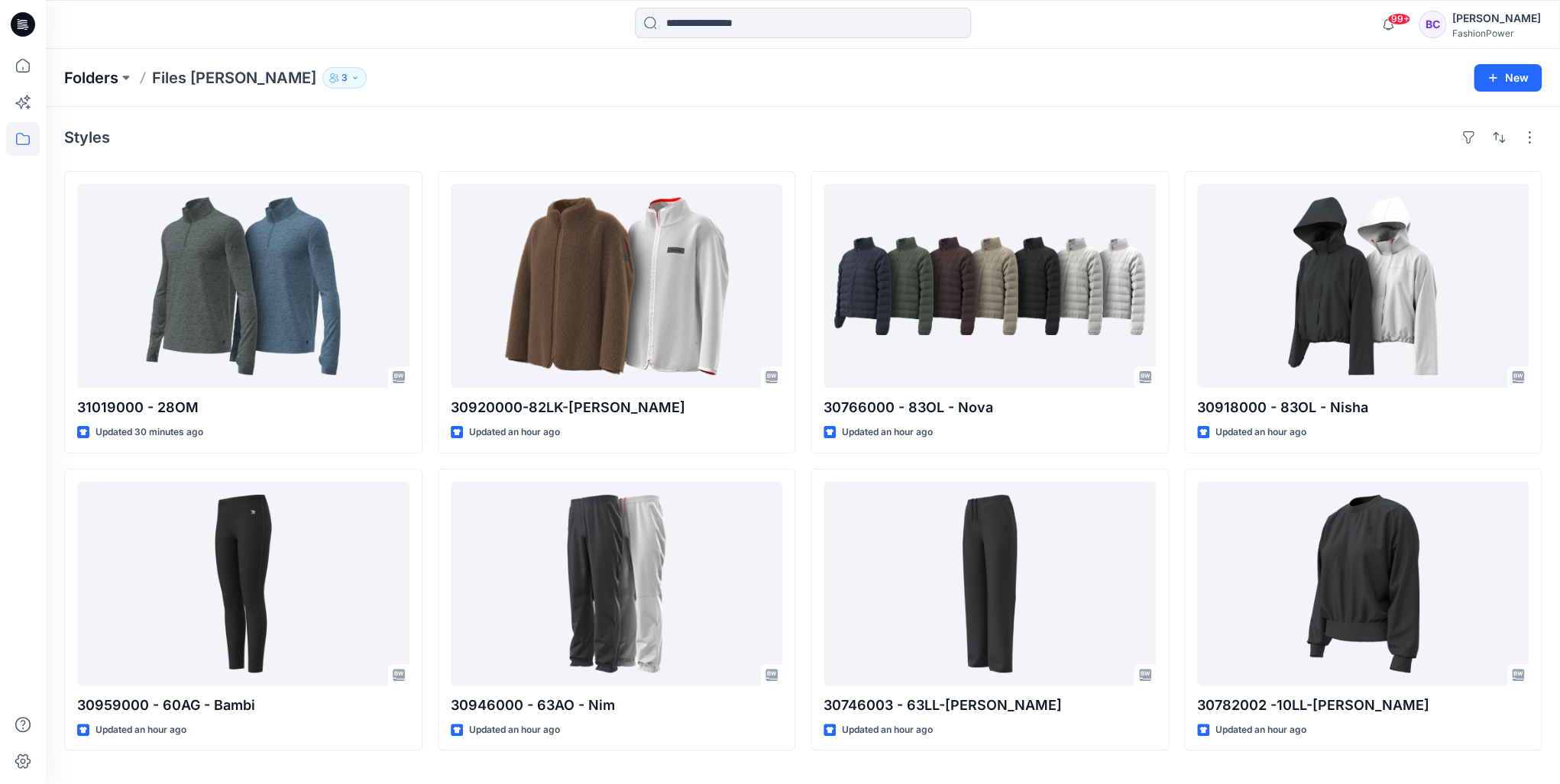
click at [111, 75] on p "Folders" at bounding box center [91, 78] width 54 height 22
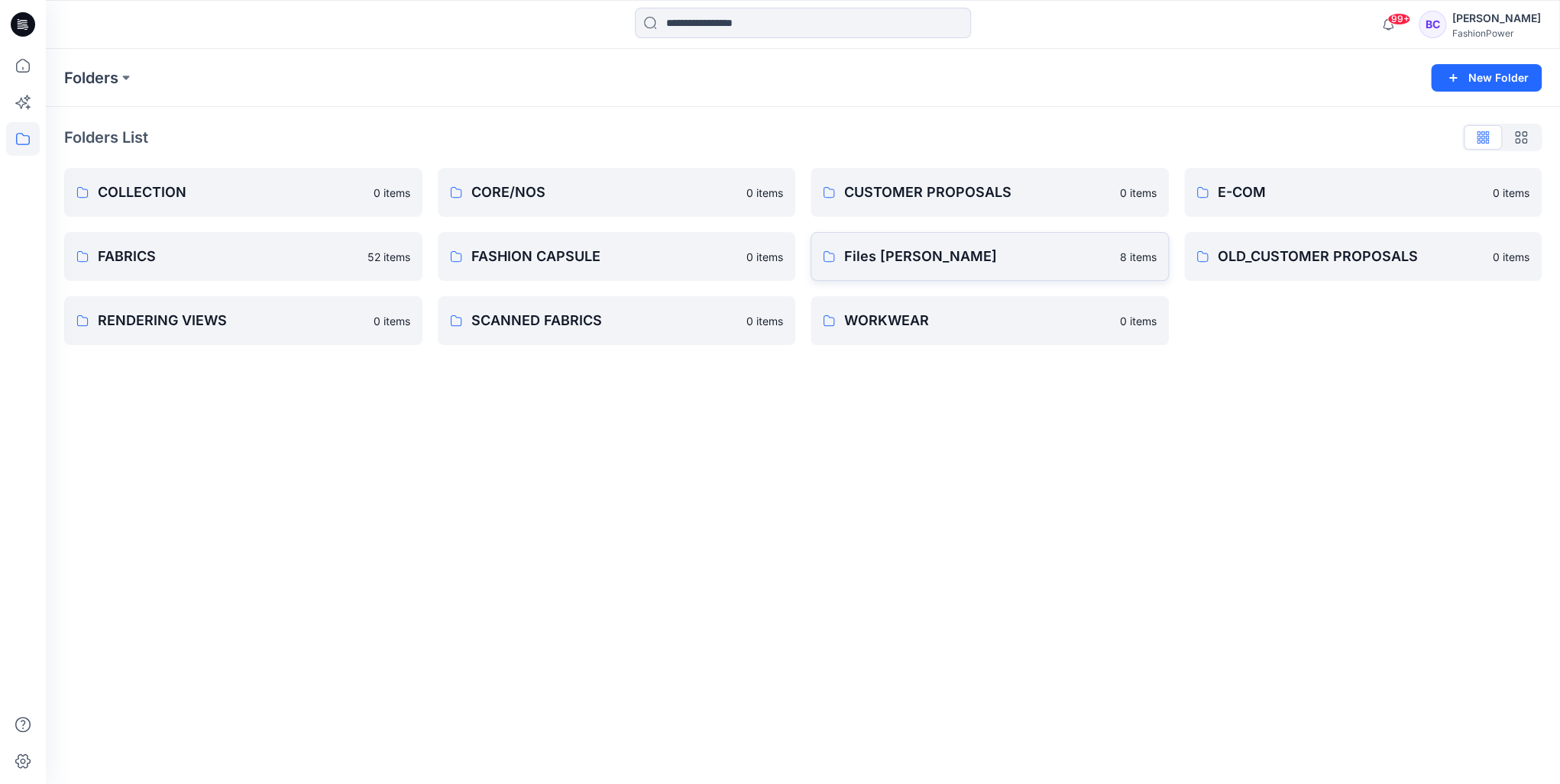
click at [1151, 263] on p "8 items" at bounding box center [1138, 257] width 37 height 16
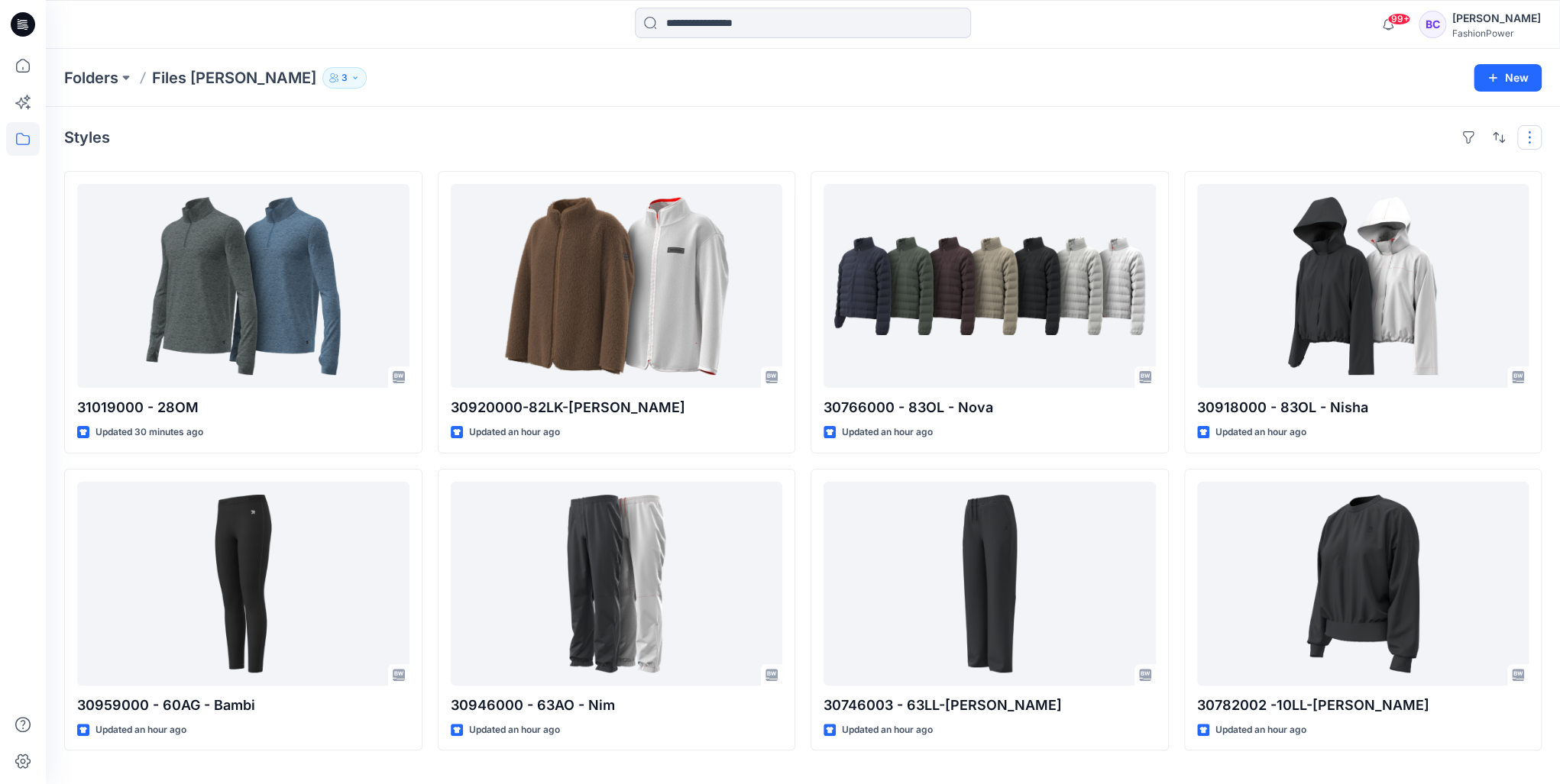
click at [1519, 137] on button "button" at bounding box center [1530, 137] width 24 height 24
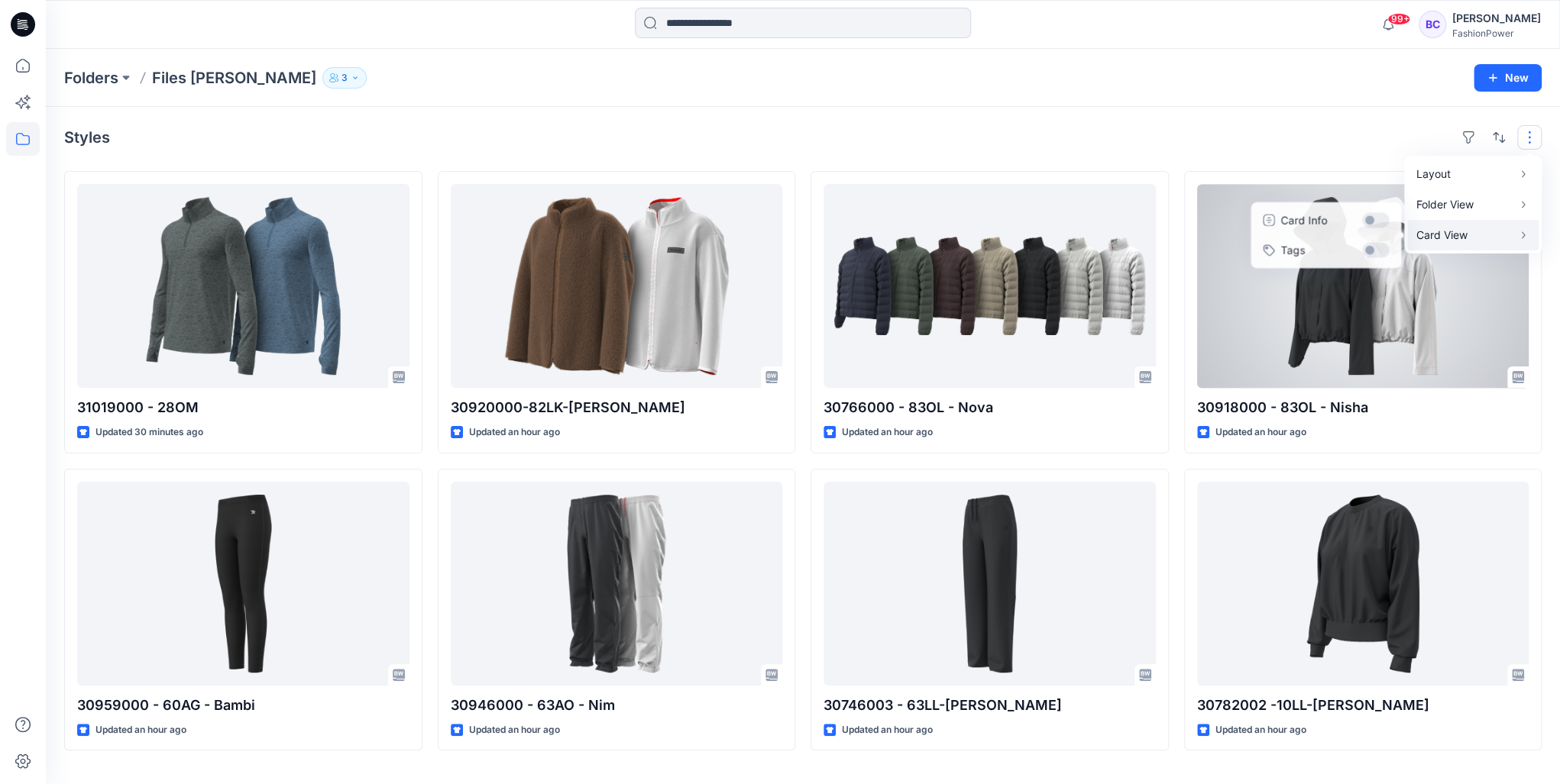
click at [1166, 150] on div "Styles Layout Grid Large Grid Folder View Compact Card Card View Card Info Tags…" at bounding box center [802, 446] width 1514 height 678
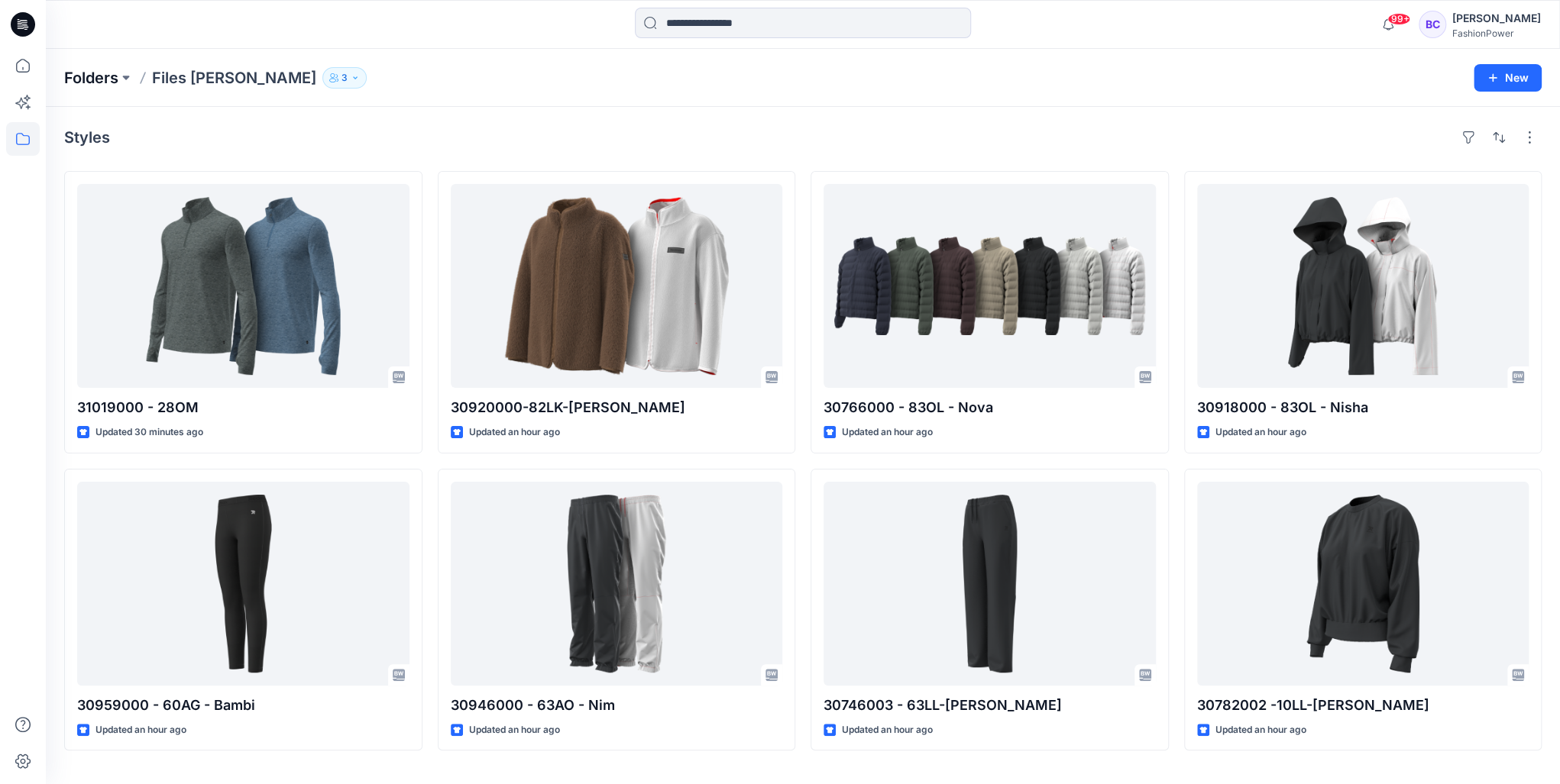
click at [100, 77] on p "Folders" at bounding box center [91, 78] width 54 height 22
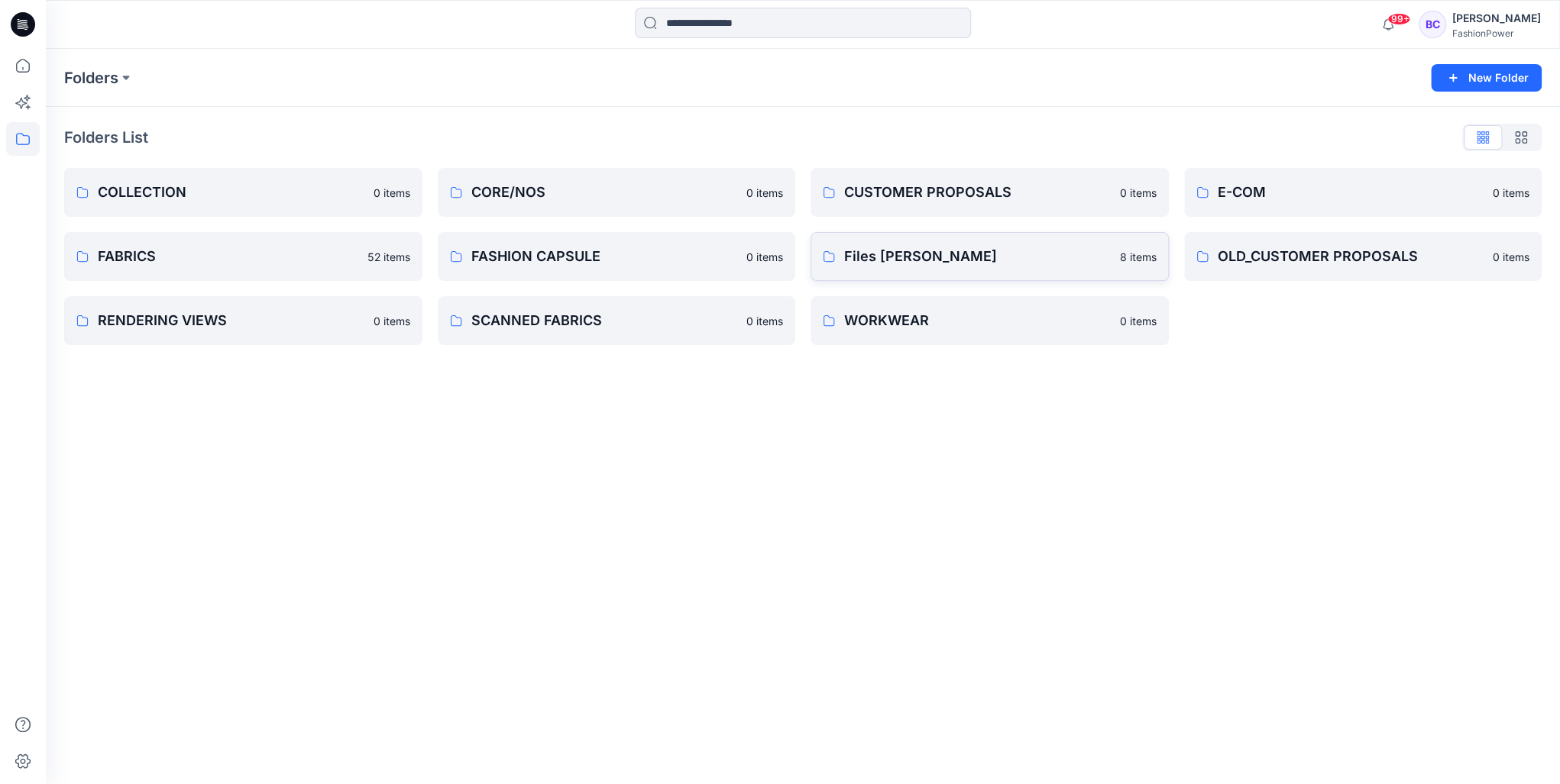
click at [1140, 250] on p "8 items" at bounding box center [1138, 257] width 37 height 16
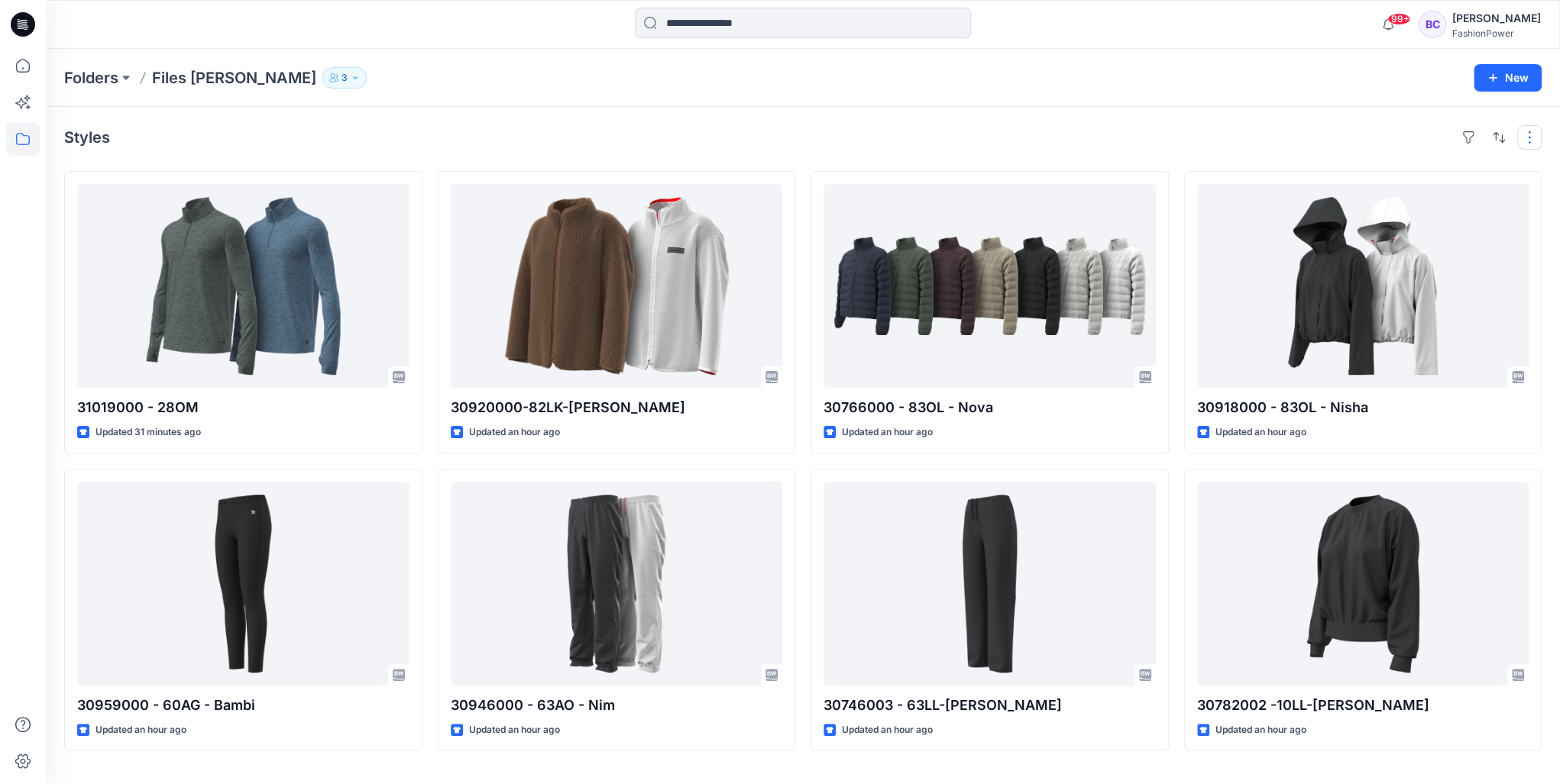
click at [1532, 125] on div "Styles 31019000 - 28OM Updated 31 minutes ago 30959000 - 60AG - Bambi Updated a…" at bounding box center [802, 446] width 1514 height 678
click at [1531, 128] on button "button" at bounding box center [1530, 137] width 24 height 24
click at [801, 277] on div "31019000 - 28OM Updated 31 minutes ago 30959000 - 60AG - Bambi Updated an hour …" at bounding box center [802, 461] width 1478 height 580
click at [323, 75] on button "3" at bounding box center [344, 78] width 44 height 22
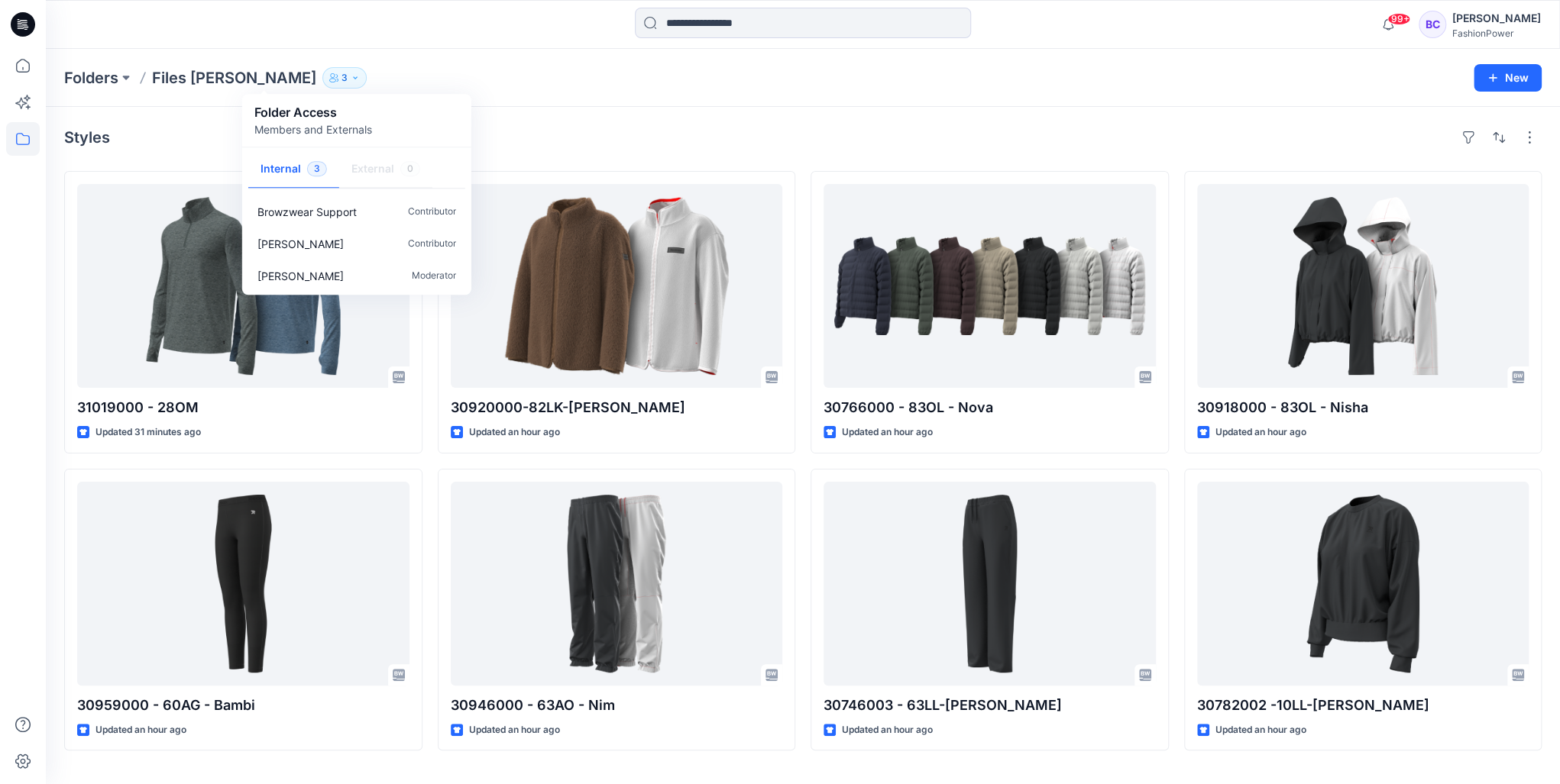
click at [277, 125] on p "Members and Externals" at bounding box center [313, 129] width 117 height 16
drag, startPoint x: 139, startPoint y: 32, endPoint x: 68, endPoint y: 34, distance: 71.0
click at [138, 34] on div at bounding box center [235, 24] width 378 height 34
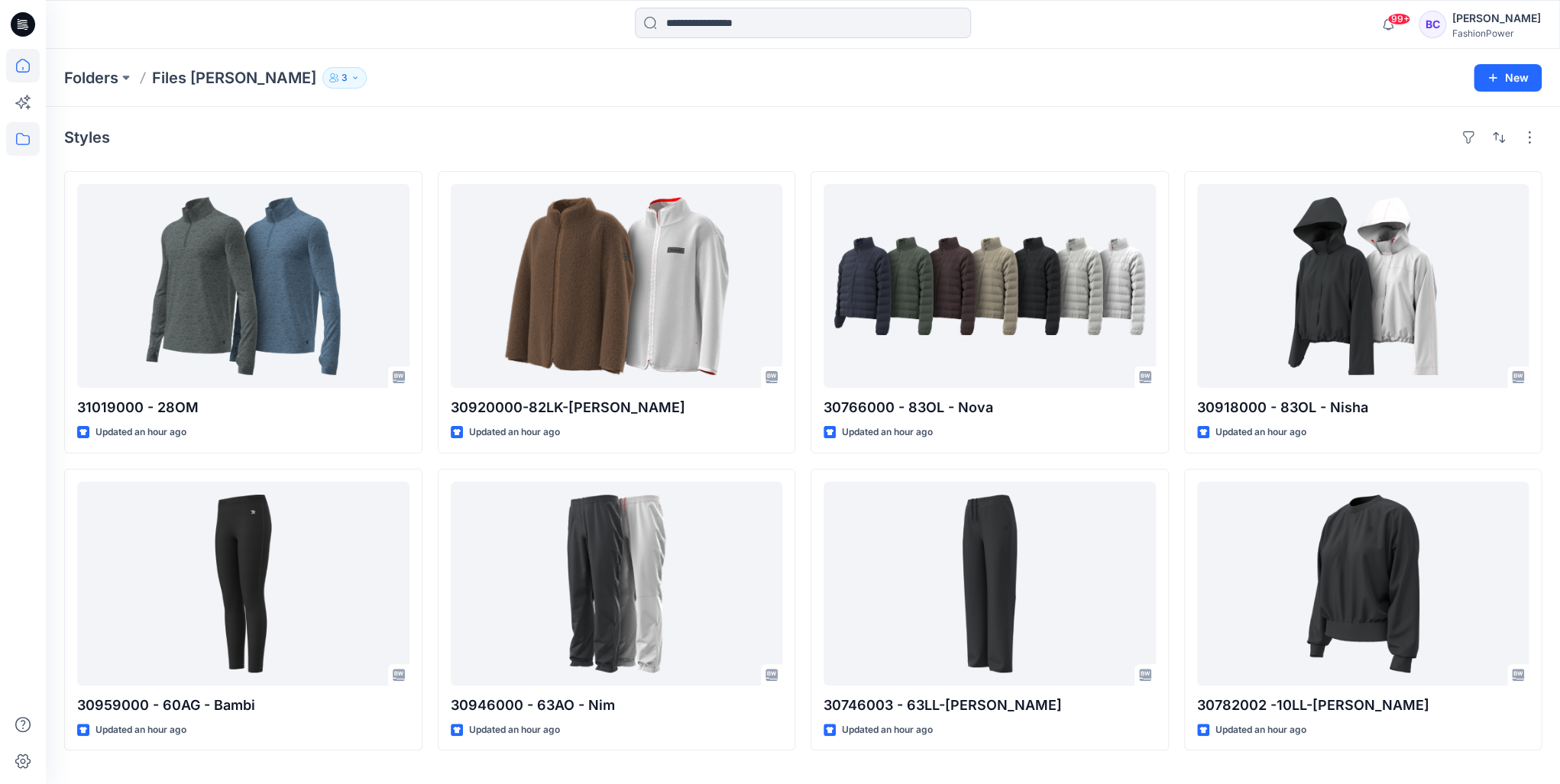
click at [50, 63] on div "Folders Files Sylvia 3 Folder Access Members and Externals Internal 3 External …" at bounding box center [802, 78] width 1514 height 58
click at [38, 68] on icon at bounding box center [22, 66] width 34 height 34
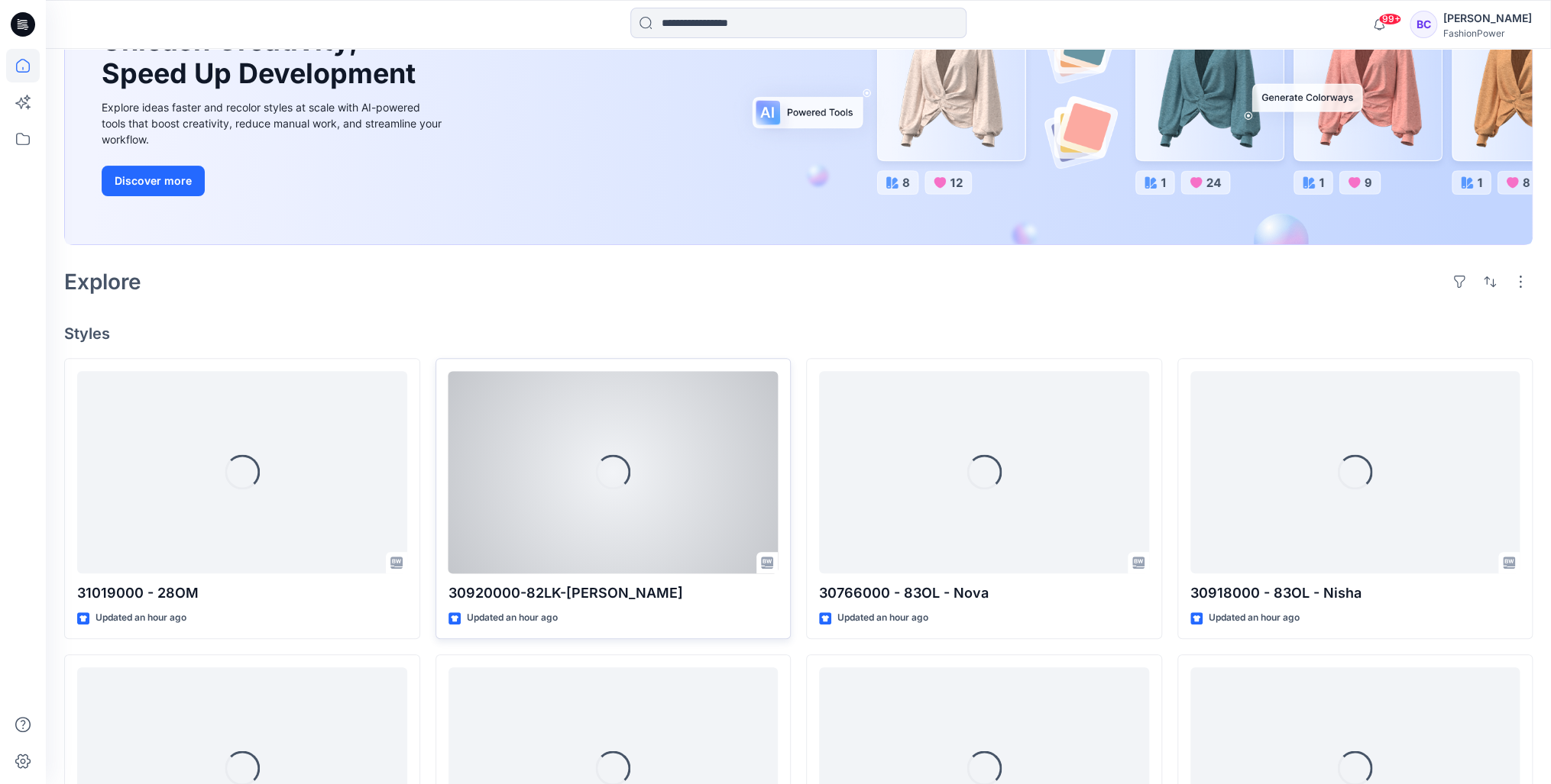
scroll to position [367, 0]
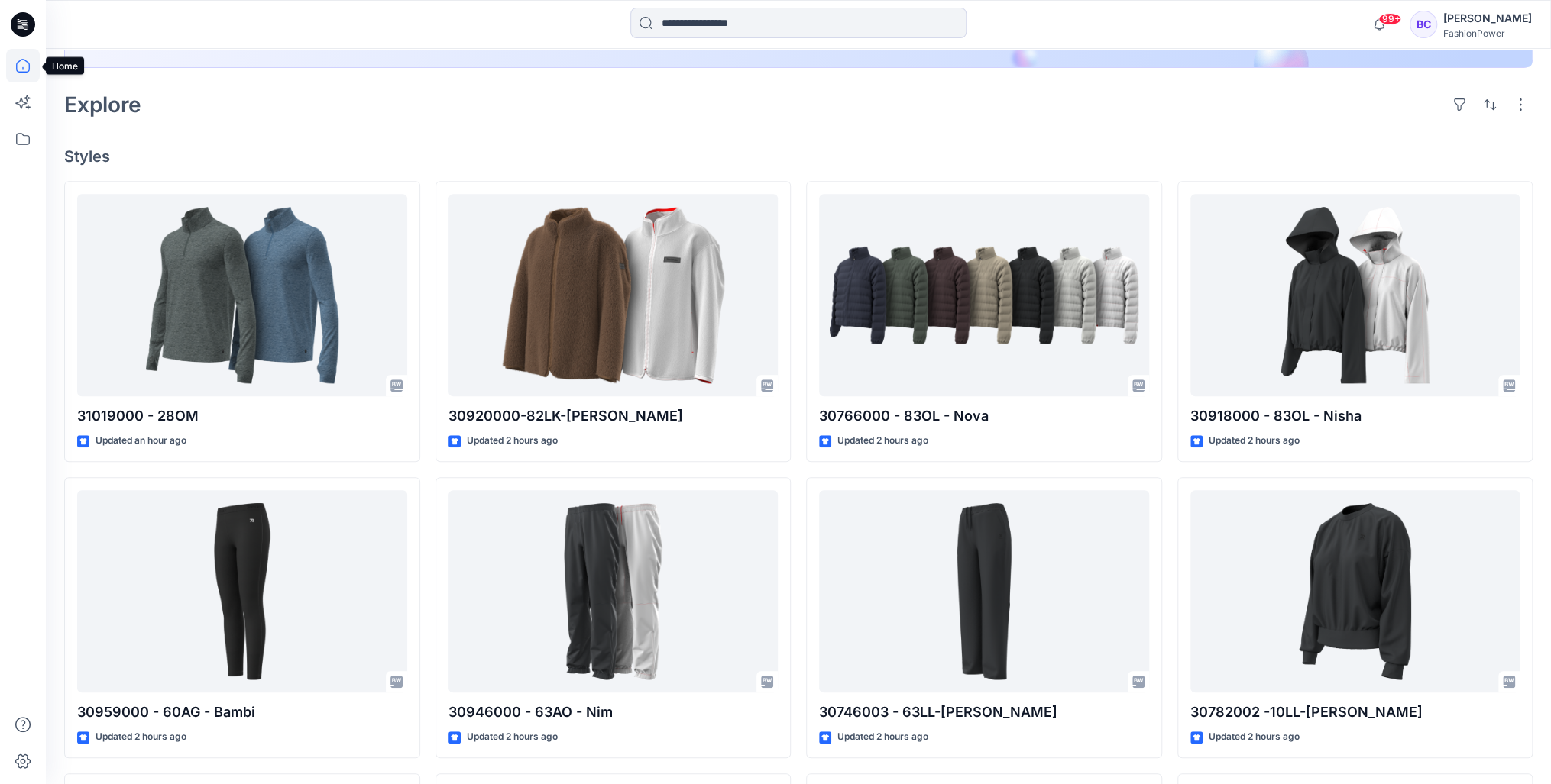
click at [27, 62] on icon at bounding box center [23, 66] width 14 height 14
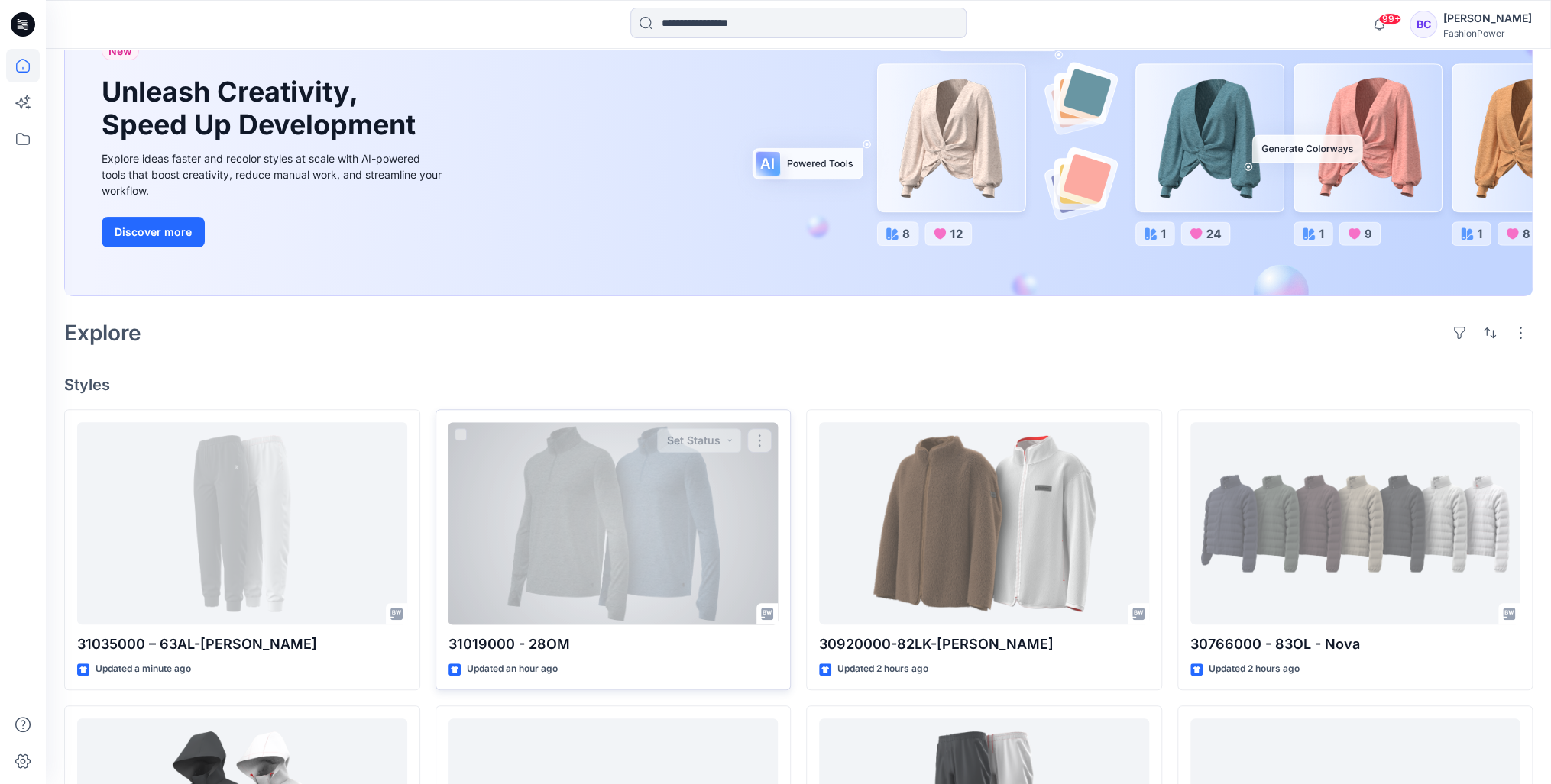
scroll to position [305, 0]
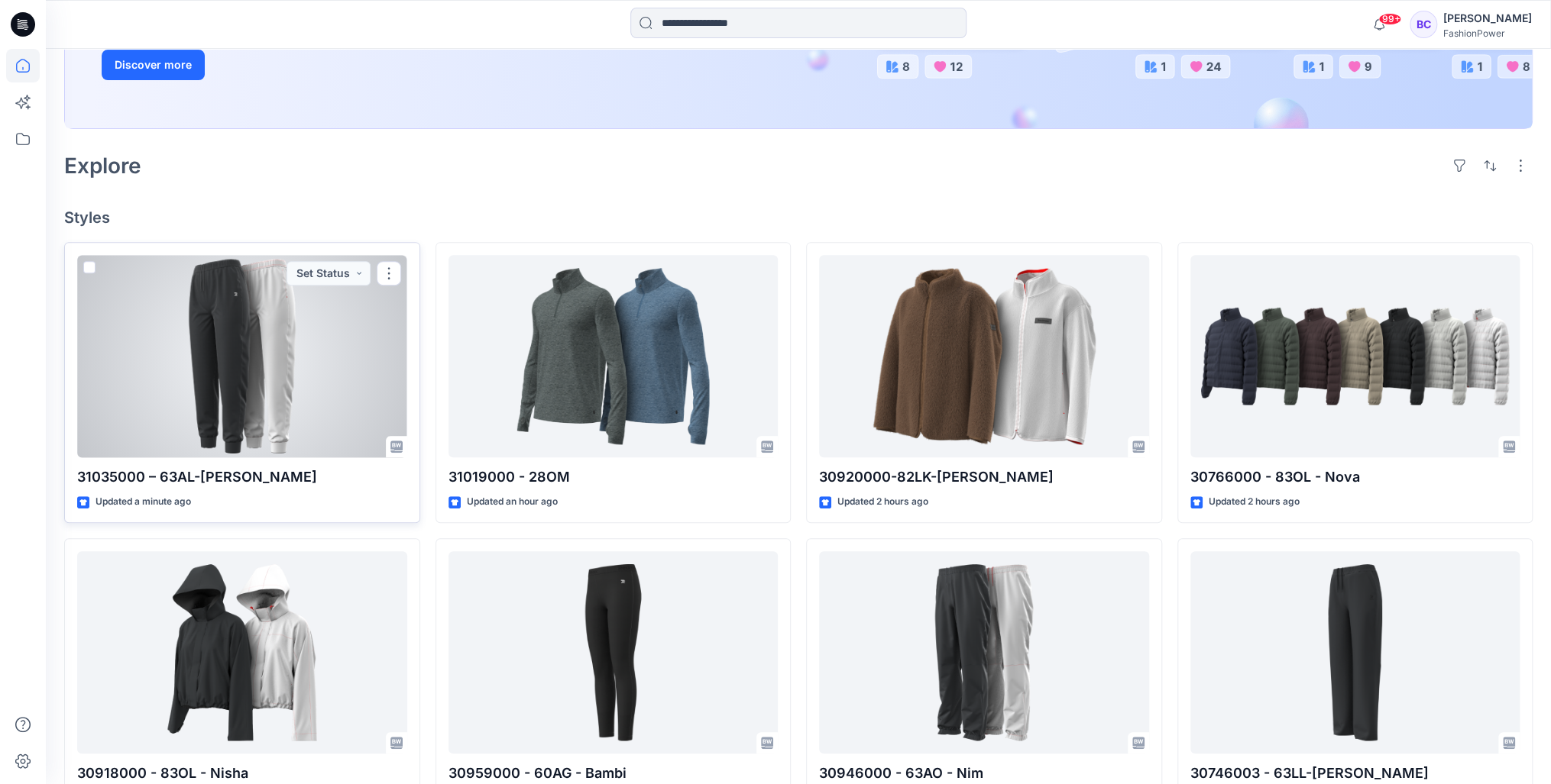
click at [178, 480] on p "31035000 – 63AL-[PERSON_NAME]" at bounding box center [242, 477] width 330 height 22
copy div "31035000 – 63AL-[PERSON_NAME]"
click at [269, 382] on div at bounding box center [242, 356] width 330 height 203
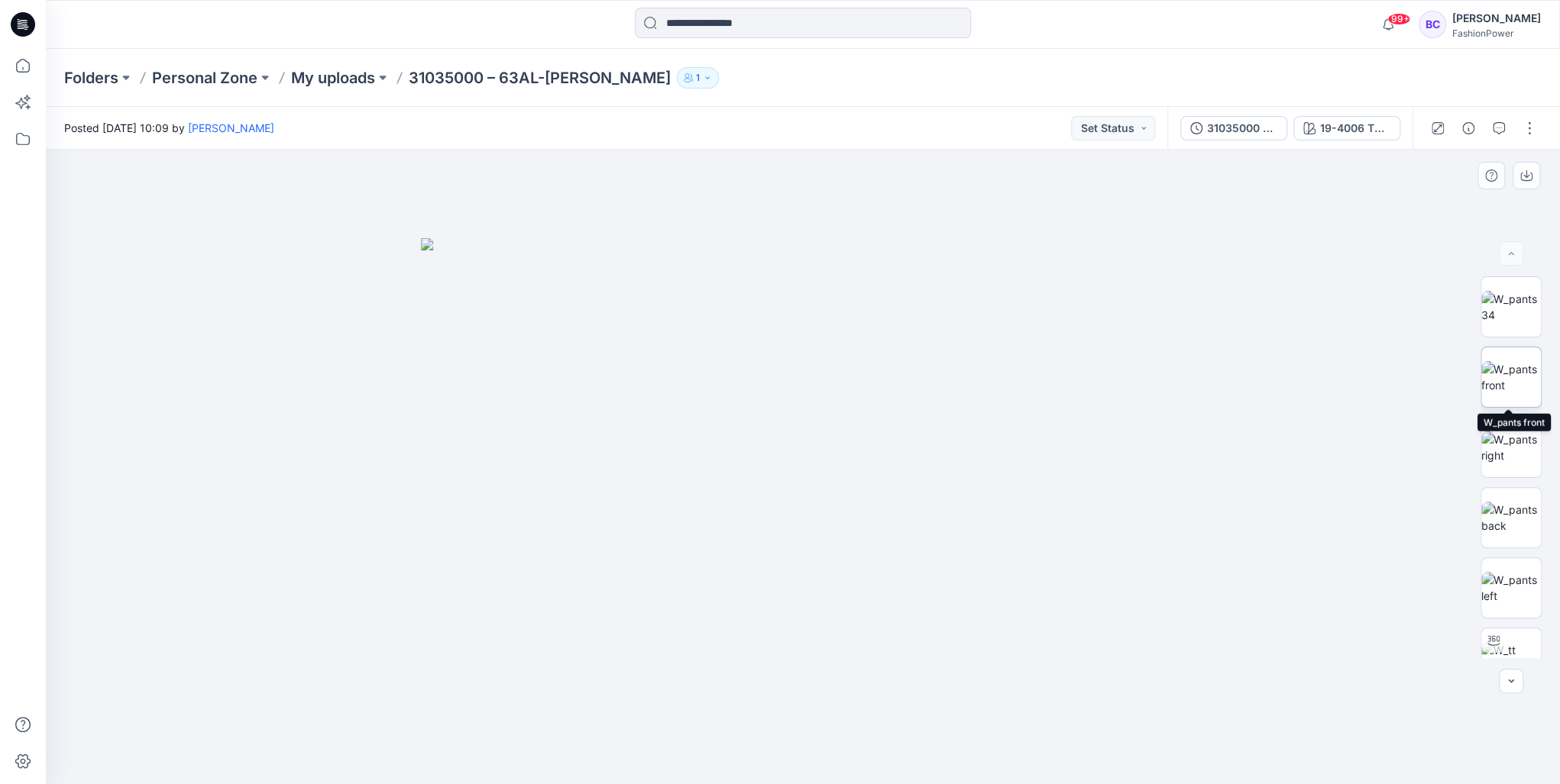
click at [1528, 388] on img at bounding box center [1511, 377] width 60 height 32
click at [1532, 179] on button "button" at bounding box center [1526, 176] width 28 height 28
click at [1516, 455] on img at bounding box center [1511, 447] width 60 height 32
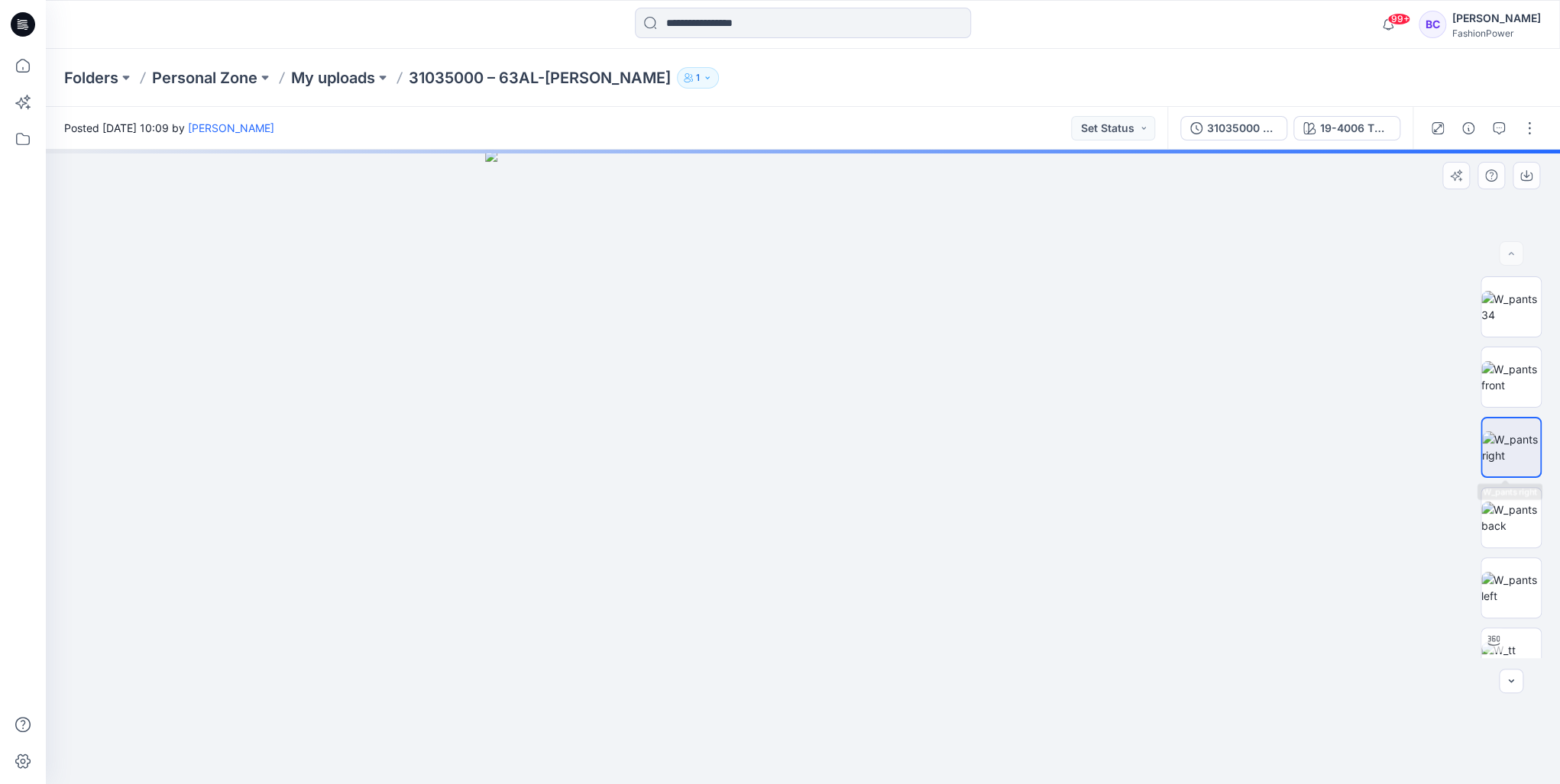
click at [1515, 549] on div at bounding box center [1511, 467] width 61 height 382
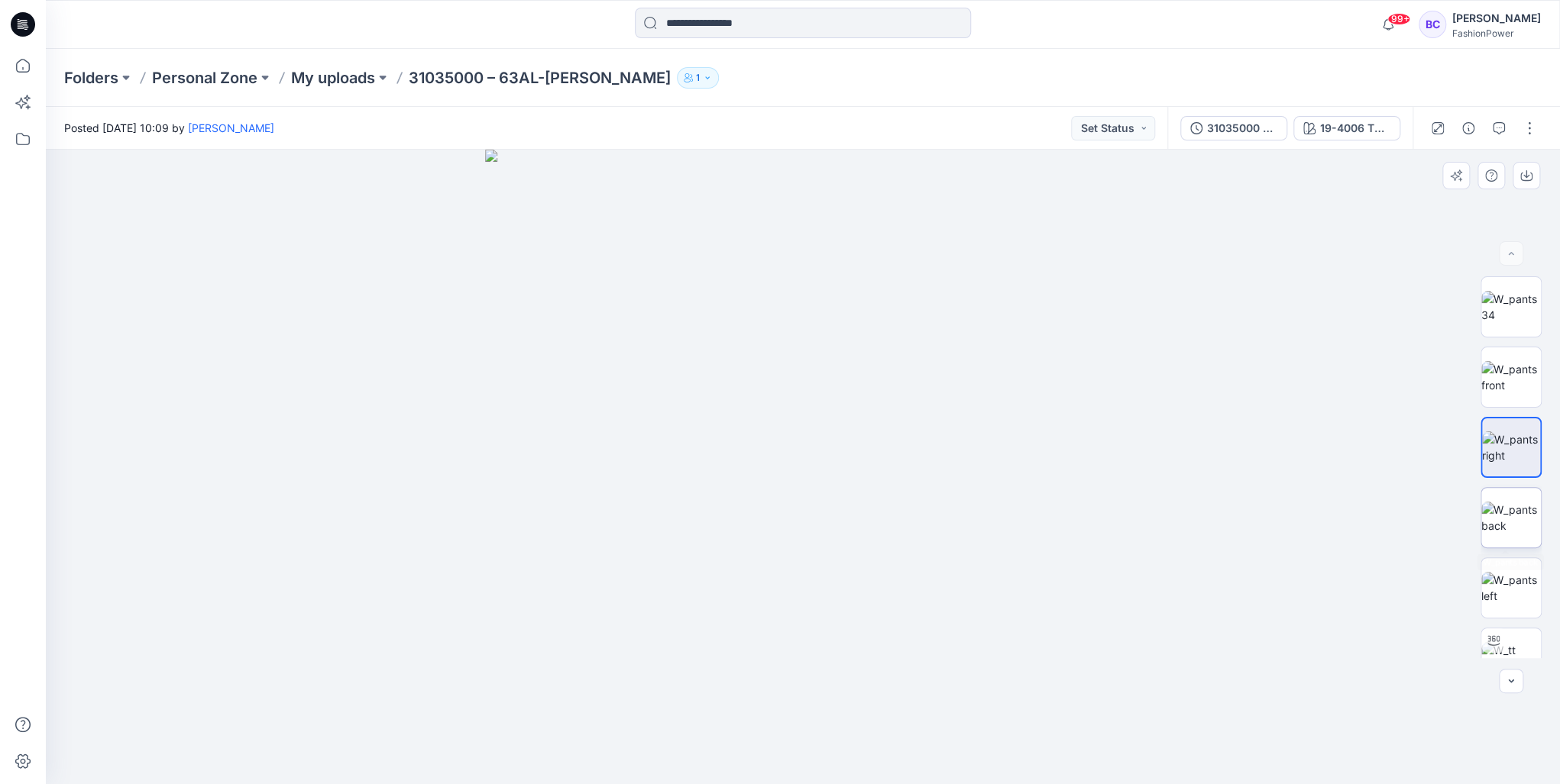
click at [1513, 534] on img at bounding box center [1511, 517] width 60 height 32
click at [1526, 177] on icon "button" at bounding box center [1526, 173] width 6 height 8
click at [1500, 575] on img at bounding box center [1511, 587] width 60 height 32
click at [1538, 172] on button "button" at bounding box center [1526, 176] width 28 height 28
click at [1222, 117] on button "31035000 – 63AL-[PERSON_NAME]" at bounding box center [1234, 129] width 107 height 24
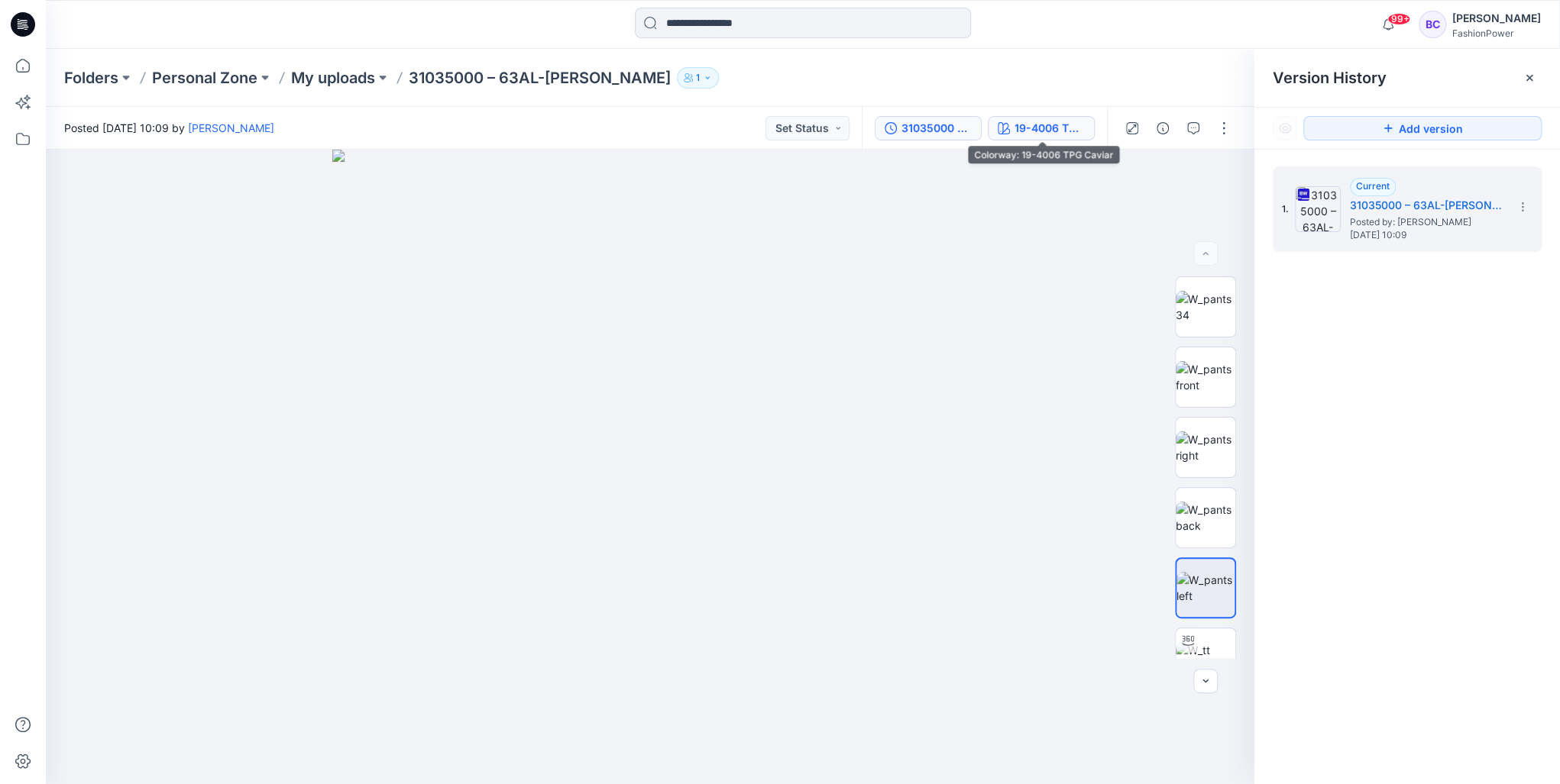
click at [1039, 131] on div "19-4006 TPG Caviar" at bounding box center [1049, 128] width 70 height 16
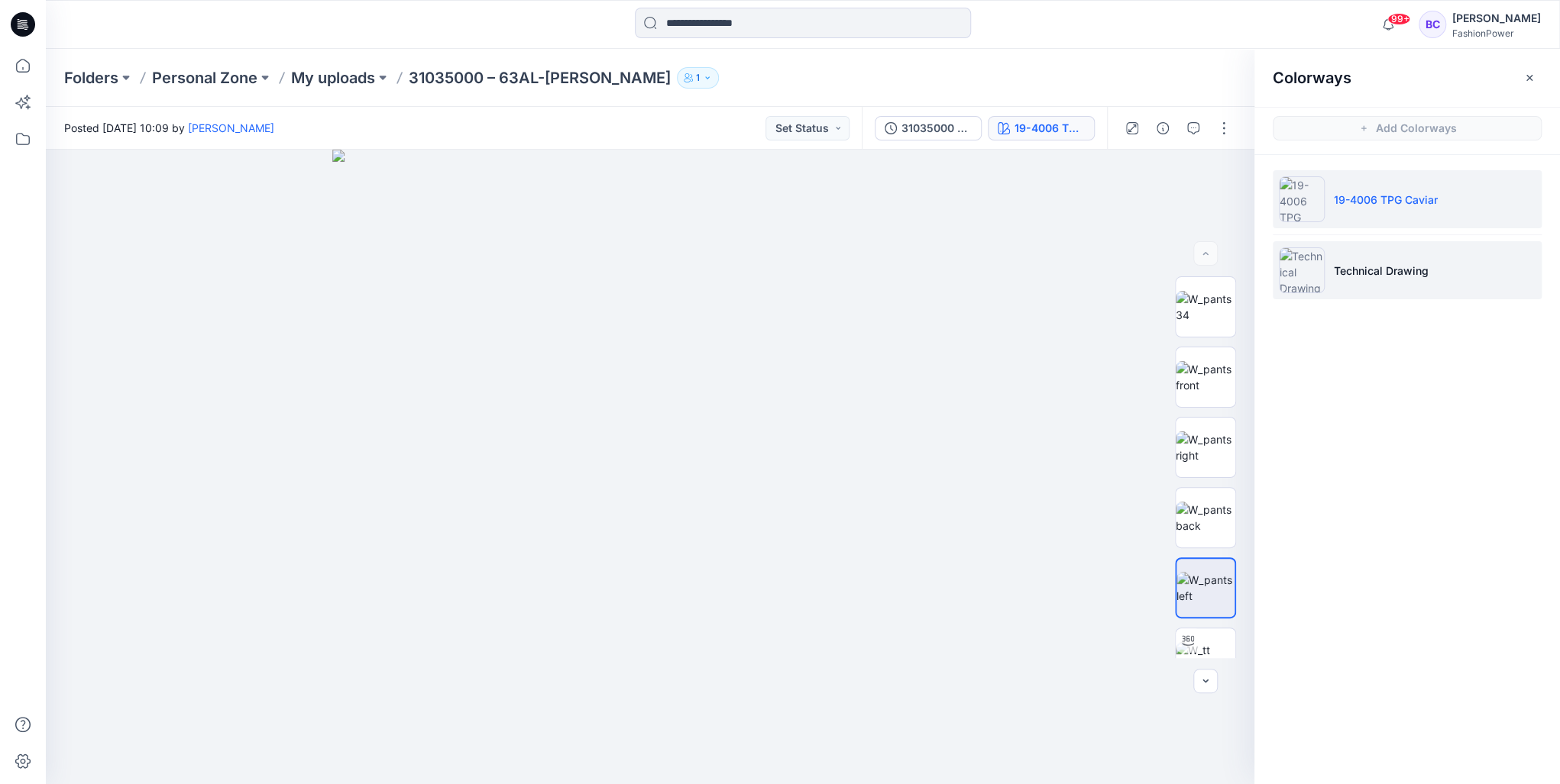
click at [1378, 270] on p "Technical Drawing" at bounding box center [1381, 271] width 95 height 16
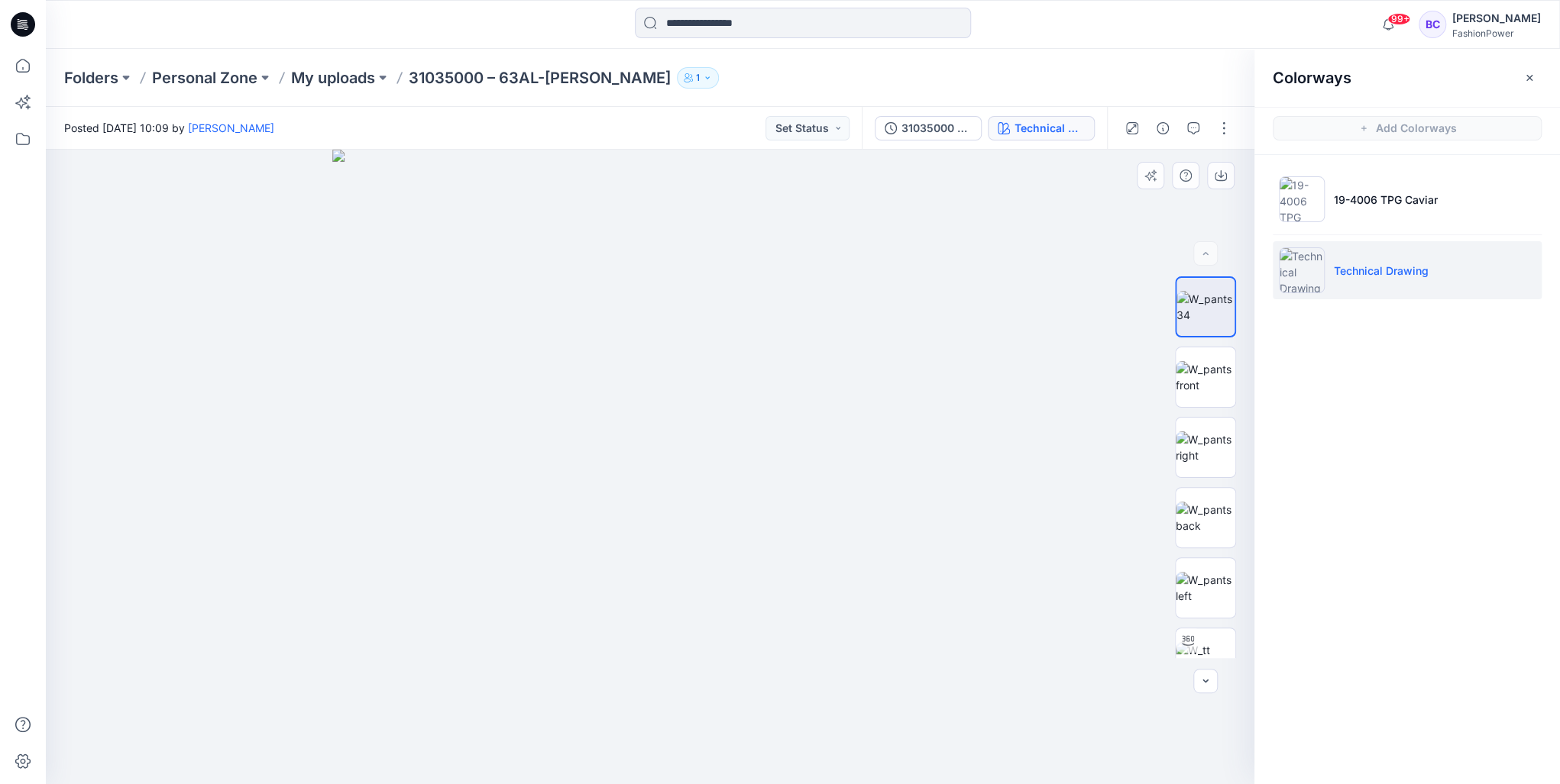
click at [733, 323] on img at bounding box center [650, 467] width 635 height 635
click at [1227, 171] on button "button" at bounding box center [1221, 176] width 28 height 28
click at [1211, 384] on img at bounding box center [1205, 377] width 60 height 32
click at [1193, 436] on img at bounding box center [1205, 447] width 60 height 32
click at [1219, 170] on icon "button" at bounding box center [1221, 176] width 12 height 12
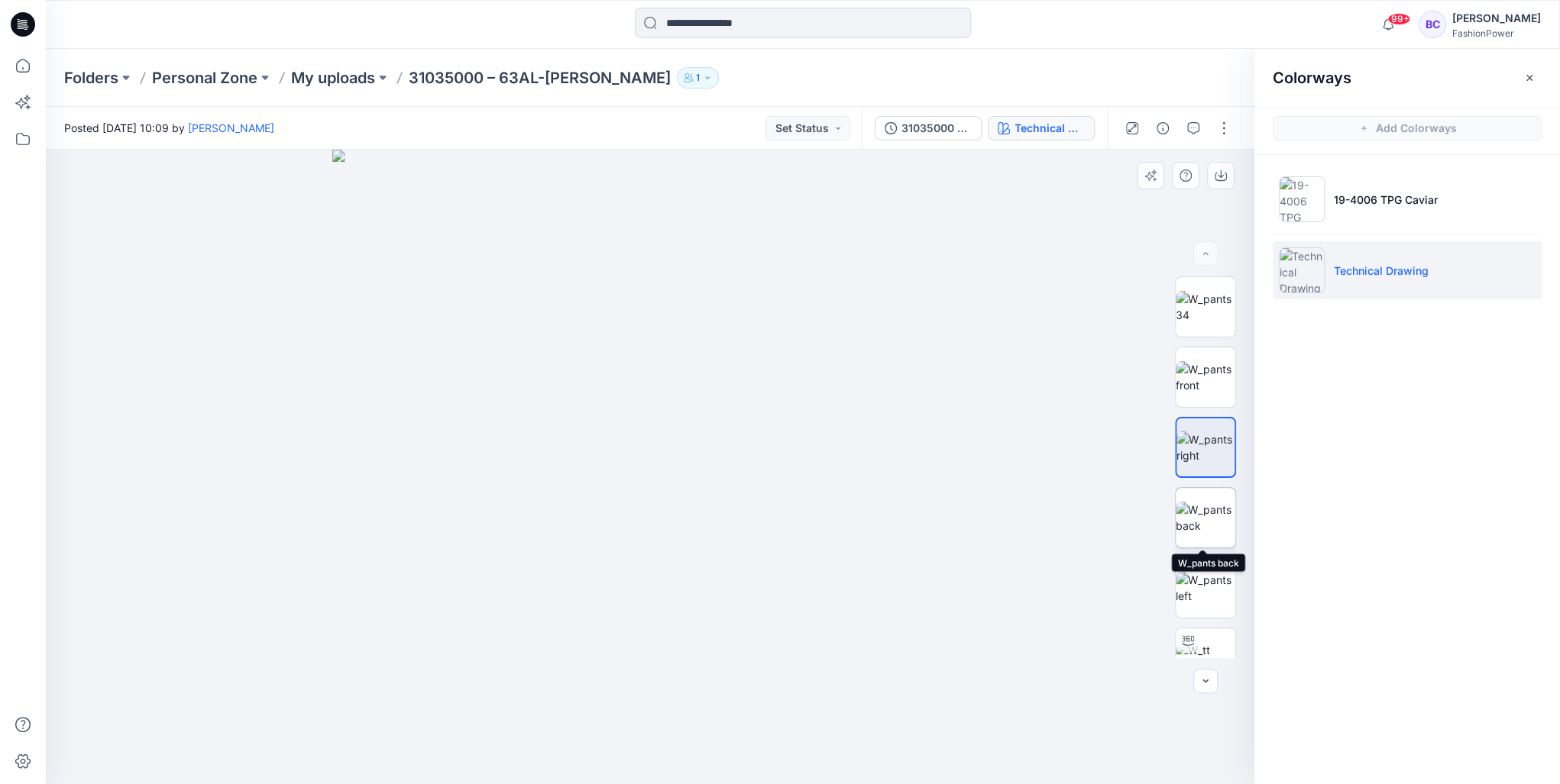
click at [1186, 524] on img at bounding box center [1205, 517] width 60 height 32
click at [1224, 177] on icon "button" at bounding box center [1221, 176] width 12 height 12
click at [1226, 594] on img at bounding box center [1205, 587] width 60 height 32
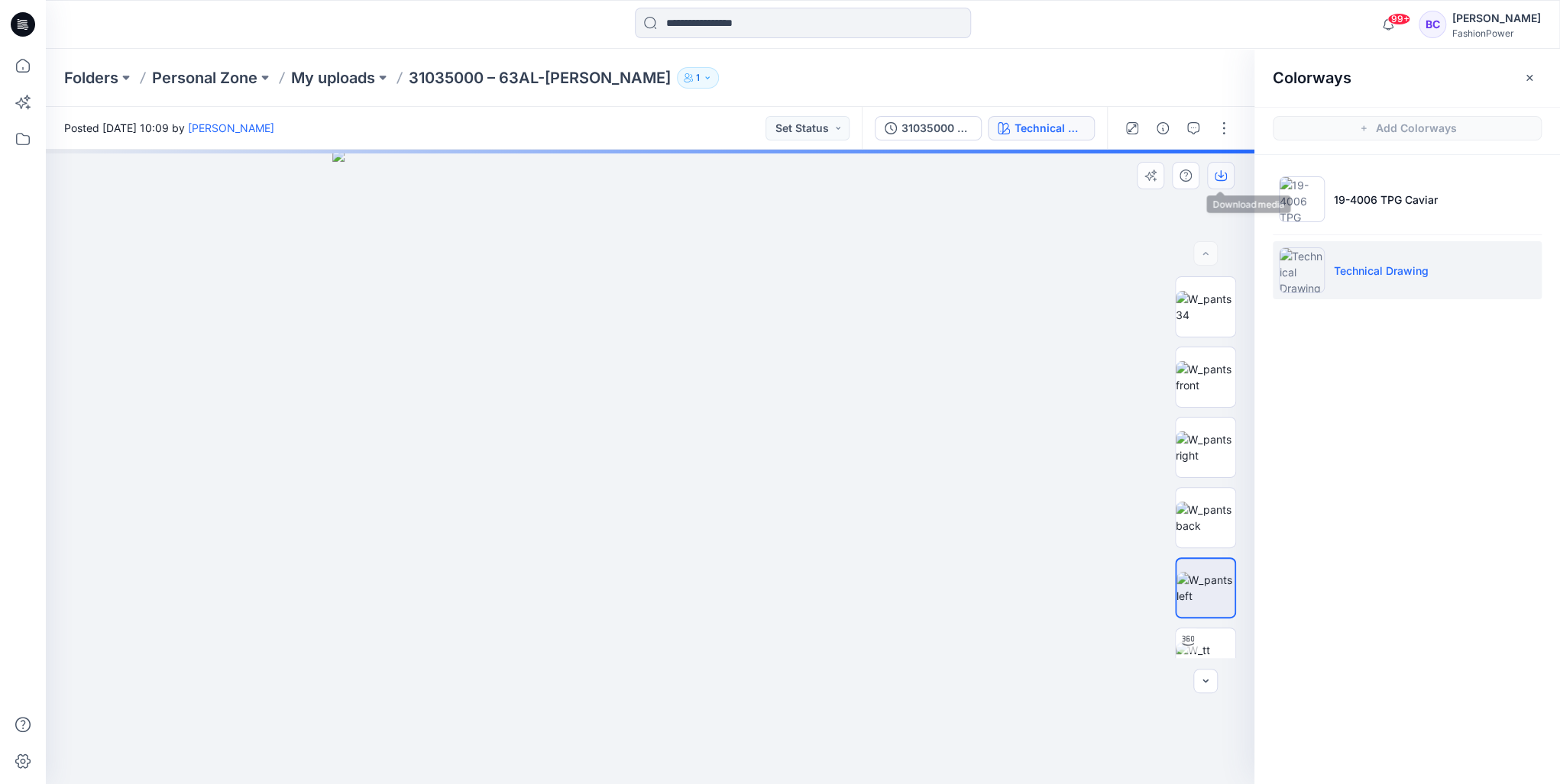
click at [1229, 174] on button "button" at bounding box center [1221, 176] width 28 height 28
